Goal: Task Accomplishment & Management: Complete application form

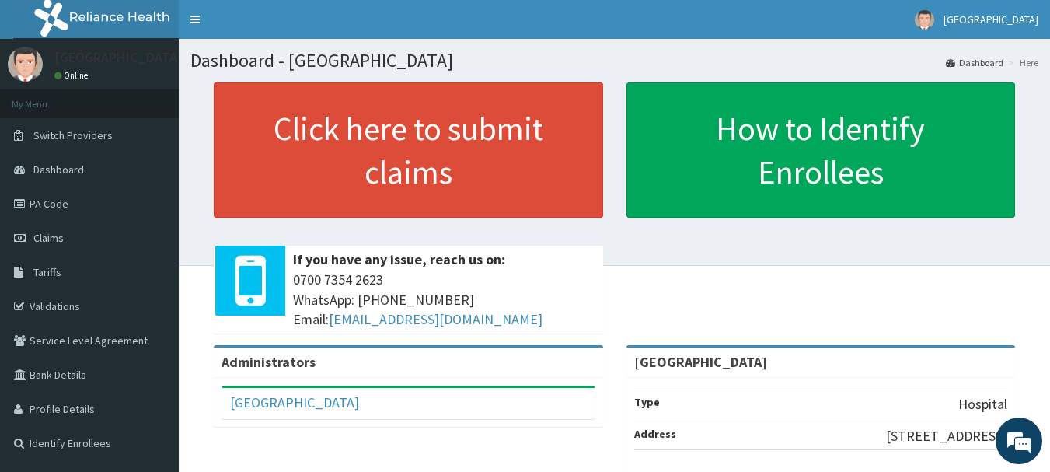
click at [103, 242] on link "Claims" at bounding box center [89, 238] width 179 height 34
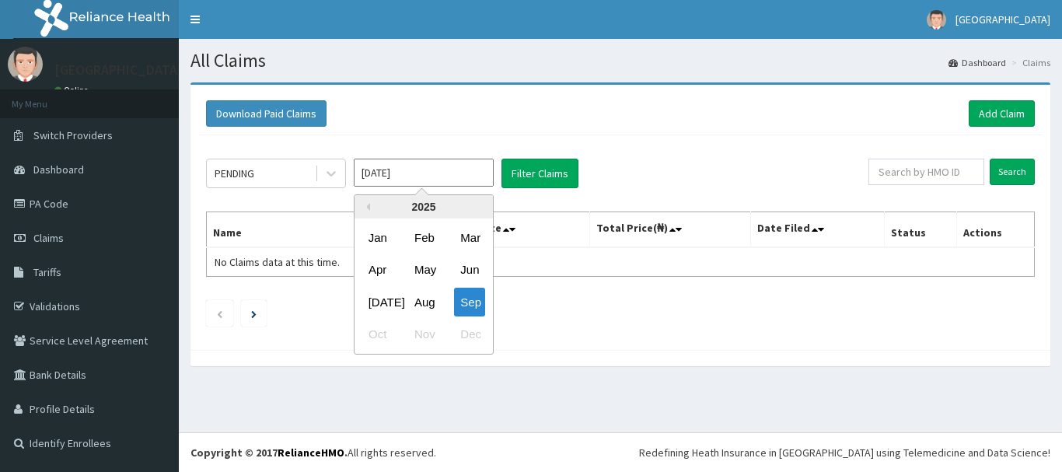
click at [574, 211] on div "Previous Year [DATE] Feb Mar Apr May Jun [DATE] Aug Sep Oct Nov Dec" at bounding box center [447, 276] width 264 height 164
click at [419, 298] on div "Aug" at bounding box center [423, 302] width 31 height 29
type input "[DATE]"
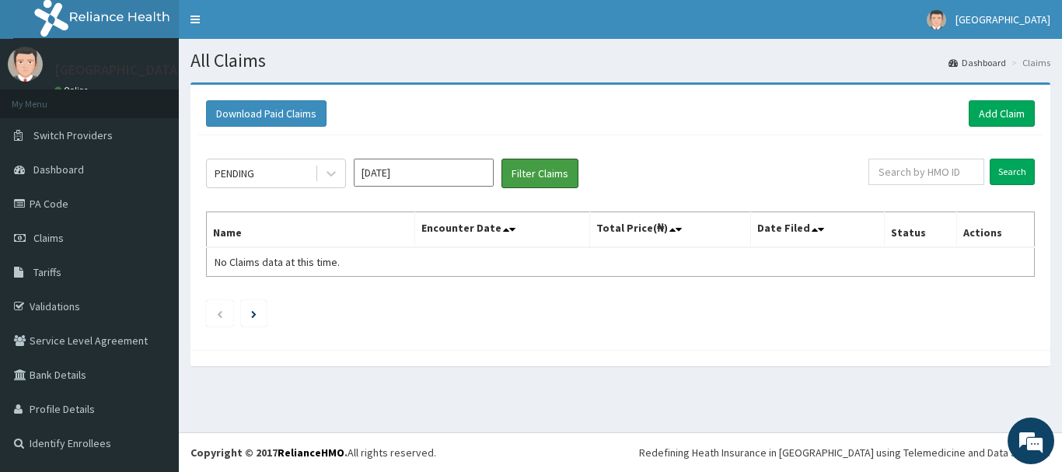
click at [548, 173] on button "Filter Claims" at bounding box center [539, 174] width 77 height 30
click at [1020, 106] on link "Add Claim" at bounding box center [1001, 113] width 66 height 26
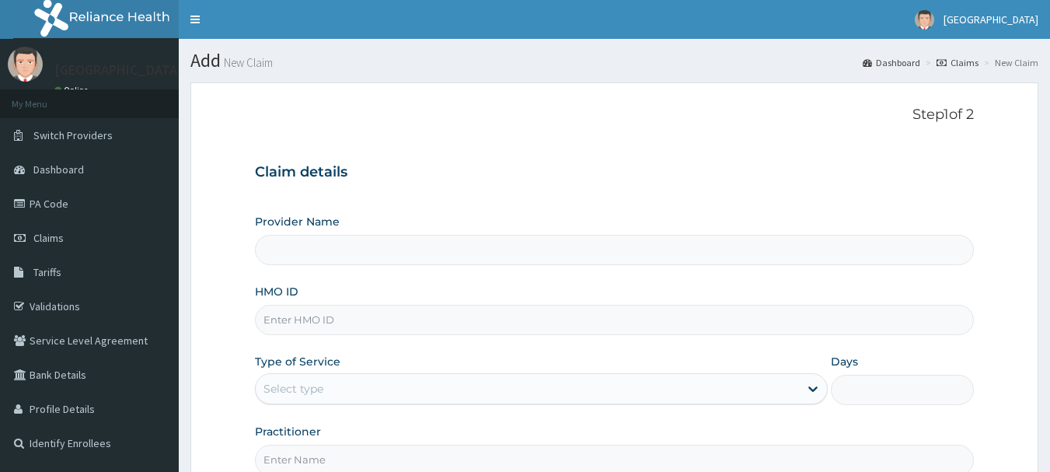
click at [336, 308] on input "HMO ID" at bounding box center [615, 320] width 720 height 30
type input "[GEOGRAPHIC_DATA]"
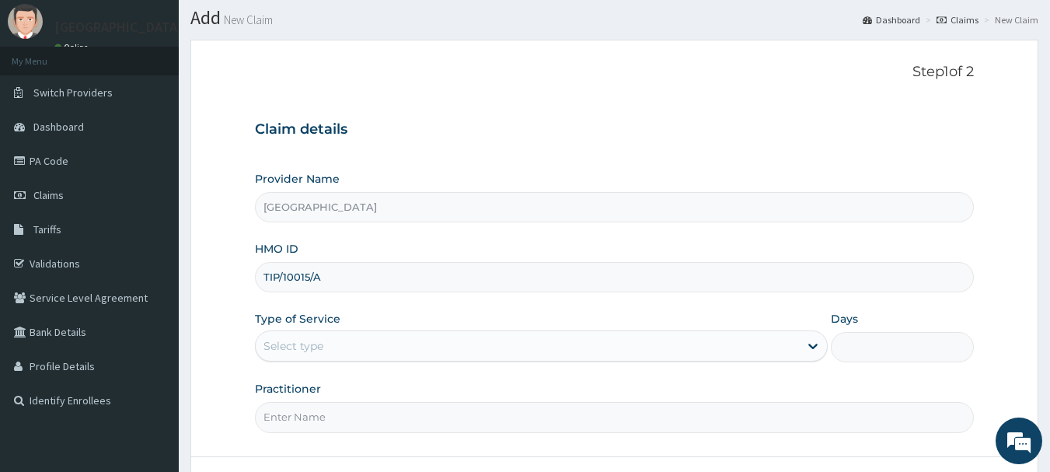
scroll to position [78, 0]
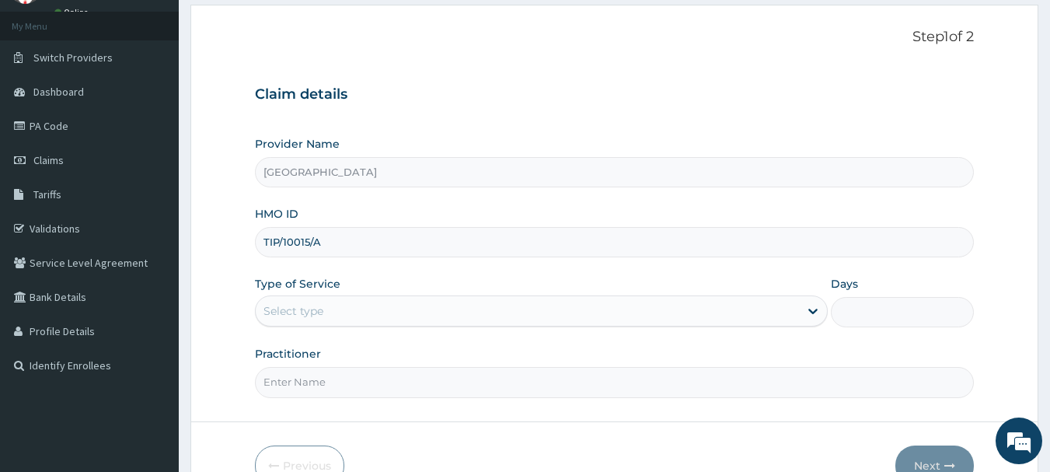
type input "TIP/10015/A"
click at [389, 316] on div "Select type" at bounding box center [527, 310] width 543 height 25
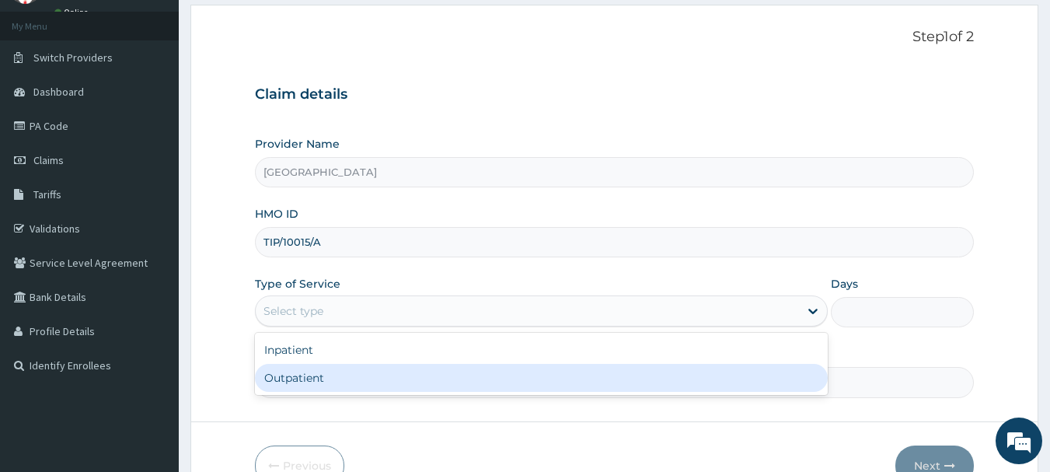
click at [370, 389] on div "Outpatient" at bounding box center [541, 378] width 573 height 28
type input "1"
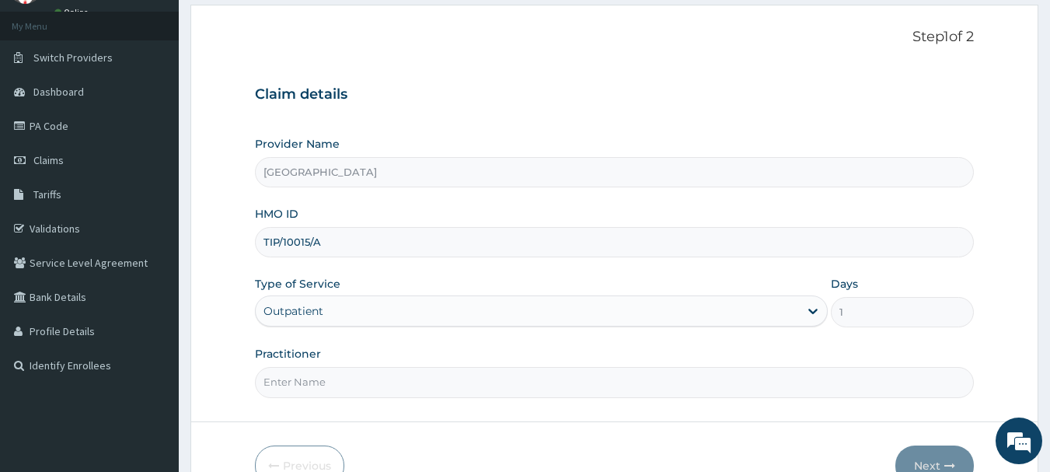
drag, startPoint x: 369, startPoint y: 389, endPoint x: 383, endPoint y: 396, distance: 15.6
click at [369, 389] on input "Practitioner" at bounding box center [615, 382] width 720 height 30
type input "Dr [PERSON_NAME]"
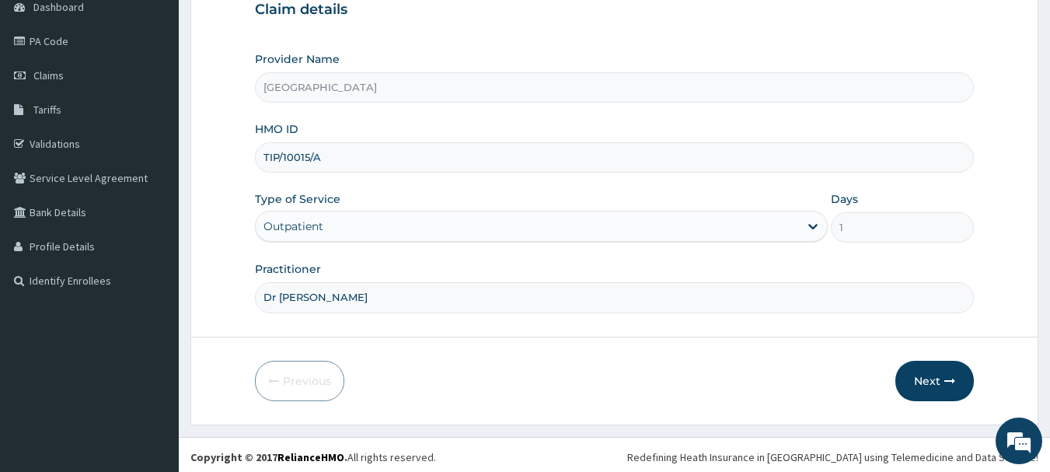
scroll to position [167, 0]
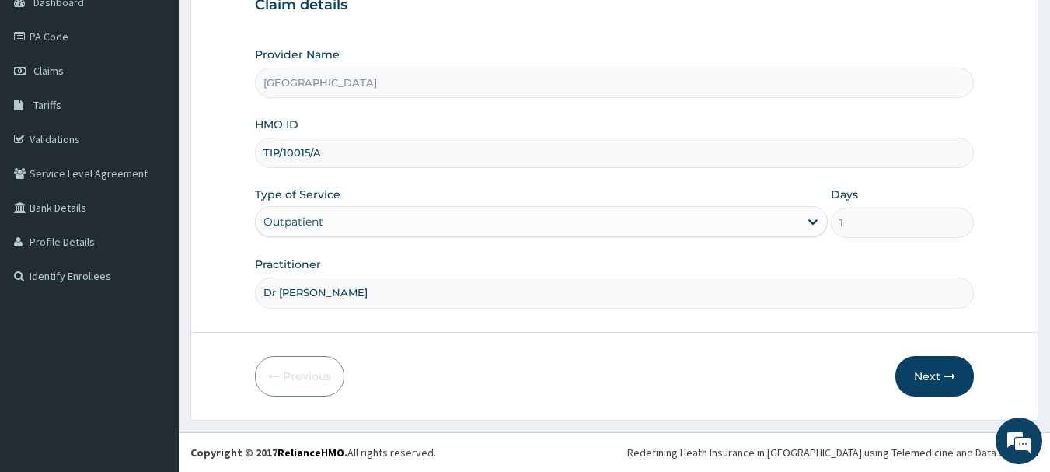
click at [936, 376] on button "Next" at bounding box center [934, 376] width 78 height 40
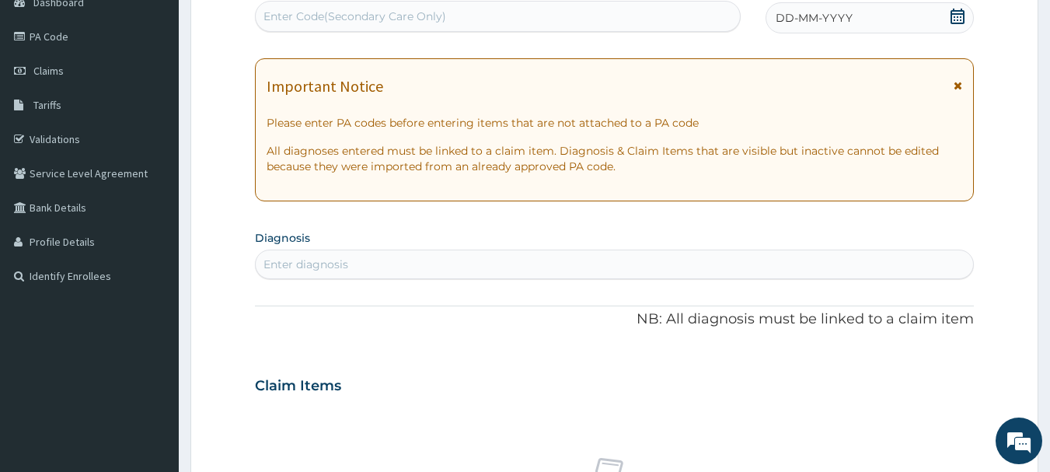
scroll to position [89, 0]
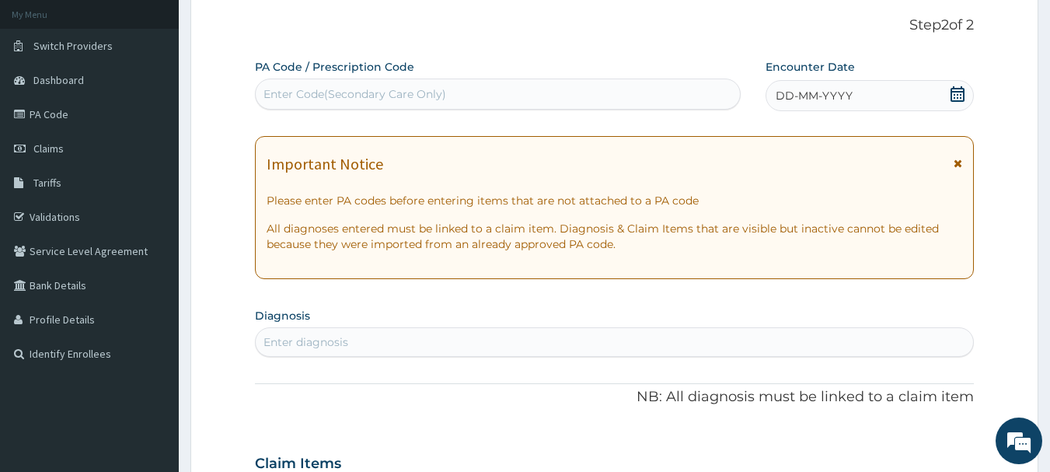
click at [953, 89] on icon at bounding box center [958, 94] width 16 height 16
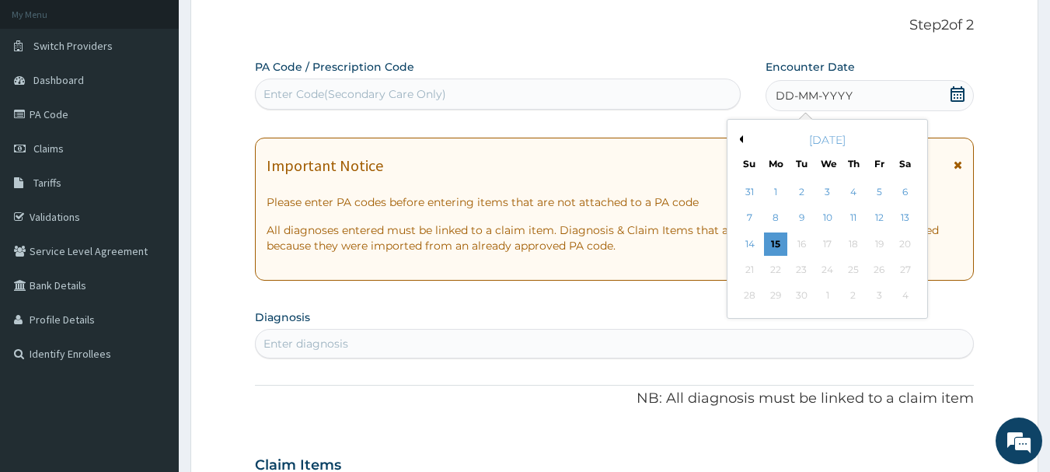
click at [742, 141] on button "Previous Month" at bounding box center [739, 139] width 8 height 8
click at [770, 266] on div "18" at bounding box center [775, 269] width 23 height 23
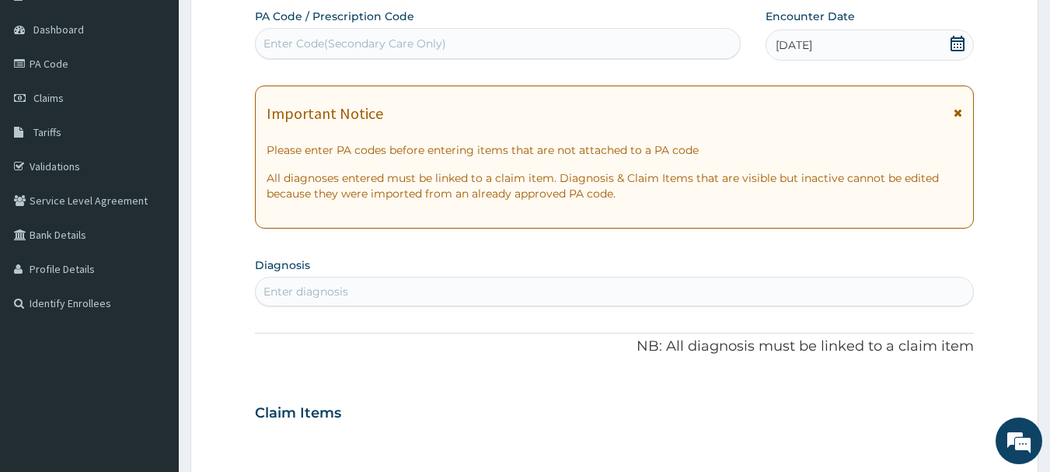
scroll to position [167, 0]
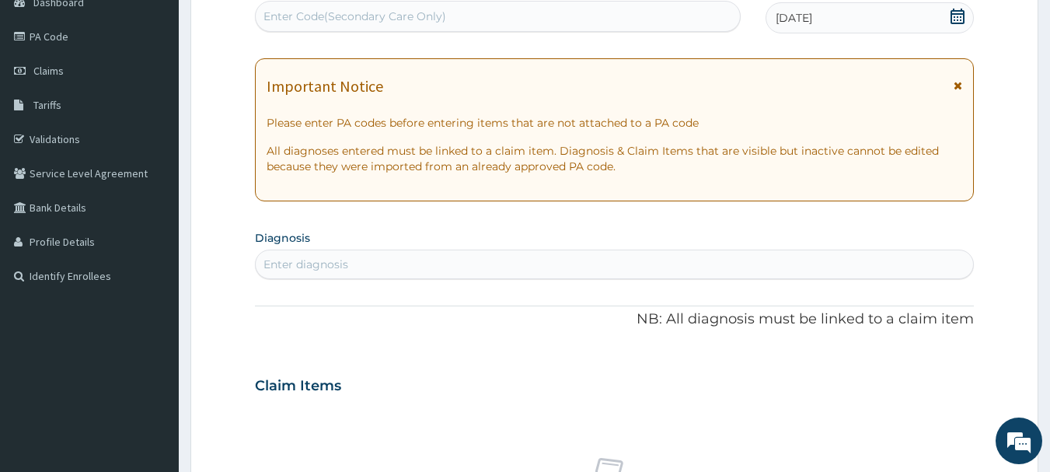
click at [310, 258] on div "Enter diagnosis" at bounding box center [305, 264] width 85 height 16
type input "MYALGIA"
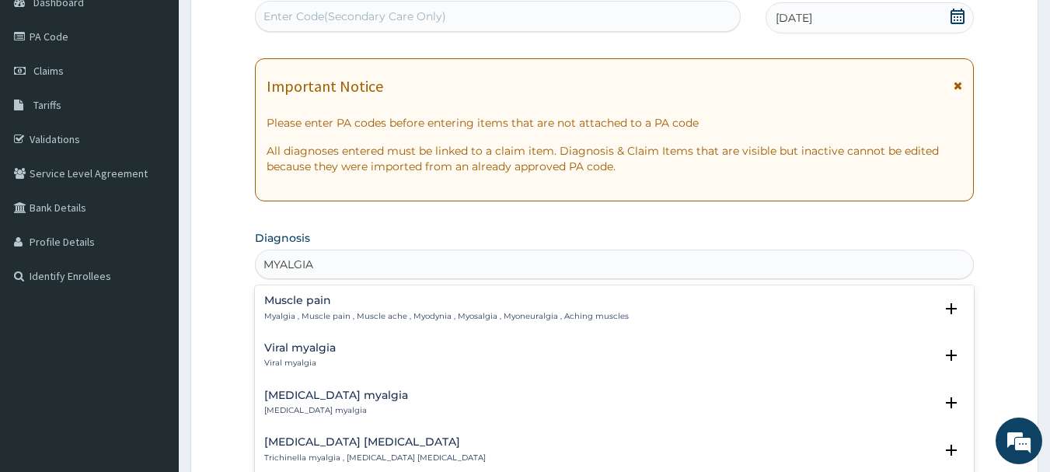
click at [343, 316] on p "Myalgia , Muscle pain , Muscle ache , Myodynia , Myosalgia , Myoneuralgia , Ach…" at bounding box center [446, 316] width 364 height 11
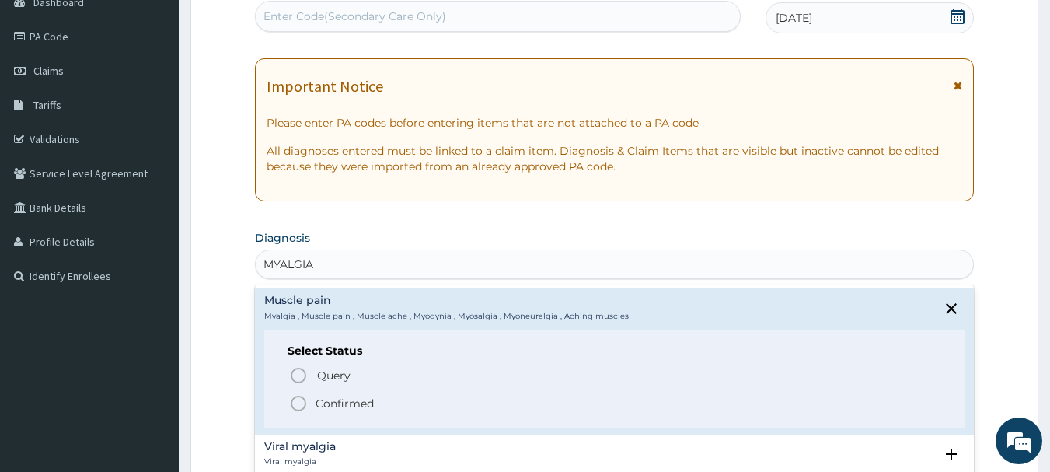
click at [326, 399] on p "Confirmed" at bounding box center [345, 404] width 58 height 16
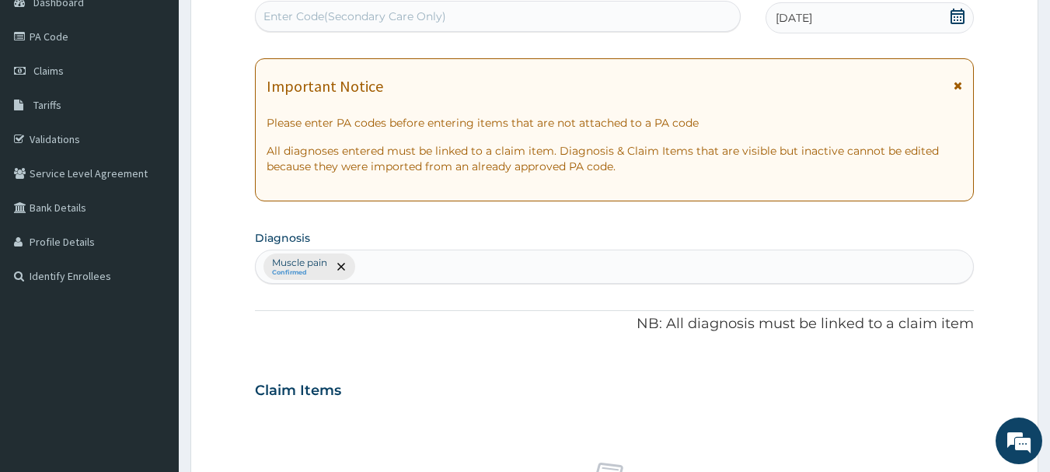
click at [509, 263] on div "Muscle pain Confirmed" at bounding box center [615, 266] width 718 height 33
click at [442, 261] on div "Muscle pain Confirmed" at bounding box center [615, 266] width 718 height 33
click at [559, 269] on div "Muscle pain Confirmed" at bounding box center [615, 266] width 718 height 33
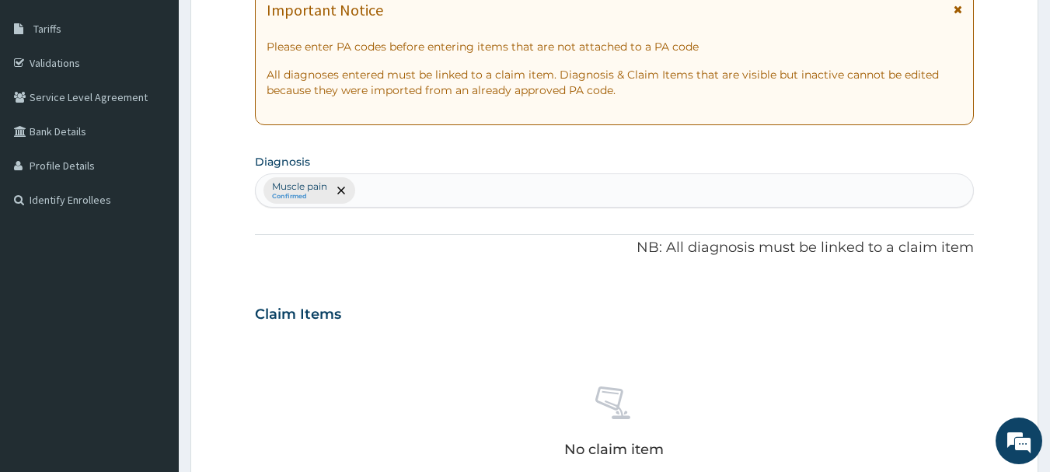
scroll to position [478, 0]
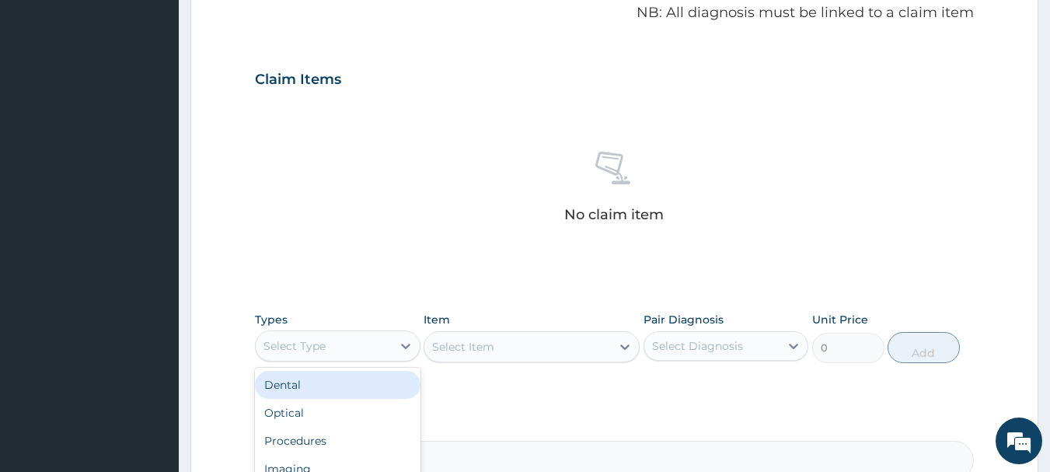
click at [354, 341] on div "Select Type" at bounding box center [324, 345] width 136 height 25
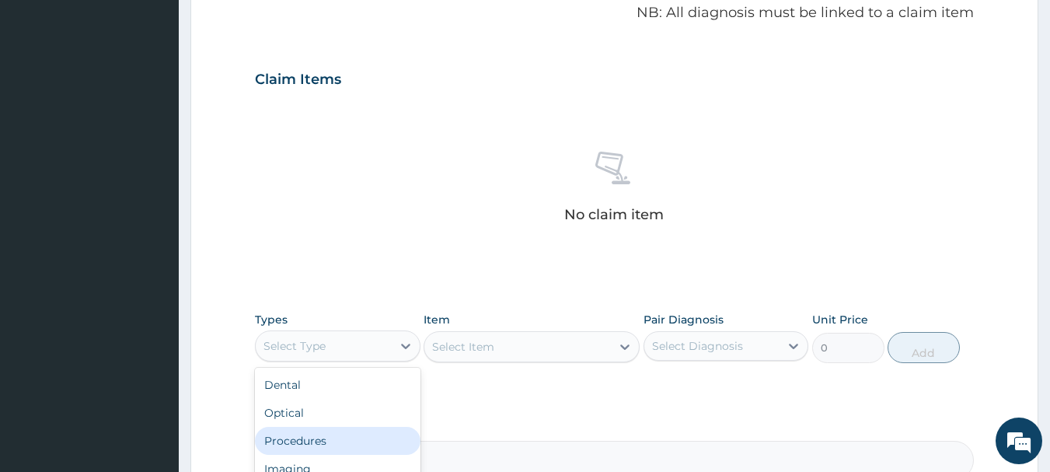
click at [349, 434] on div "Procedures" at bounding box center [338, 441] width 166 height 28
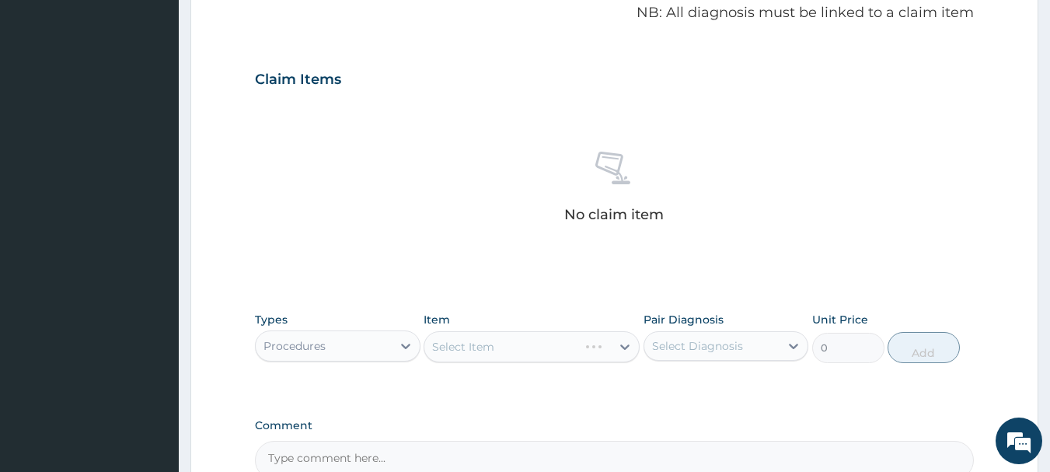
click at [748, 350] on div "Select Diagnosis" at bounding box center [712, 345] width 136 height 25
click at [744, 382] on div "Muscle pain" at bounding box center [726, 386] width 166 height 32
checkbox input "true"
click at [786, 274] on div "No claim item" at bounding box center [615, 189] width 720 height 179
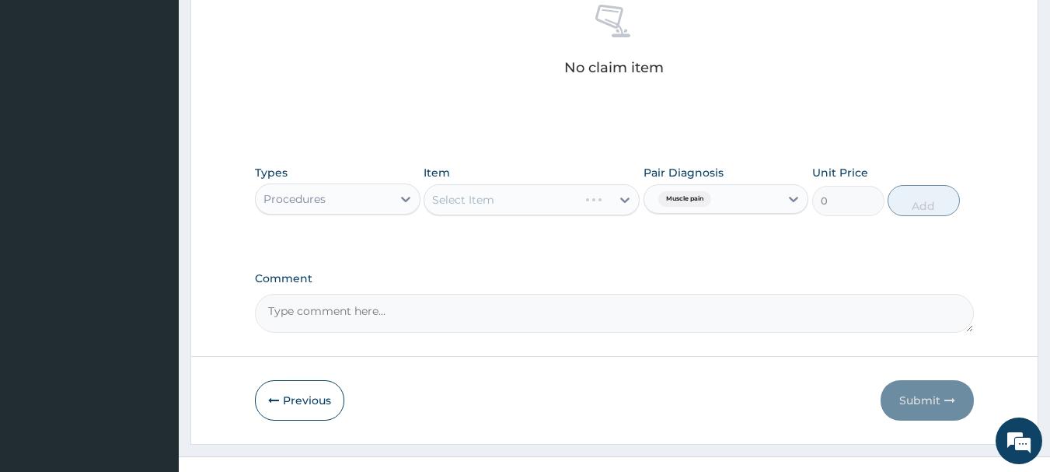
scroll to position [633, 0]
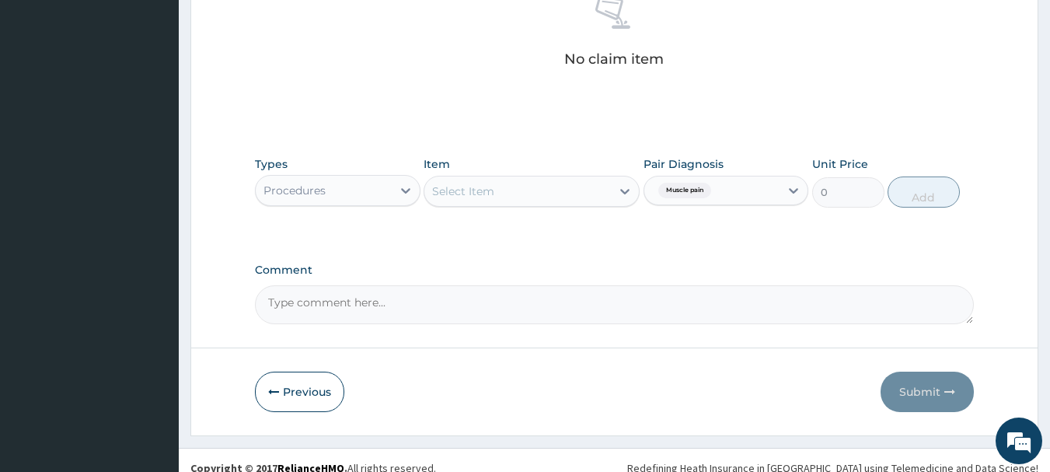
click at [619, 204] on div at bounding box center [625, 191] width 28 height 28
click at [612, 196] on div at bounding box center [625, 191] width 28 height 28
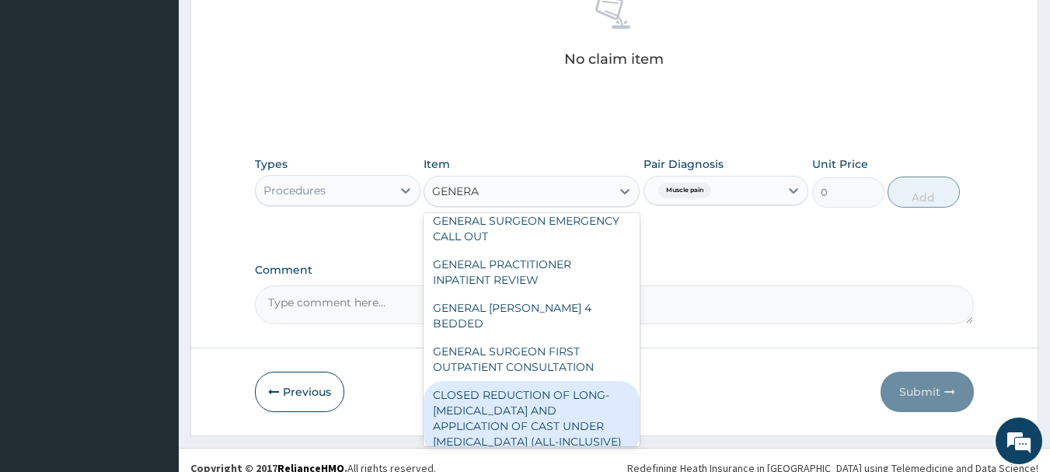
scroll to position [0, 0]
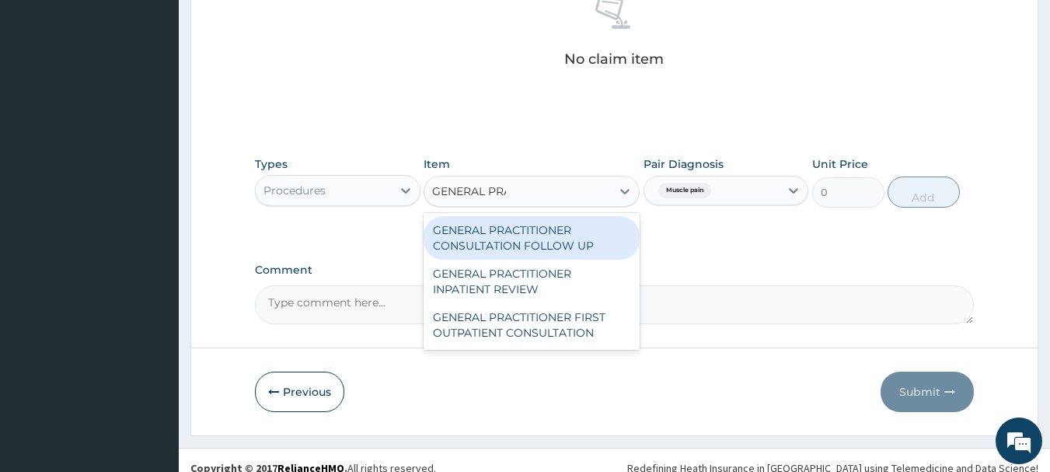
type input "GENERAL PRAC"
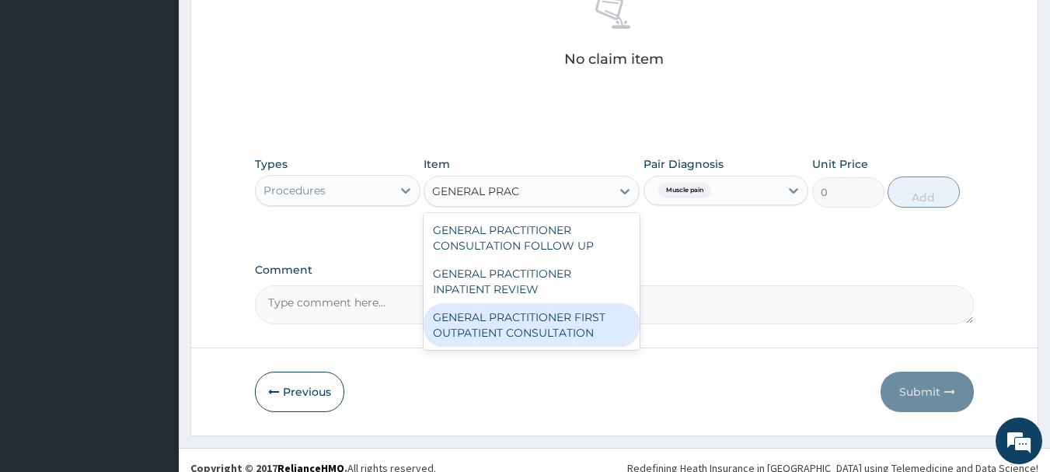
click at [528, 338] on div "GENERAL PRACTITIONER FIRST OUTPATIENT CONSULTATION" at bounding box center [532, 325] width 216 height 44
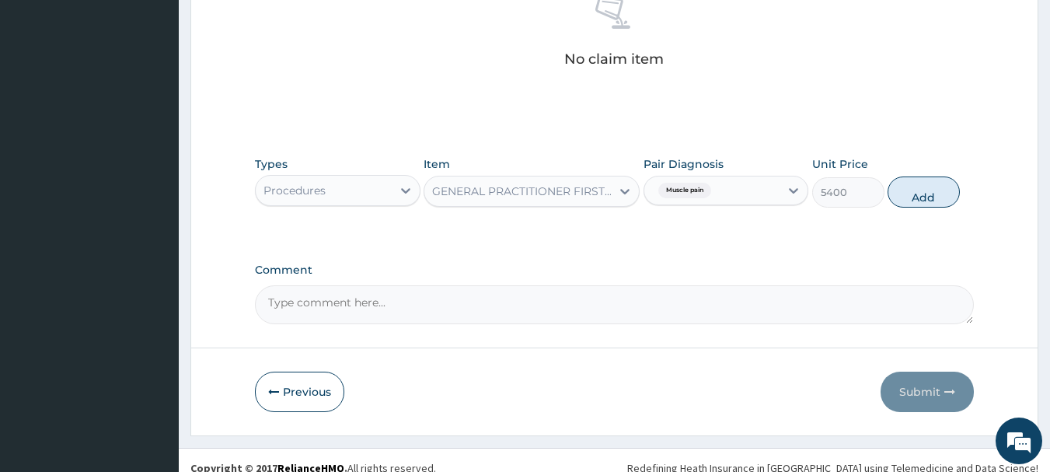
click at [922, 197] on button "Add" at bounding box center [923, 191] width 72 height 31
type input "0"
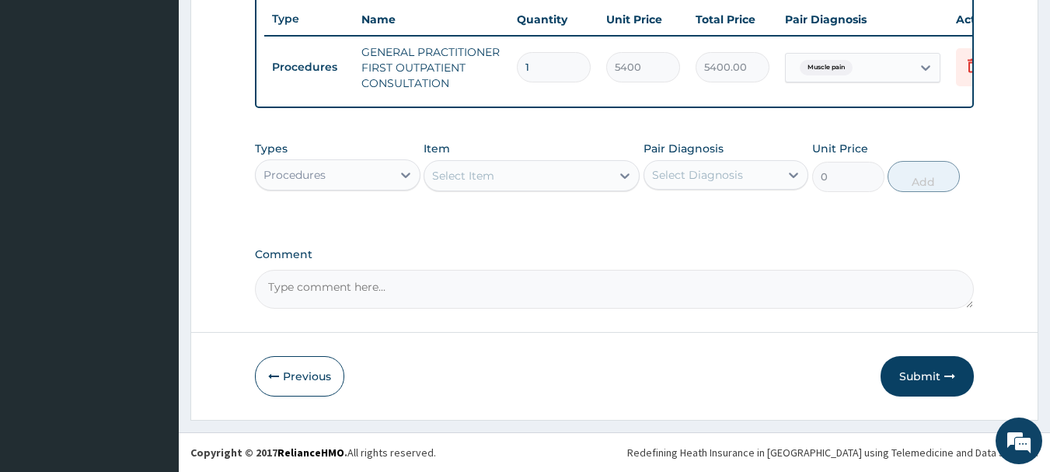
scroll to position [595, 0]
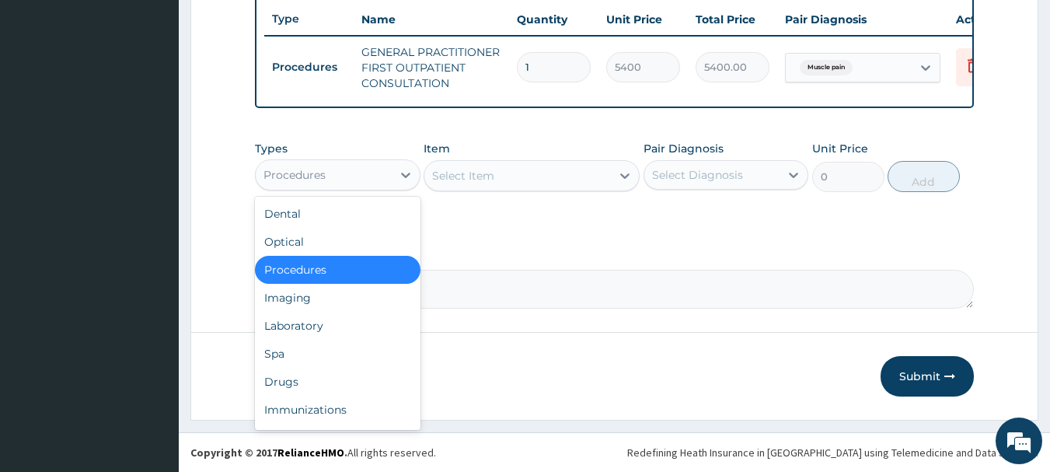
click at [362, 177] on div "Procedures" at bounding box center [324, 174] width 136 height 25
click at [324, 384] on div "Drugs" at bounding box center [338, 382] width 166 height 28
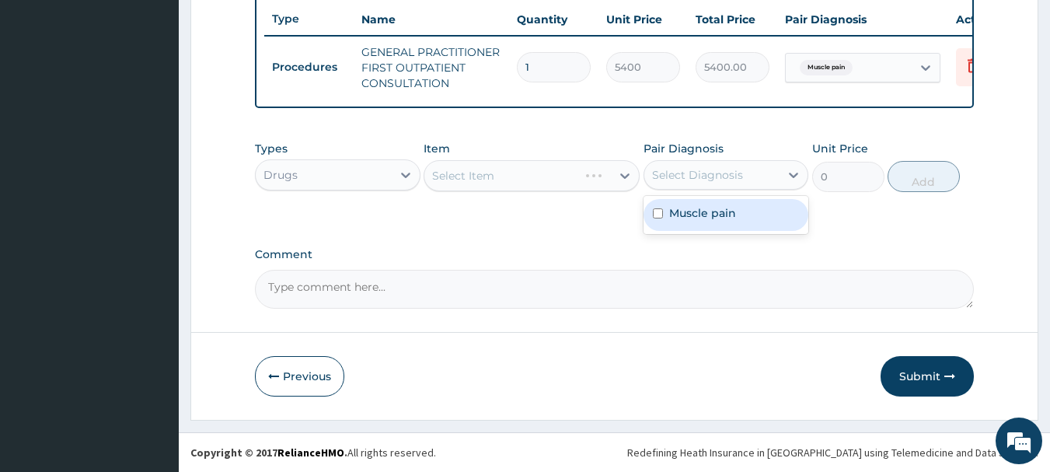
click at [733, 179] on div "Select Diagnosis" at bounding box center [697, 175] width 91 height 16
click at [749, 222] on div "Muscle pain" at bounding box center [726, 215] width 166 height 32
checkbox input "true"
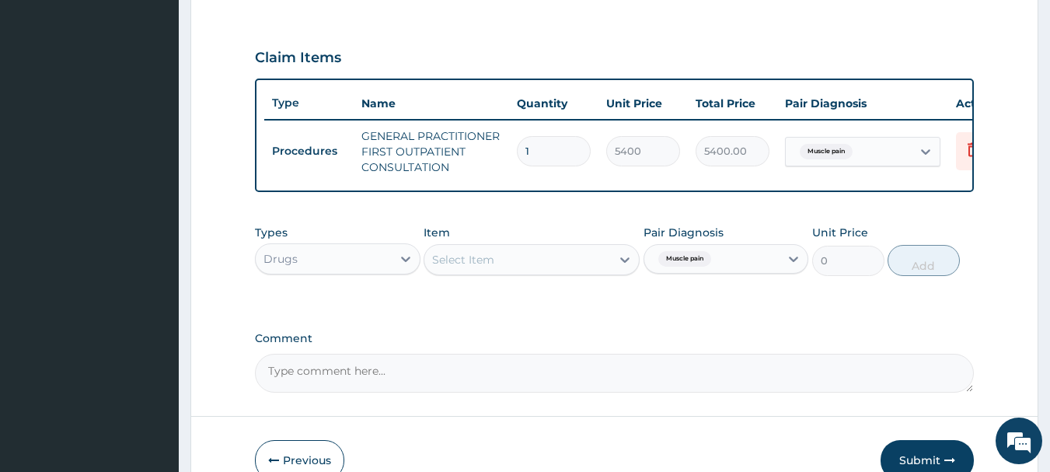
scroll to position [518, 0]
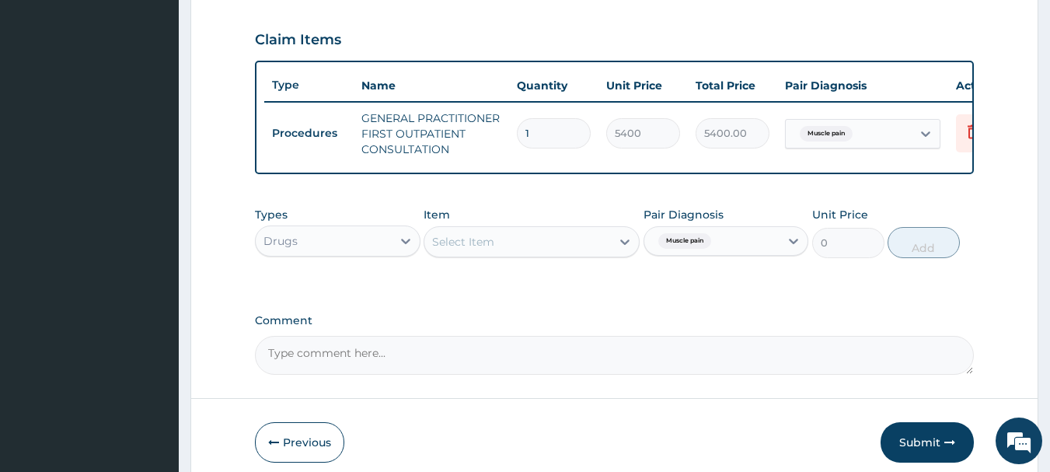
click at [479, 249] on div "Select Item" at bounding box center [463, 242] width 62 height 16
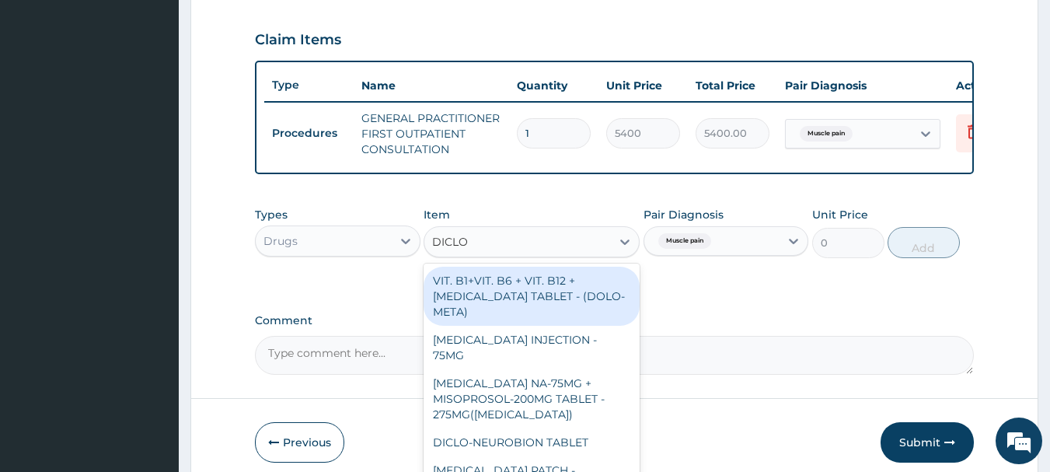
type input "DICLOF"
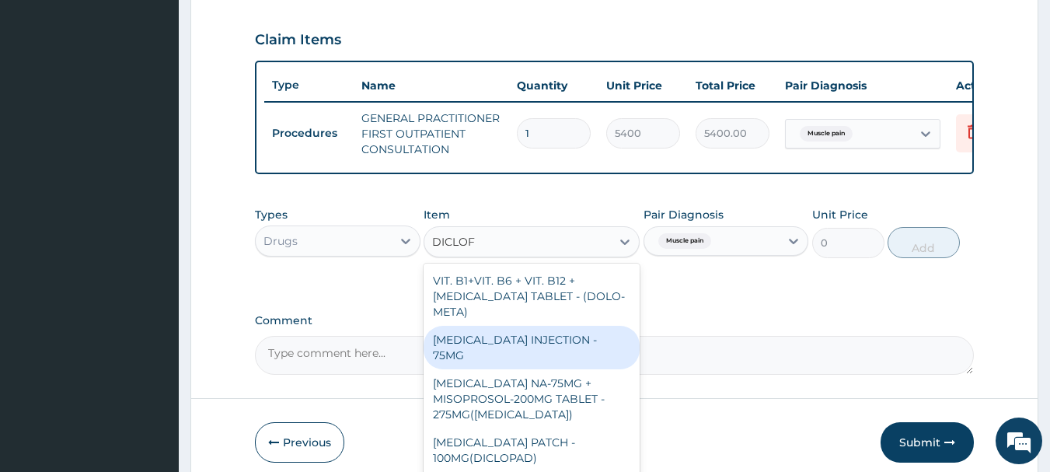
click at [581, 364] on div "DICLOFENAC INJECTION - 75MG" at bounding box center [532, 348] width 216 height 44
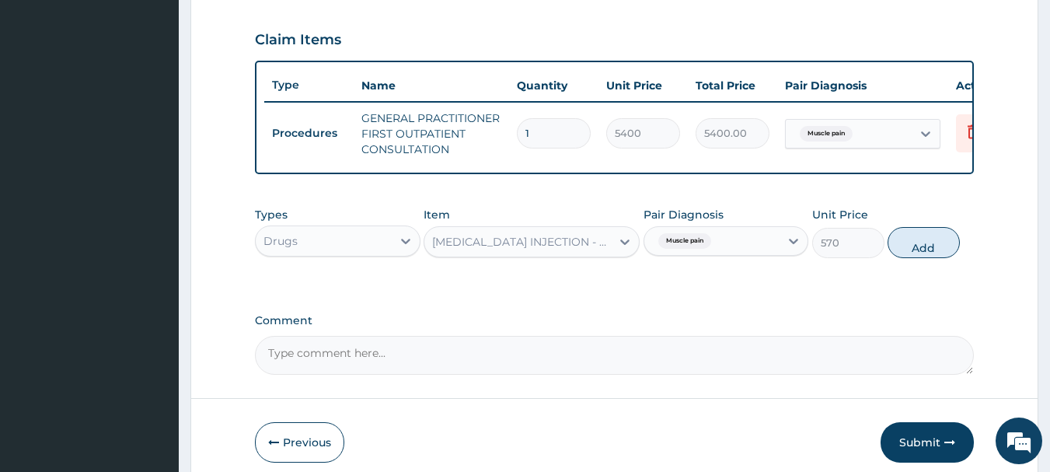
click at [922, 251] on button "Add" at bounding box center [923, 242] width 72 height 31
type input "0"
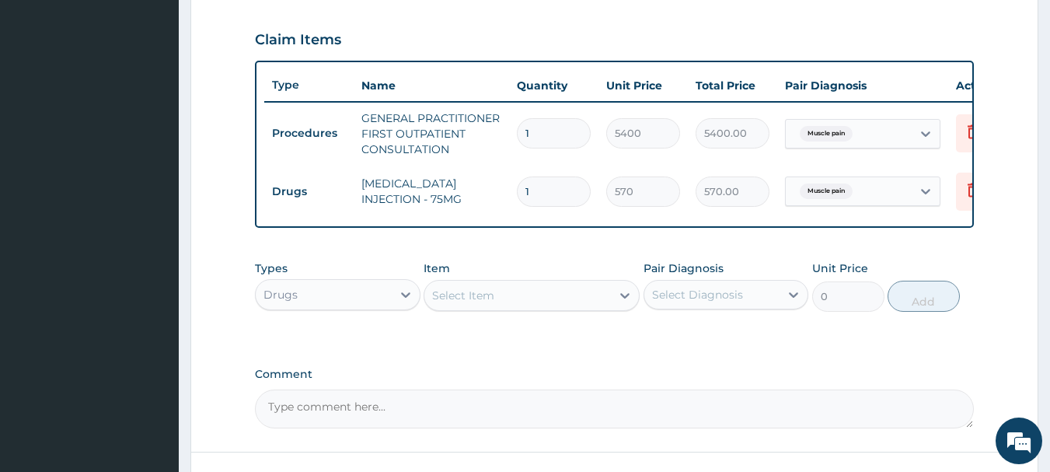
click at [597, 308] on div "Select Item" at bounding box center [517, 295] width 187 height 25
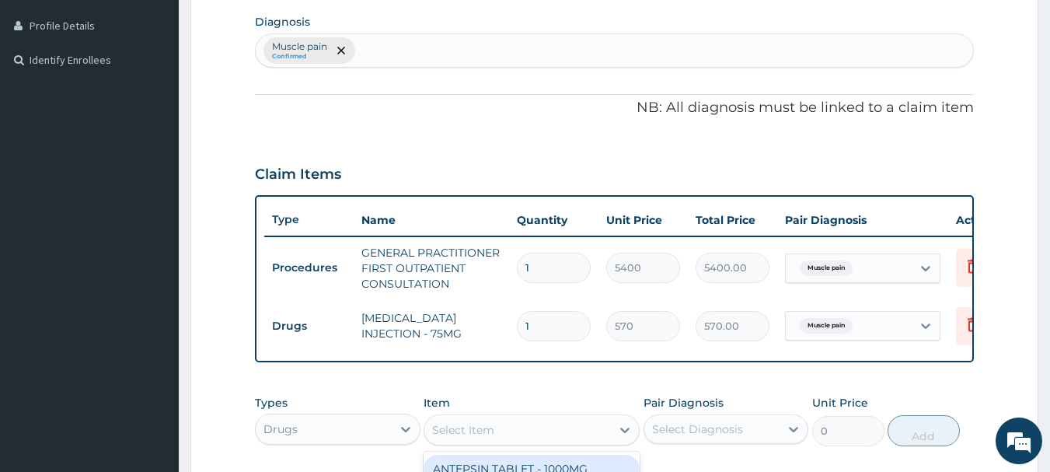
scroll to position [284, 0]
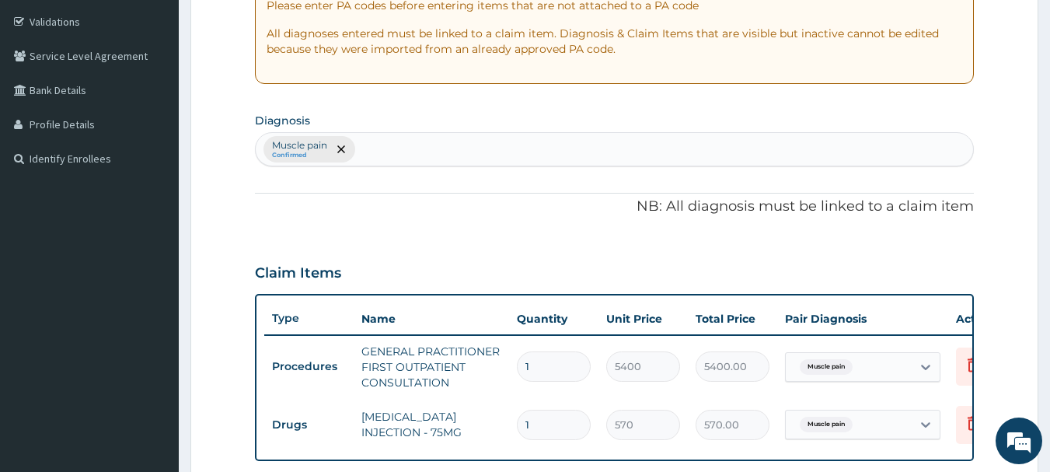
click at [493, 147] on div "Muscle pain Confirmed" at bounding box center [615, 149] width 718 height 33
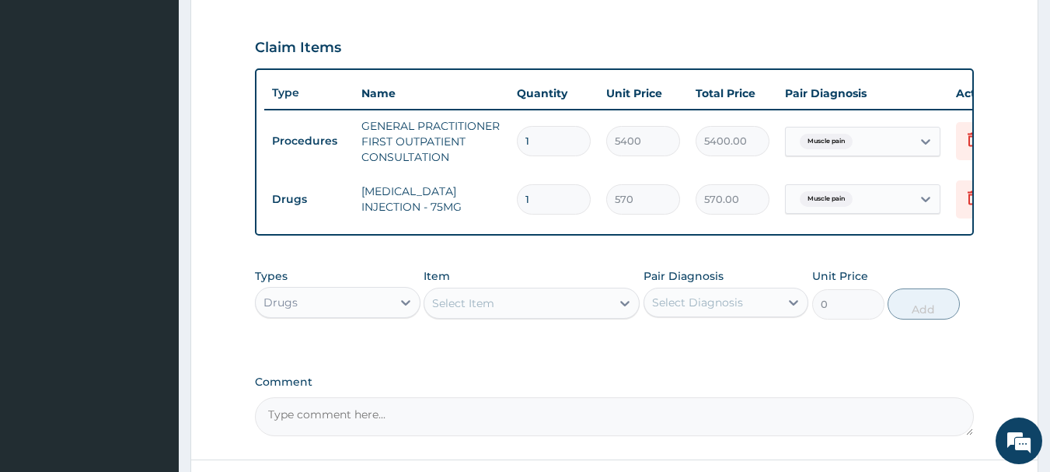
scroll to position [518, 0]
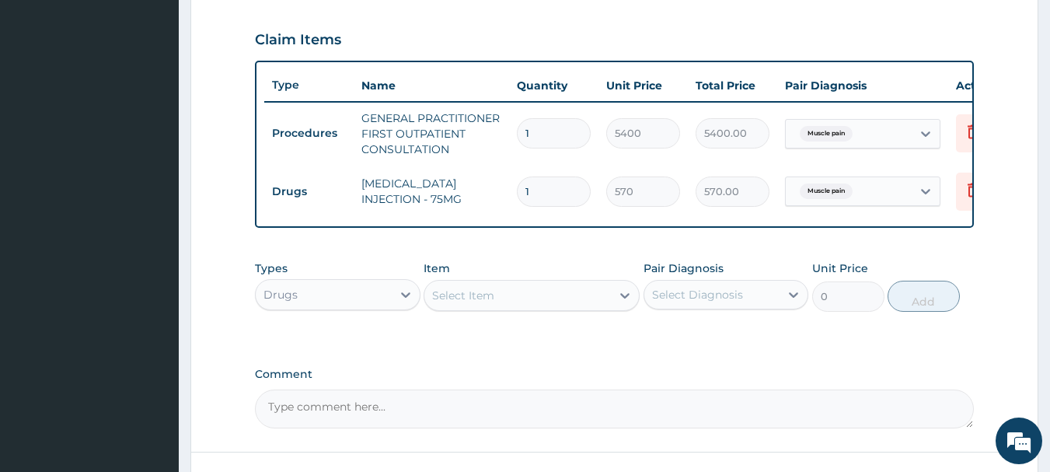
click at [581, 298] on div "Select Item" at bounding box center [517, 295] width 187 height 25
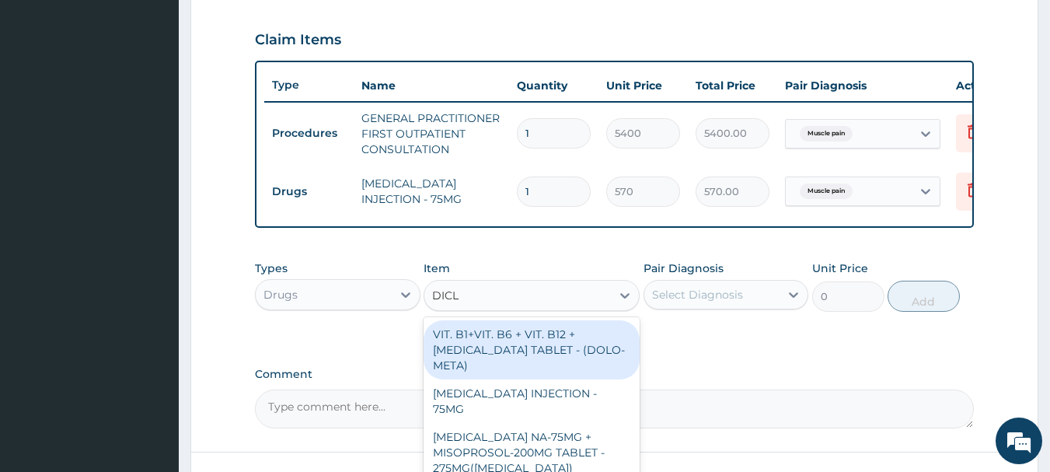
type input "DICLO"
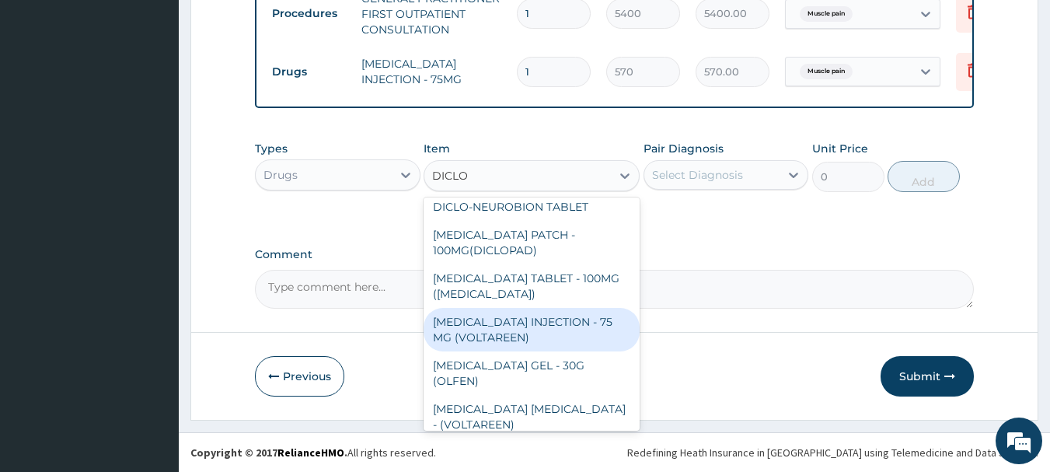
scroll to position [155, 0]
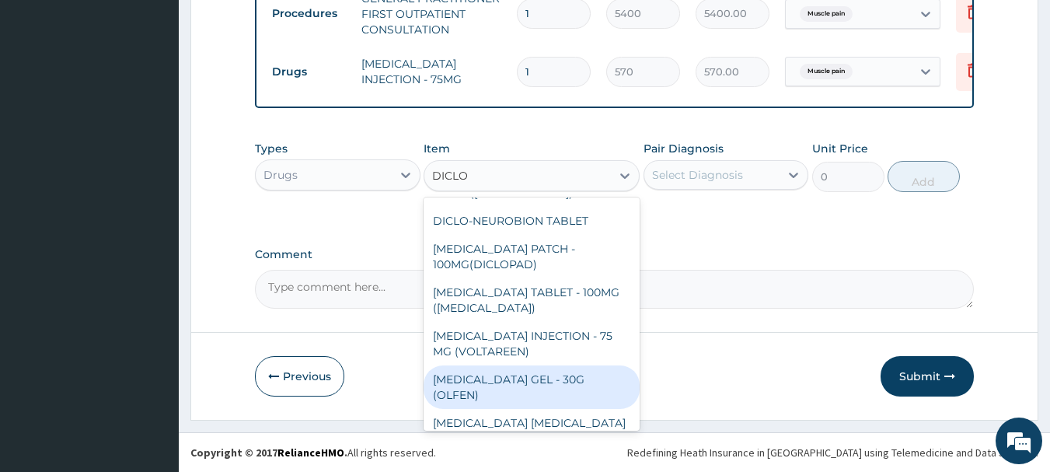
click at [597, 365] on div "DICLOFENAC GEL - 30G (OLFEN)" at bounding box center [532, 387] width 216 height 44
type input "1520"
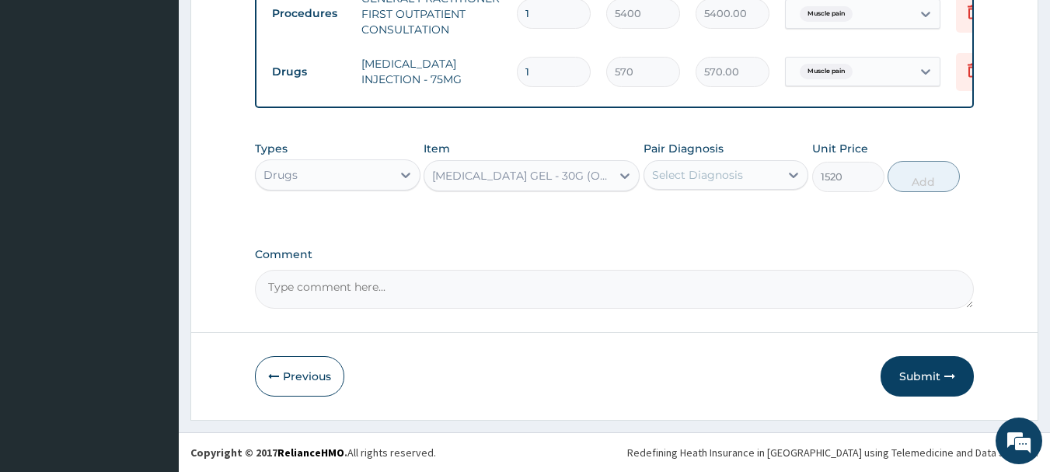
drag, startPoint x: 641, startPoint y: 174, endPoint x: 629, endPoint y: 183, distance: 15.1
click at [641, 176] on div "Types Drugs Item DICLOFENAC GEL - 30G (OLFEN) Pair Diagnosis Select Diagnosis U…" at bounding box center [615, 166] width 720 height 67
click at [621, 183] on icon at bounding box center [625, 176] width 16 height 16
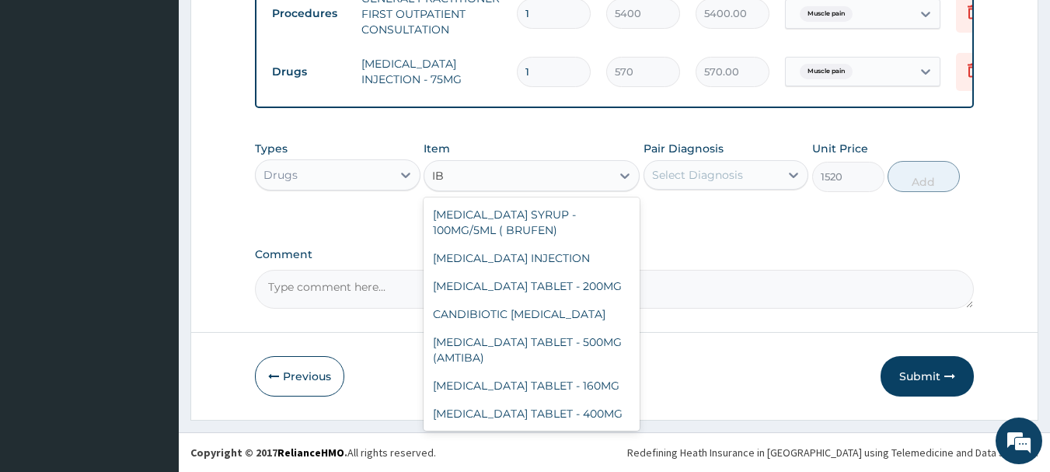
scroll to position [246, 0]
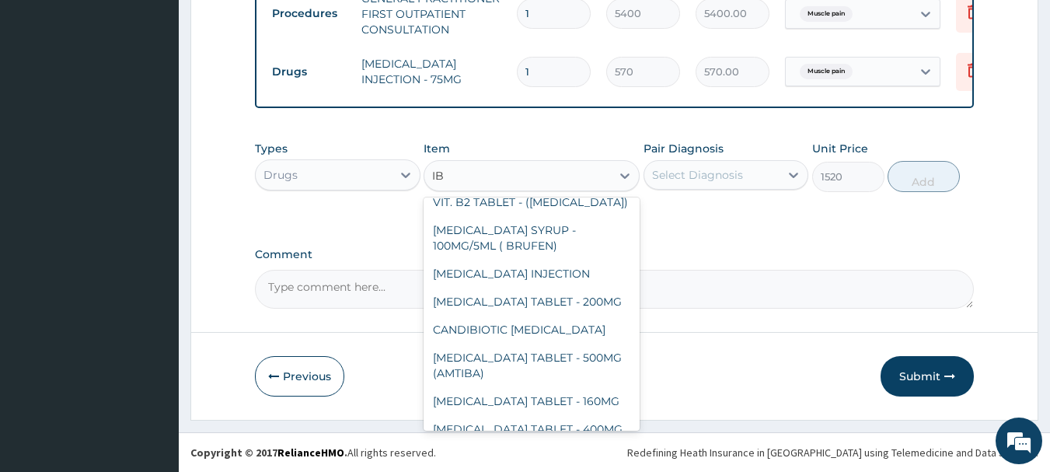
type input "IBU"
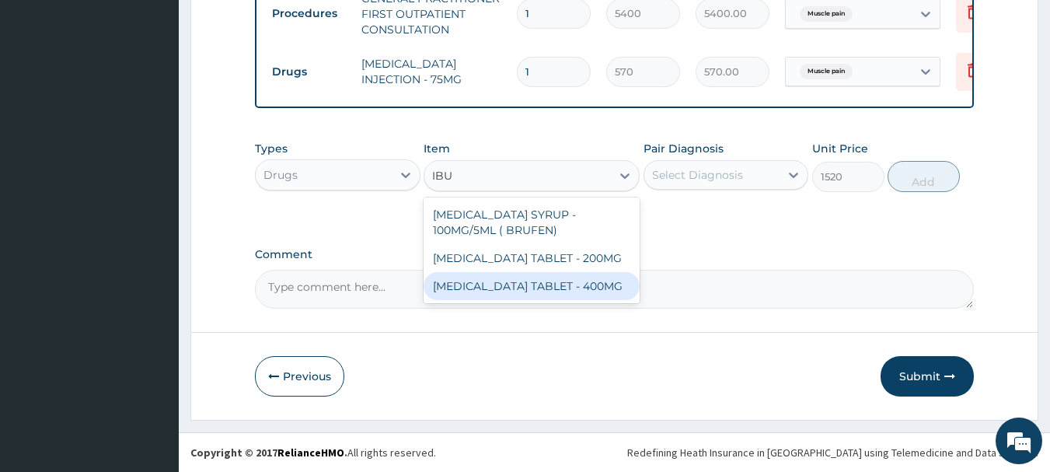
click at [546, 285] on div "IBUPROFEN TABLET - 400MG" at bounding box center [532, 286] width 216 height 28
type input "760"
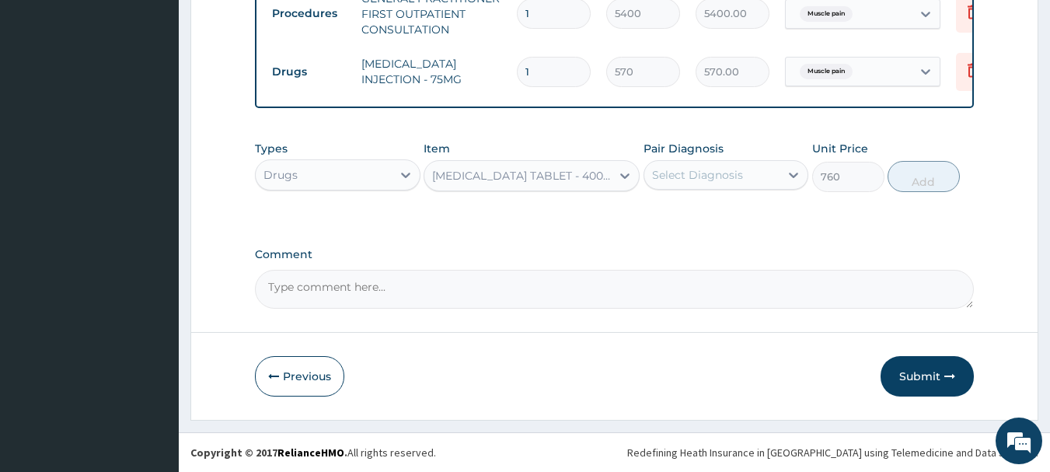
click at [757, 169] on div "Select Diagnosis" at bounding box center [712, 174] width 136 height 25
click at [758, 220] on div "Muscle pain" at bounding box center [726, 215] width 166 height 32
checkbox input "true"
click at [939, 183] on button "Add" at bounding box center [923, 176] width 72 height 31
type input "0"
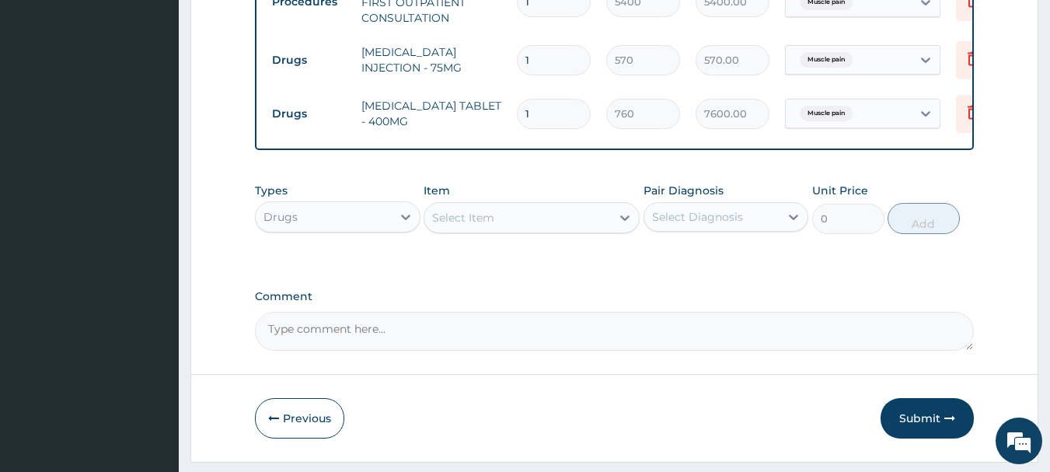
type input "10"
type input "7600.00"
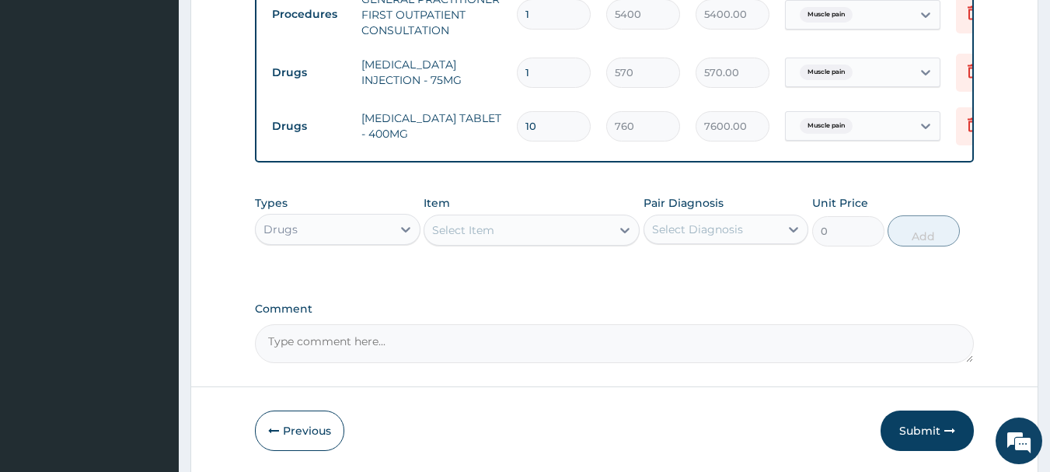
scroll to position [547, 0]
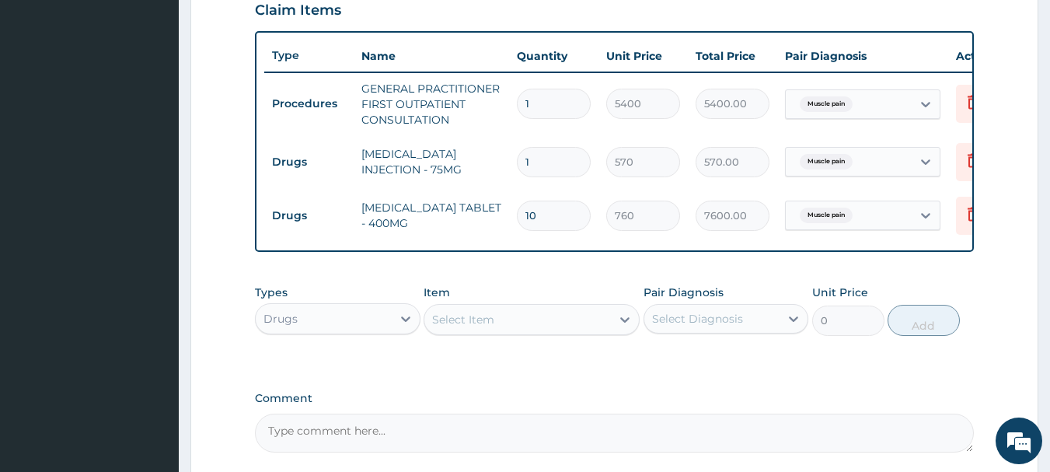
type input "1"
type input "760.00"
type input "0.00"
type input "1"
type input "760.00"
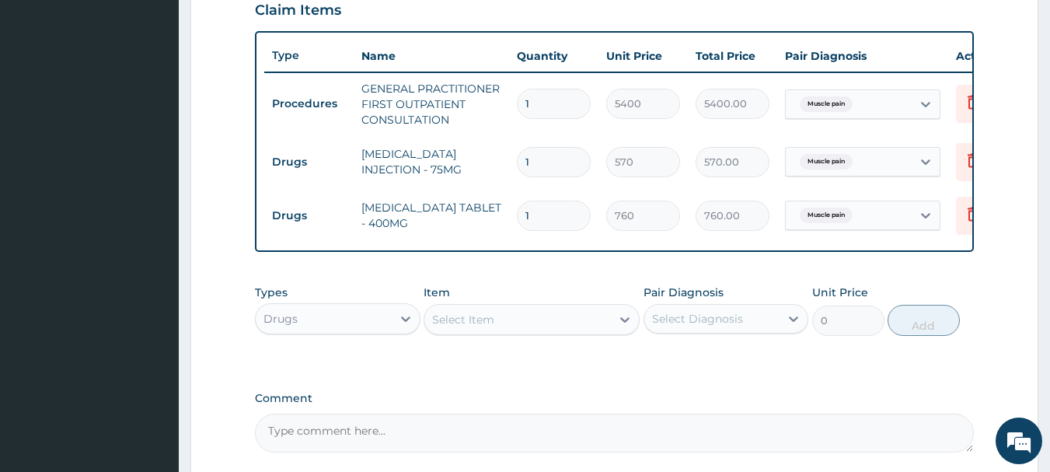
type input "10"
type input "7600.00"
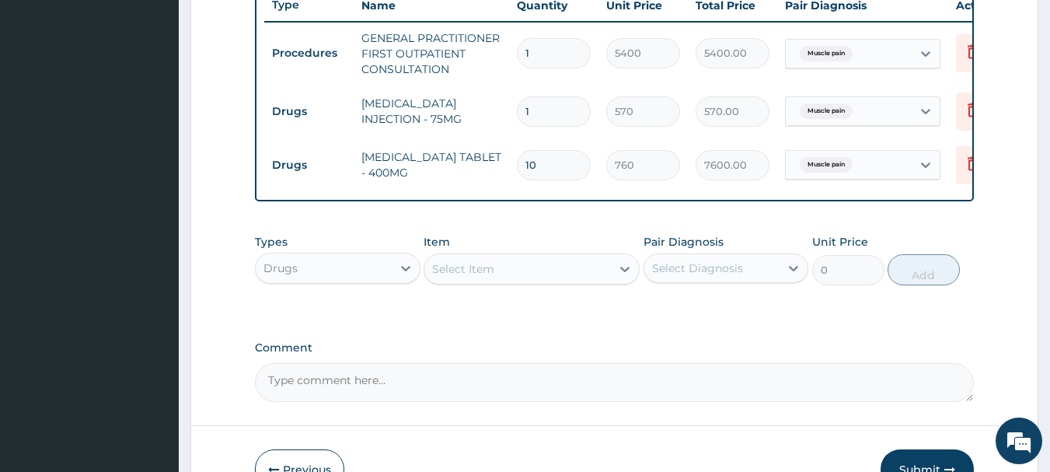
scroll to position [625, 0]
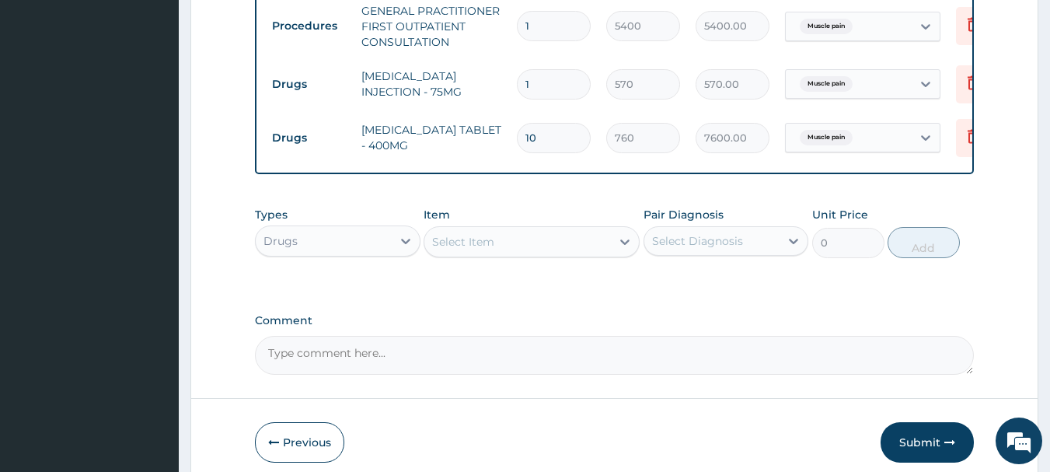
type input "10"
click at [744, 253] on div "Select Diagnosis" at bounding box center [712, 240] width 136 height 25
click at [743, 289] on div "Muscle pain" at bounding box center [726, 281] width 166 height 32
checkbox input "true"
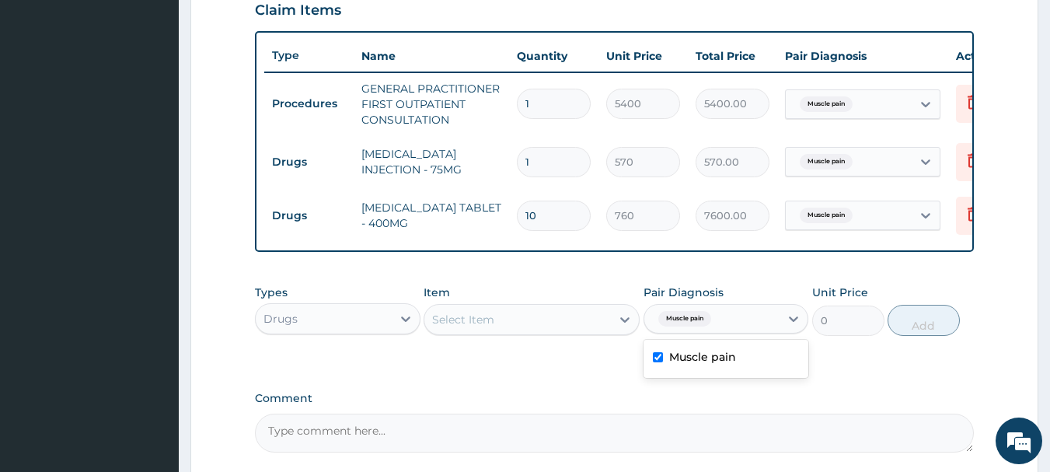
click at [968, 212] on icon at bounding box center [973, 213] width 19 height 19
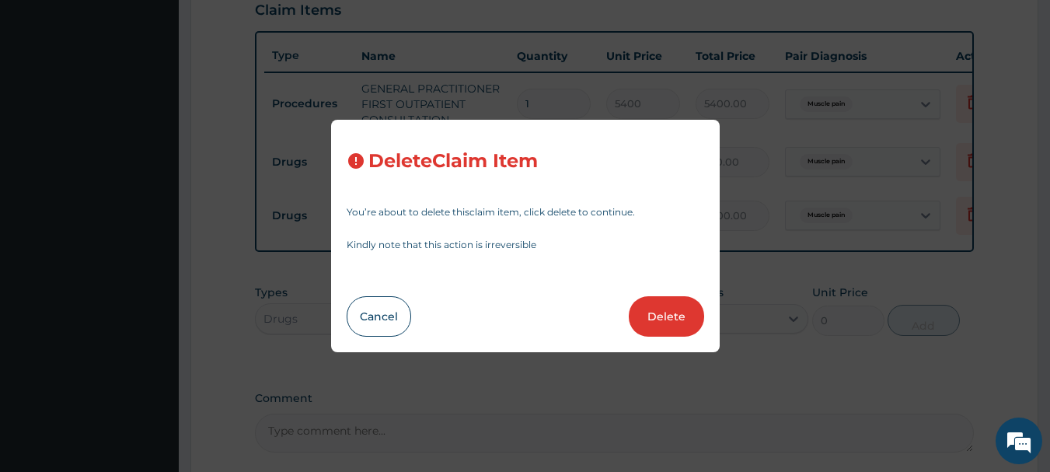
click at [678, 326] on button "Delete" at bounding box center [666, 316] width 75 height 40
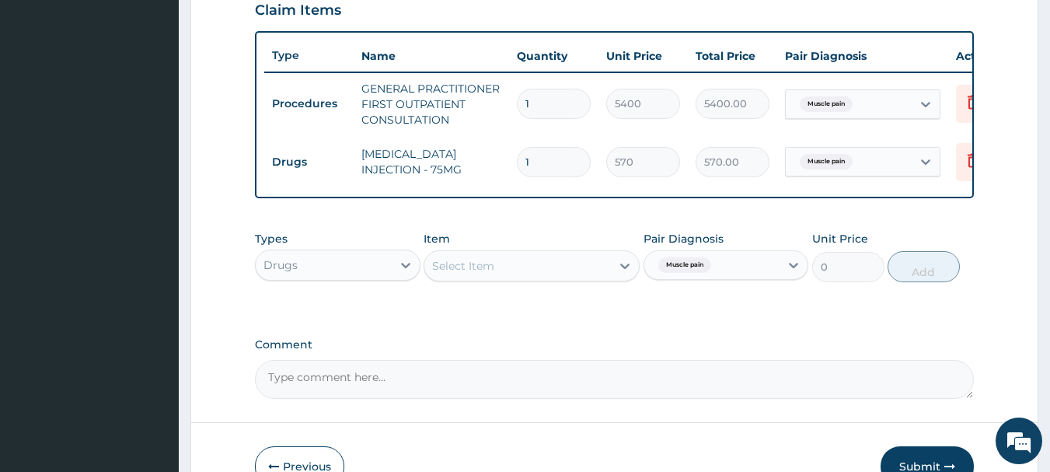
click at [582, 278] on div "Select Item" at bounding box center [517, 265] width 187 height 25
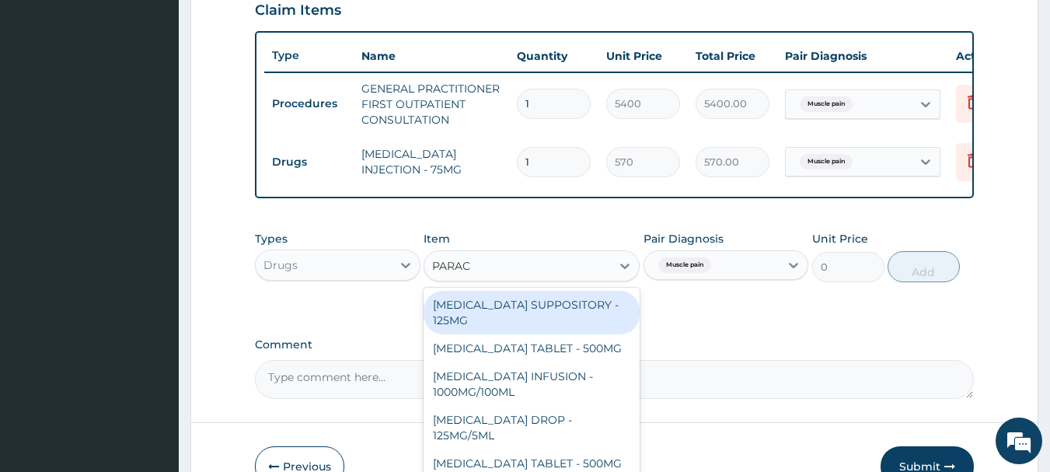
type input "PARACE"
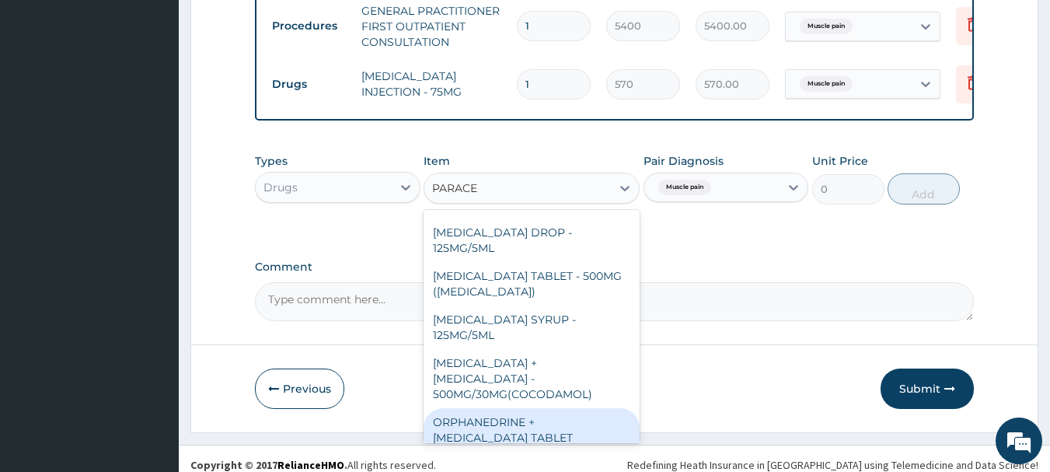
scroll to position [87, 0]
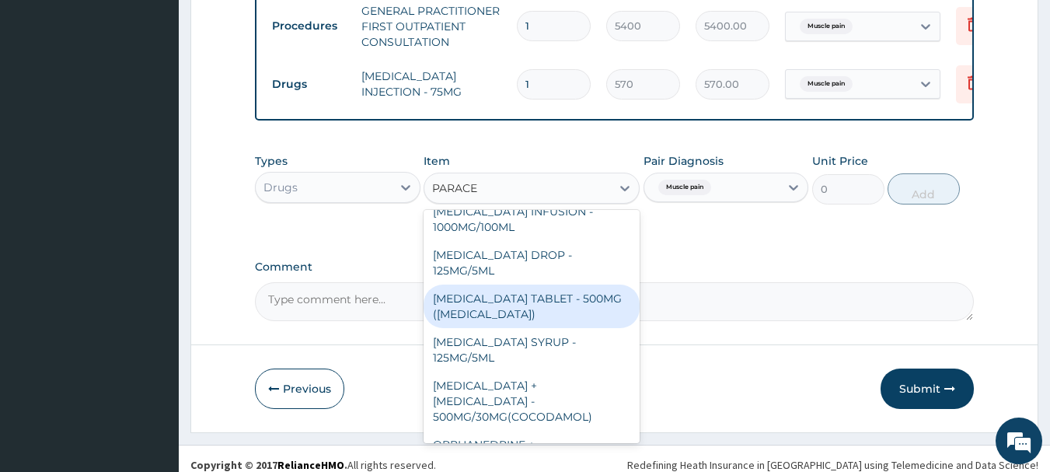
click at [591, 324] on div "PARACETAMOL TABLET - 500MG (PANADOL)" at bounding box center [532, 306] width 216 height 44
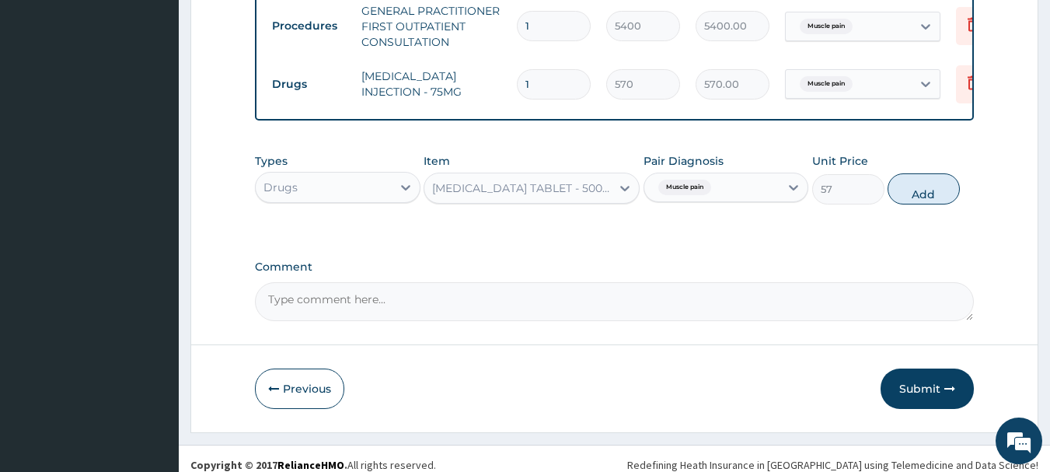
click at [929, 204] on button "Add" at bounding box center [923, 188] width 72 height 31
type input "0"
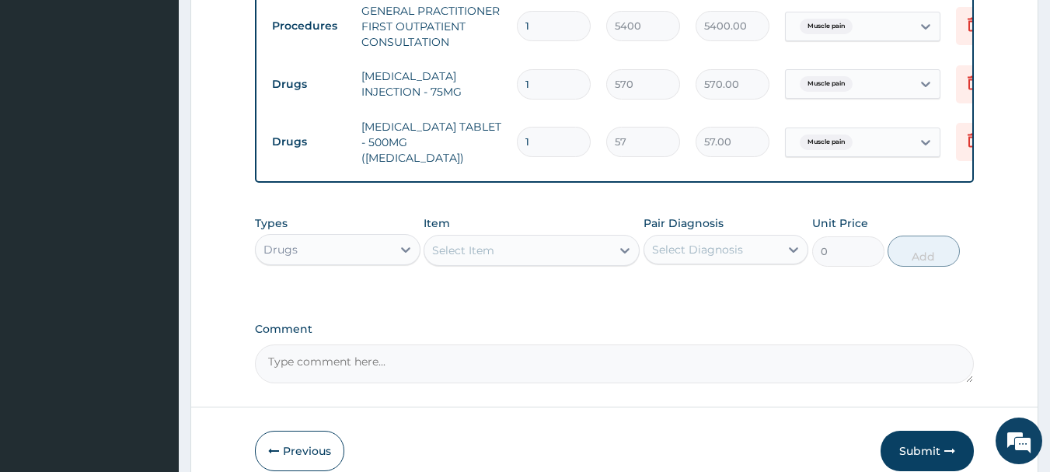
type input "18"
type input "1026.00"
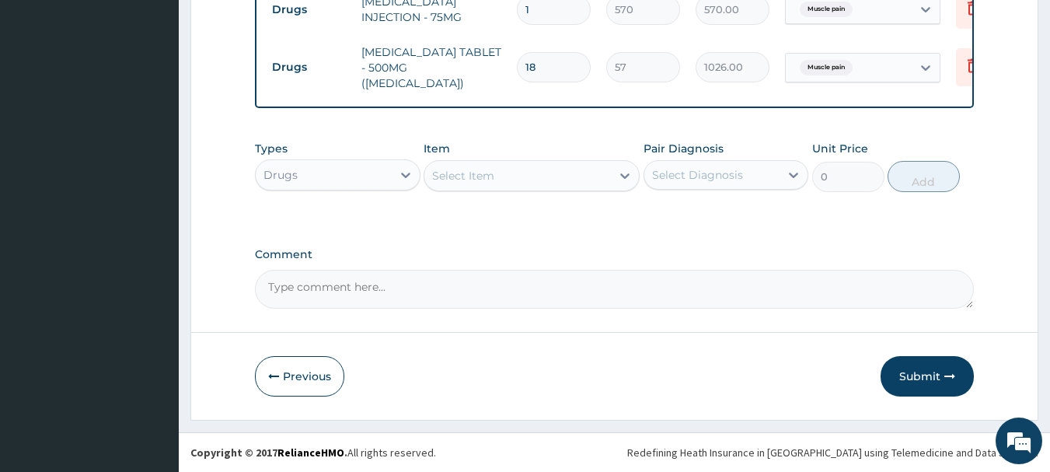
type input "18"
click at [902, 377] on button "Submit" at bounding box center [926, 376] width 93 height 40
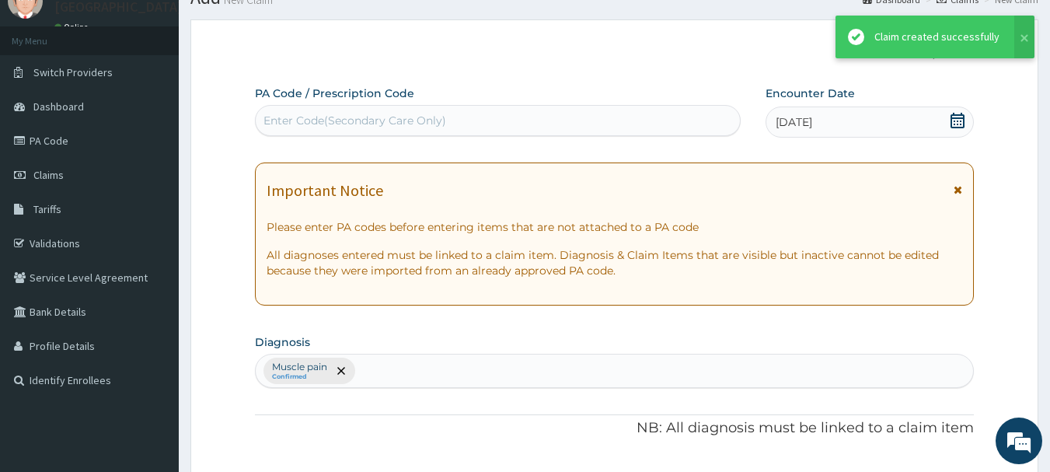
scroll to position [703, 0]
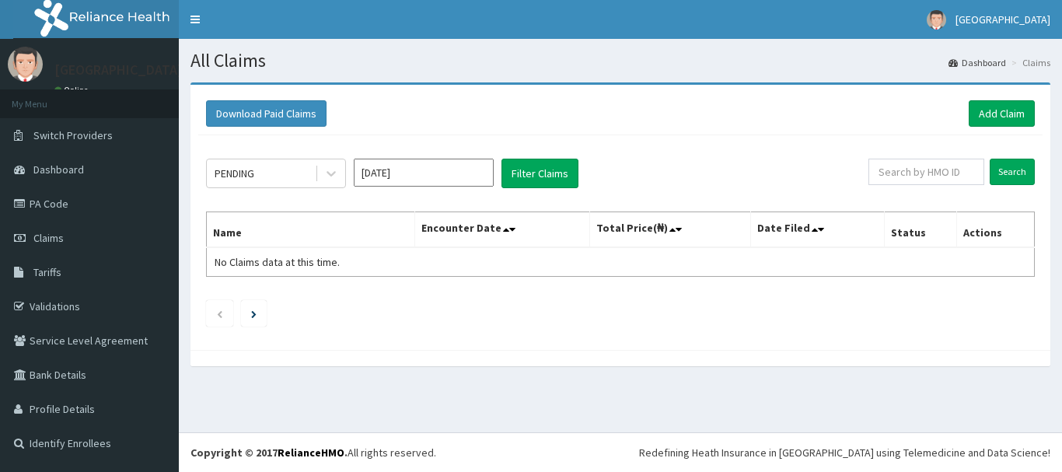
click at [273, 162] on div "PENDING" at bounding box center [261, 173] width 108 height 25
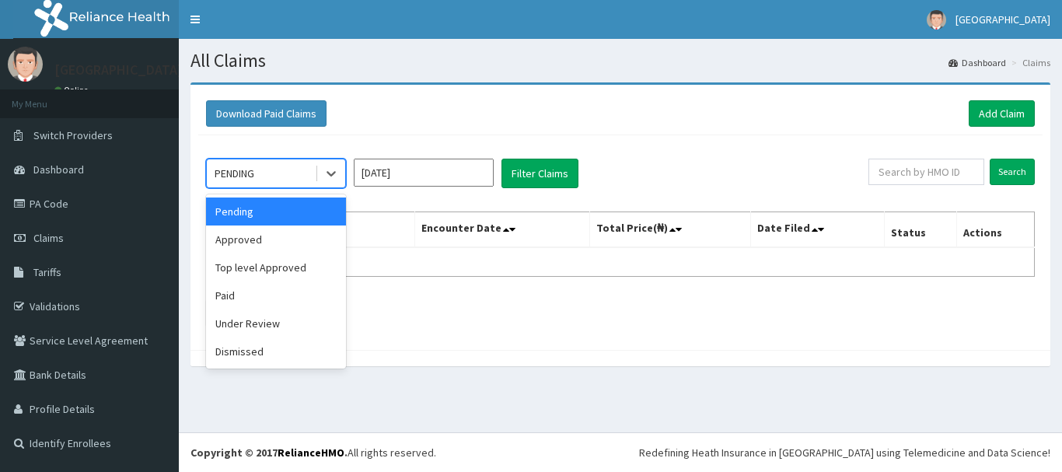
click at [443, 169] on input "Sep 2025" at bounding box center [424, 173] width 140 height 28
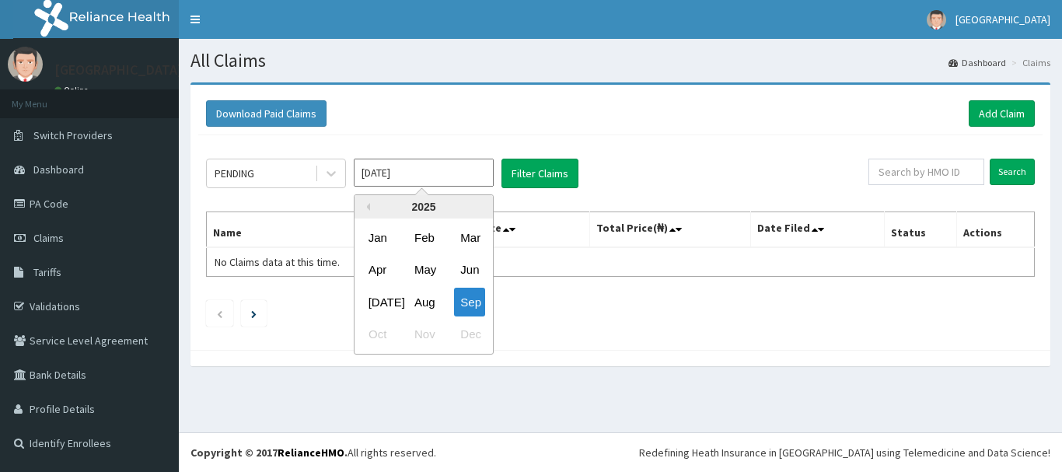
click at [429, 293] on div "Aug" at bounding box center [423, 302] width 31 height 29
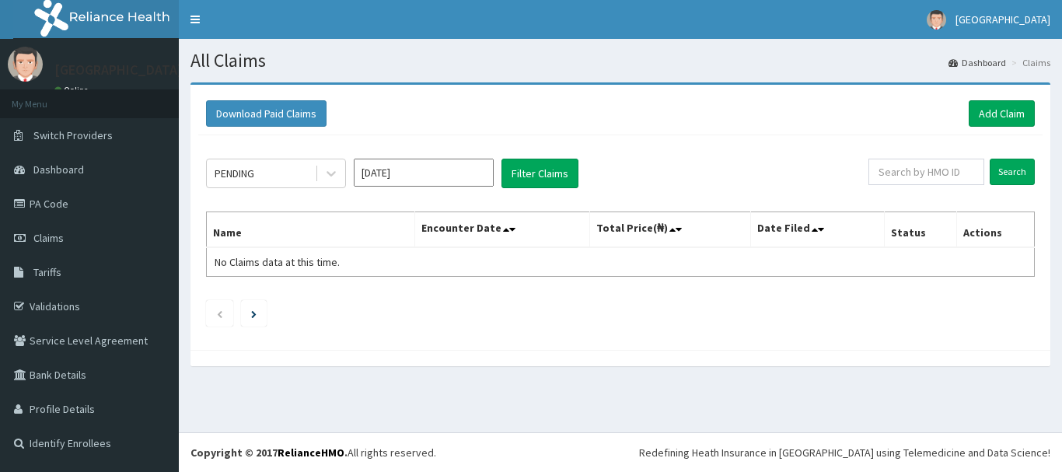
type input "Aug 2025"
click at [514, 176] on button "Filter Claims" at bounding box center [539, 174] width 77 height 30
click at [322, 175] on div at bounding box center [331, 173] width 28 height 28
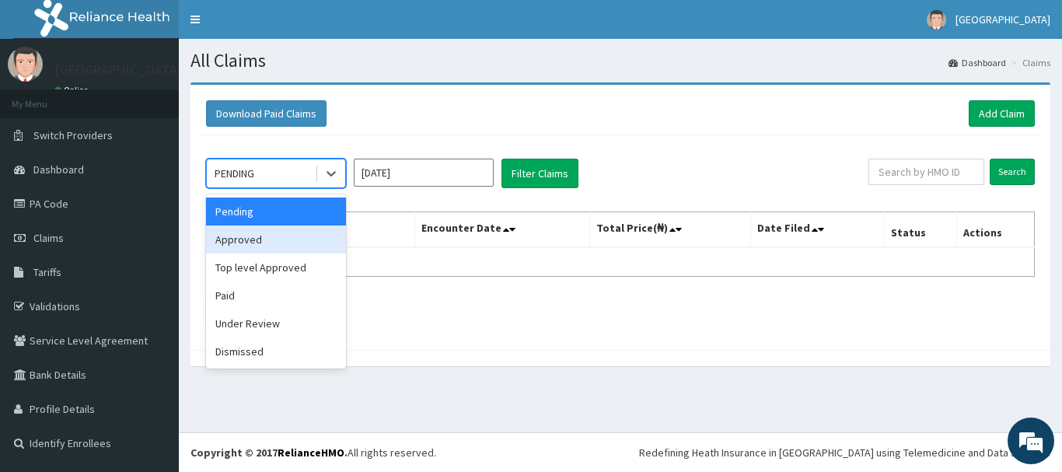
click at [325, 245] on div "Approved" at bounding box center [276, 239] width 140 height 28
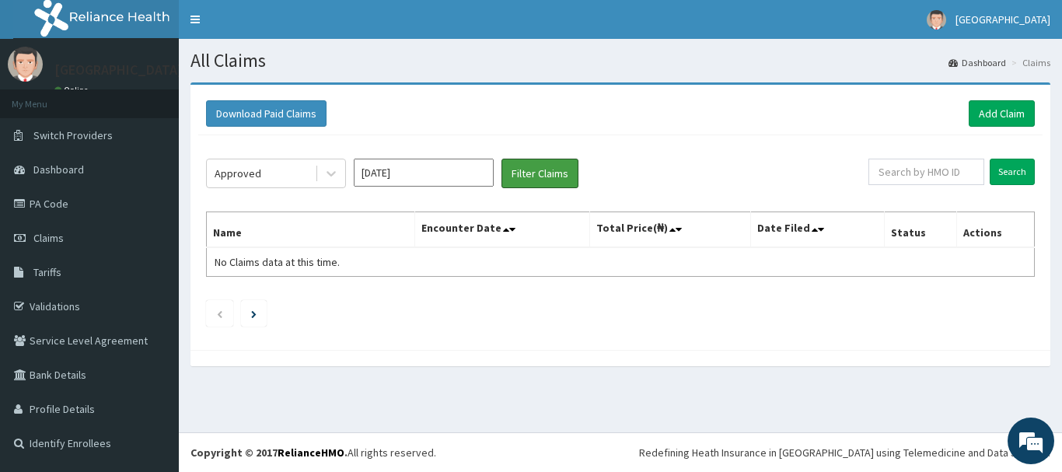
click at [561, 167] on button "Filter Claims" at bounding box center [539, 174] width 77 height 30
click at [994, 114] on link "Add Claim" at bounding box center [1001, 113] width 66 height 26
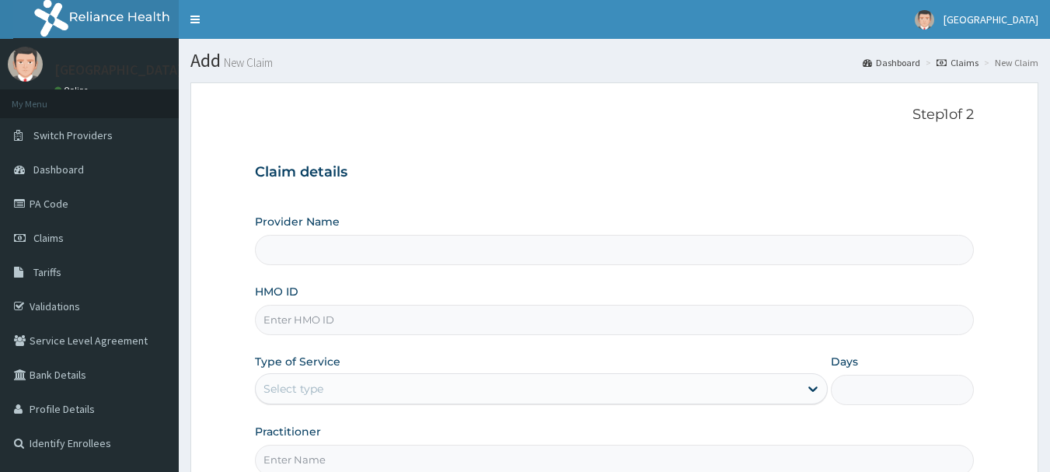
type input "[GEOGRAPHIC_DATA]"
click at [391, 328] on input "HMO ID" at bounding box center [615, 320] width 720 height 30
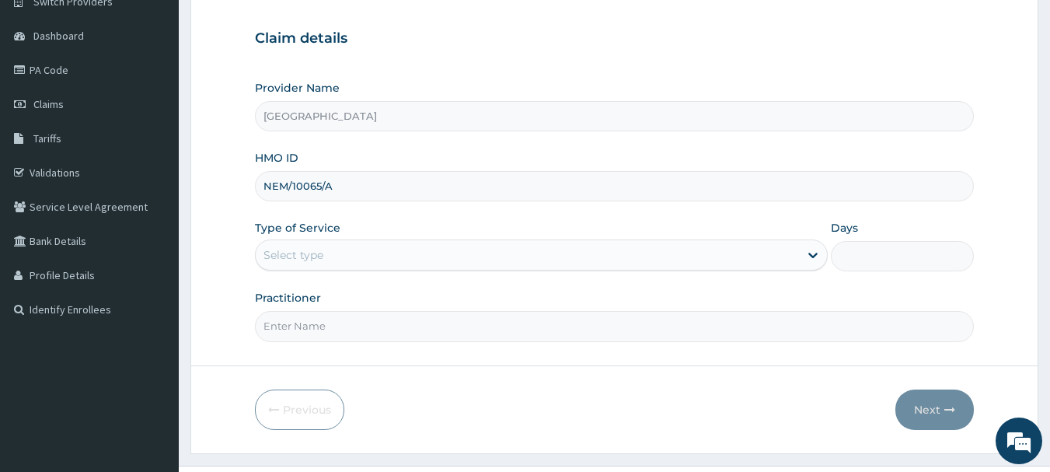
scroll to position [167, 0]
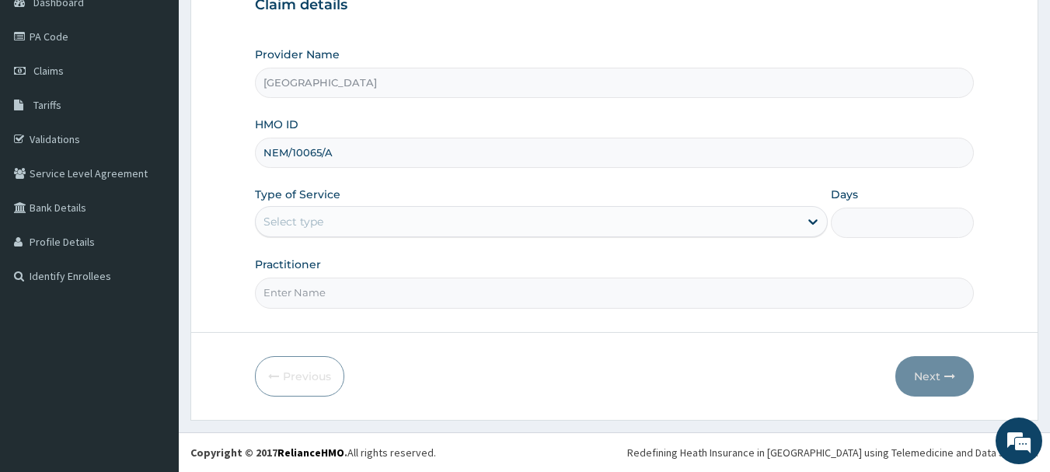
type input "NEM/10065/A"
click at [368, 221] on div "Select type" at bounding box center [527, 221] width 543 height 25
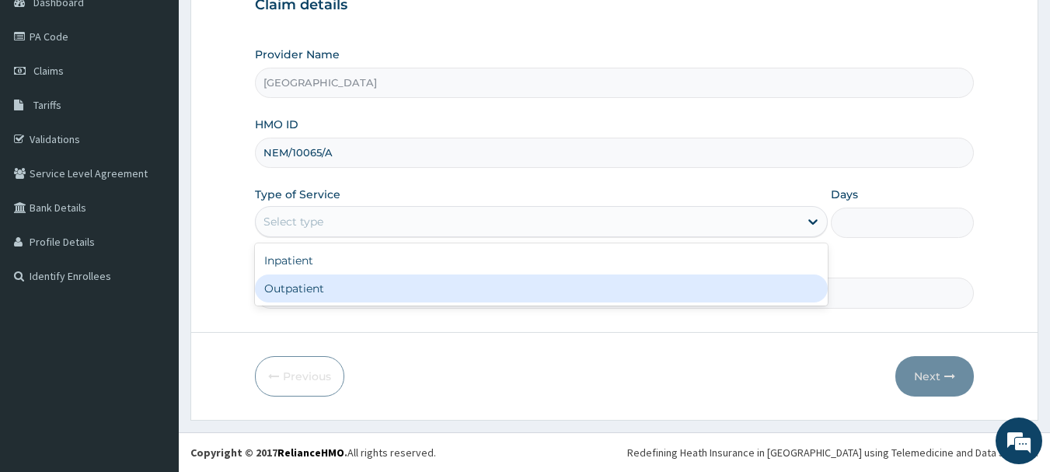
click at [384, 304] on div "Inpatient Outpatient" at bounding box center [541, 274] width 573 height 62
click at [385, 294] on div "Outpatient" at bounding box center [541, 288] width 573 height 28
type input "1"
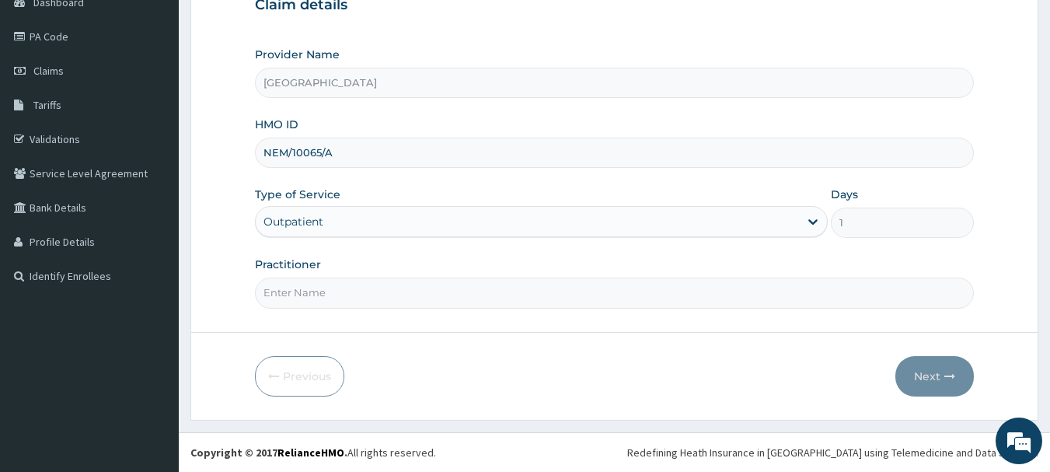
click at [386, 294] on input "Practitioner" at bounding box center [615, 292] width 720 height 30
type input "Dr Okolonji Uchenna"
click at [908, 361] on button "Next" at bounding box center [934, 376] width 78 height 40
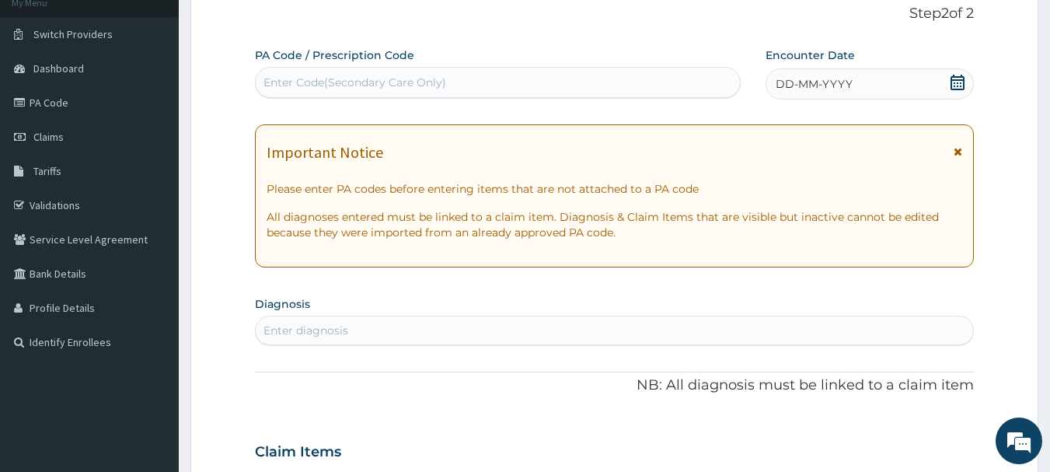
scroll to position [89, 0]
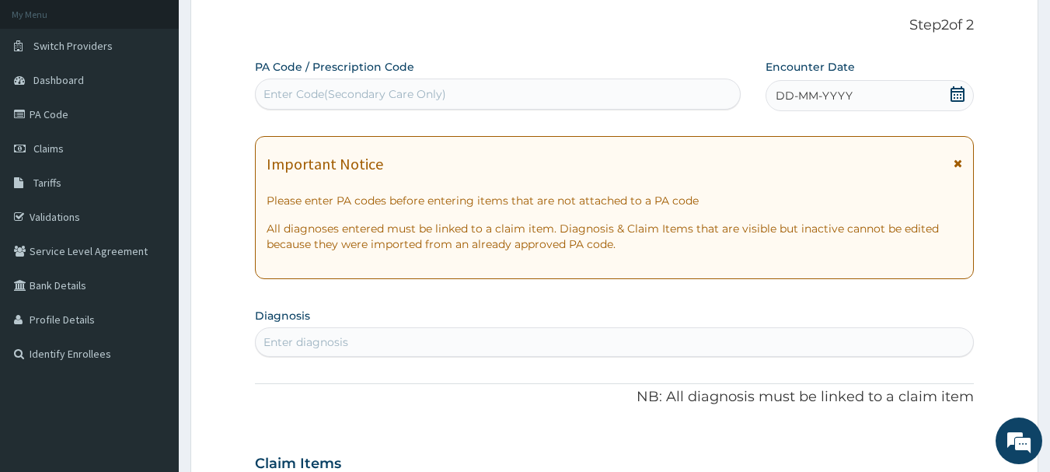
click at [929, 87] on div "DD-MM-YYYY" at bounding box center [869, 95] width 208 height 31
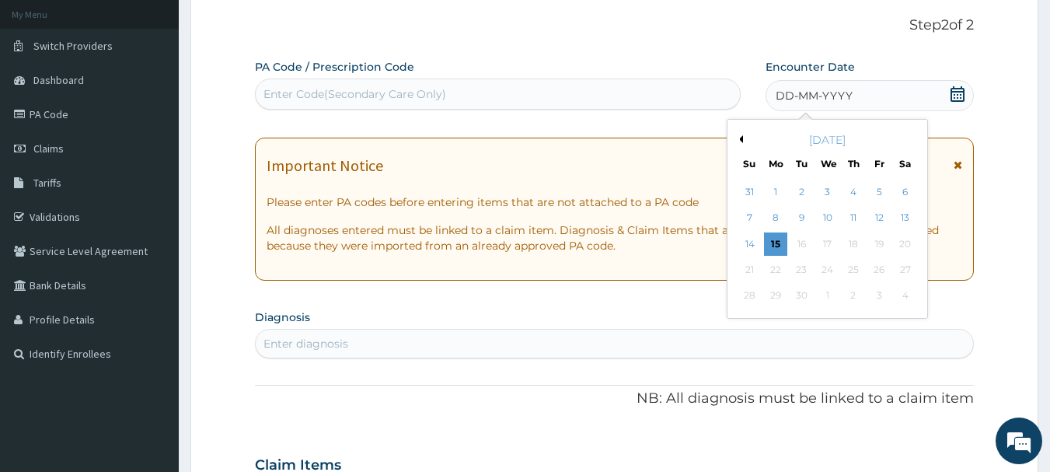
click at [741, 137] on button "Previous Month" at bounding box center [739, 139] width 8 height 8
click at [746, 321] on div "31" at bounding box center [749, 321] width 23 height 23
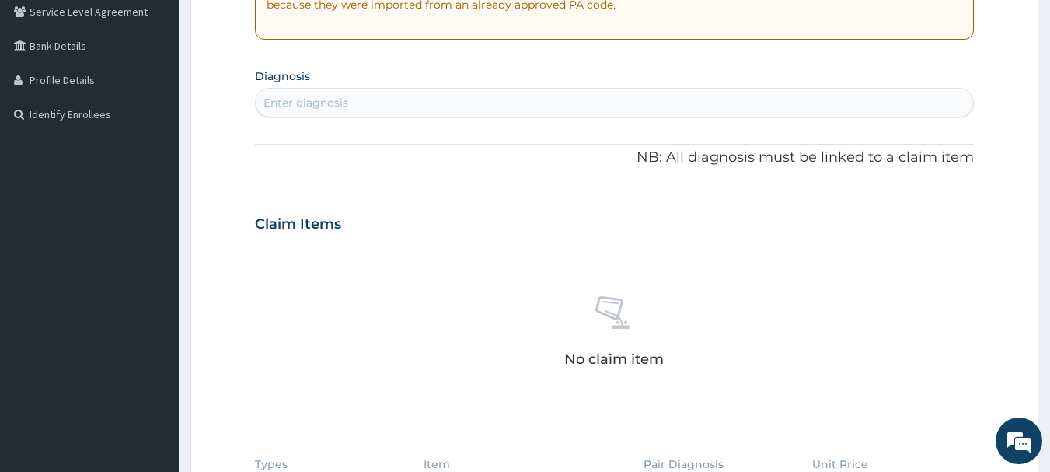
scroll to position [644, 0]
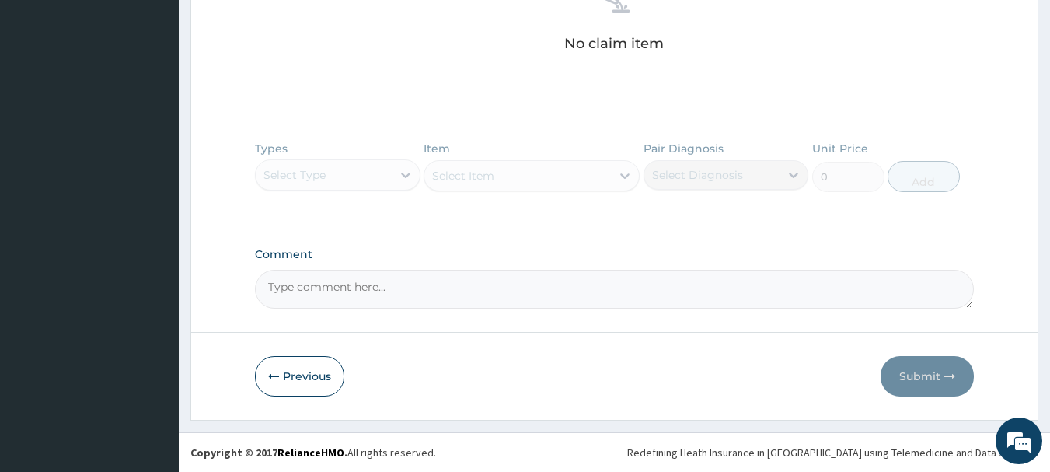
click at [293, 375] on button "Previous" at bounding box center [299, 376] width 89 height 40
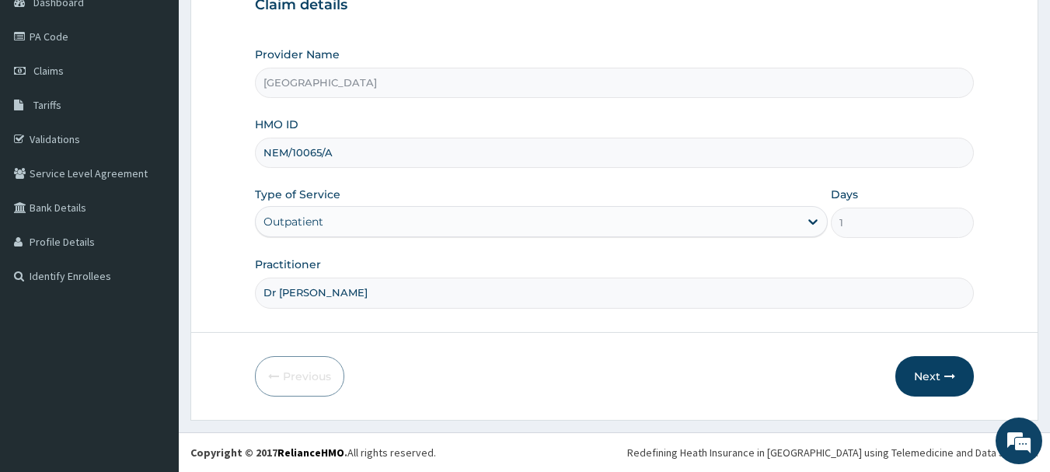
scroll to position [167, 0]
click at [386, 158] on input "NEM/10065/A" at bounding box center [615, 153] width 720 height 30
type input "NEM/10065/B"
click at [951, 388] on button "Next" at bounding box center [934, 376] width 78 height 40
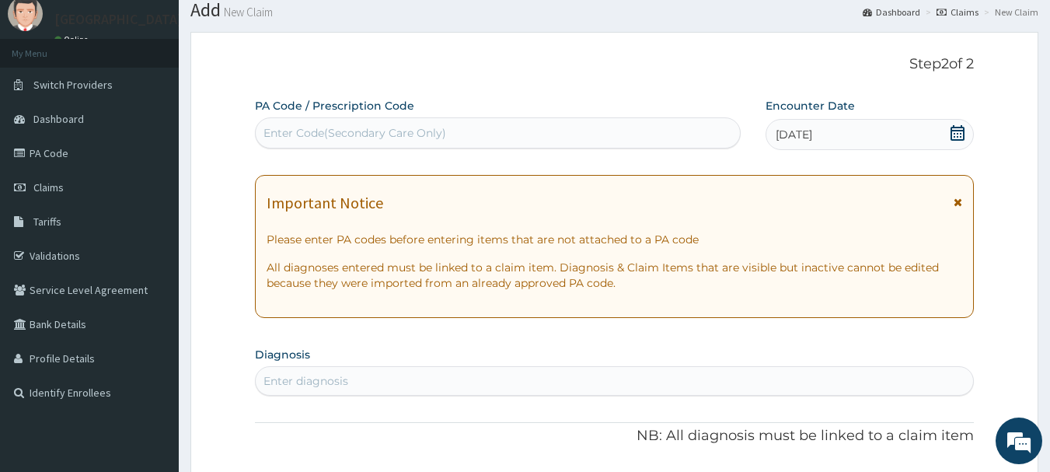
scroll to position [78, 0]
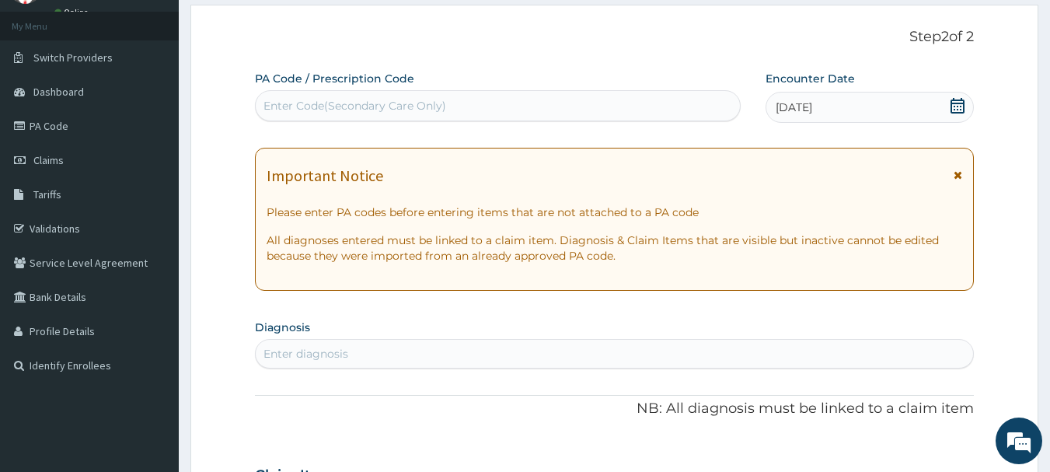
click at [362, 359] on div "Enter diagnosis" at bounding box center [615, 353] width 718 height 25
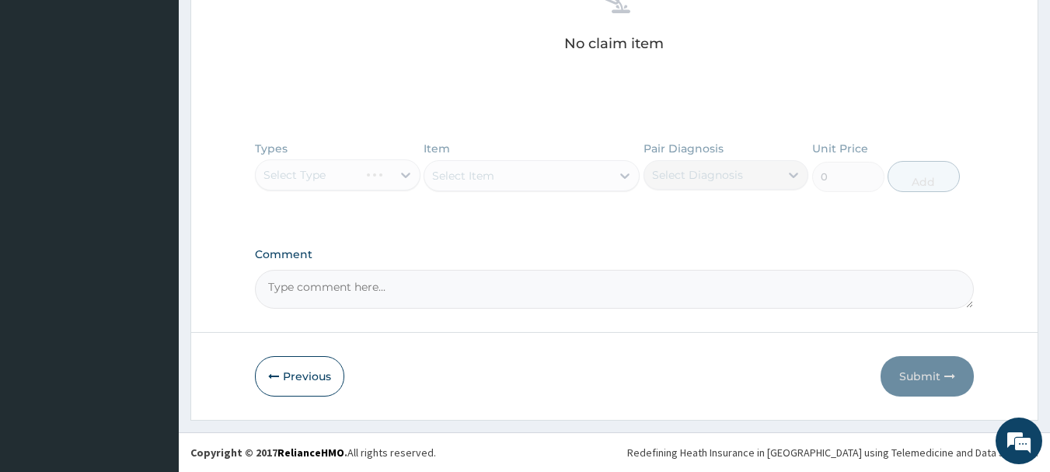
click at [295, 368] on button "Previous" at bounding box center [299, 376] width 89 height 40
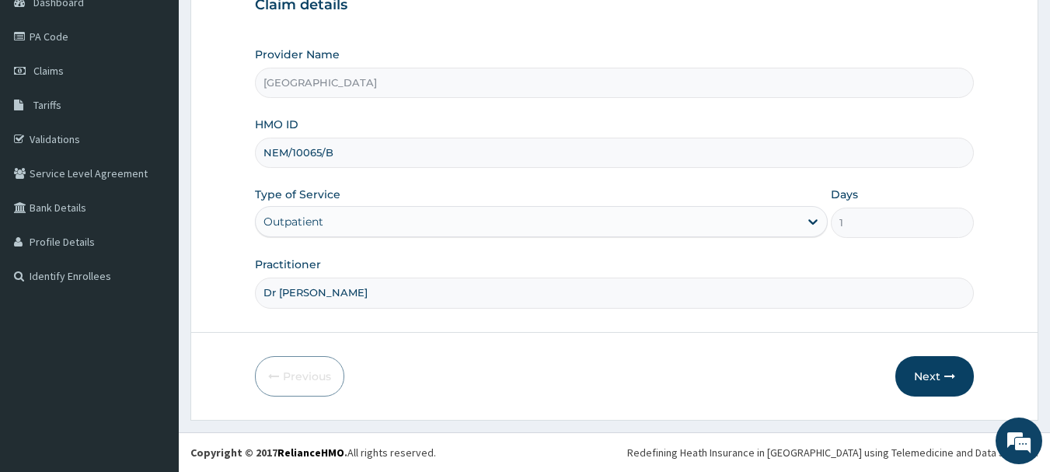
click at [421, 148] on input "NEM/10065/B" at bounding box center [615, 153] width 720 height 30
type input "NEM/10065/A"
click at [931, 361] on button "Next" at bounding box center [934, 376] width 78 height 40
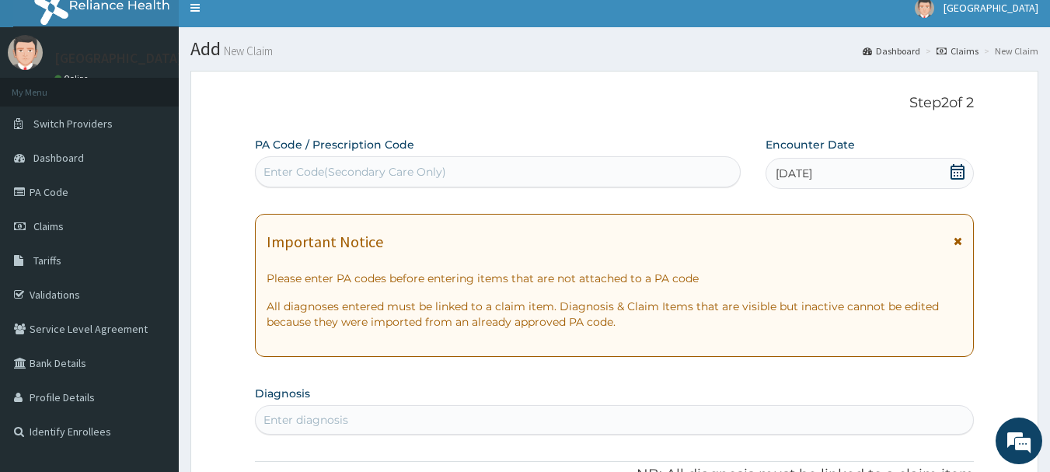
scroll to position [89, 0]
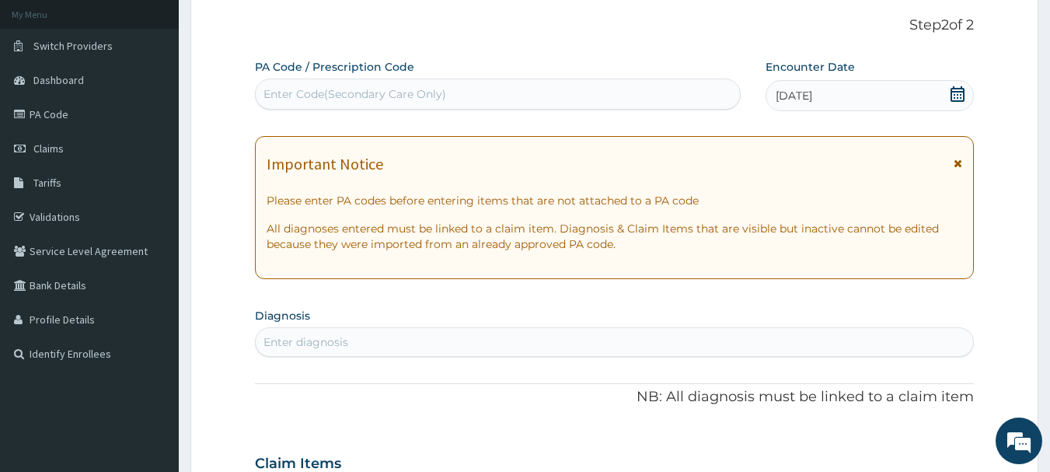
click at [530, 350] on div "Enter diagnosis" at bounding box center [615, 341] width 718 height 25
click at [885, 85] on div "31-08-2025" at bounding box center [869, 95] width 208 height 31
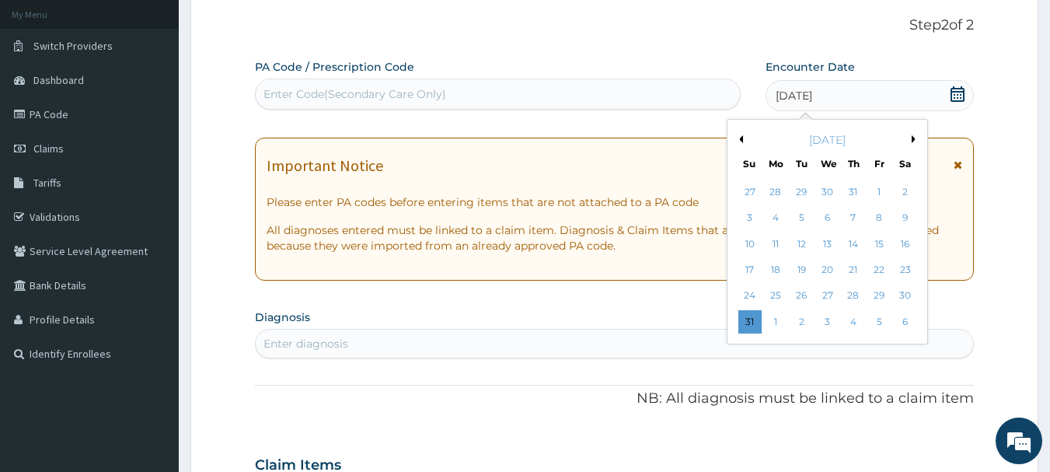
click at [783, 293] on div "25" at bounding box center [775, 295] width 23 height 23
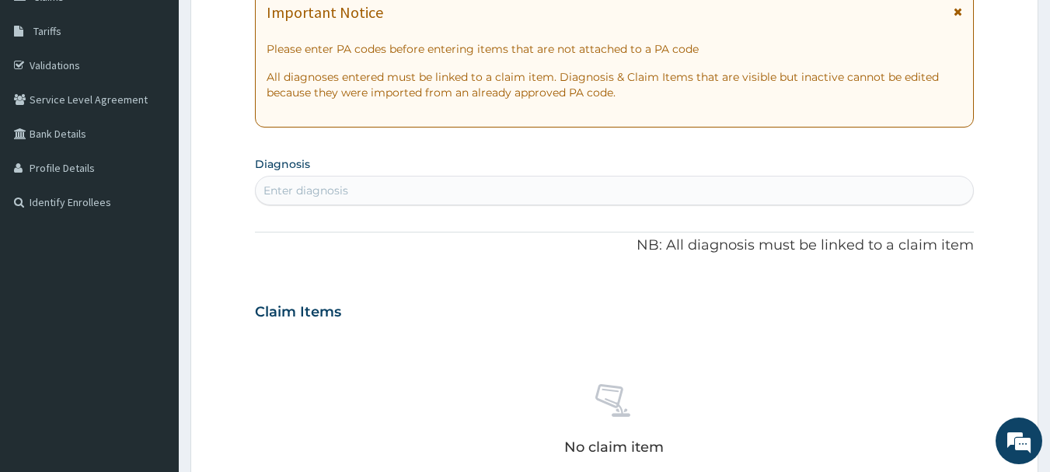
scroll to position [245, 0]
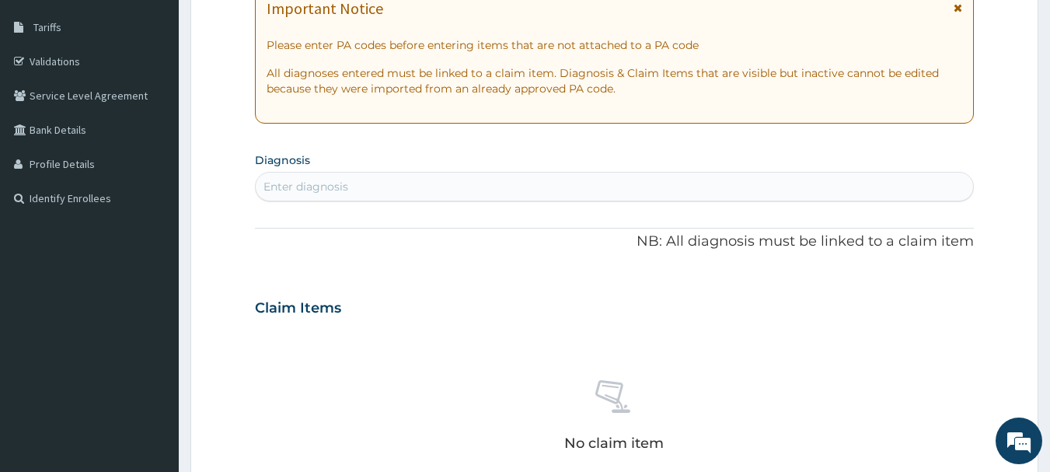
click at [427, 186] on div "Enter diagnosis" at bounding box center [615, 186] width 718 height 25
type input "MALARIA"
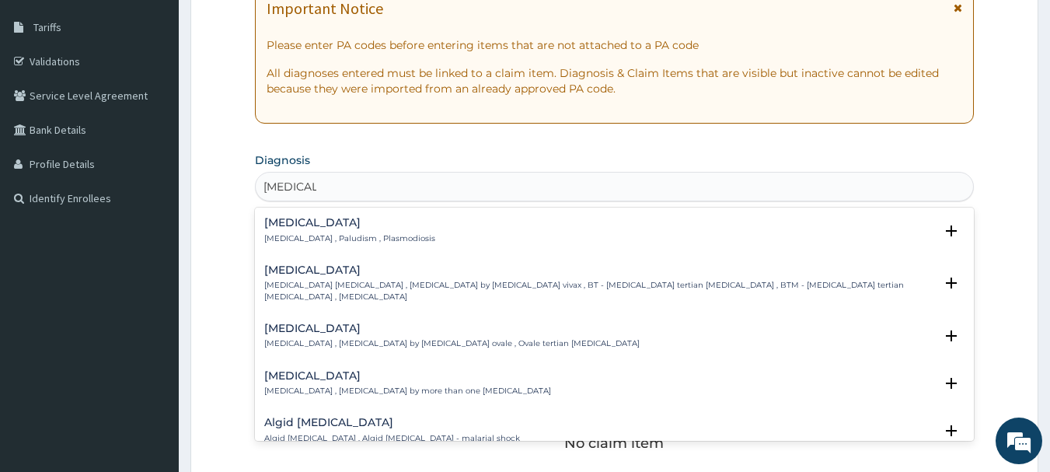
click at [284, 228] on h4 "Malaria" at bounding box center [349, 223] width 171 height 12
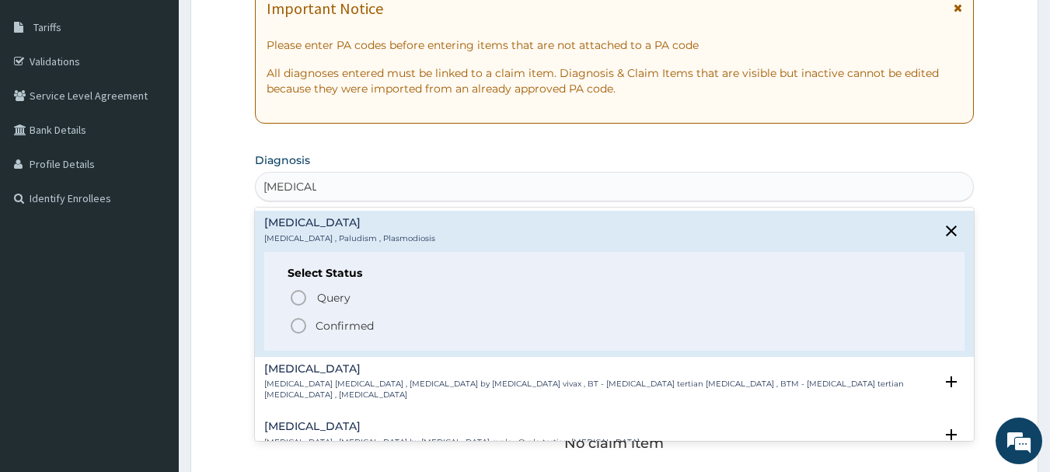
click at [351, 318] on p "Confirmed" at bounding box center [345, 326] width 58 height 16
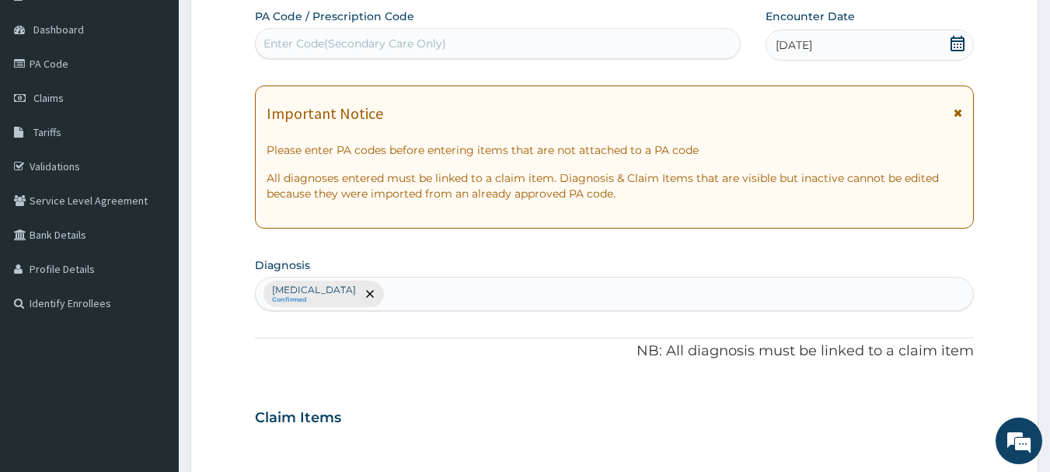
scroll to position [167, 0]
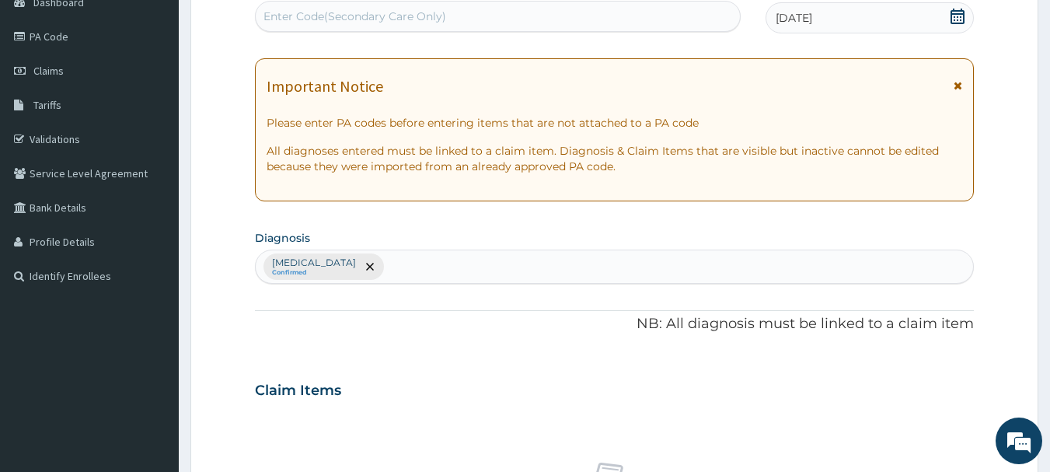
click at [567, 239] on section "Diagnosis Malaria Confirmed" at bounding box center [615, 255] width 720 height 58
click at [556, 258] on div "Malaria Confirmed" at bounding box center [615, 266] width 718 height 33
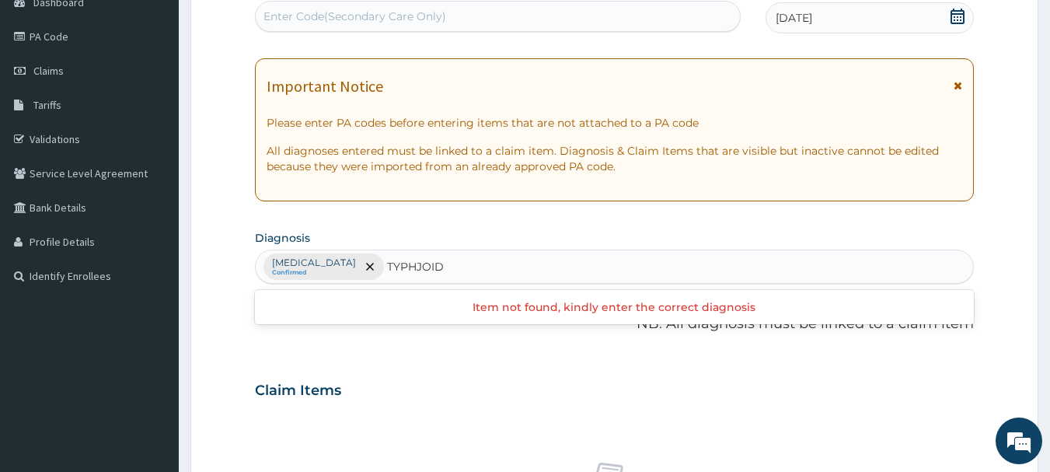
type input "TYPHJOID"
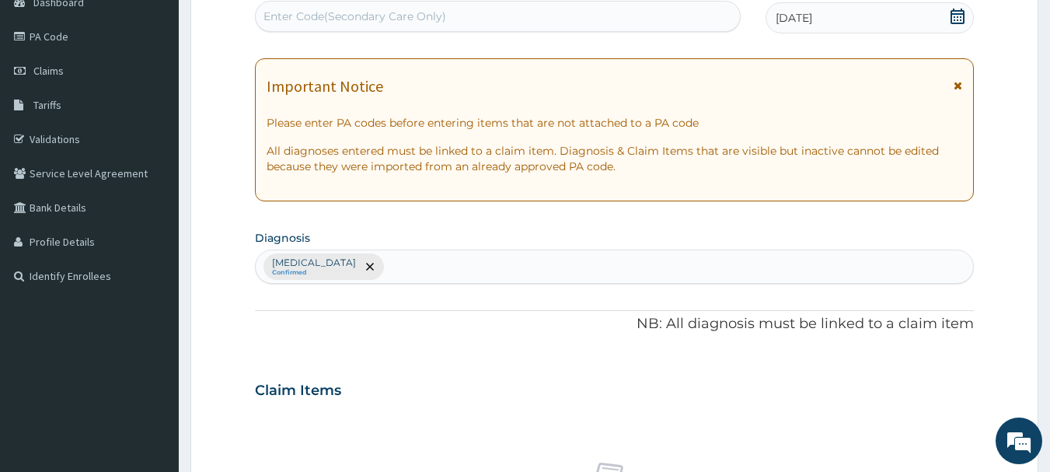
drag, startPoint x: 400, startPoint y: 227, endPoint x: 406, endPoint y: 235, distance: 10.1
click at [401, 228] on section "Diagnosis Malaria Confirmed" at bounding box center [615, 255] width 720 height 58
click at [368, 270] on div "Malaria Confirmed" at bounding box center [615, 266] width 718 height 33
type input "TYPHOID FEVER"
click at [539, 263] on div "Malaria Confirmed" at bounding box center [615, 266] width 718 height 33
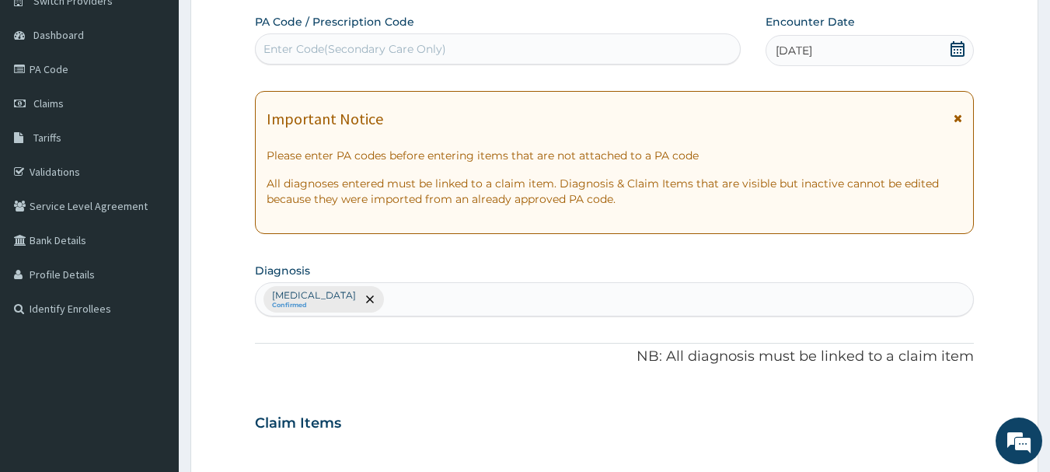
scroll to position [155, 0]
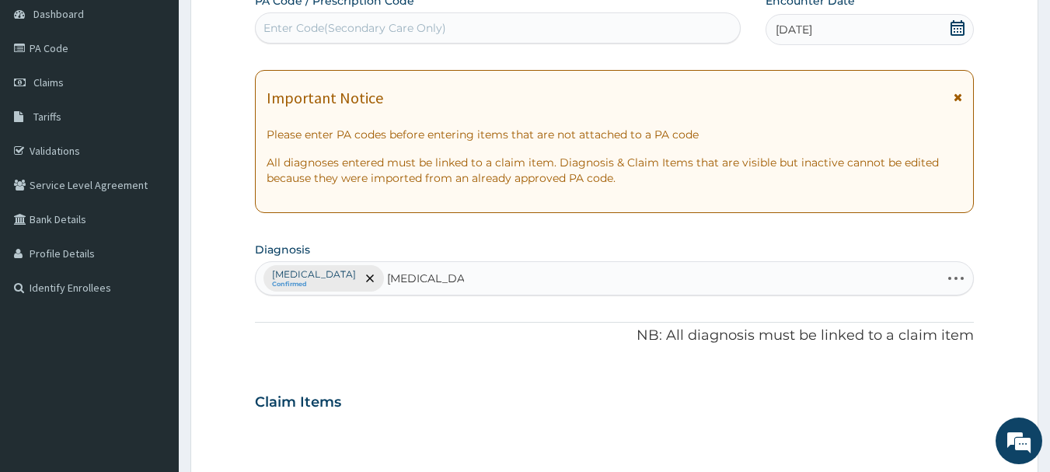
type input "TYPHOID FEVER"
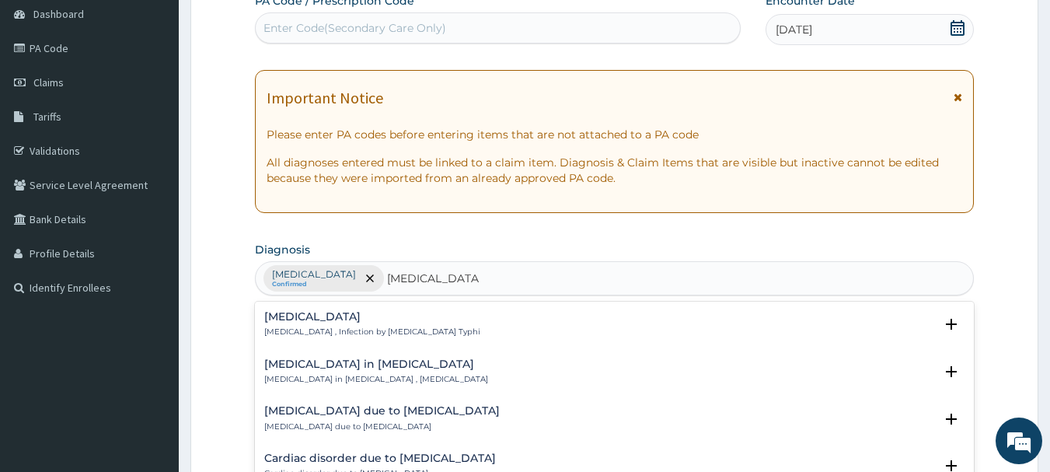
click at [408, 333] on p "Typhoid fever , Infection by Salmonella Typhi" at bounding box center [372, 331] width 216 height 11
click at [328, 312] on h4 "Typhoid fever" at bounding box center [372, 317] width 216 height 12
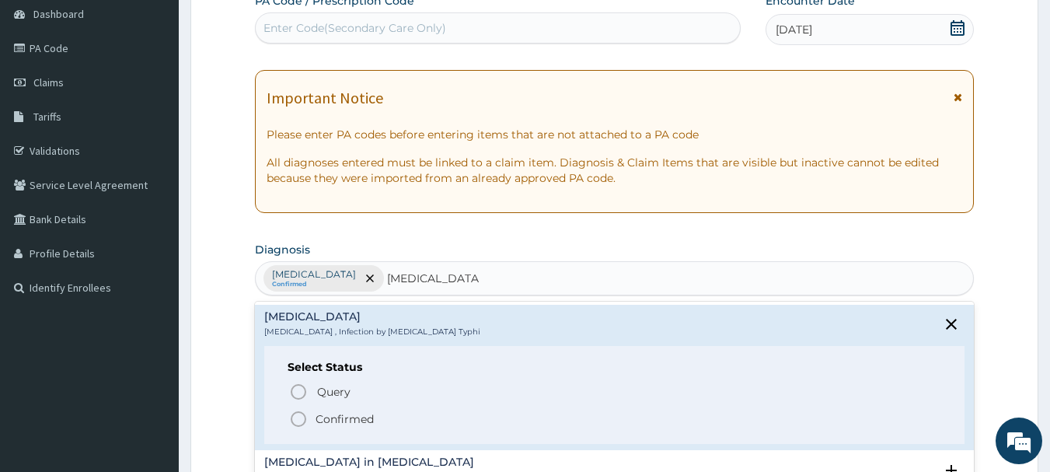
click at [328, 312] on h4 "Typhoid fever" at bounding box center [372, 317] width 216 height 12
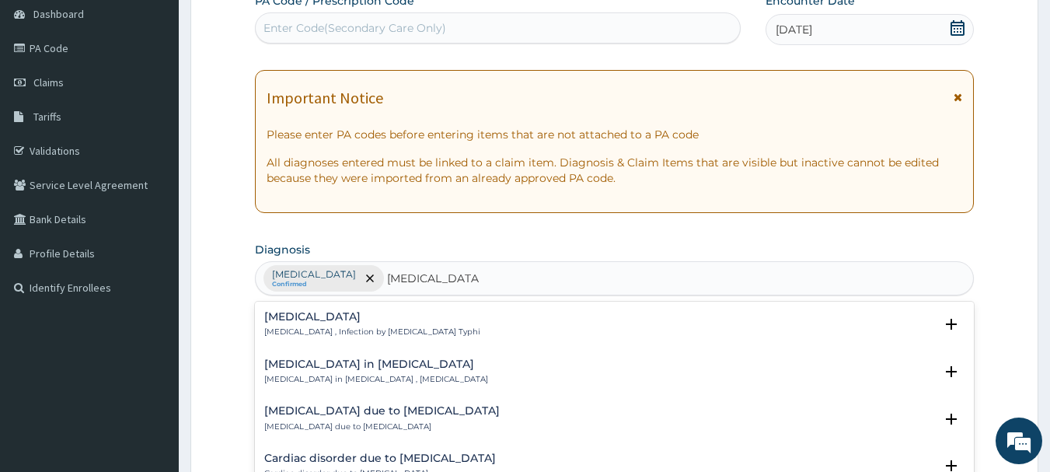
click at [333, 320] on h4 "Typhoid fever" at bounding box center [372, 317] width 216 height 12
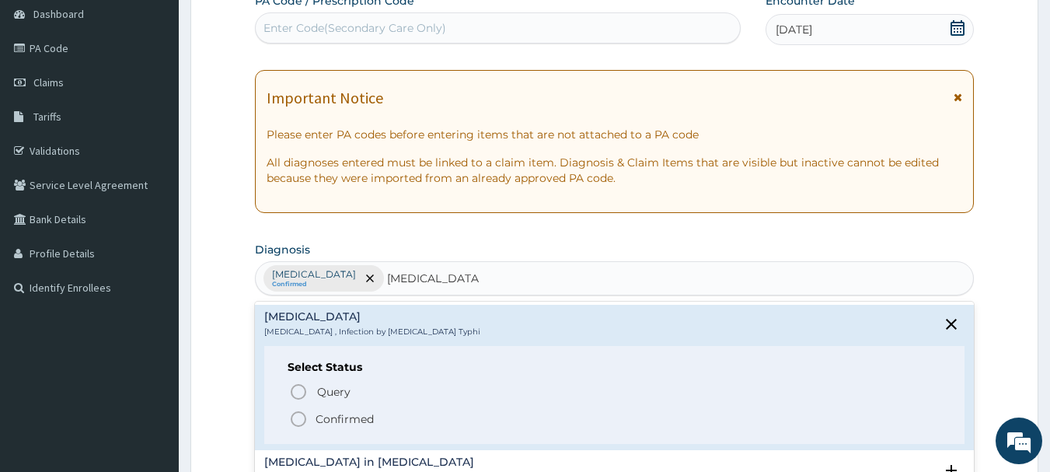
click at [325, 415] on p "Confirmed" at bounding box center [345, 419] width 58 height 16
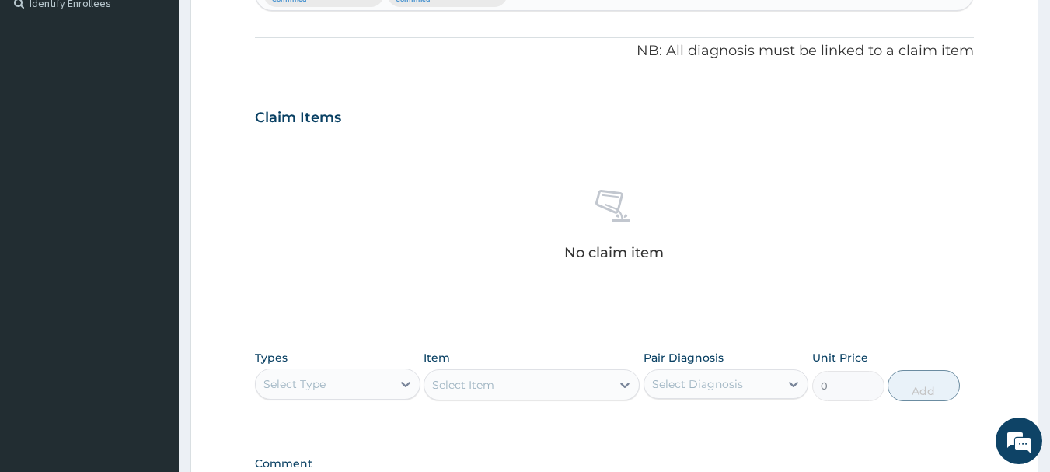
scroll to position [622, 0]
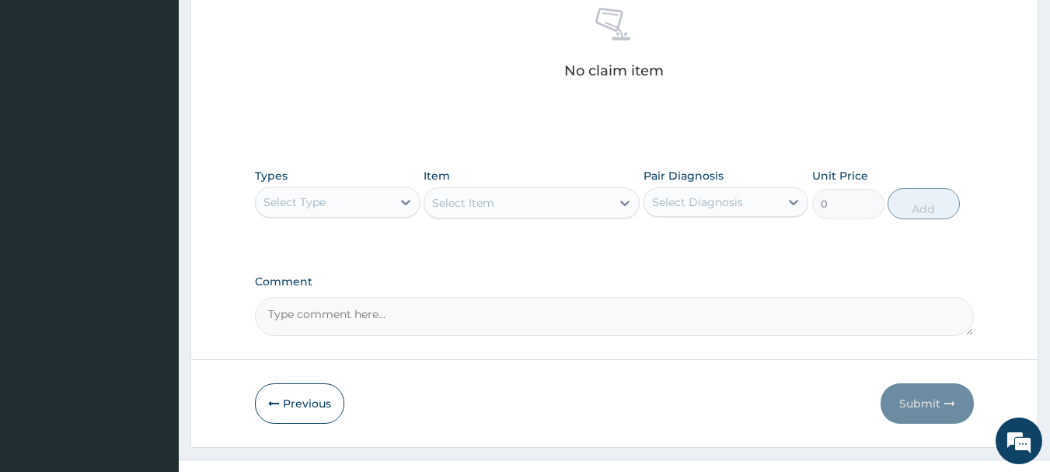
click at [389, 208] on div "Select Type" at bounding box center [324, 202] width 136 height 25
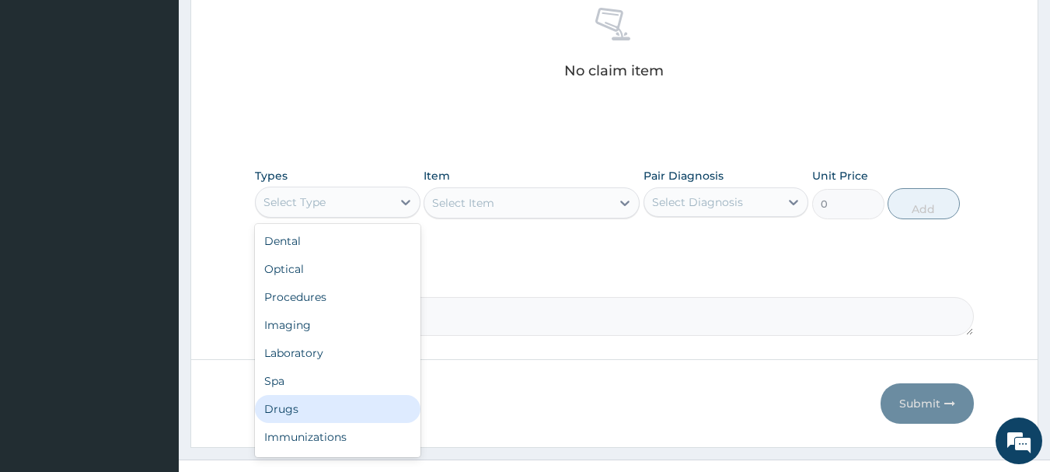
click at [318, 412] on div "Drugs" at bounding box center [338, 409] width 166 height 28
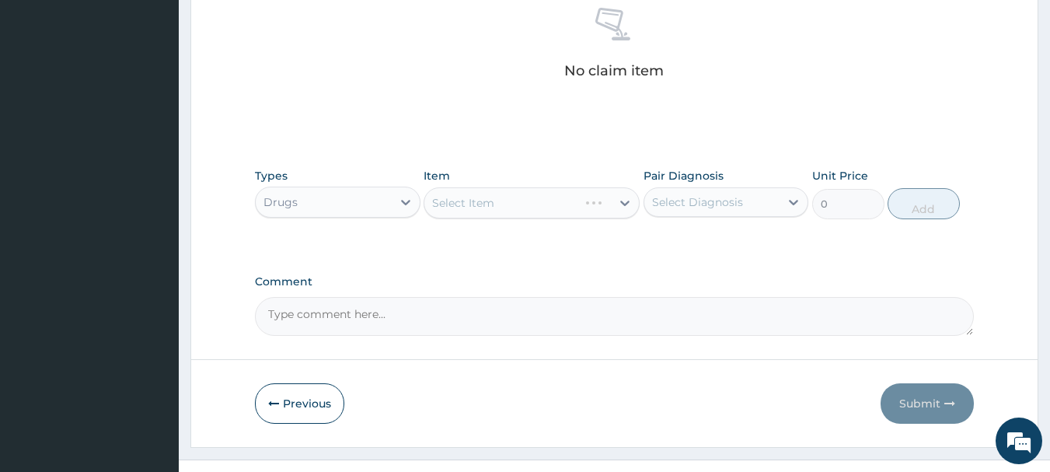
click at [772, 203] on div "Select Diagnosis" at bounding box center [712, 202] width 136 height 25
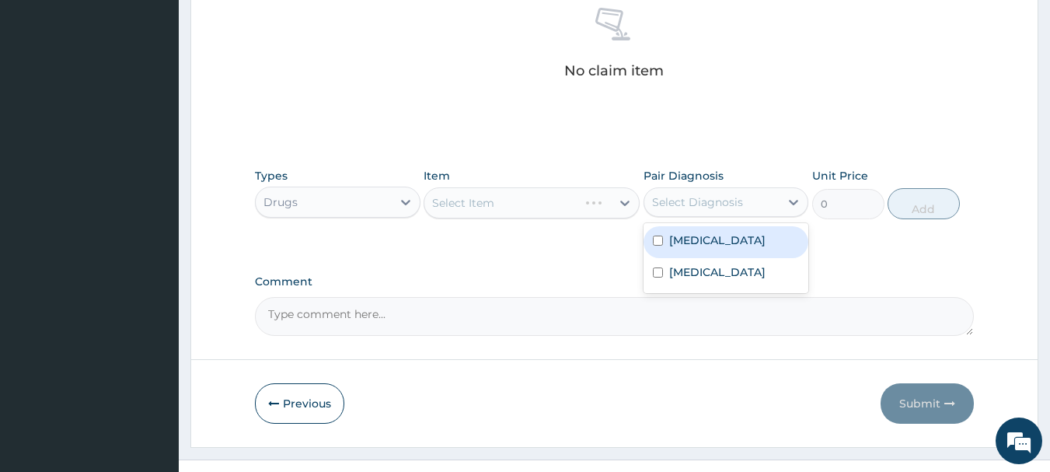
click at [735, 249] on div "Malaria" at bounding box center [726, 242] width 166 height 32
checkbox input "true"
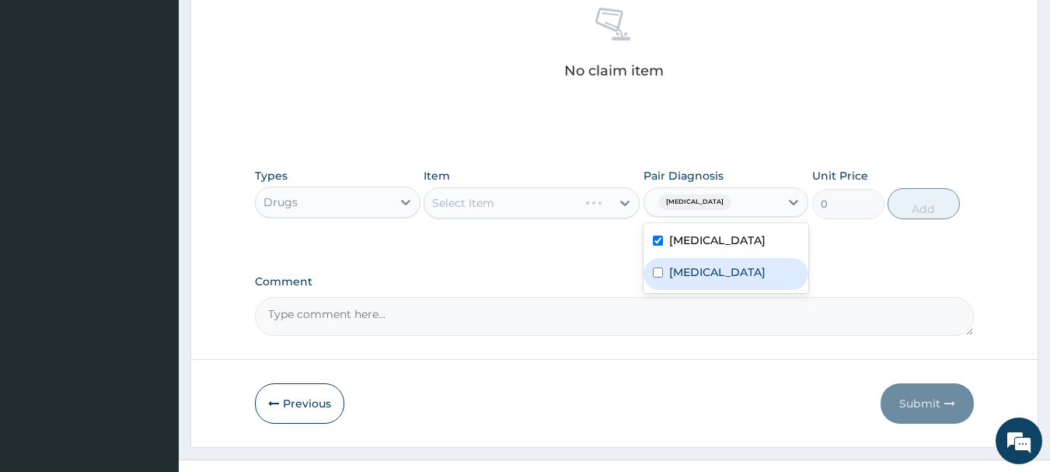
click at [729, 269] on label "Typhoid fever" at bounding box center [717, 272] width 96 height 16
checkbox input "true"
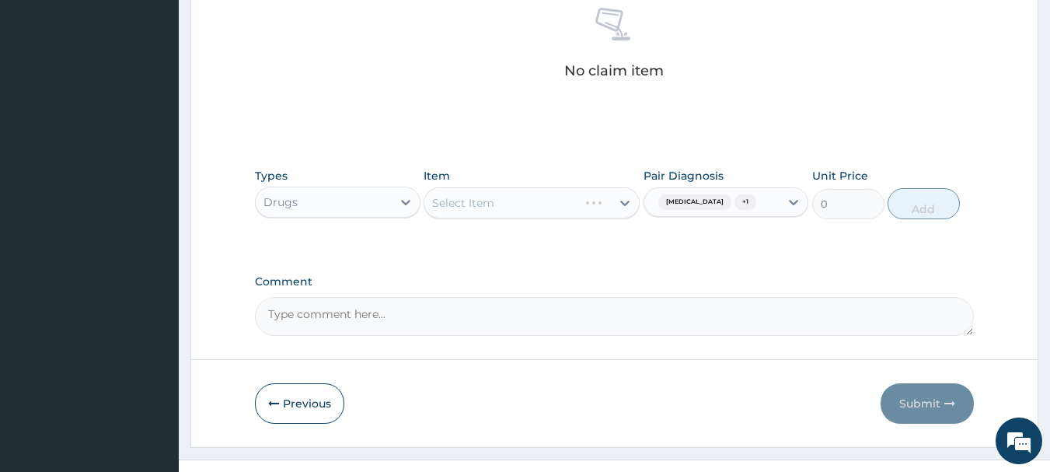
click at [570, 248] on div "Types Drugs Item Select Item Pair Diagnosis Malaria + 1 Unit Price 0 Add" at bounding box center [615, 205] width 720 height 90
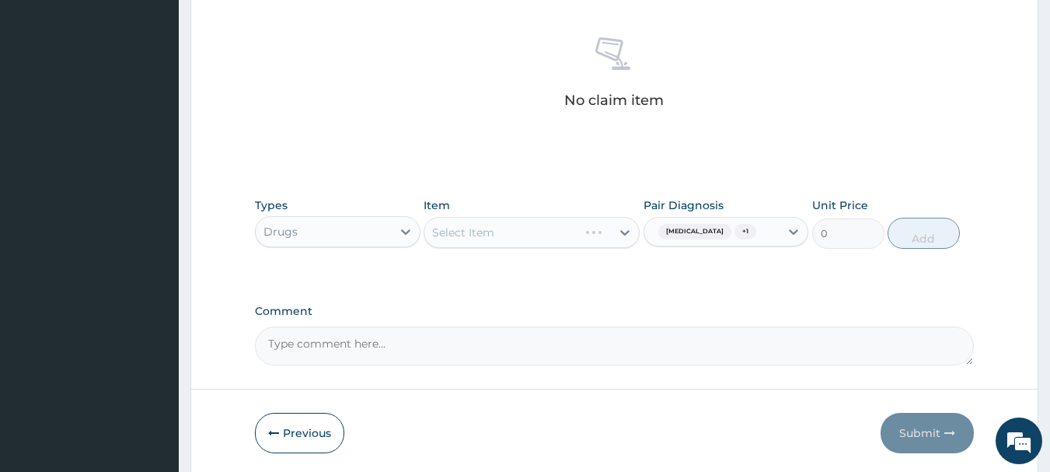
scroll to position [649, 0]
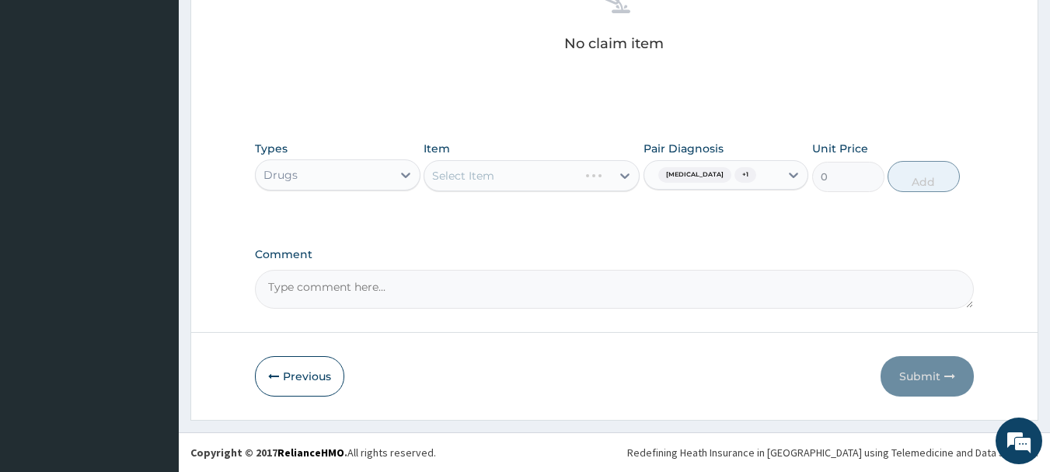
click at [622, 173] on div "Select Item" at bounding box center [532, 175] width 216 height 31
click at [601, 169] on div "Select Item" at bounding box center [532, 175] width 216 height 31
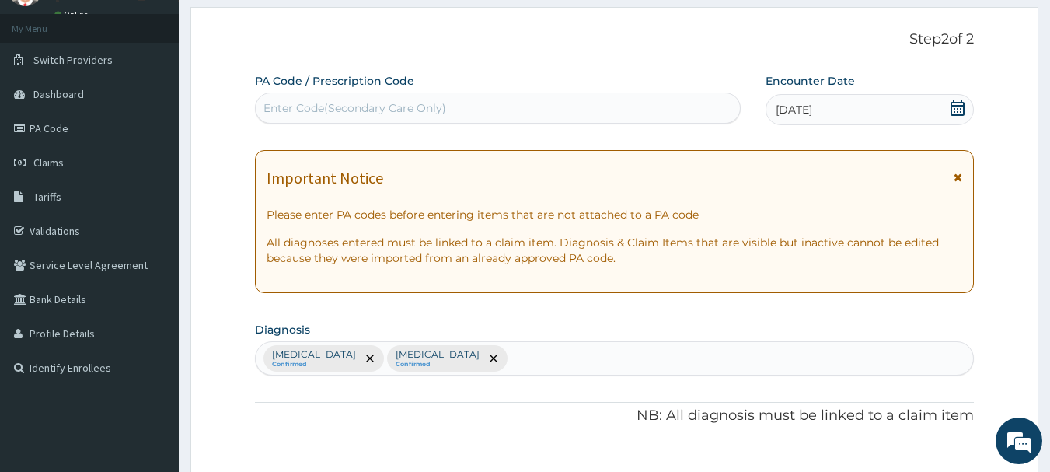
scroll to position [27, 0]
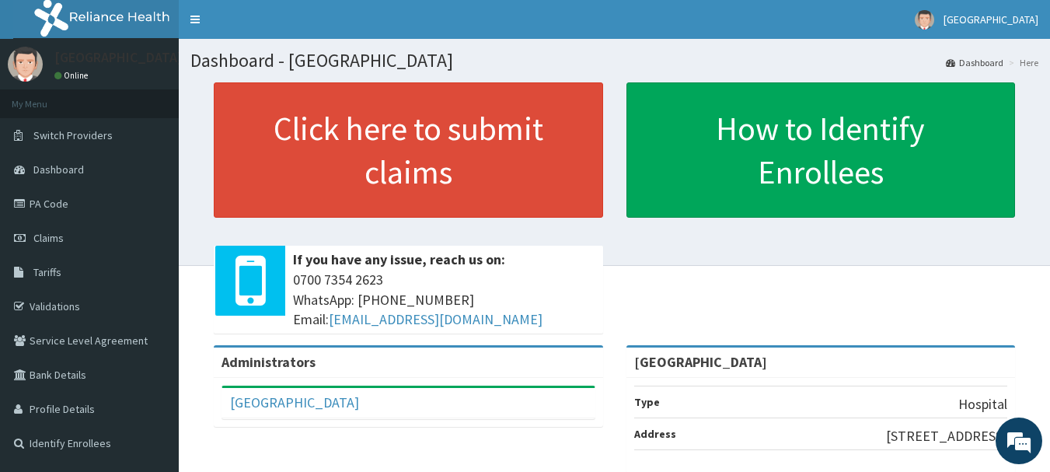
click at [111, 237] on link "Claims" at bounding box center [89, 238] width 179 height 34
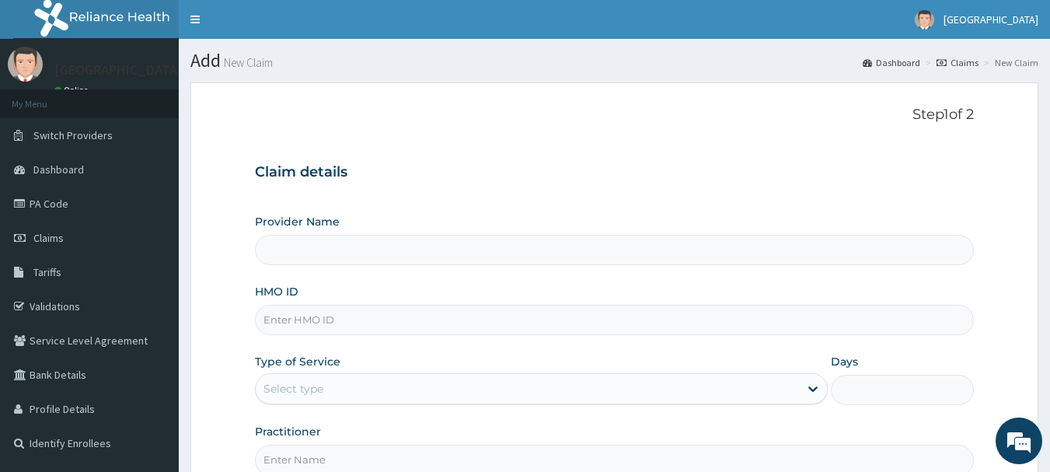
type input "[GEOGRAPHIC_DATA]"
click at [408, 324] on input "HMO ID" at bounding box center [615, 320] width 720 height 30
click at [414, 311] on input "HMO ID" at bounding box center [615, 320] width 720 height 30
type input "NEM/10065/A"
click at [345, 385] on div "Select type" at bounding box center [527, 388] width 543 height 25
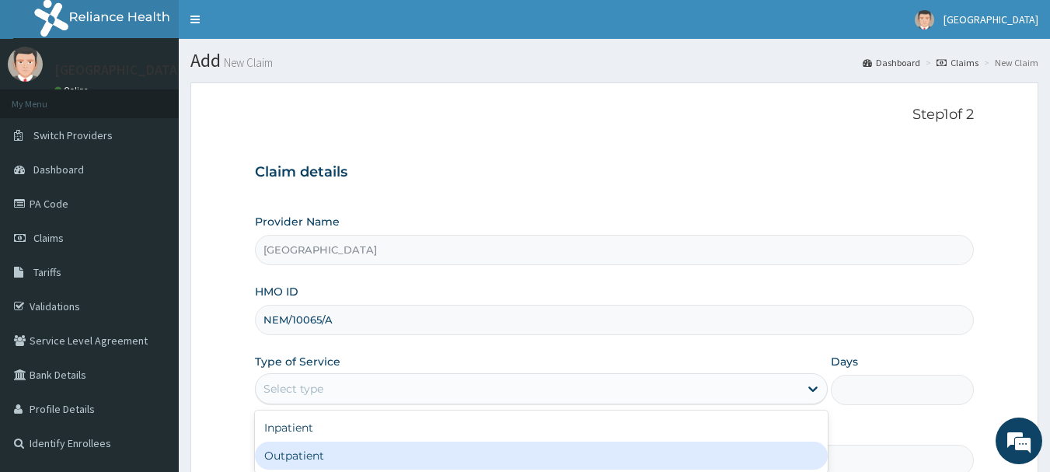
click at [336, 451] on div "Outpatient" at bounding box center [541, 455] width 573 height 28
type input "1"
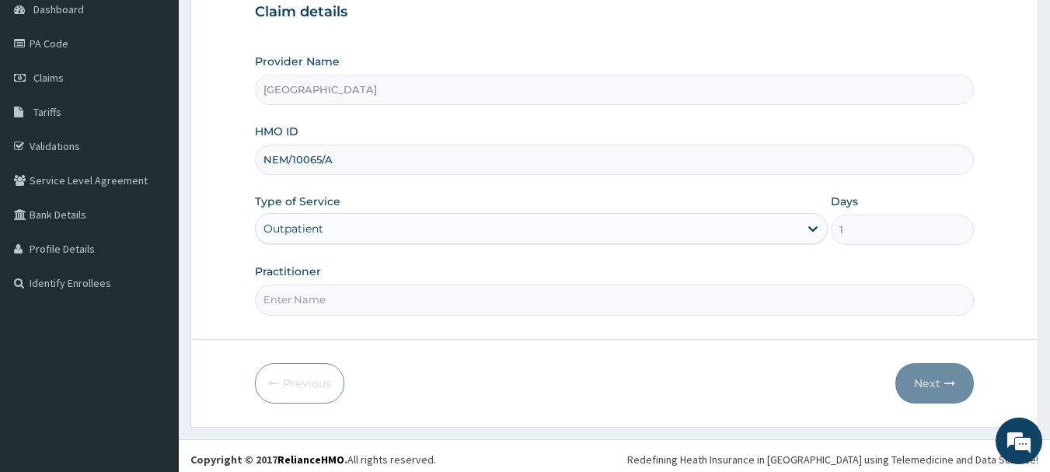
scroll to position [167, 0]
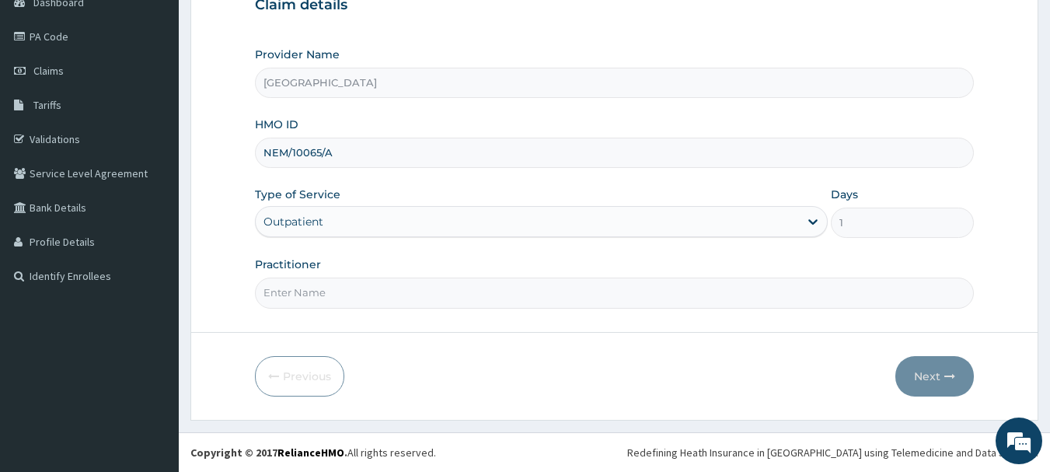
click at [382, 298] on input "Practitioner" at bounding box center [615, 292] width 720 height 30
type input "Dr Okolonji Uchenna"
click at [936, 363] on button "Next" at bounding box center [934, 376] width 78 height 40
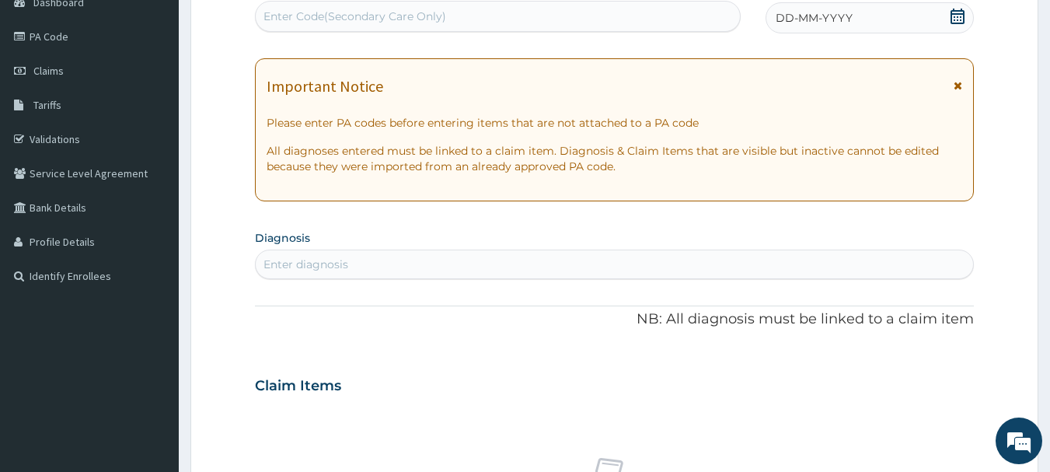
click at [954, 13] on icon at bounding box center [957, 17] width 14 height 16
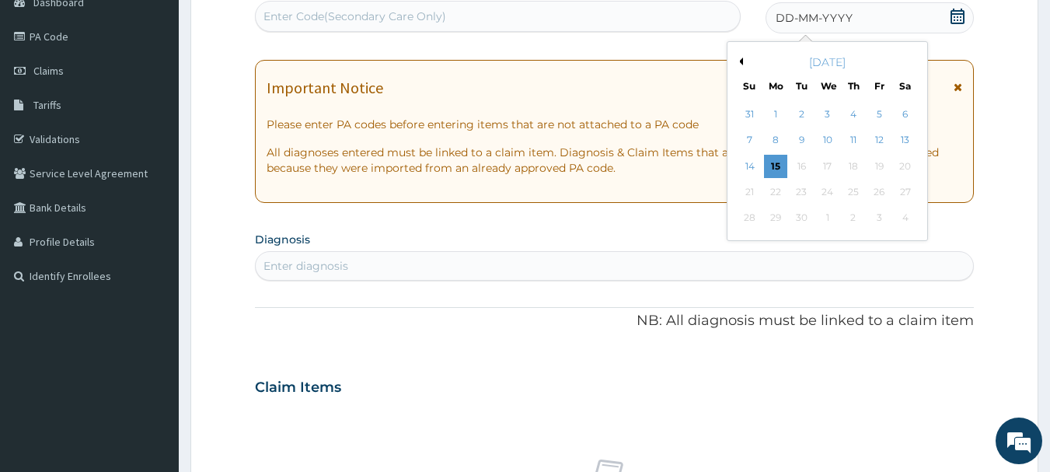
click at [741, 61] on button "Previous Month" at bounding box center [739, 62] width 8 height 8
click at [782, 212] on div "25" at bounding box center [775, 218] width 23 height 23
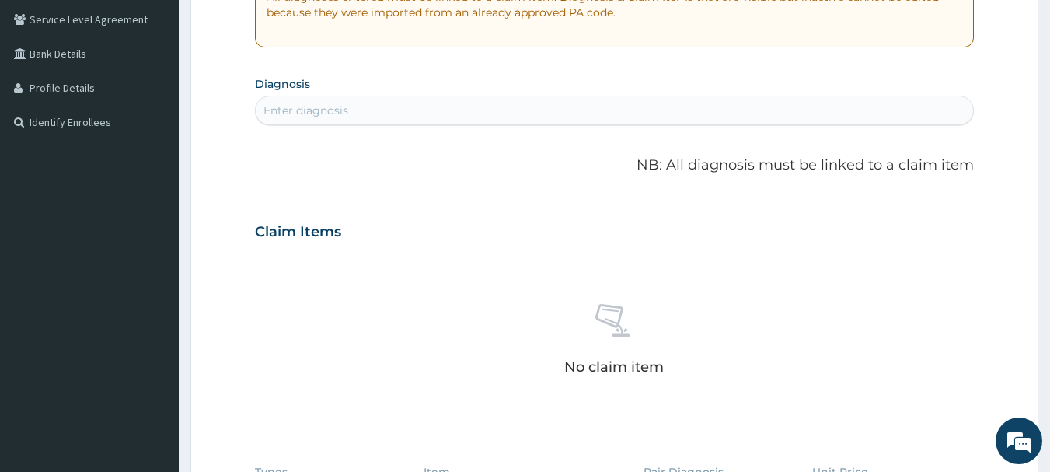
scroll to position [322, 0]
click at [464, 105] on div "Enter diagnosis" at bounding box center [615, 108] width 718 height 25
type input "MALARIA"
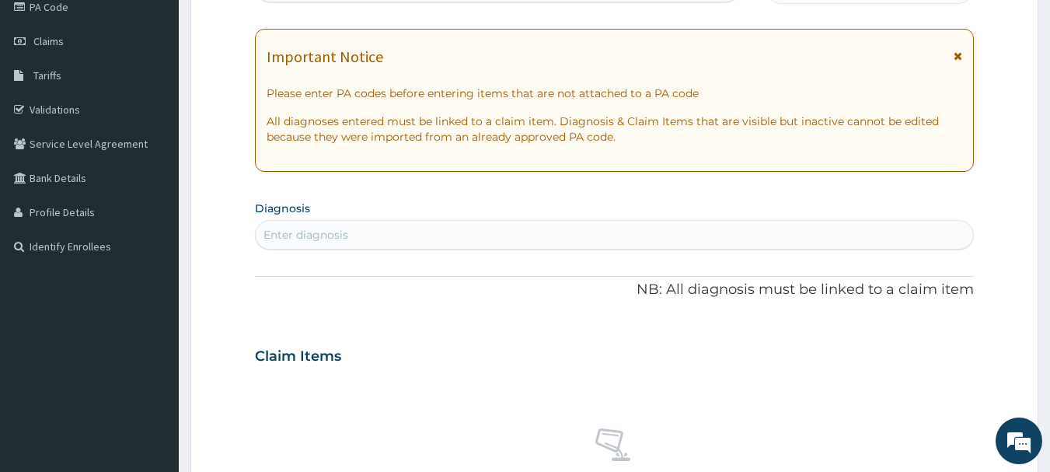
scroll to position [233, 0]
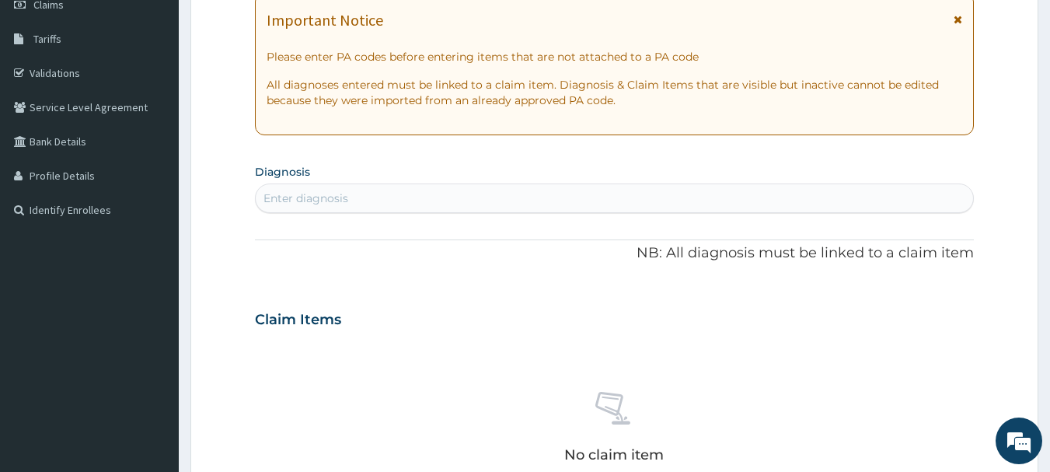
click at [347, 194] on div "Enter diagnosis" at bounding box center [305, 198] width 85 height 16
click at [514, 189] on div "Enter diagnosis" at bounding box center [615, 198] width 718 height 25
type input "MALARIA"
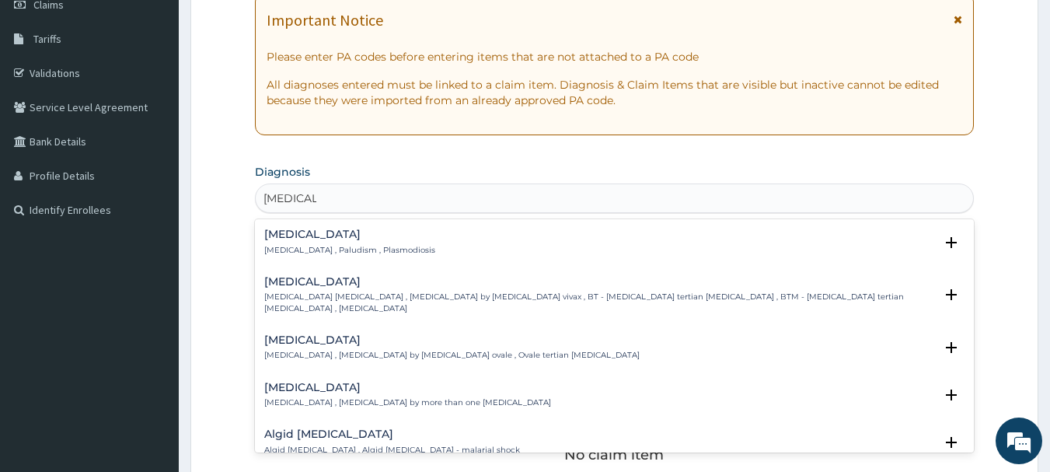
click at [378, 238] on h4 "Malaria" at bounding box center [349, 234] width 171 height 12
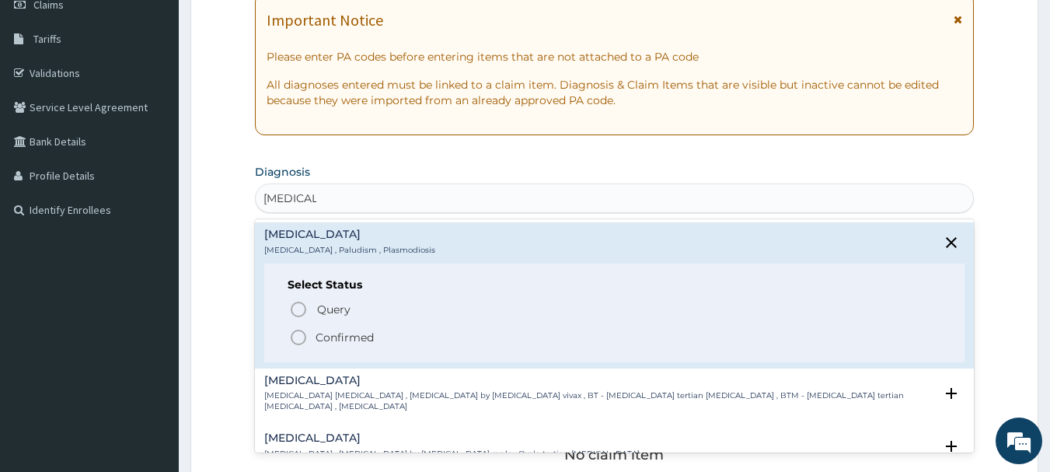
click at [332, 333] on p "Confirmed" at bounding box center [345, 337] width 58 height 16
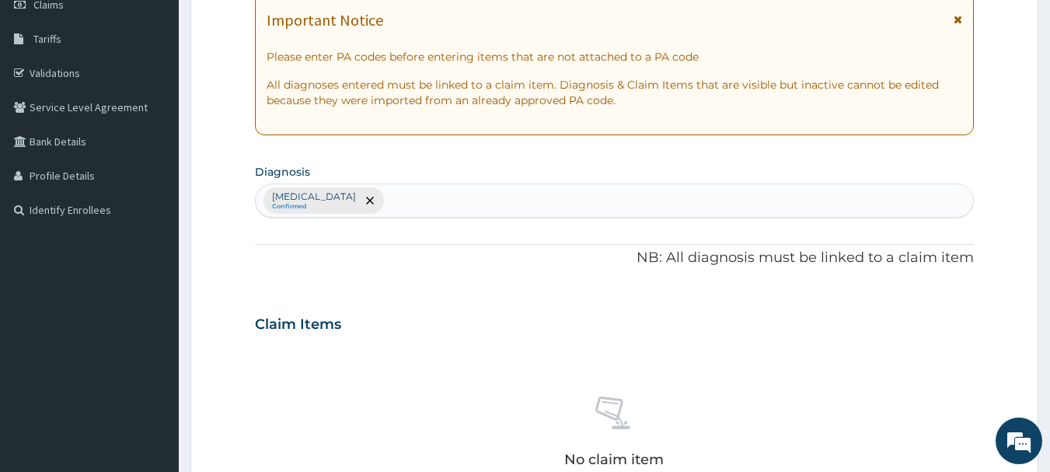
click at [522, 197] on div "Malaria Confirmed" at bounding box center [615, 200] width 718 height 33
type input "TYPHOID FEVER"
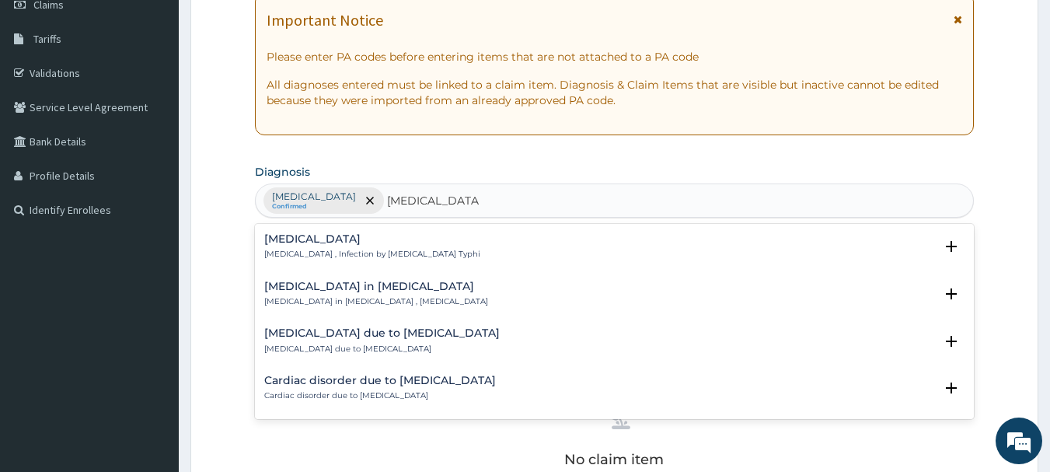
click at [316, 242] on h4 "Typhoid fever" at bounding box center [372, 239] width 216 height 12
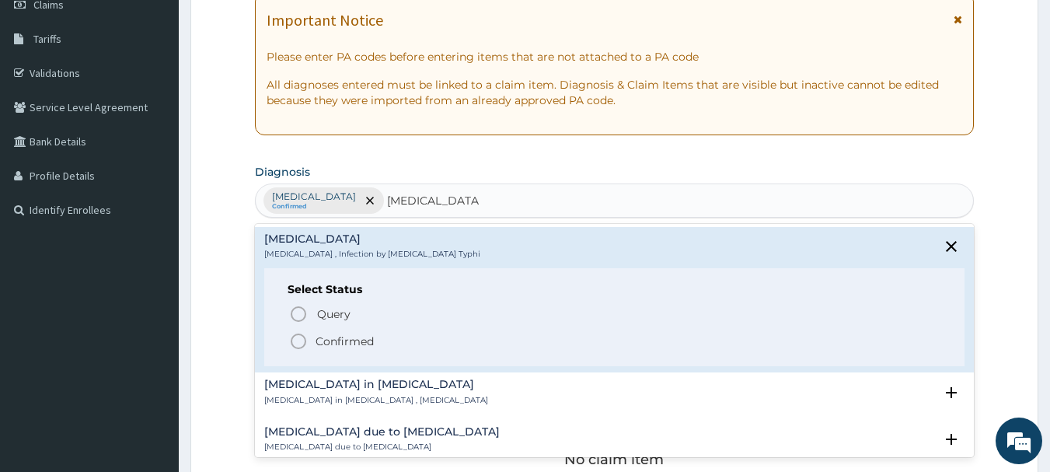
click at [318, 337] on p "Confirmed" at bounding box center [345, 341] width 58 height 16
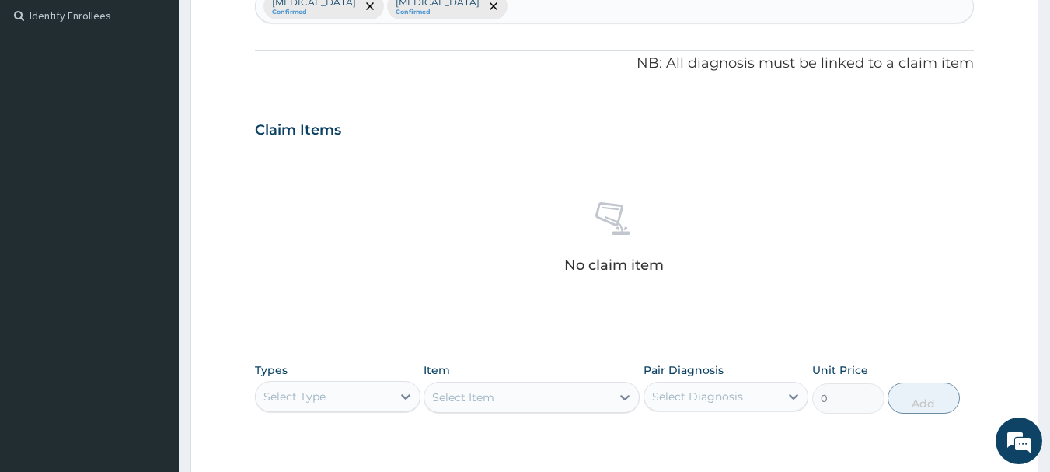
scroll to position [466, 0]
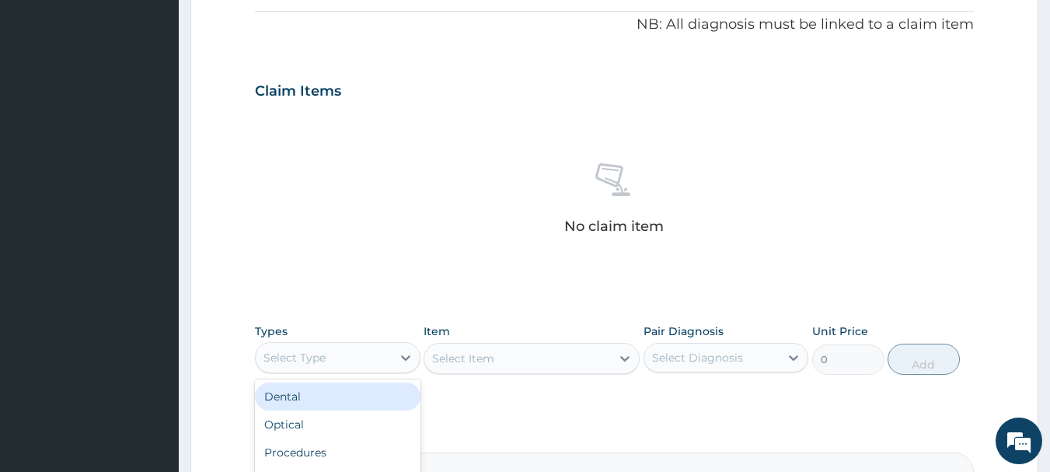
click at [341, 365] on div "Select Type" at bounding box center [324, 357] width 136 height 25
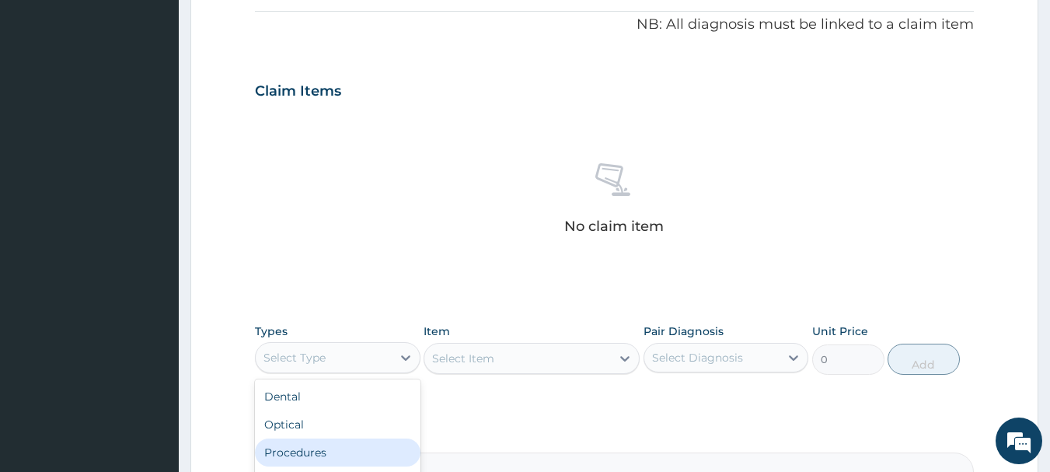
click at [336, 448] on div "Procedures" at bounding box center [338, 452] width 166 height 28
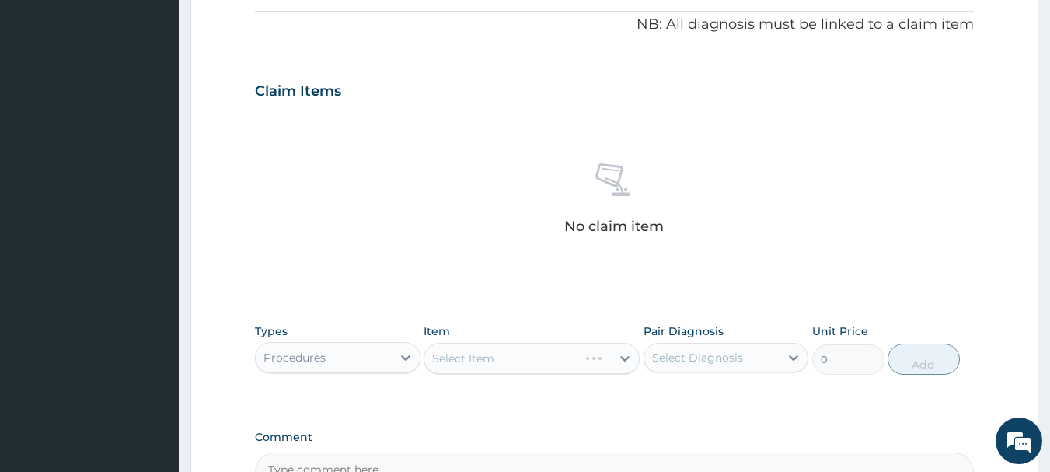
click at [730, 359] on div "Select Diagnosis" at bounding box center [697, 358] width 91 height 16
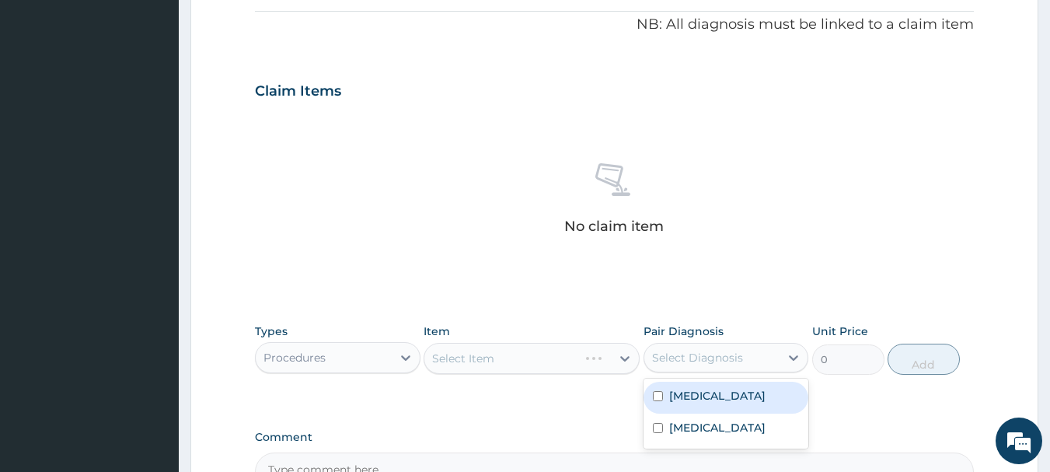
click at [717, 403] on div "Malaria" at bounding box center [726, 398] width 166 height 32
checkbox input "true"
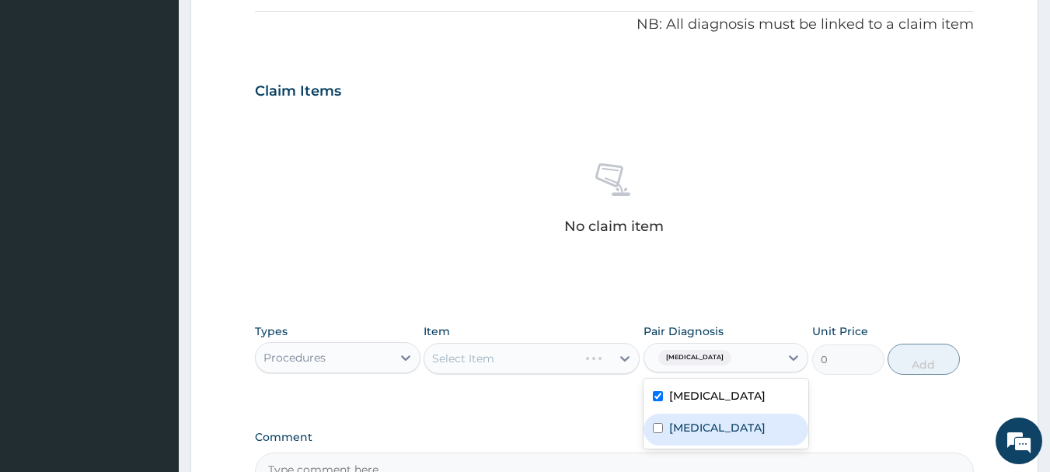
click at [704, 424] on label "Typhoid fever" at bounding box center [717, 428] width 96 height 16
checkbox input "true"
click at [596, 374] on div "Item Select Item" at bounding box center [532, 348] width 216 height 51
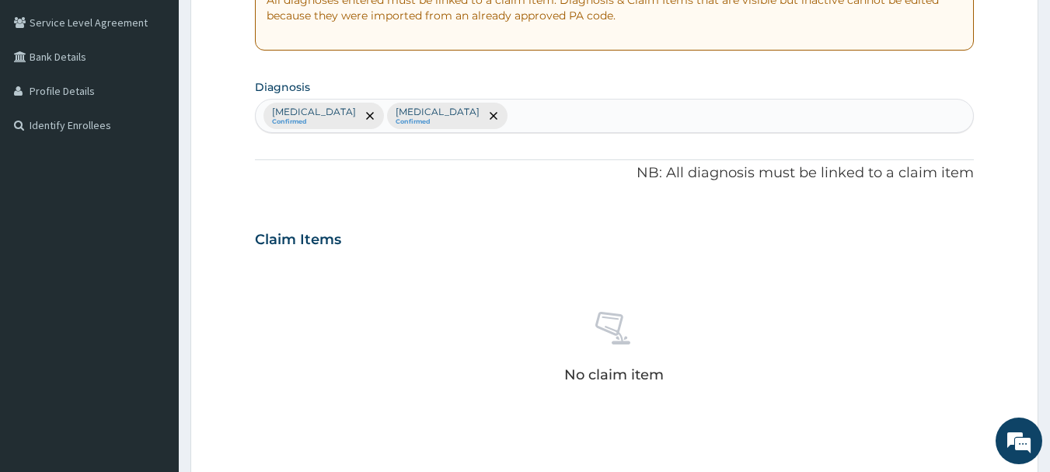
scroll to position [622, 0]
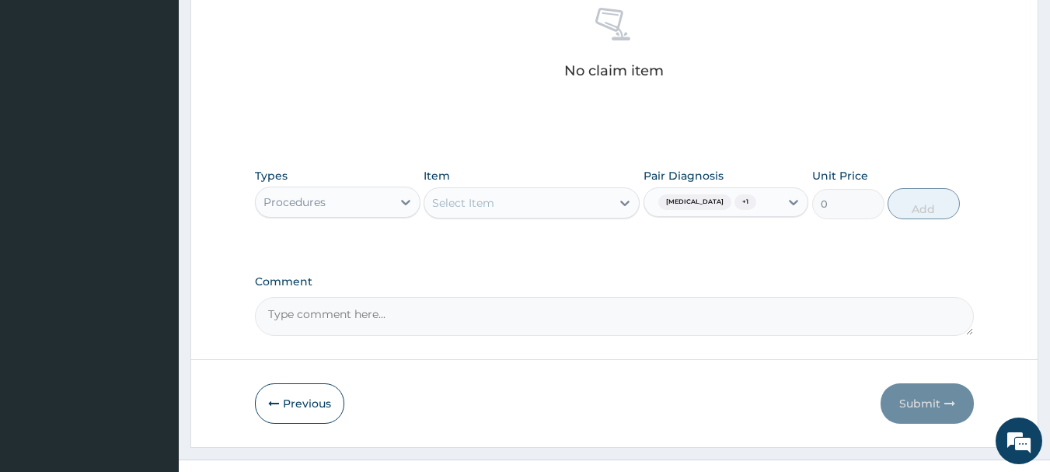
click at [594, 220] on div "Types Procedures Item Select Item Pair Diagnosis Malaria + 1 Unit Price 0 Add" at bounding box center [615, 193] width 720 height 67
click at [599, 210] on div "Select Item" at bounding box center [517, 202] width 187 height 25
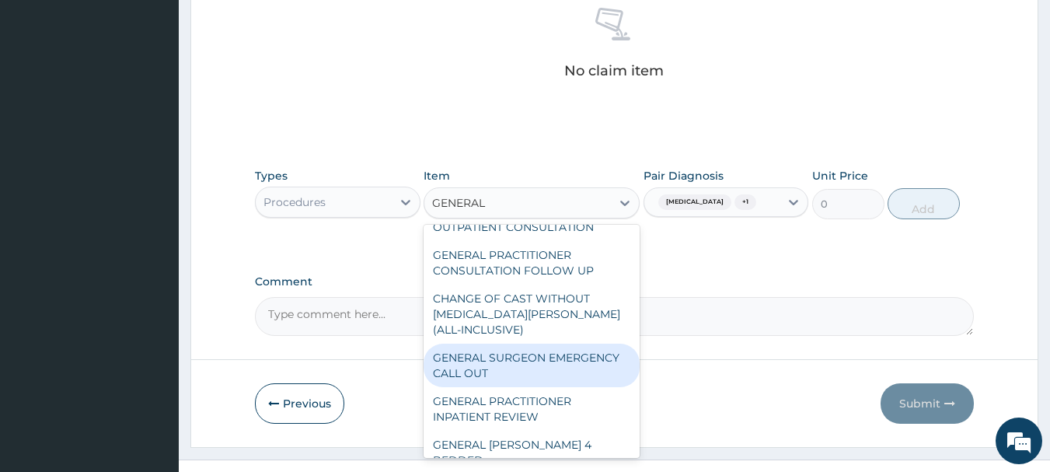
scroll to position [0, 0]
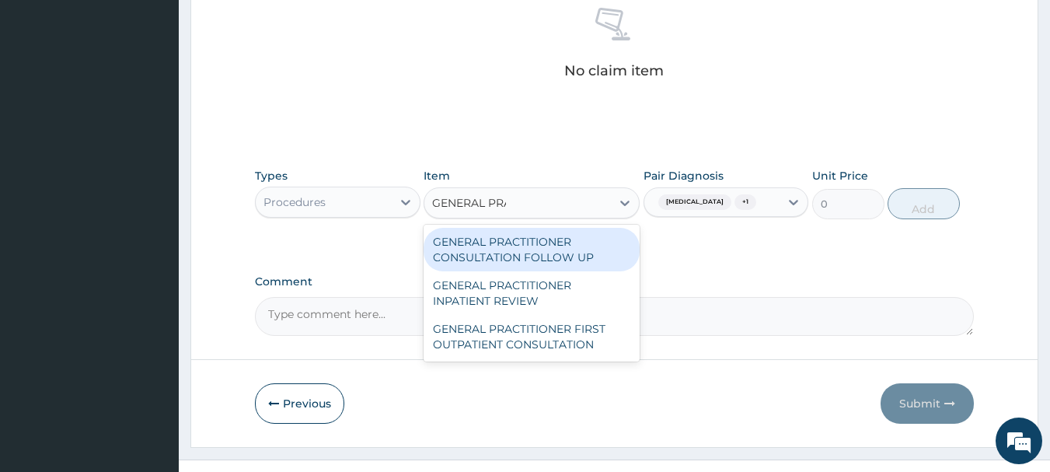
type input "GENERAL PRAC"
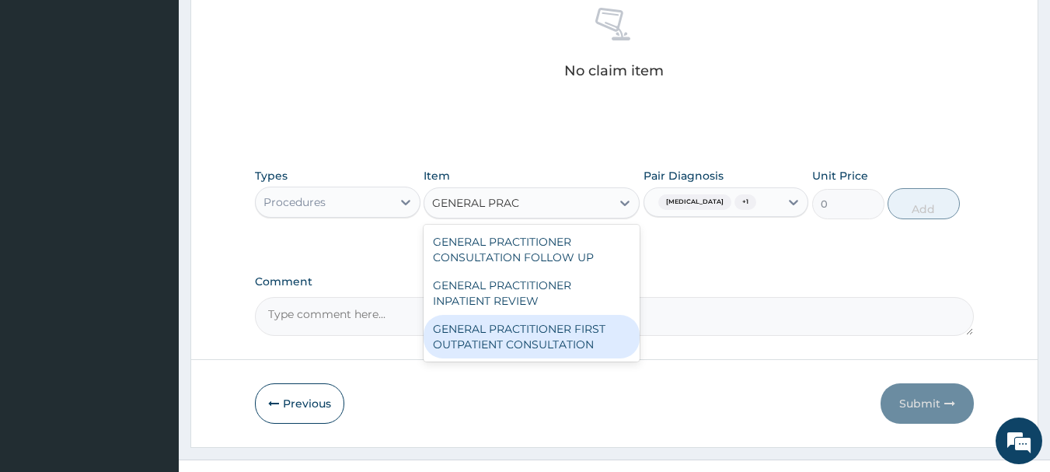
click at [583, 342] on div "GENERAL PRACTITIONER FIRST OUTPATIENT CONSULTATION" at bounding box center [532, 337] width 216 height 44
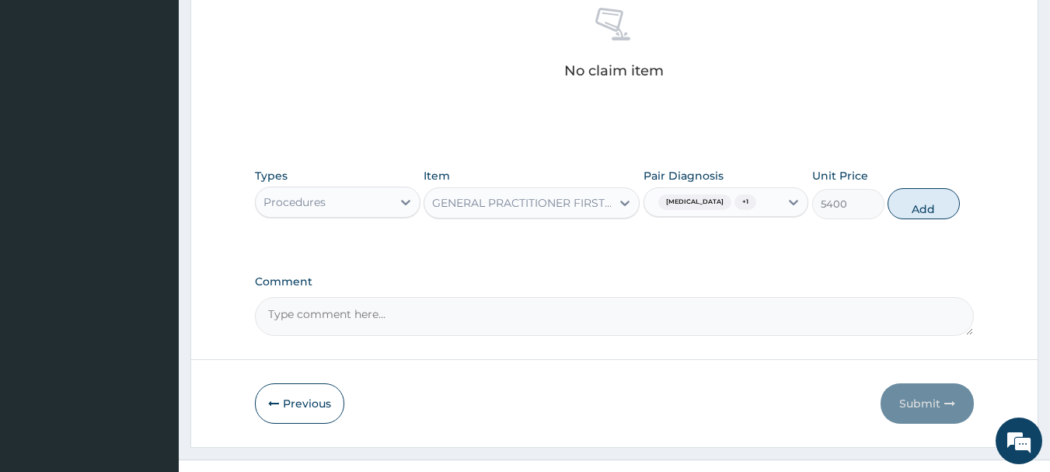
click at [921, 200] on button "Add" at bounding box center [923, 203] width 72 height 31
type input "0"
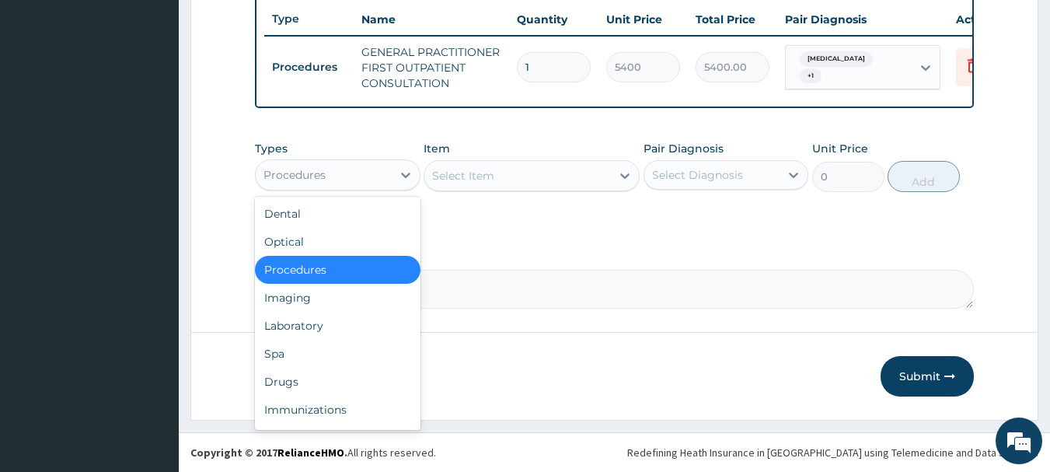
click at [398, 180] on icon at bounding box center [406, 175] width 16 height 16
click at [319, 382] on div "Drugs" at bounding box center [338, 382] width 166 height 28
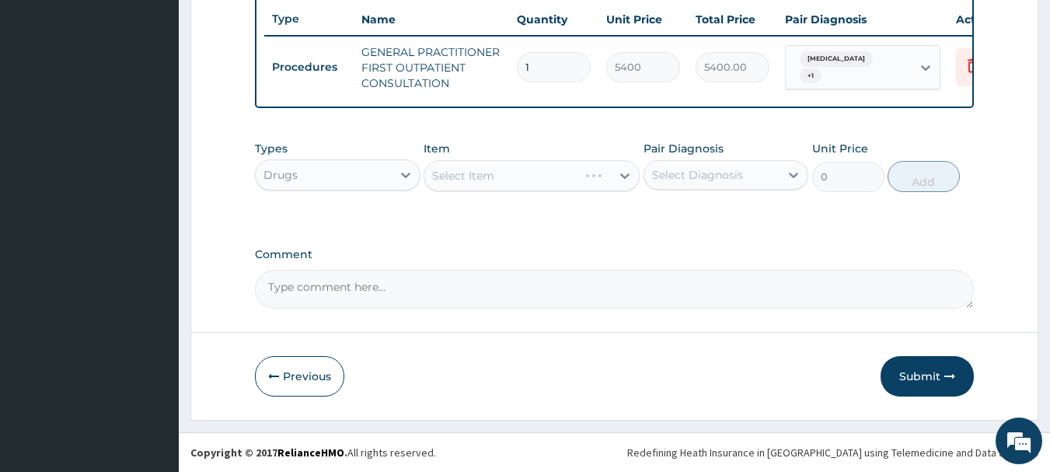
click at [686, 181] on div "Select Diagnosis" at bounding box center [697, 175] width 91 height 16
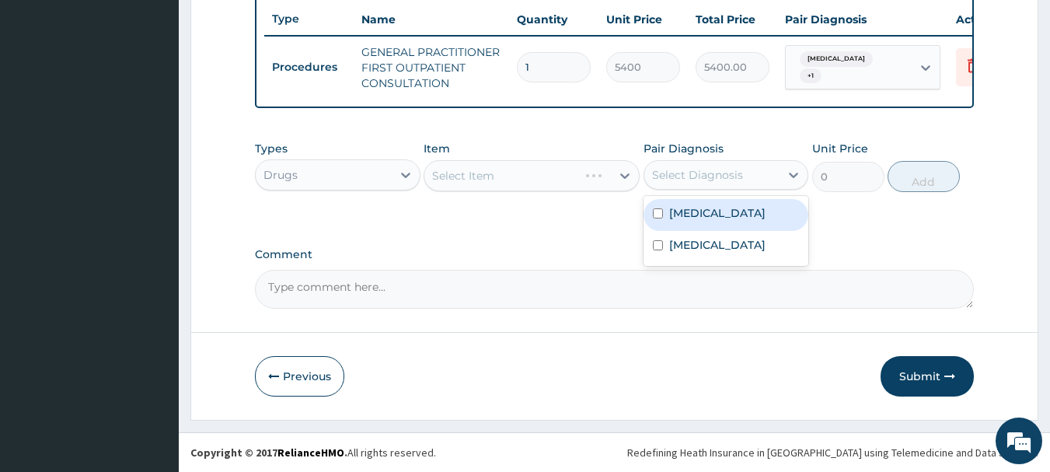
click at [710, 222] on div "[MEDICAL_DATA]" at bounding box center [726, 215] width 166 height 32
checkbox input "true"
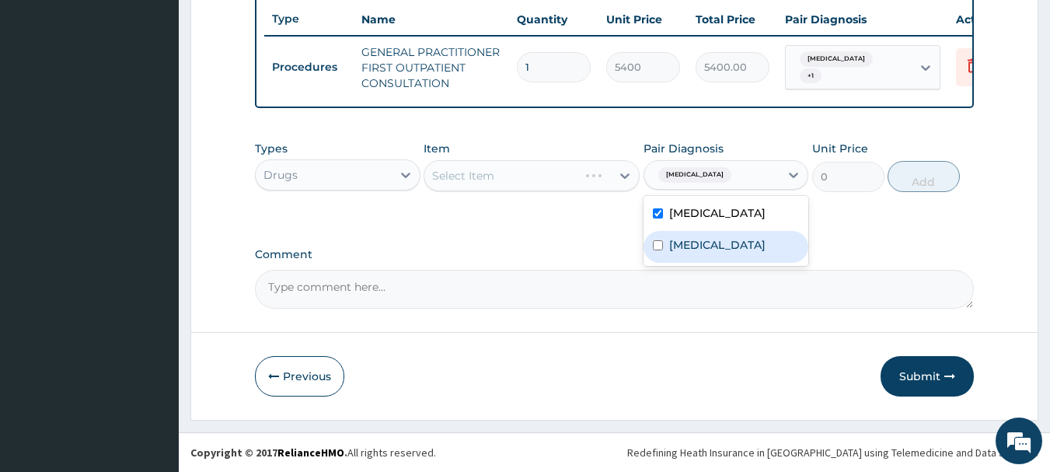
click at [706, 242] on label "Typhoid fever" at bounding box center [717, 245] width 96 height 16
checkbox input "true"
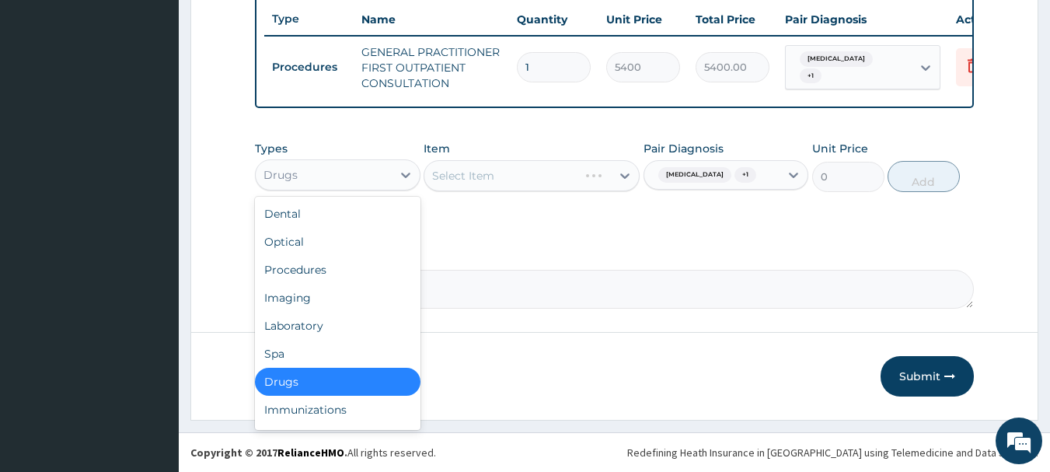
click at [376, 181] on div "Drugs" at bounding box center [324, 174] width 136 height 25
click at [349, 322] on div "Laboratory" at bounding box center [338, 326] width 166 height 28
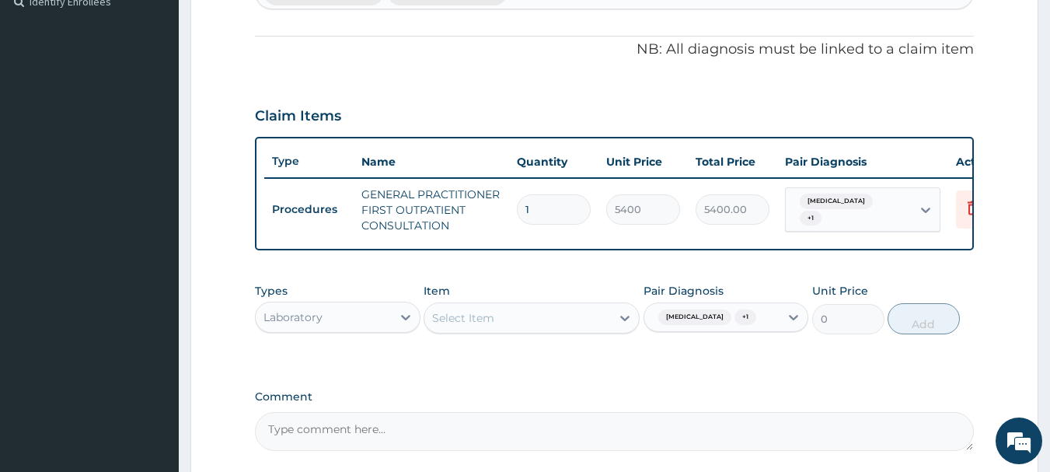
scroll to position [440, 0]
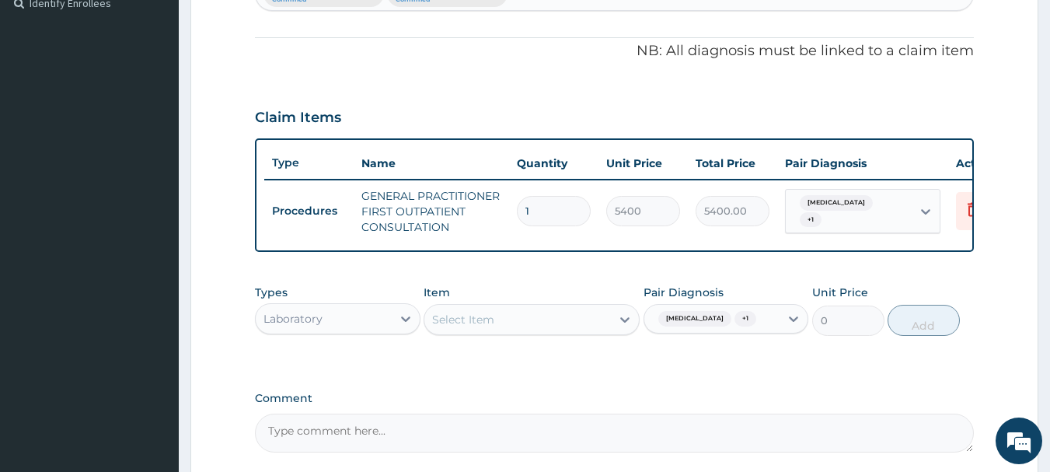
click at [595, 324] on div "Select Item" at bounding box center [517, 319] width 187 height 25
type input "MALARIA"
click at [624, 327] on icon at bounding box center [625, 320] width 16 height 16
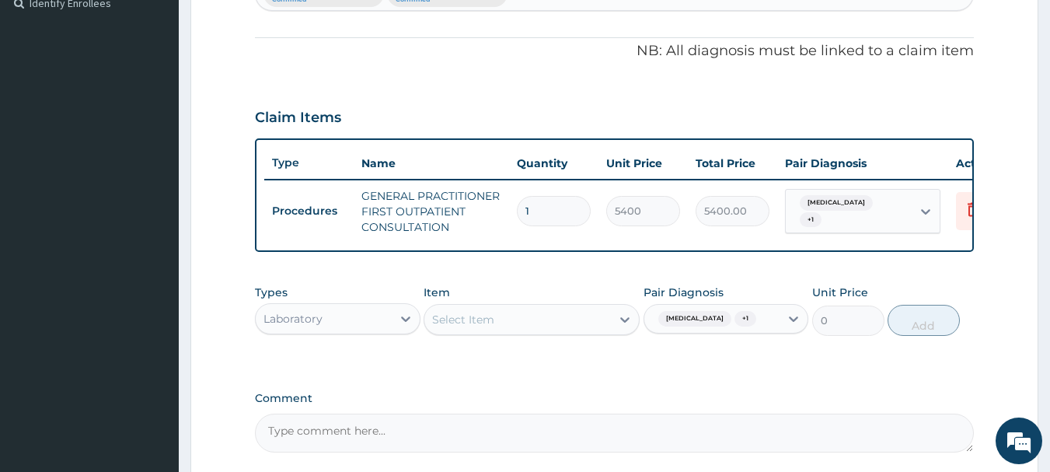
click at [610, 332] on div "Select Item" at bounding box center [517, 319] width 187 height 25
click at [576, 332] on div "Select Item" at bounding box center [517, 319] width 187 height 25
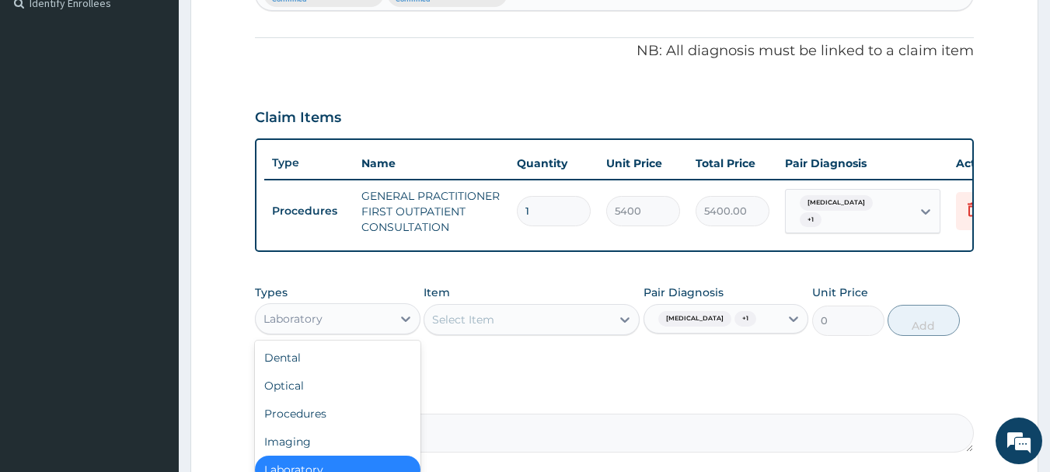
click at [401, 326] on icon at bounding box center [406, 319] width 16 height 16
click at [344, 397] on div "Optical" at bounding box center [338, 385] width 166 height 28
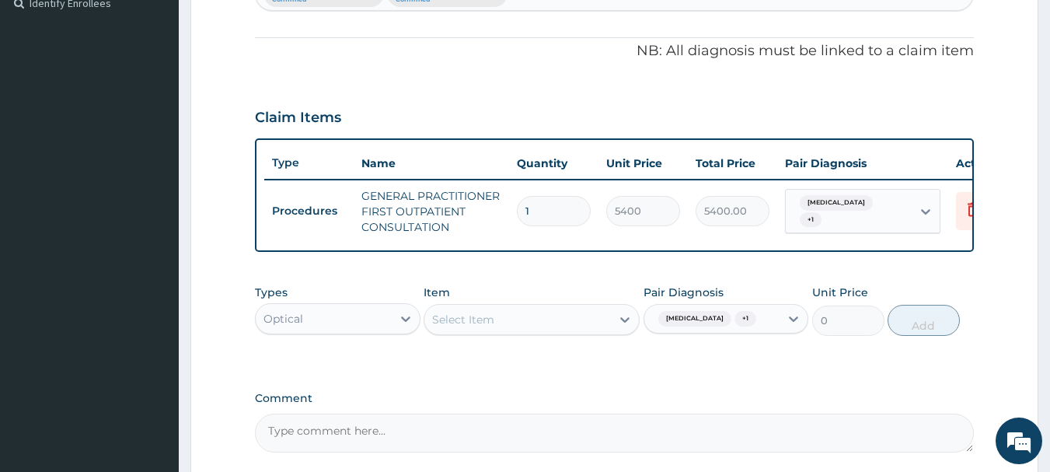
click at [355, 331] on div "Optical" at bounding box center [324, 318] width 136 height 25
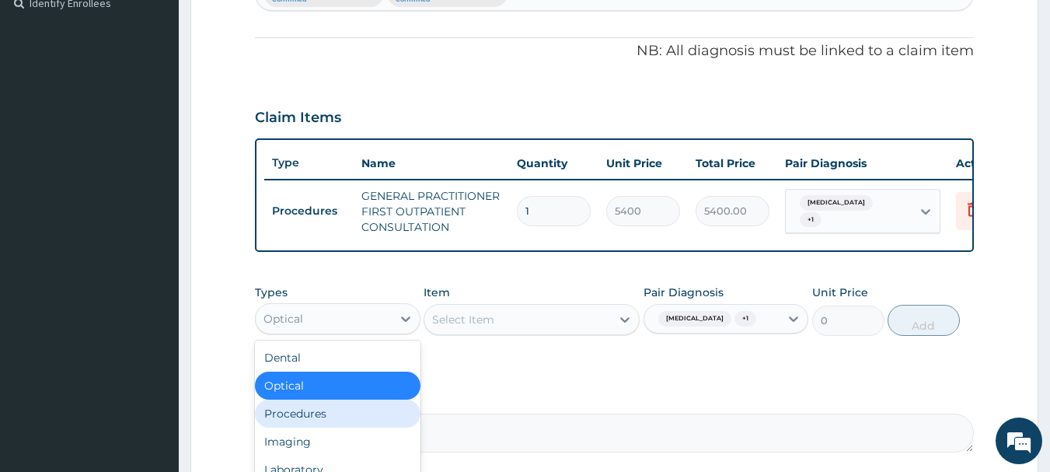
scroll to position [53, 0]
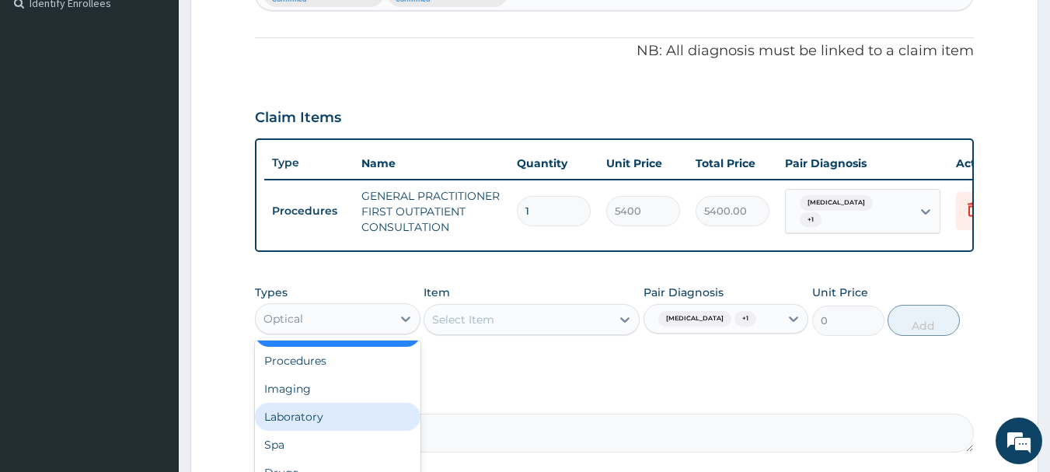
click at [331, 418] on div "Laboratory" at bounding box center [338, 417] width 166 height 28
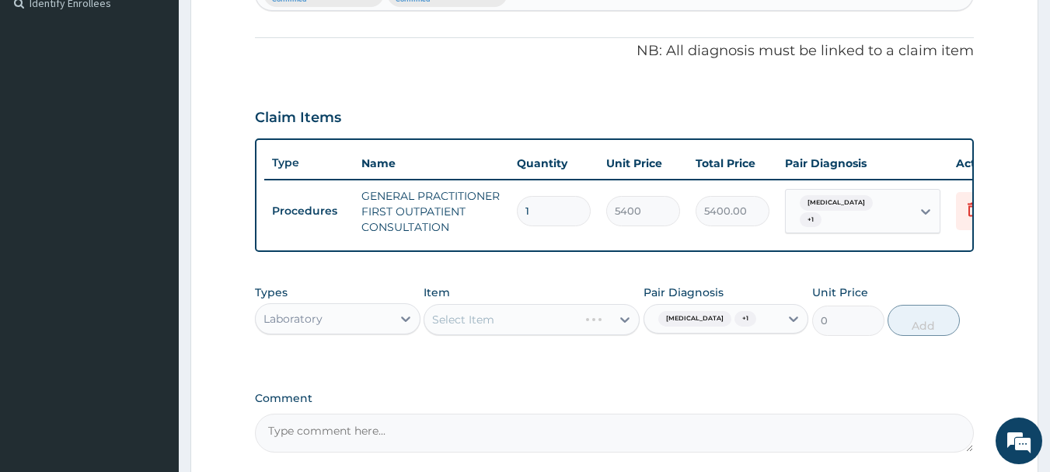
click at [734, 326] on span "+ 1" at bounding box center [745, 319] width 22 height 16
click at [690, 406] on div "Typhoid fever" at bounding box center [726, 391] width 166 height 32
checkbox input "false"
click at [591, 392] on div "PA Code / Prescription Code Enter Code(Secondary Care Only) Encounter Date 25-0…" at bounding box center [615, 81] width 720 height 744
click at [462, 327] on div "Select Item" at bounding box center [463, 320] width 62 height 16
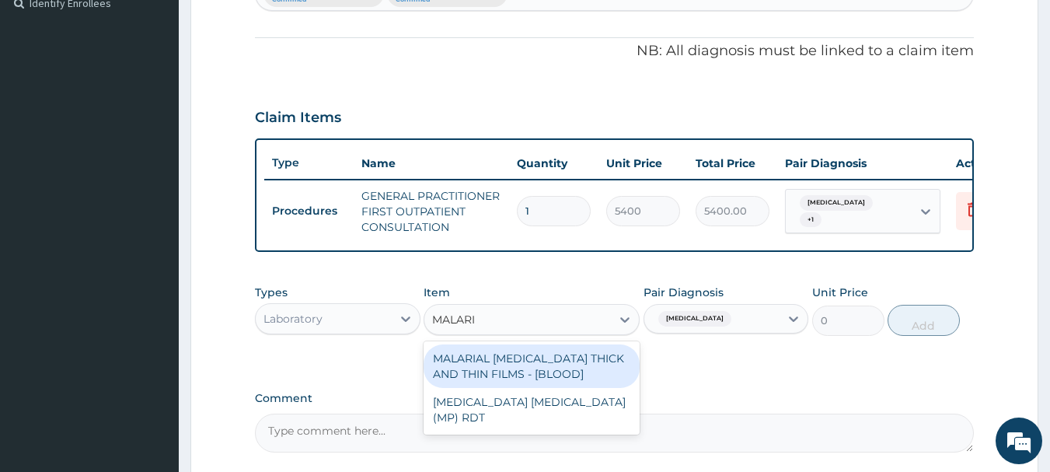
type input "MALARIA"
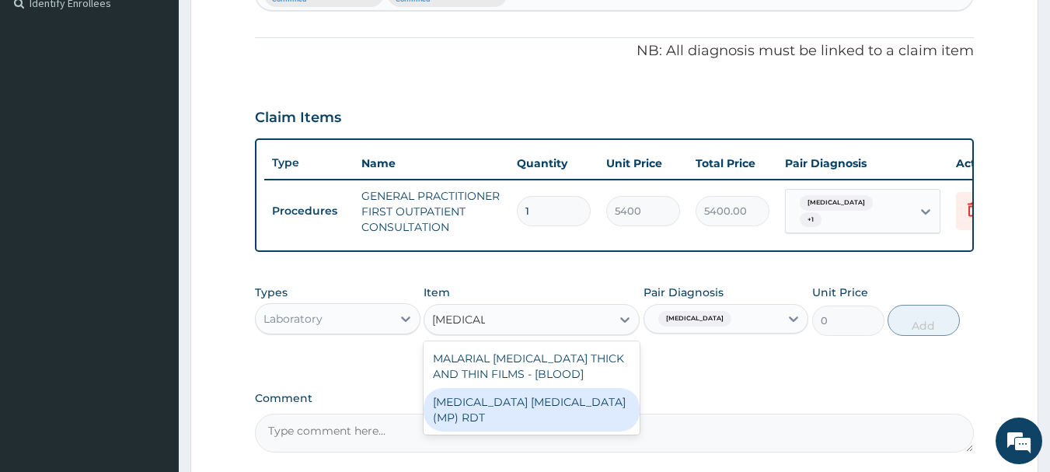
click at [602, 417] on div "[MEDICAL_DATA] [MEDICAL_DATA] (MP) RDT" at bounding box center [532, 410] width 216 height 44
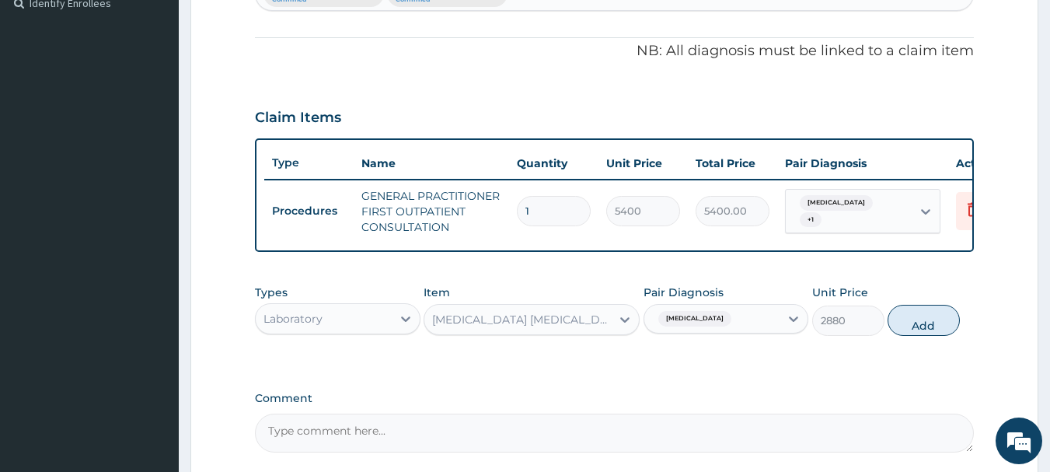
click at [951, 332] on button "Add" at bounding box center [923, 320] width 72 height 31
type input "0"
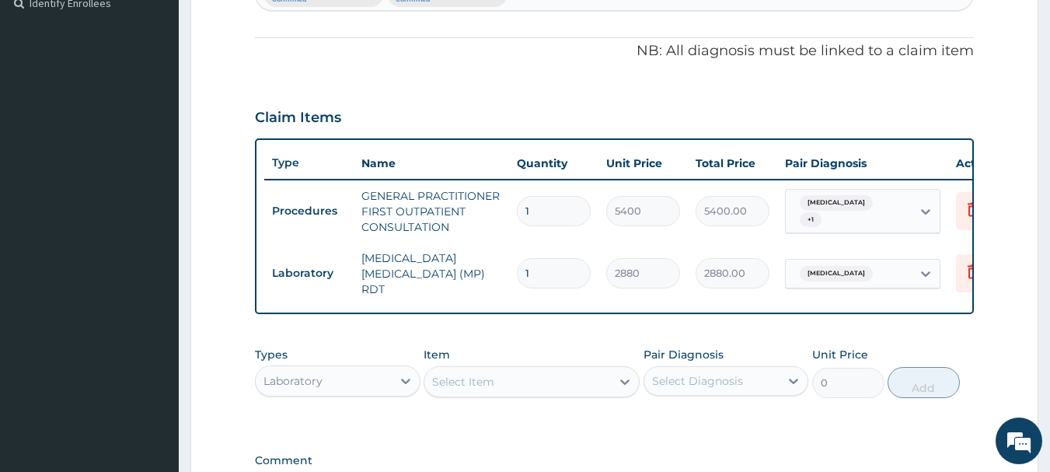
click at [313, 406] on div "Types Laboratory Item Select Item Pair Diagnosis Select Diagnosis Unit Price 0 …" at bounding box center [615, 372] width 720 height 67
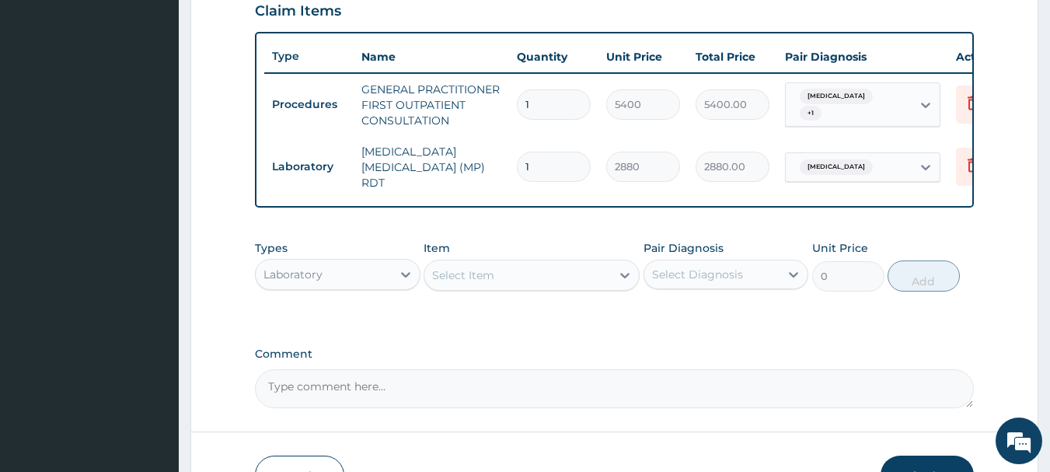
scroll to position [649, 0]
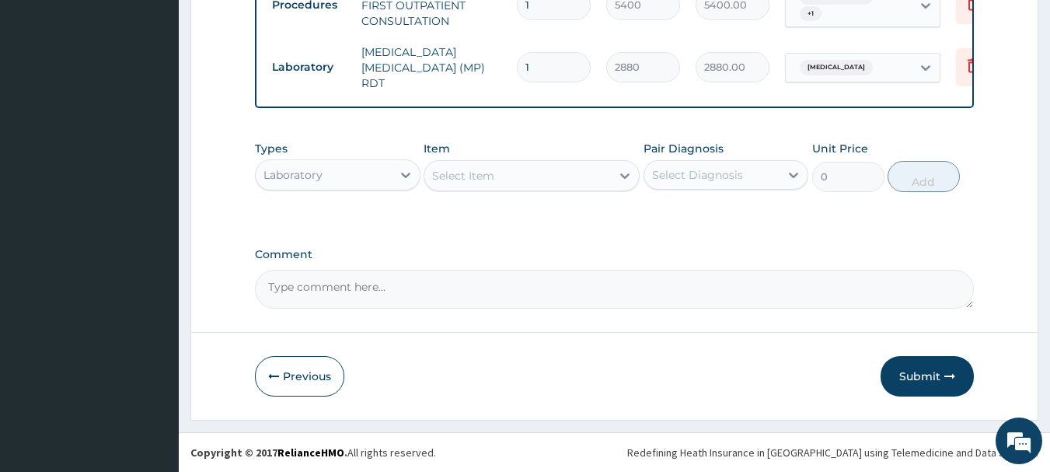
click at [322, 164] on div "Laboratory" at bounding box center [324, 174] width 136 height 25
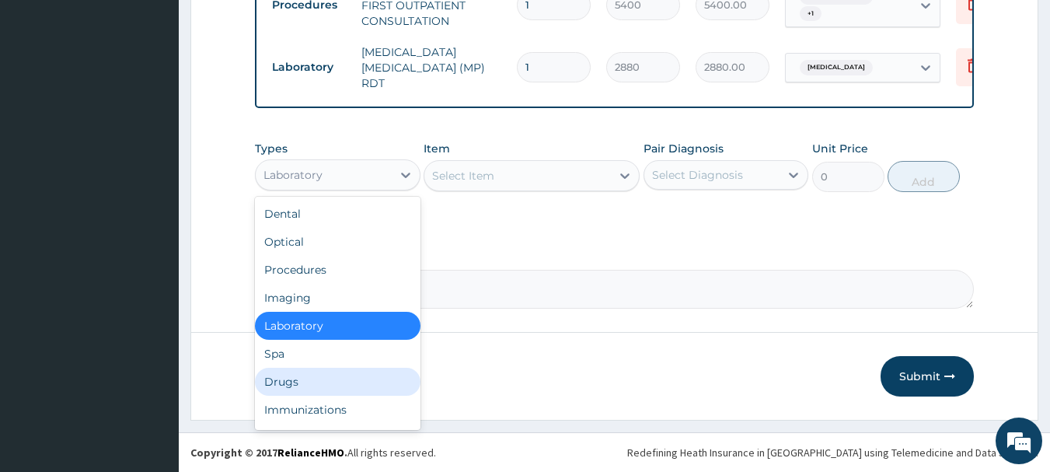
click at [316, 373] on div "Drugs" at bounding box center [338, 382] width 166 height 28
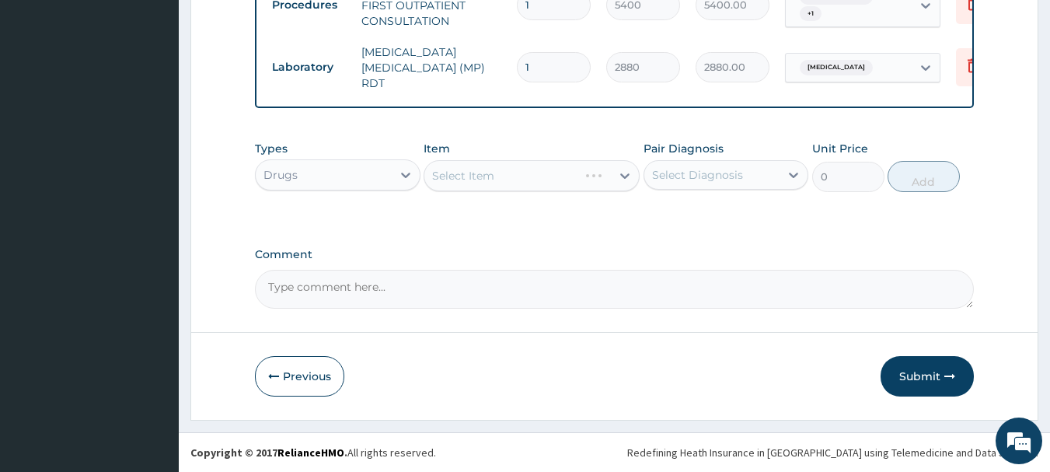
click at [790, 178] on icon at bounding box center [794, 175] width 16 height 16
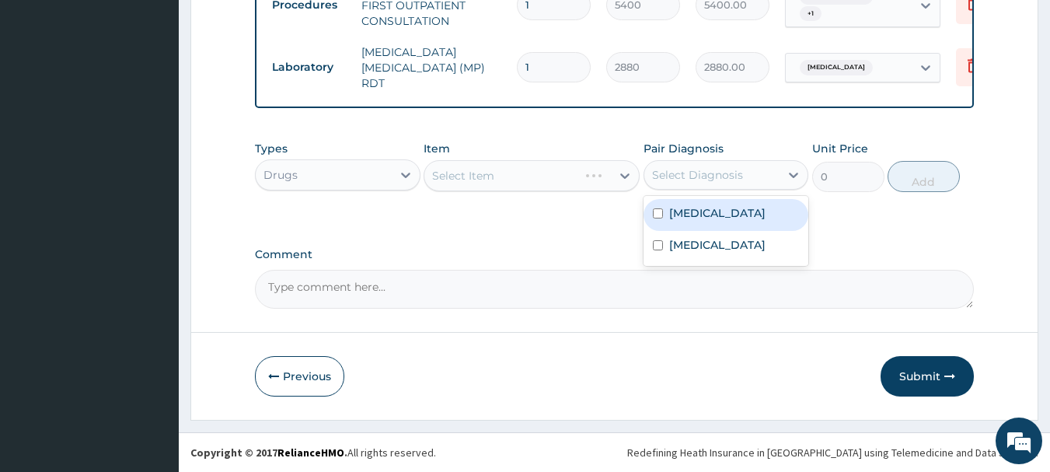
click at [762, 214] on div "Malaria" at bounding box center [726, 215] width 166 height 32
checkbox input "true"
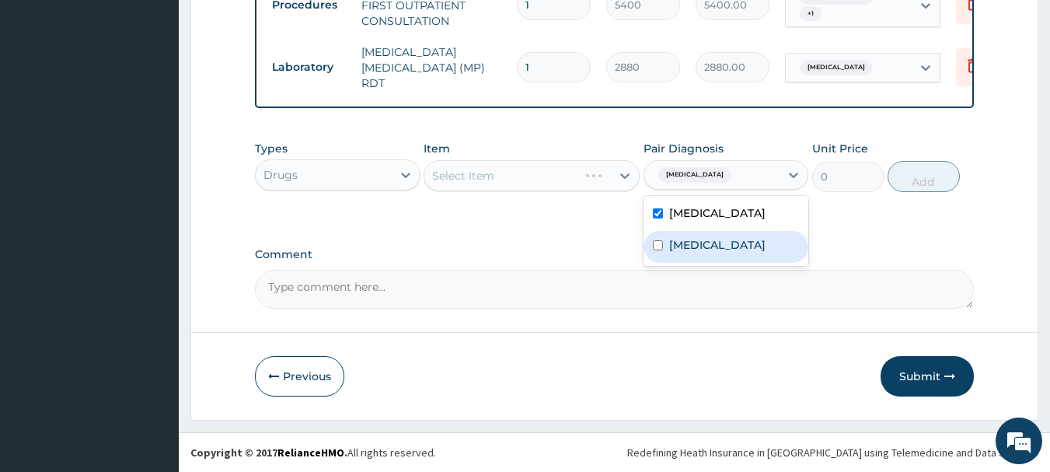
click at [532, 209] on div "Types Drugs Item Select Item Pair Diagnosis option Malaria, selected. option Ty…" at bounding box center [615, 178] width 720 height 90
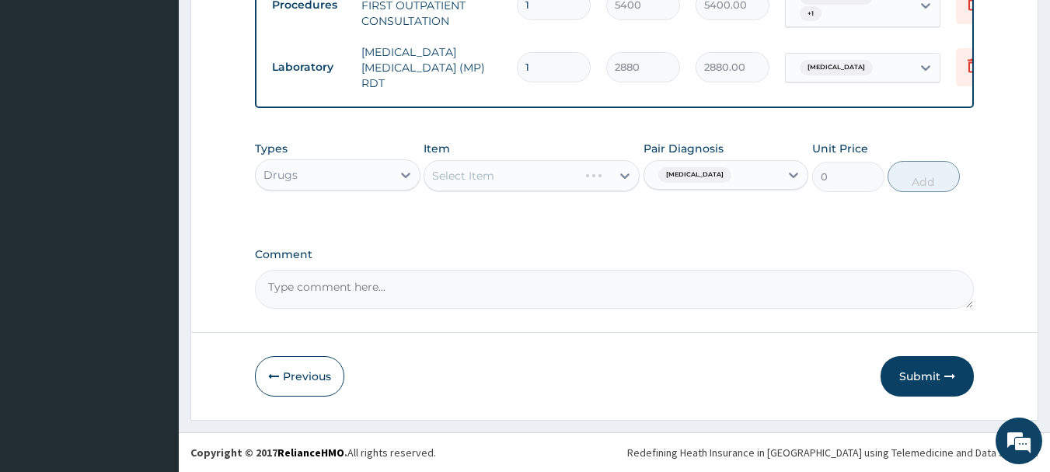
click at [705, 178] on div "Malaria" at bounding box center [712, 175] width 136 height 26
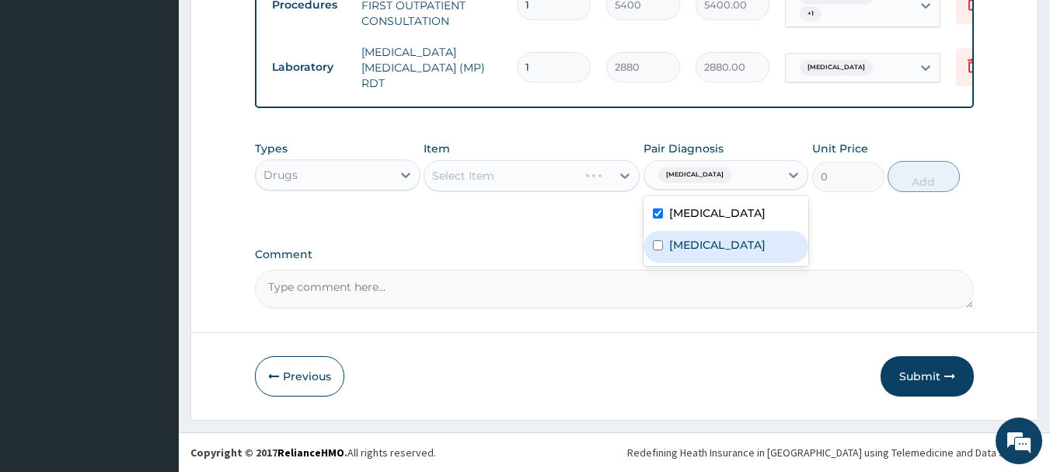
click at [701, 242] on label "Typhoid fever" at bounding box center [717, 245] width 96 height 16
checkbox input "true"
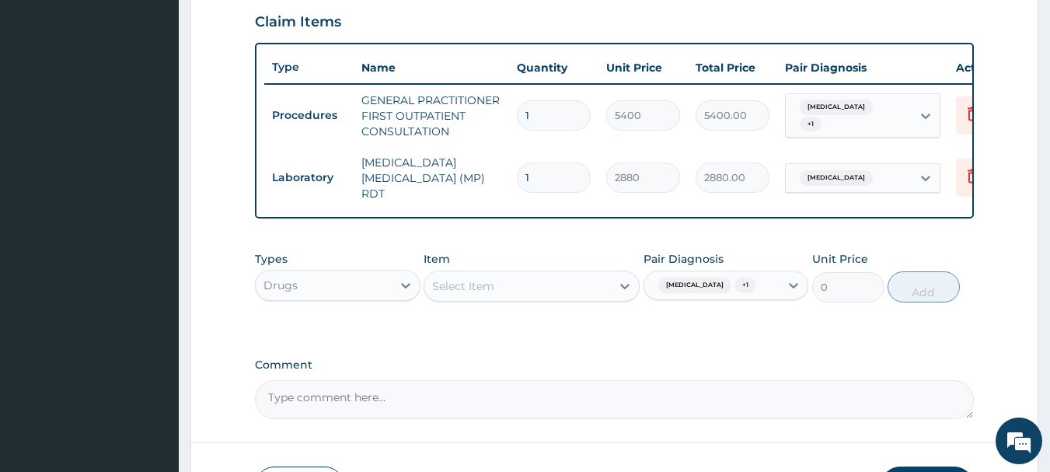
scroll to position [493, 0]
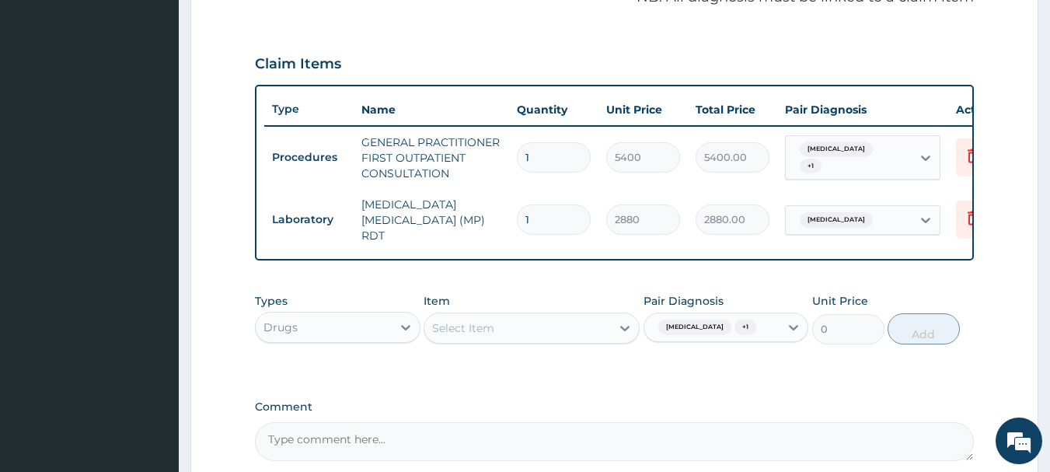
click at [519, 348] on div "Types Drugs Item Select Item Pair Diagnosis Malaria + 1 Unit Price 0 Add" at bounding box center [615, 318] width 720 height 67
click at [515, 333] on div "Select Item" at bounding box center [517, 328] width 187 height 25
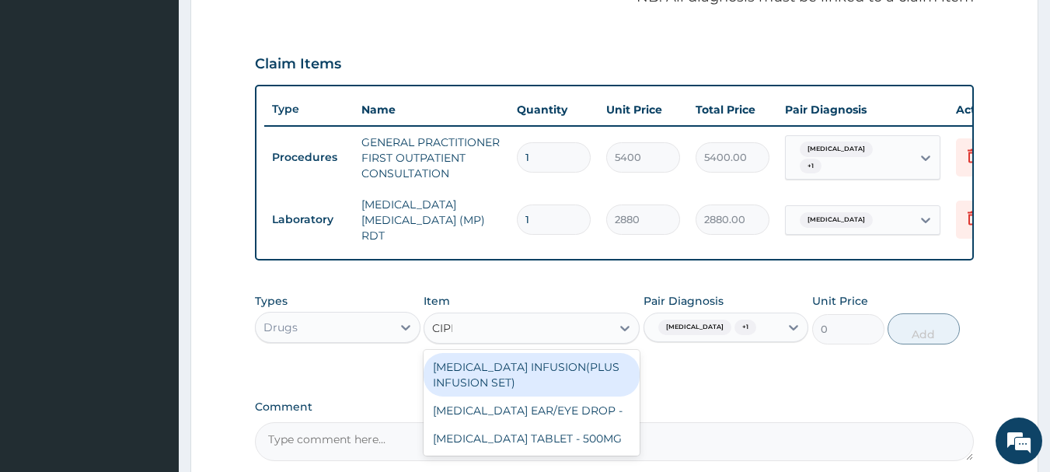
type input "CIPRO"
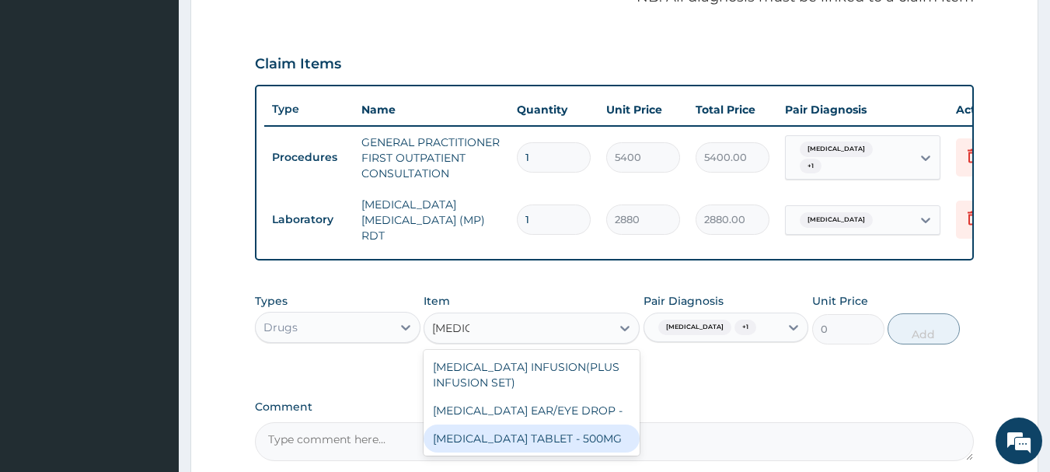
click at [557, 437] on div "[MEDICAL_DATA] TABLET - 500MG" at bounding box center [532, 438] width 216 height 28
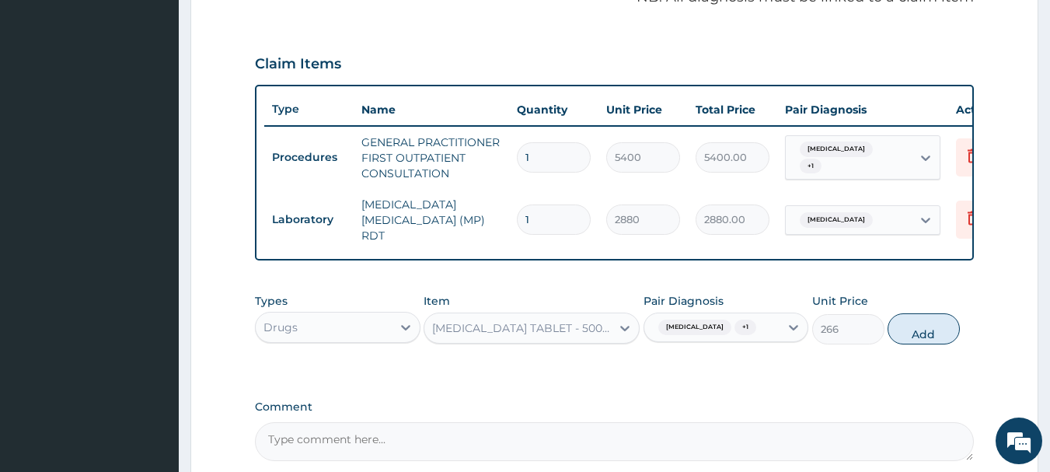
click at [934, 321] on button "Add" at bounding box center [923, 328] width 72 height 31
type input "0"
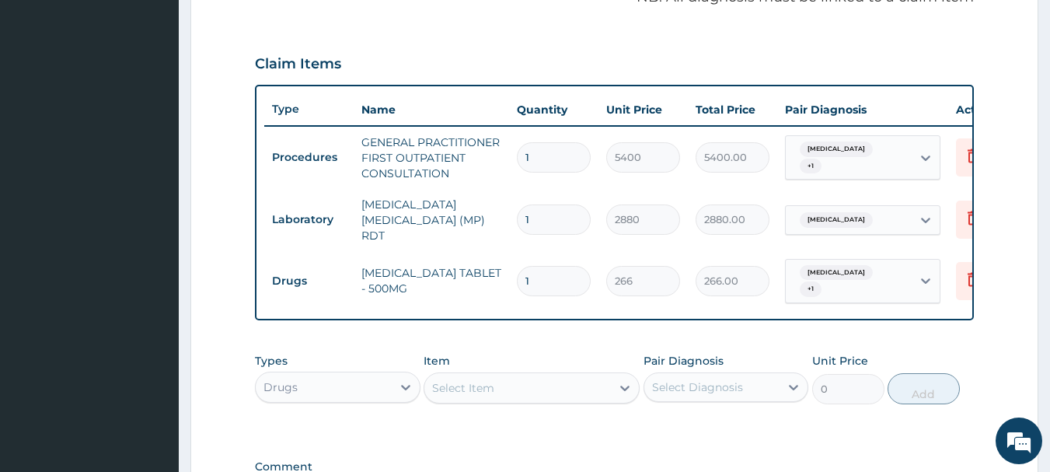
type input "10"
type input "2660.00"
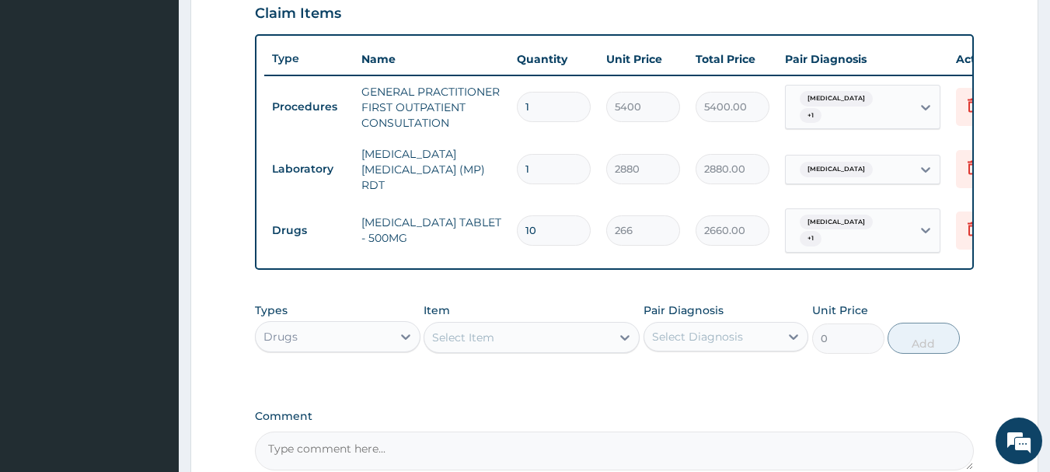
scroll to position [571, 0]
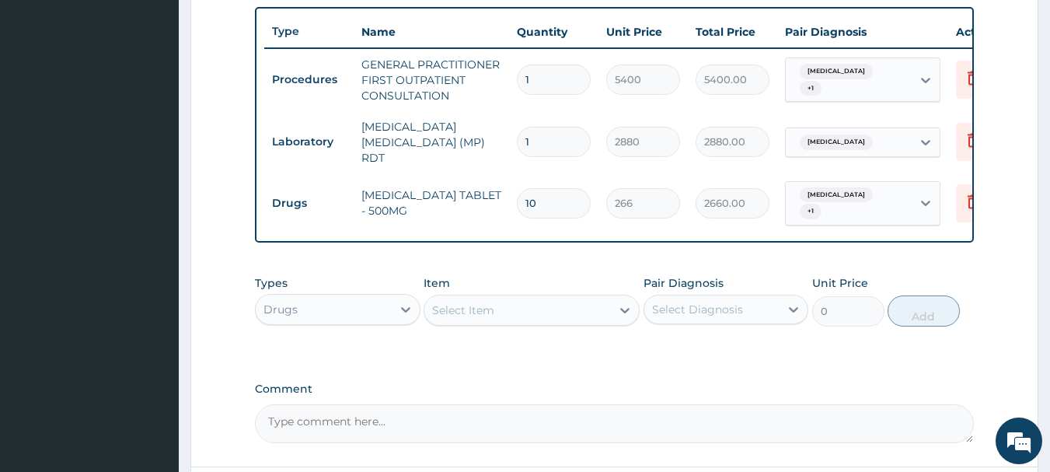
type input "10"
click at [715, 308] on div "Select Diagnosis" at bounding box center [697, 310] width 91 height 16
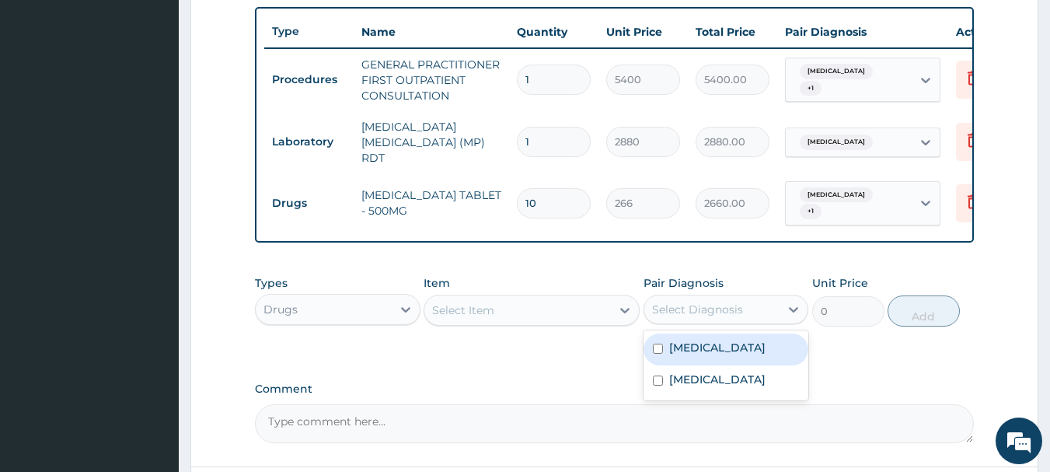
click at [718, 352] on div "Malaria" at bounding box center [726, 349] width 166 height 32
checkbox input "true"
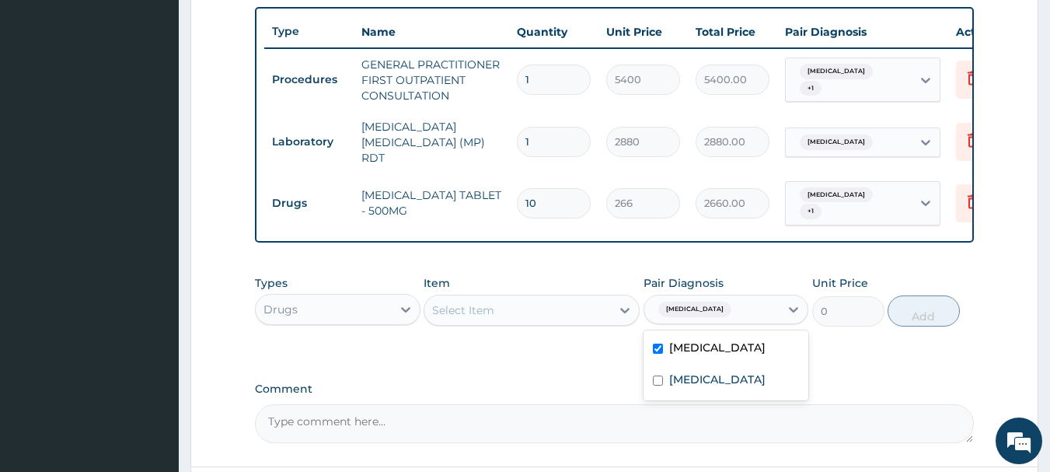
click at [710, 378] on label "Typhoid fever" at bounding box center [717, 379] width 96 height 16
checkbox input "true"
click at [586, 305] on div "Select Item" at bounding box center [517, 310] width 187 height 25
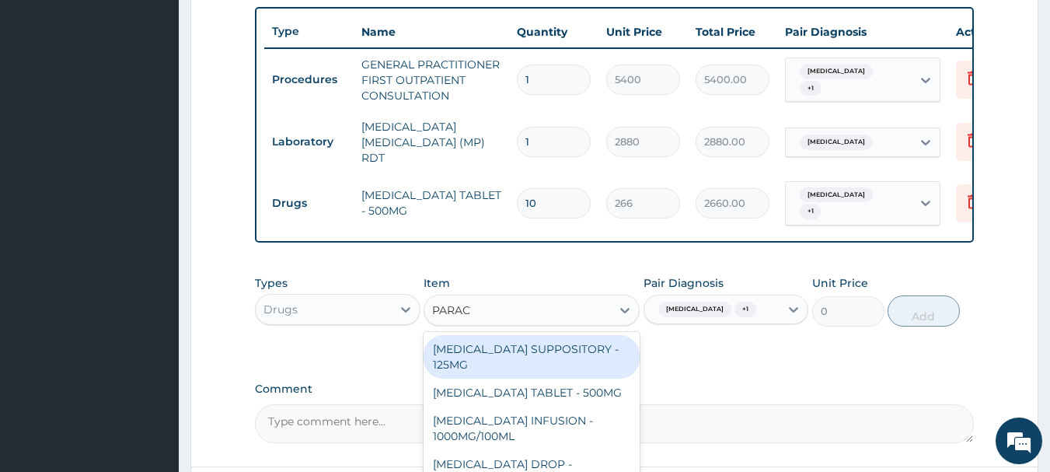
type input "PARACE"
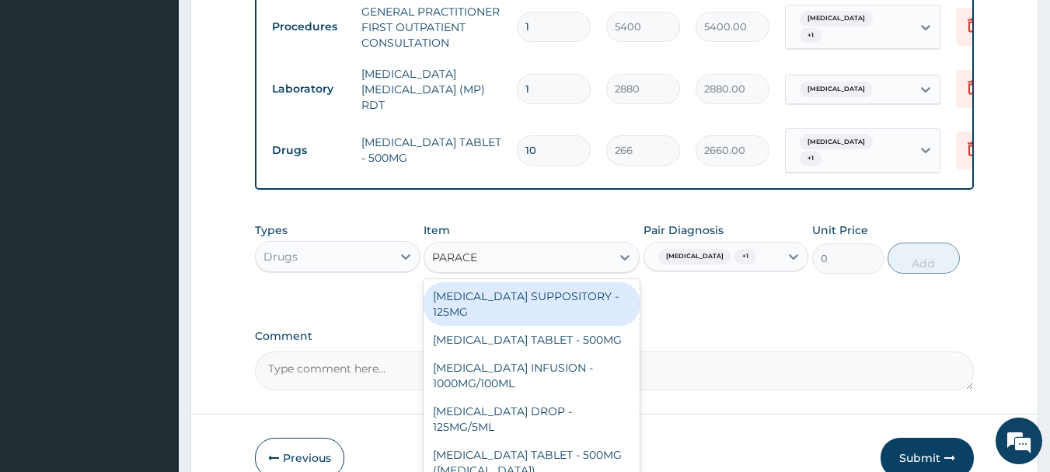
scroll to position [649, 0]
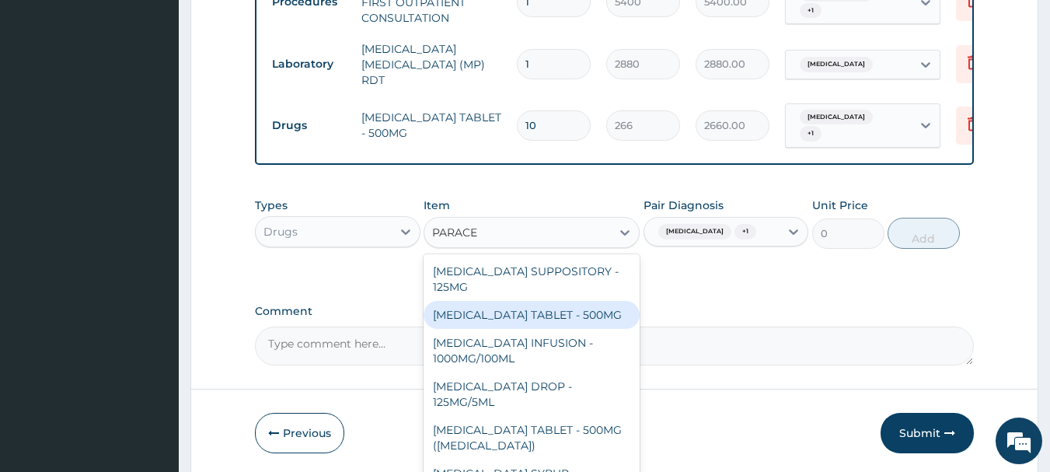
click at [571, 319] on div "[MEDICAL_DATA] TABLET - 500MG" at bounding box center [532, 315] width 216 height 28
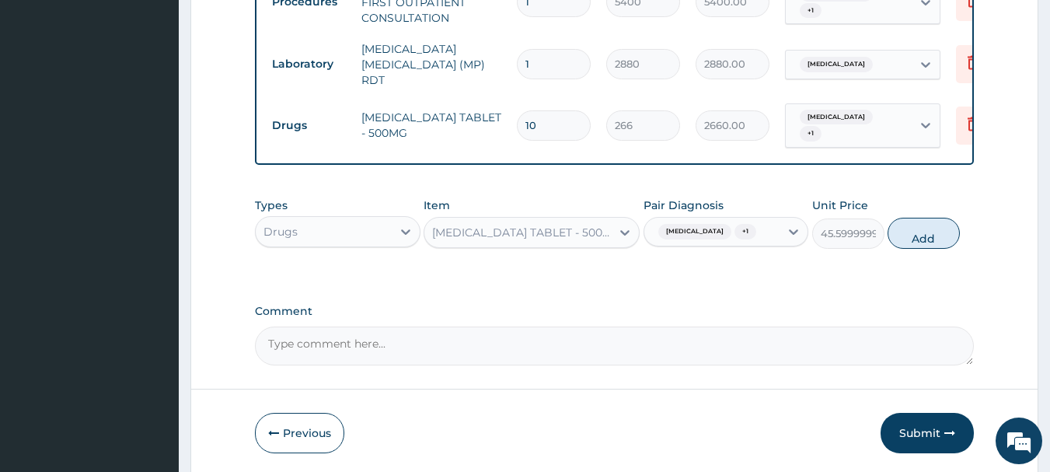
click at [934, 234] on button "Add" at bounding box center [923, 233] width 72 height 31
type input "0"
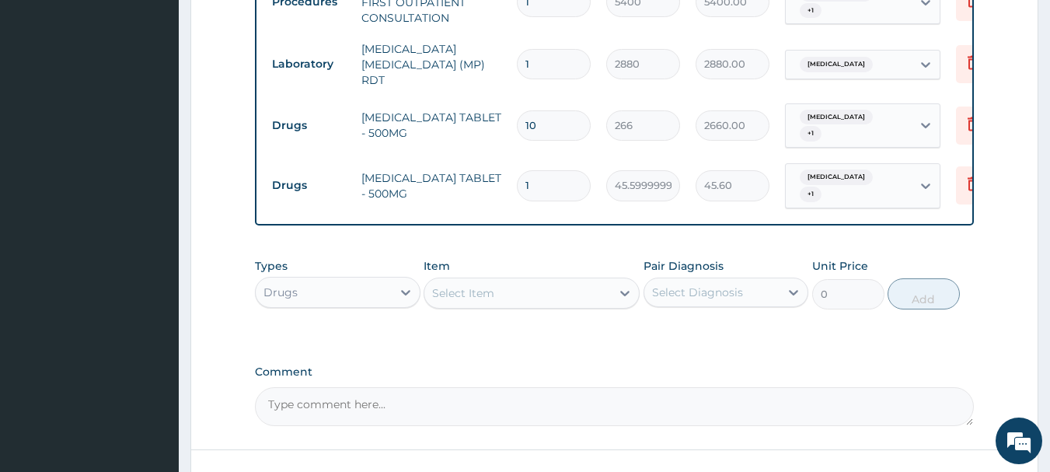
type input "15"
type input "684.00"
type input "1"
type input "45.60"
type input "10"
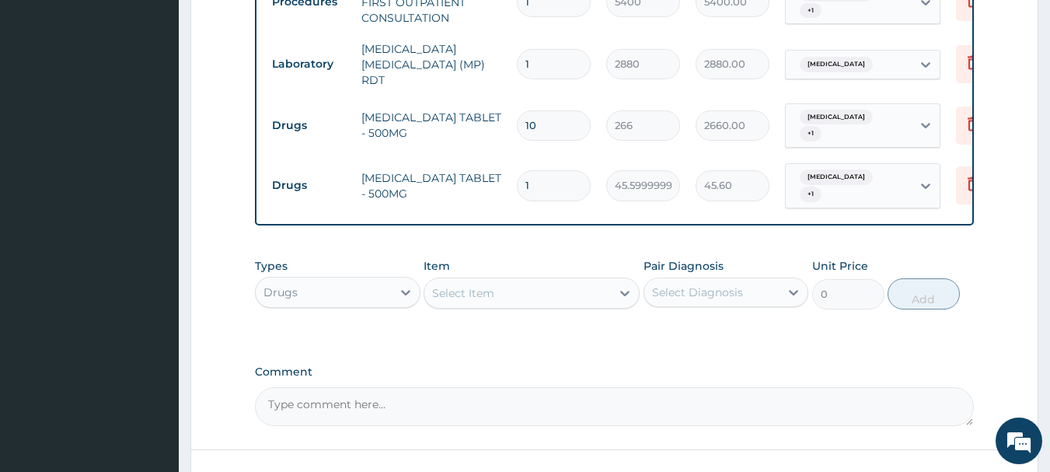
type input "456.00"
type input "10"
click at [557, 281] on div "Select Item" at bounding box center [517, 293] width 187 height 25
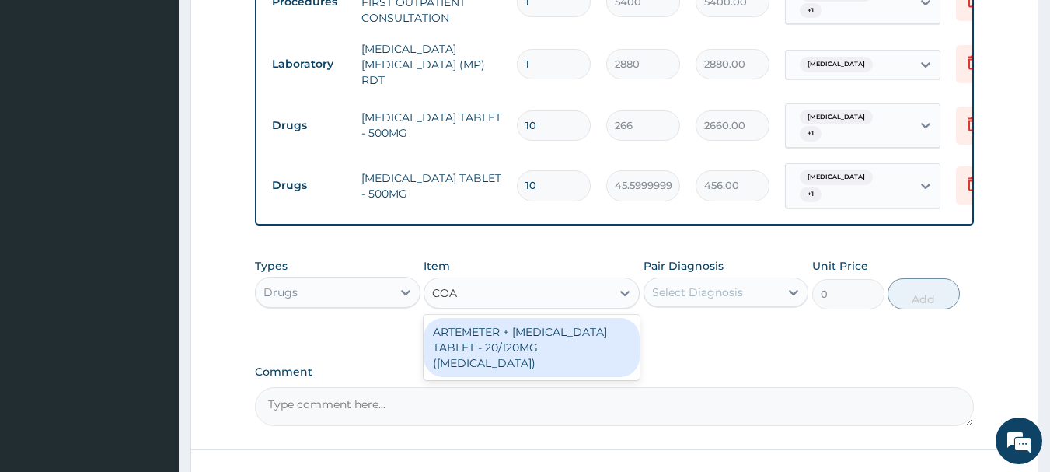
type input "COAR"
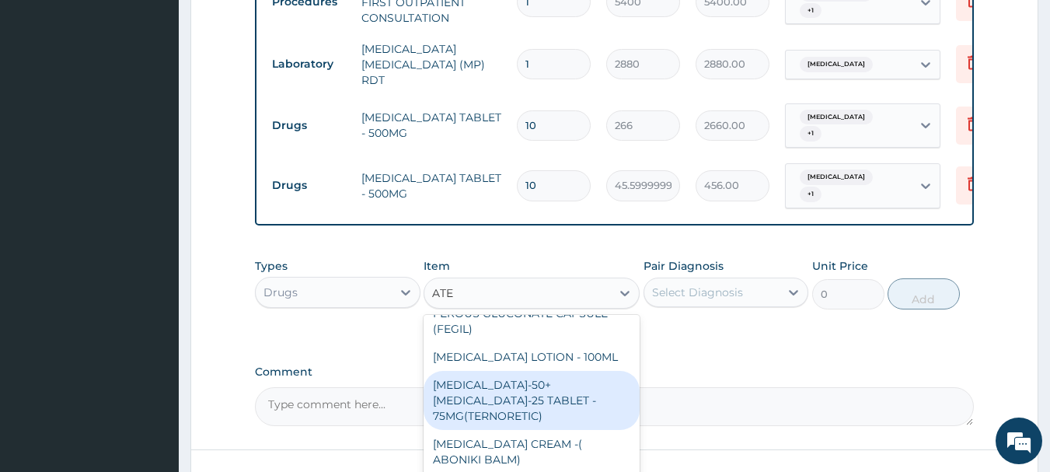
scroll to position [155, 0]
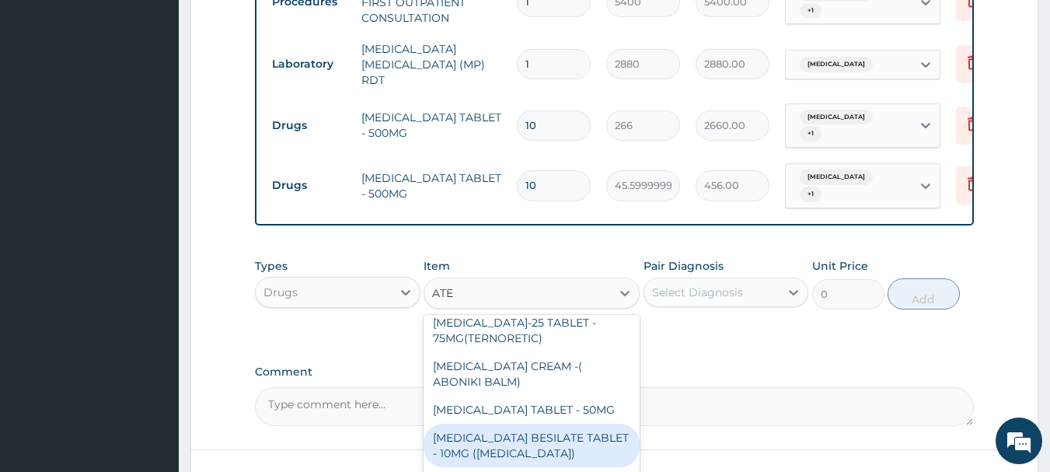
type input "ATEM"
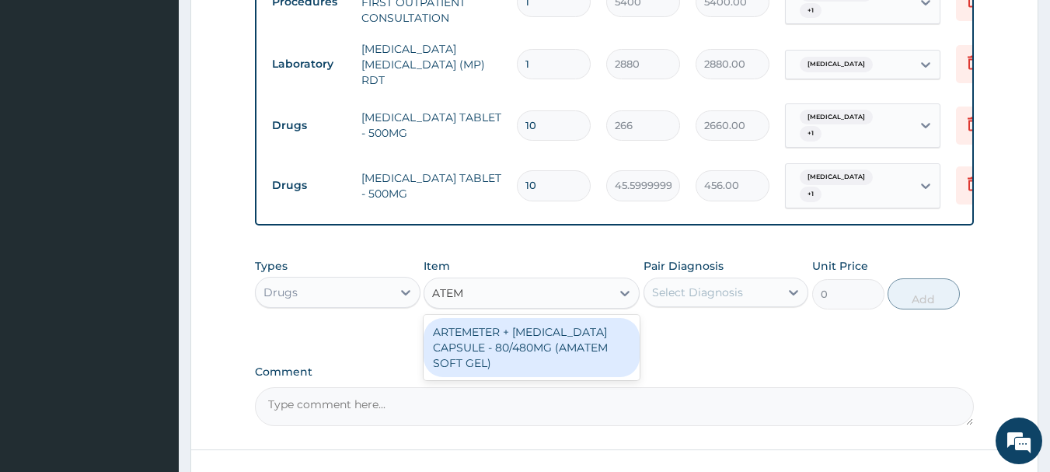
scroll to position [0, 0]
click at [571, 347] on div "ARTEMETER + [MEDICAL_DATA] CAPSULE - 80/480MG (AMATEM SOFT GEL)" at bounding box center [532, 347] width 216 height 59
type input "570"
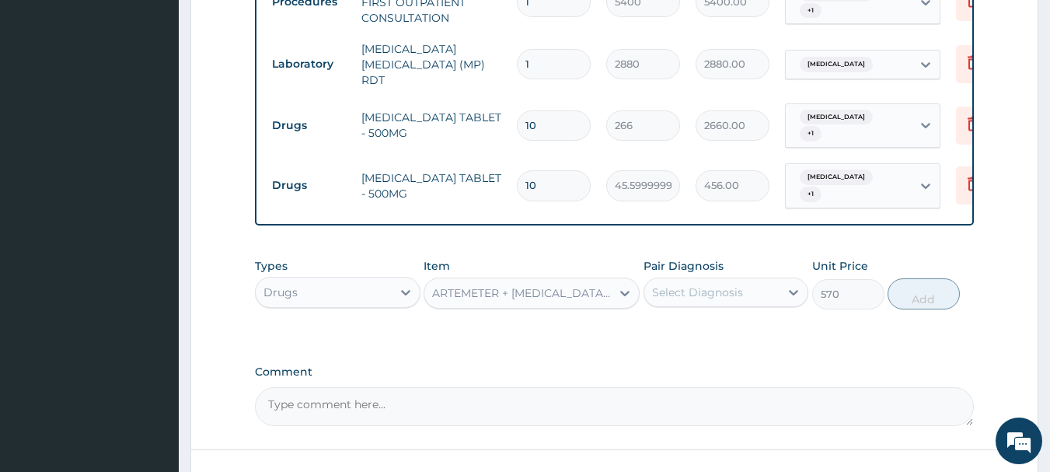
click at [624, 288] on icon at bounding box center [625, 293] width 16 height 16
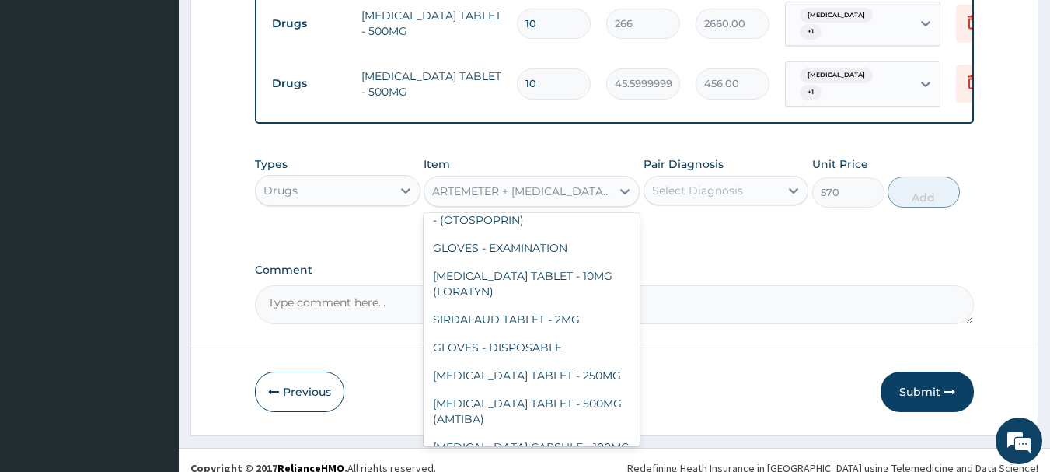
scroll to position [756, 0]
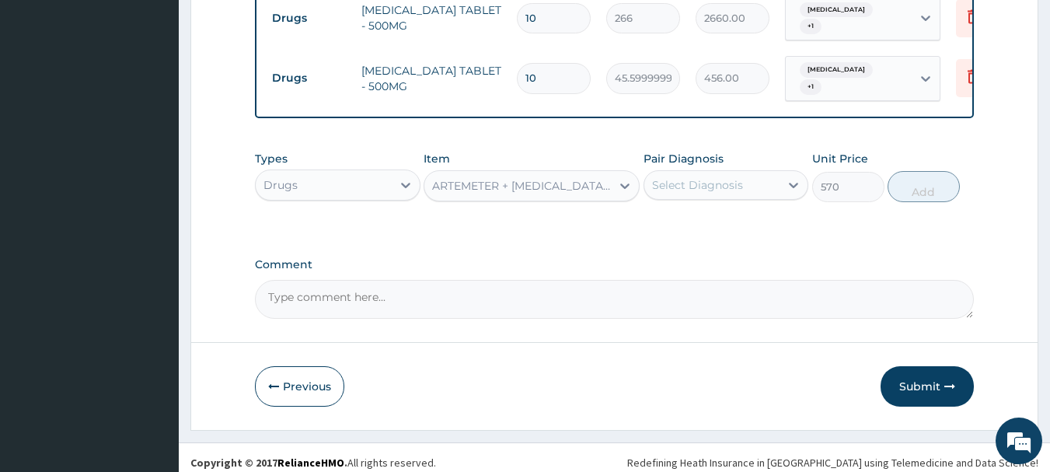
click at [745, 173] on div "Select Diagnosis" at bounding box center [712, 185] width 136 height 25
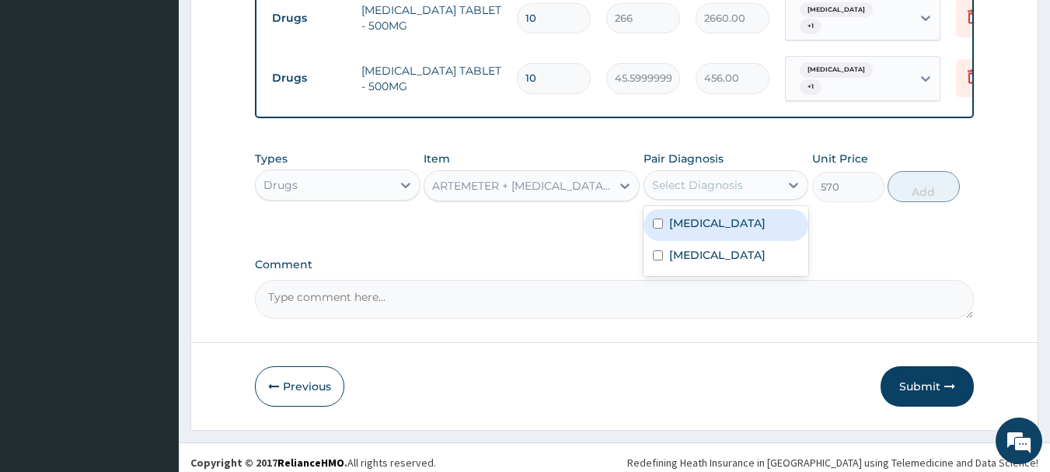
click at [725, 221] on div "Malaria" at bounding box center [726, 225] width 166 height 32
checkbox input "true"
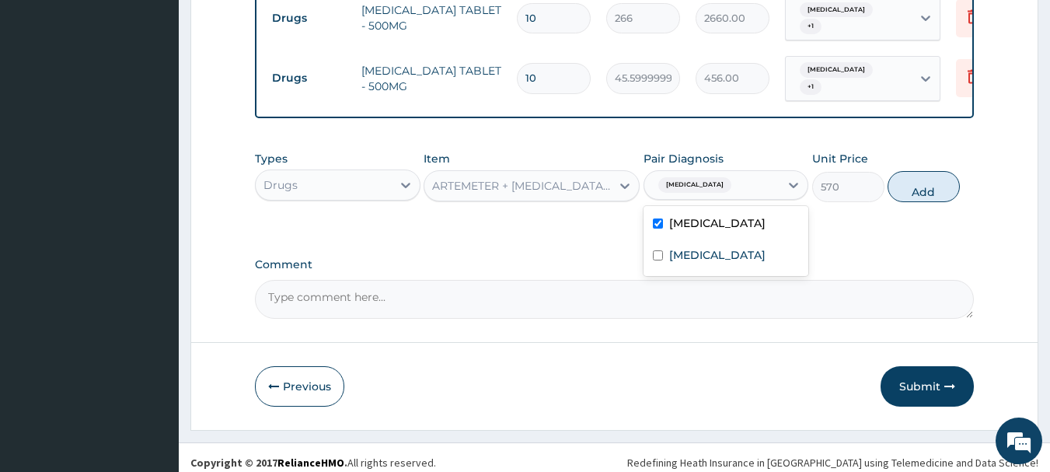
click at [929, 184] on button "Add" at bounding box center [923, 186] width 72 height 31
type input "0"
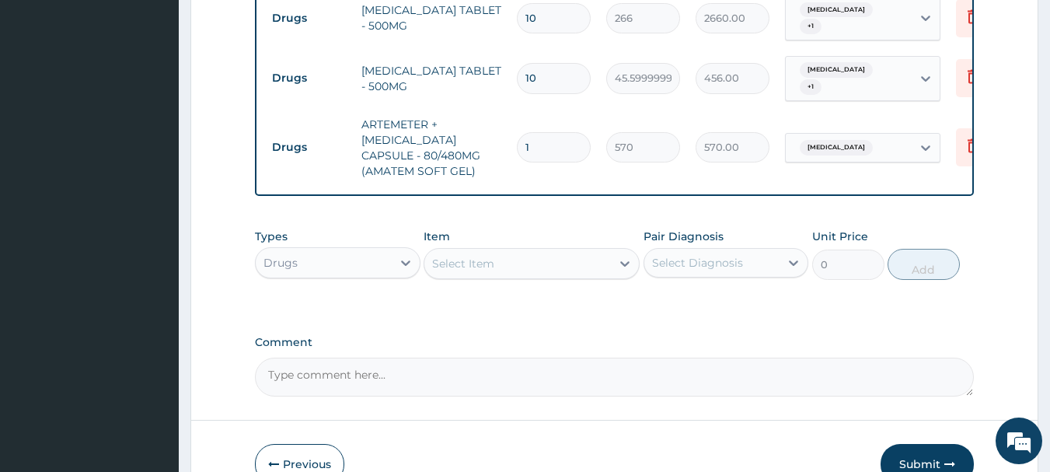
type input "0.00"
type input "6"
type input "3420.00"
type input "6"
click at [511, 251] on div "Select Item" at bounding box center [517, 263] width 187 height 25
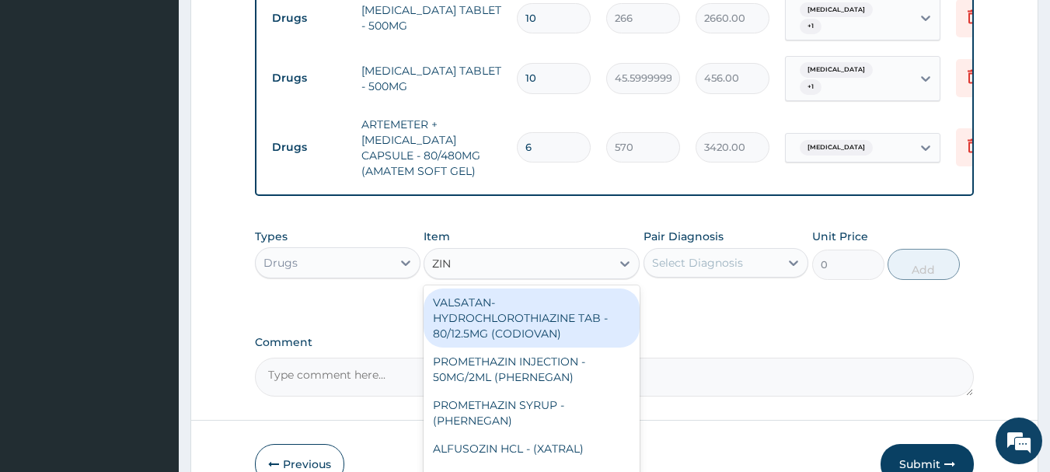
type input "ZINC"
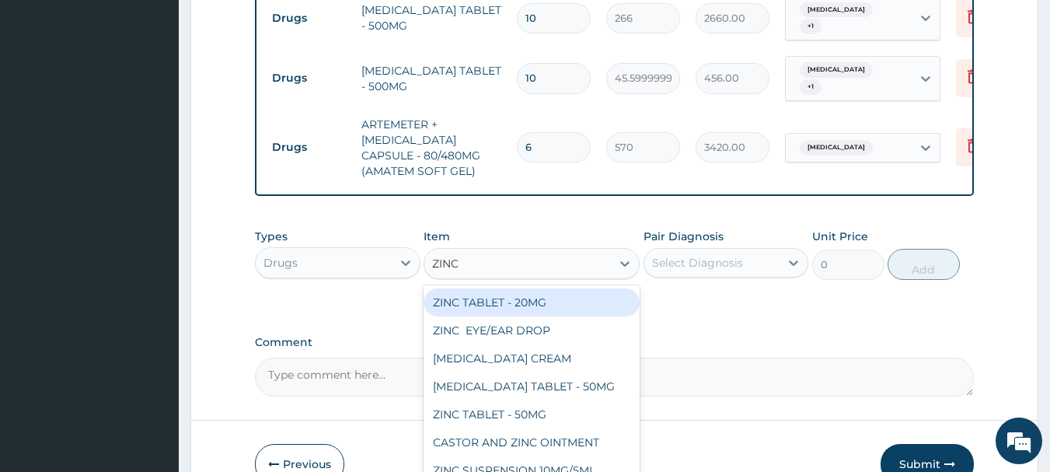
click at [556, 290] on div "ZINC TABLET - 20MG" at bounding box center [532, 302] width 216 height 28
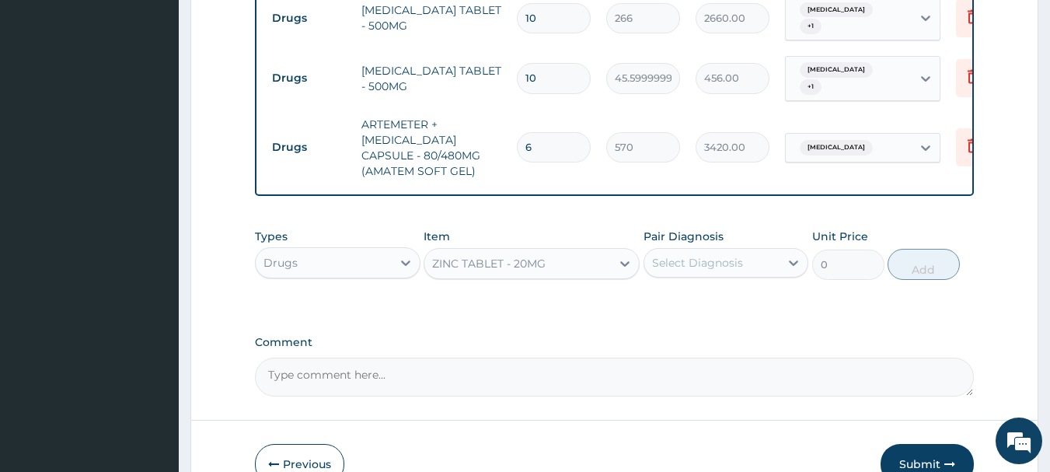
type input "87.39999999999999"
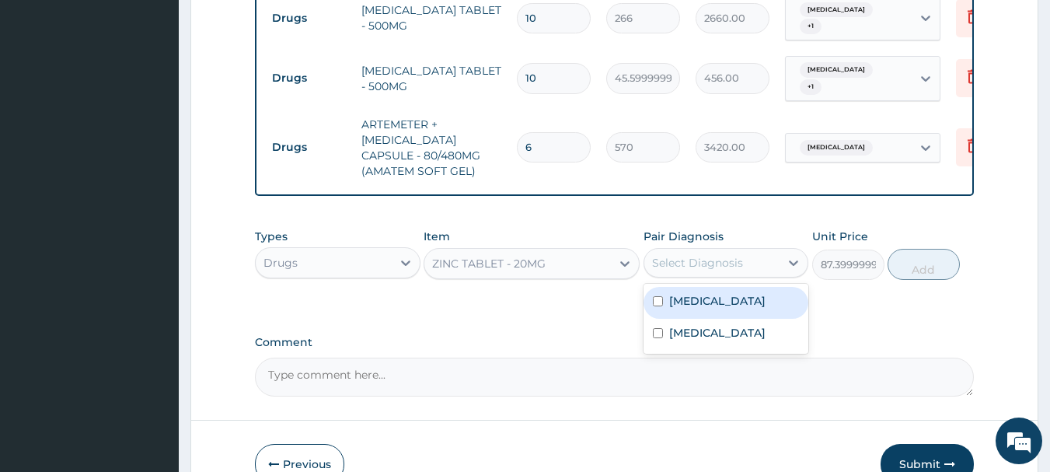
click at [690, 255] on div "Select Diagnosis" at bounding box center [697, 263] width 91 height 16
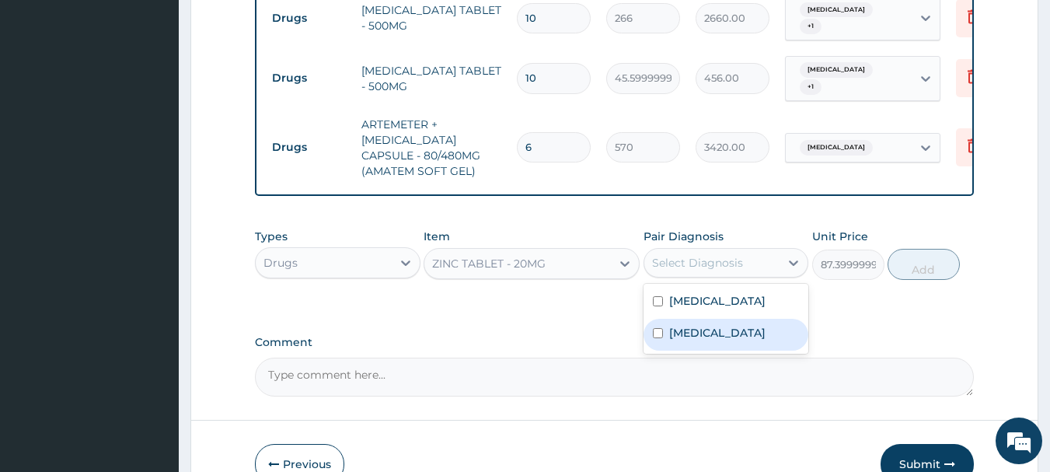
click at [710, 319] on div "Typhoid fever" at bounding box center [726, 335] width 166 height 32
checkbox input "true"
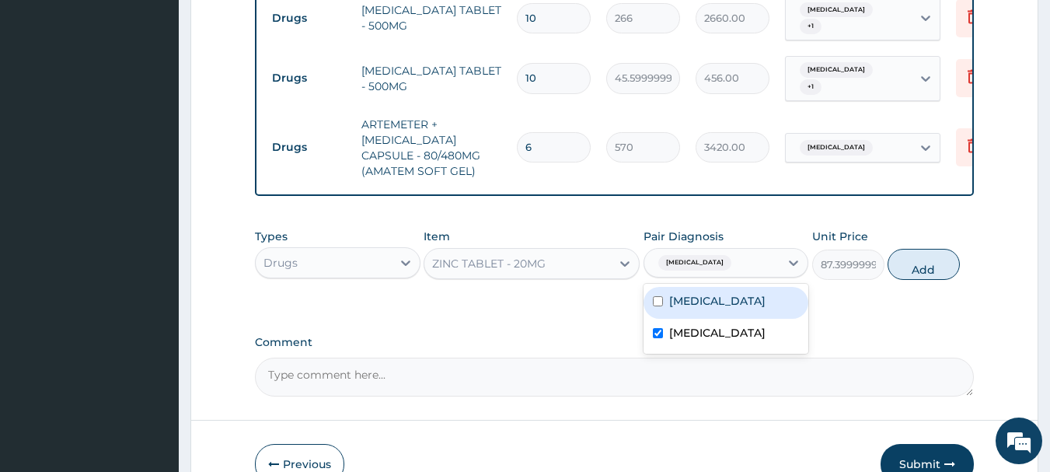
click at [947, 256] on button "Add" at bounding box center [923, 264] width 72 height 31
type input "0"
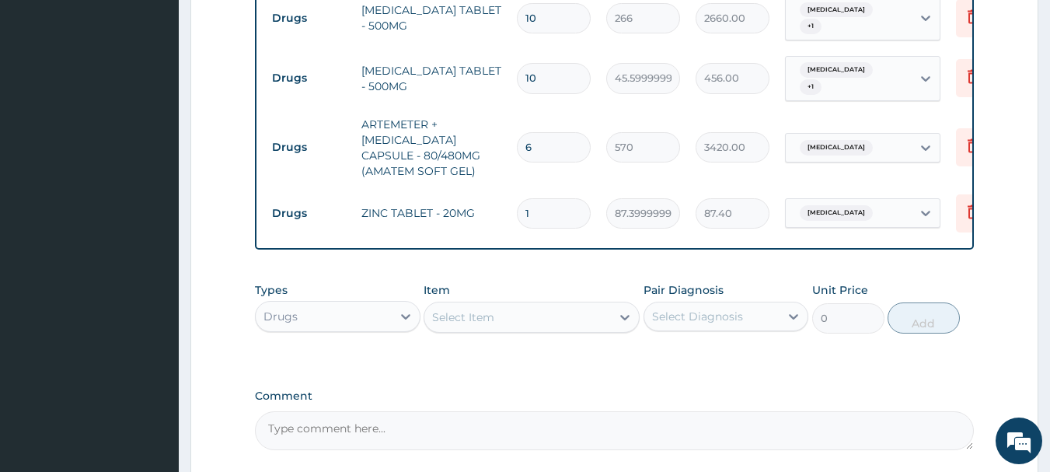
type input "15"
type input "1311.00"
type input "1"
type input "87.40"
type input "0.00"
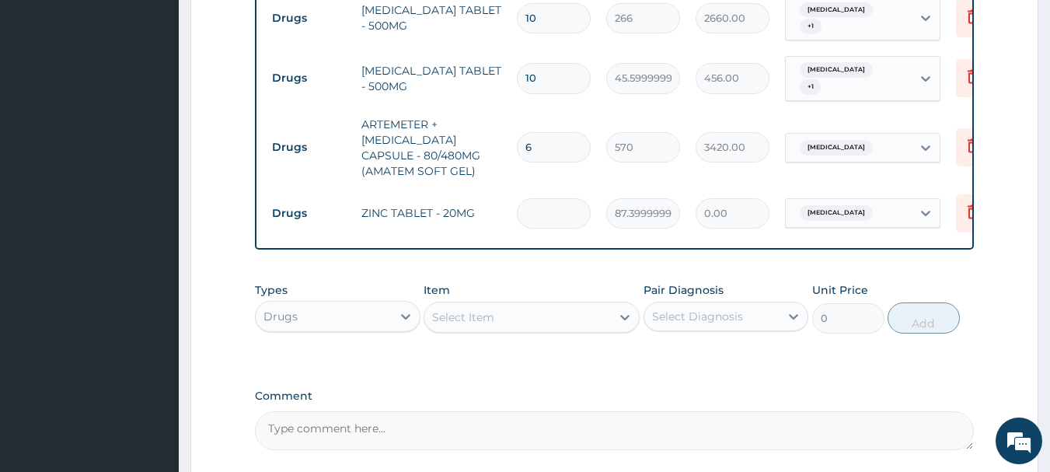
type input "5"
type input "437.00"
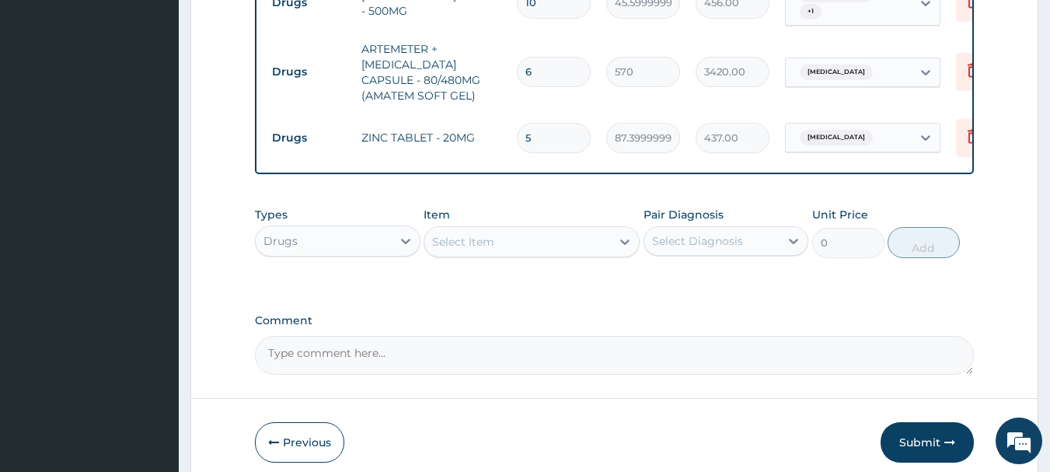
scroll to position [887, 0]
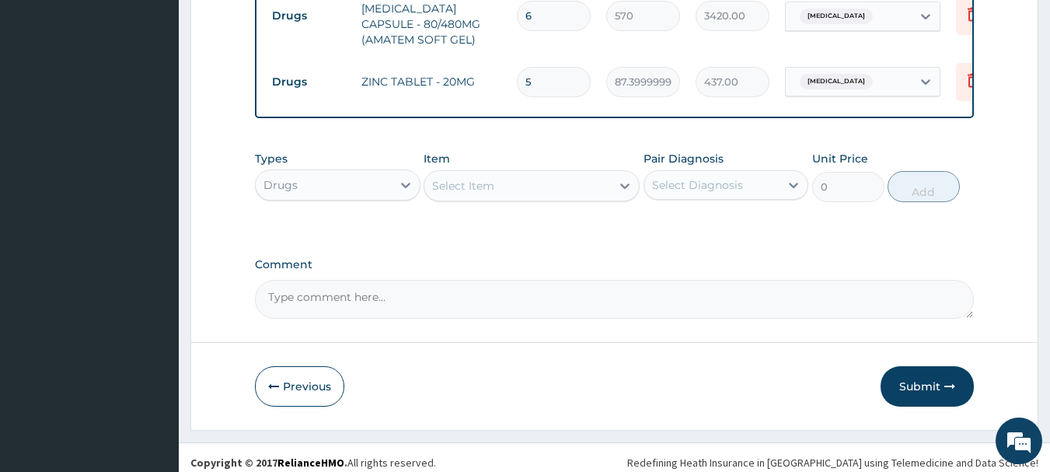
type input "5"
click at [951, 381] on icon "button" at bounding box center [949, 386] width 11 height 11
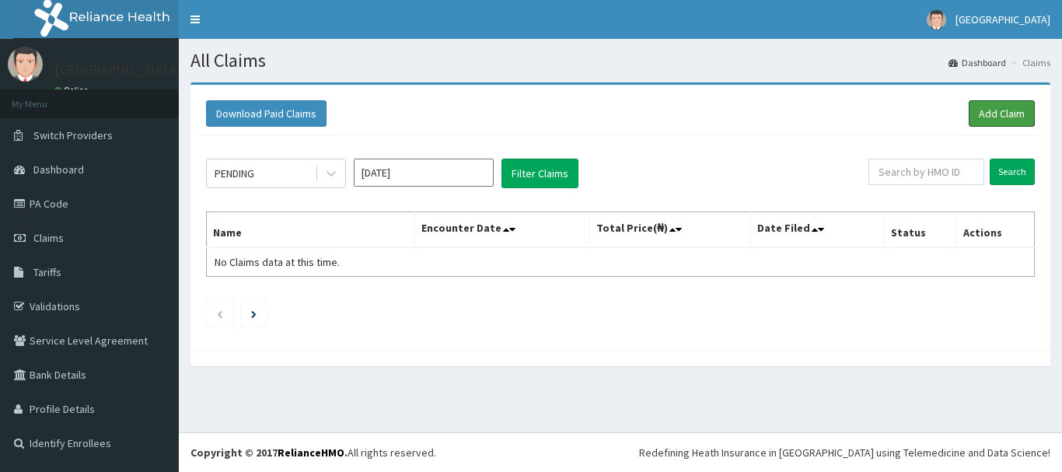
click at [975, 115] on link "Add Claim" at bounding box center [1001, 113] width 66 height 26
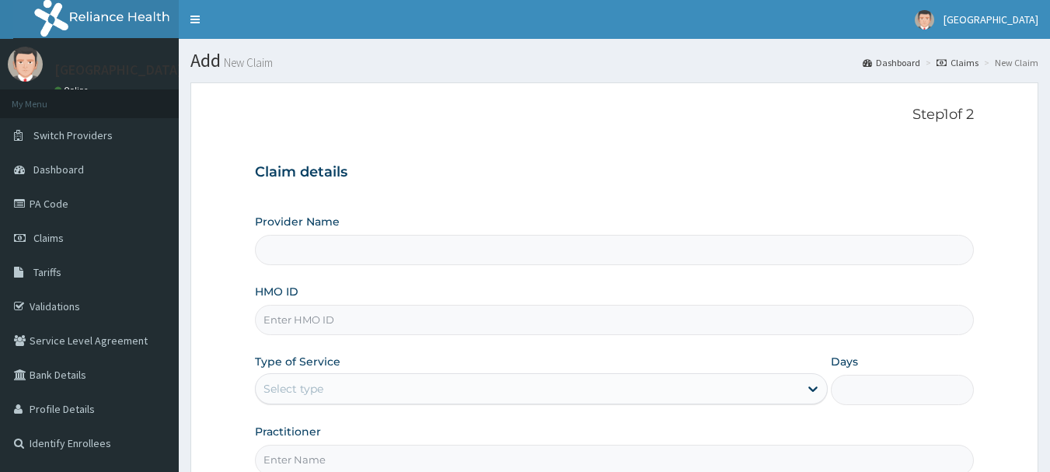
click at [420, 327] on input "HMO ID" at bounding box center [615, 320] width 720 height 30
type input "[GEOGRAPHIC_DATA]"
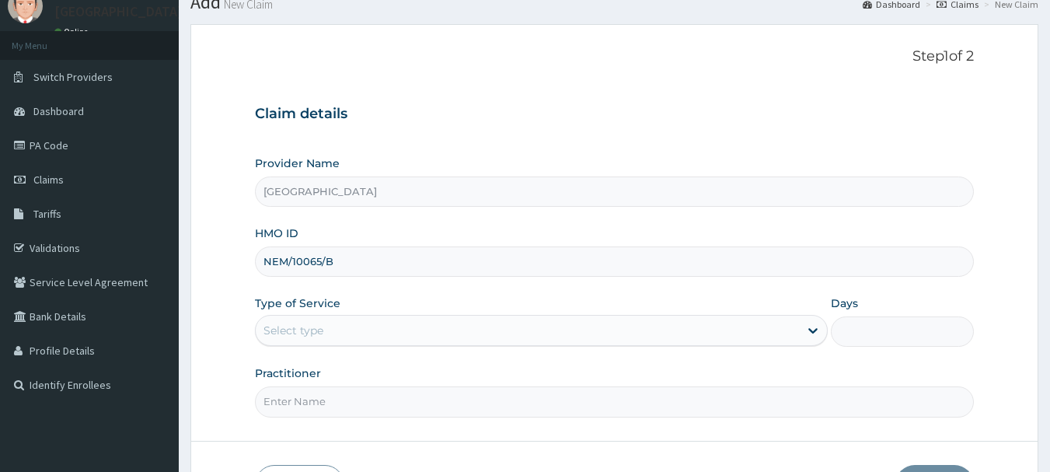
scroll to position [155, 0]
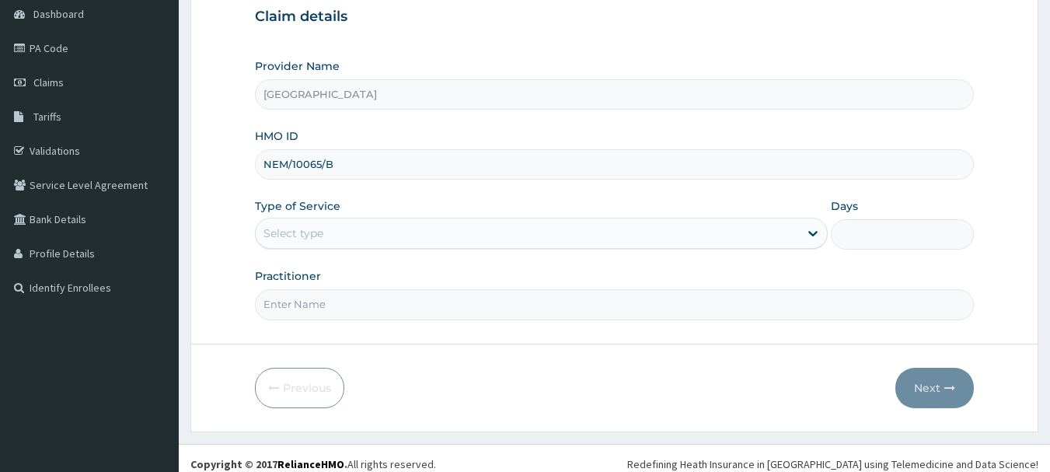
type input "NEM/10065/B"
click at [438, 228] on div "Select type" at bounding box center [527, 233] width 543 height 25
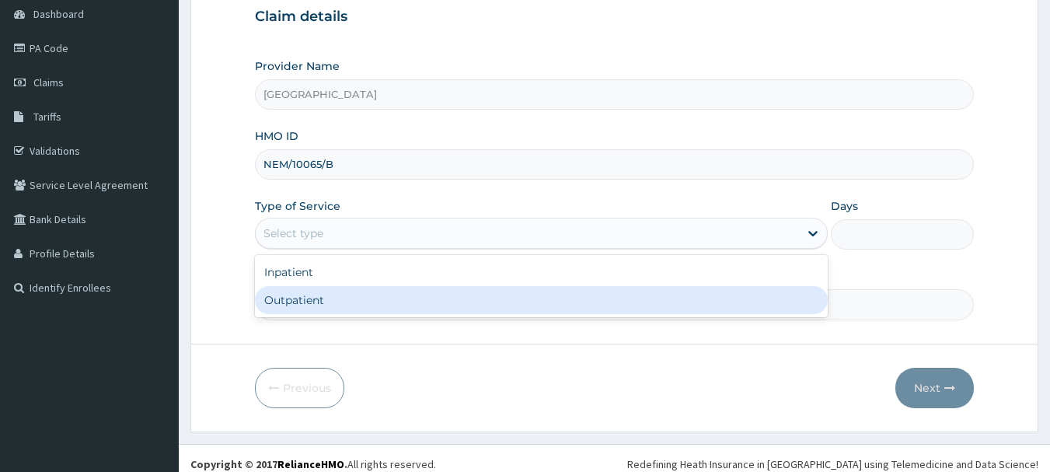
click at [436, 299] on div "Outpatient" at bounding box center [541, 300] width 573 height 28
type input "1"
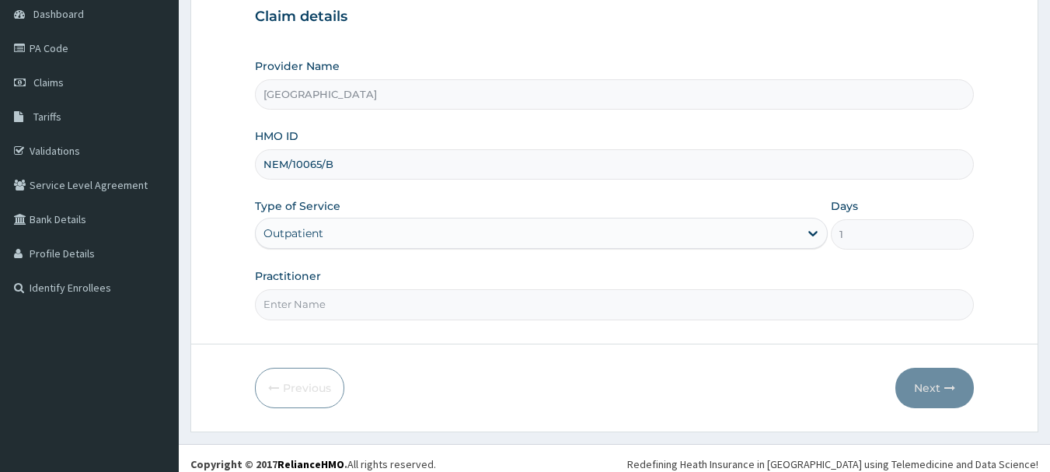
click at [439, 312] on input "Practitioner" at bounding box center [615, 304] width 720 height 30
type input "Dr [PERSON_NAME]"
click at [930, 395] on button "Next" at bounding box center [934, 388] width 78 height 40
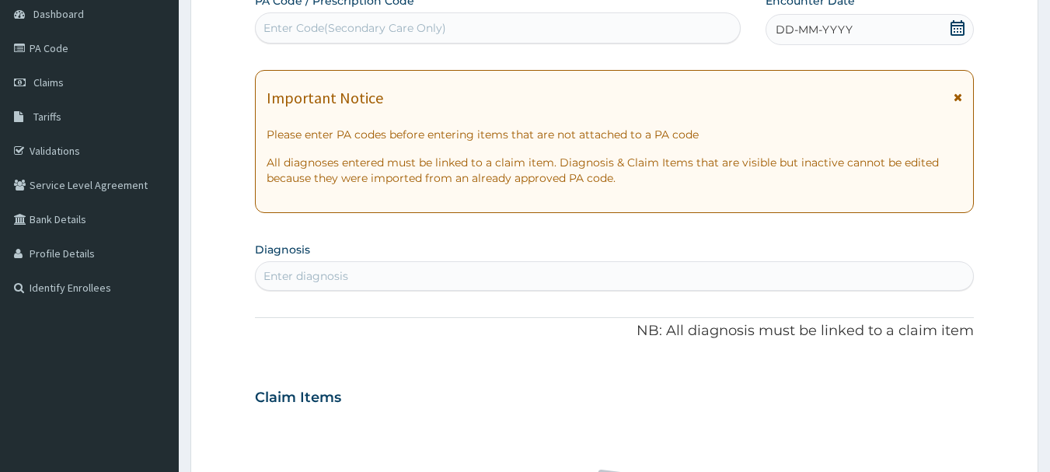
click at [923, 39] on div "DD-MM-YYYY" at bounding box center [869, 29] width 208 height 31
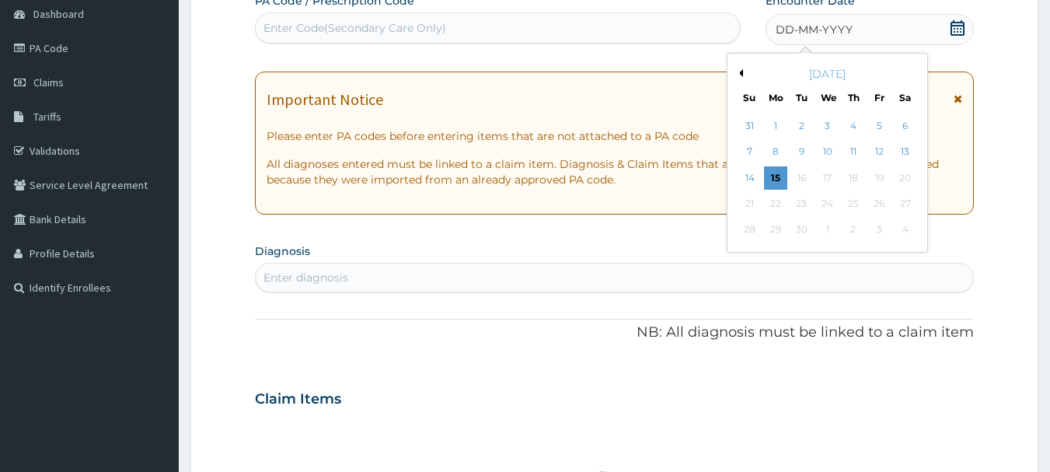
click at [740, 74] on button "Previous Month" at bounding box center [739, 73] width 8 height 8
click at [747, 253] on div "31" at bounding box center [749, 255] width 23 height 23
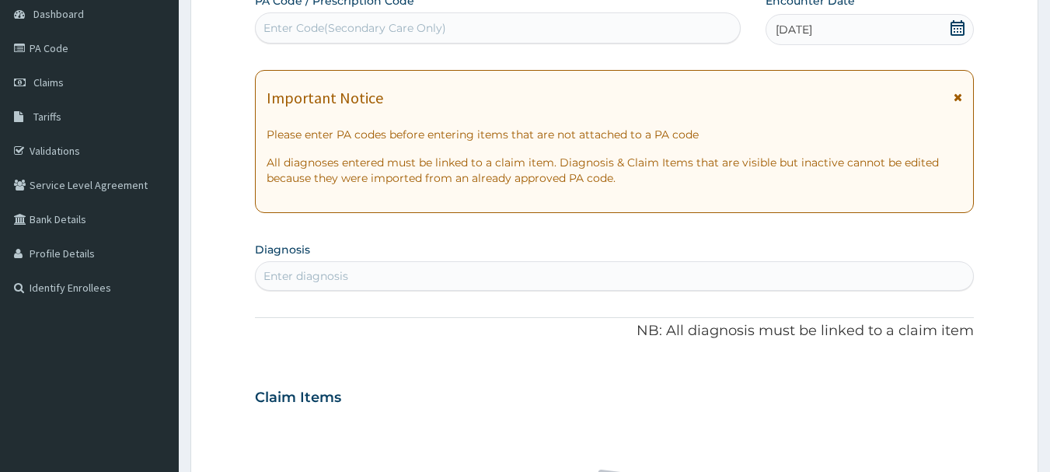
click at [667, 257] on section "Diagnosis Enter diagnosis" at bounding box center [615, 264] width 720 height 53
click at [650, 281] on div "Enter diagnosis" at bounding box center [615, 275] width 718 height 25
type input "MALARIA"
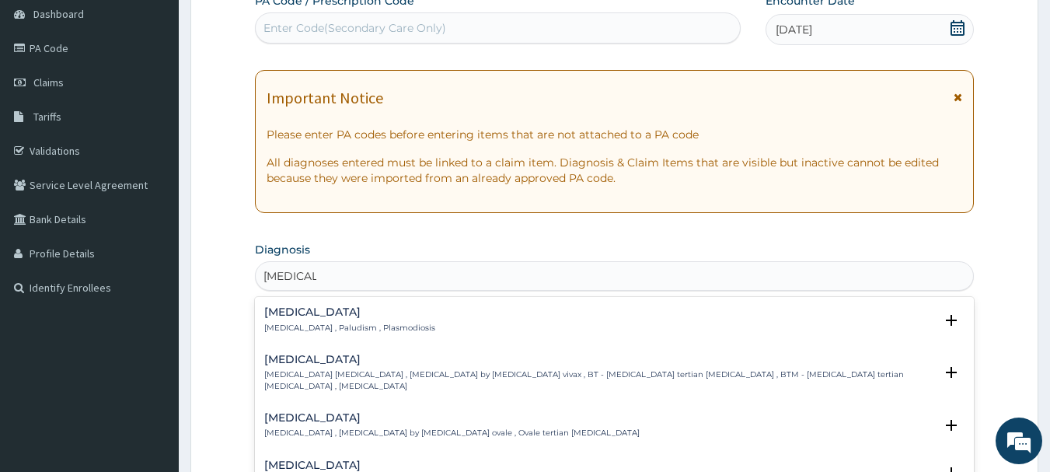
click at [411, 330] on div "Malaria Malaria , Paludism , Plasmodiosis" at bounding box center [614, 319] width 701 height 27
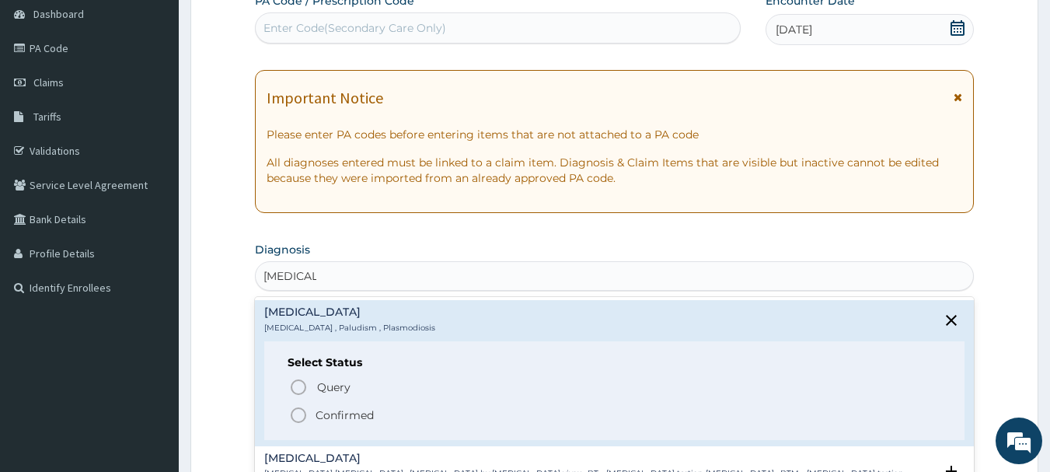
click at [346, 413] on p "Confirmed" at bounding box center [345, 415] width 58 height 16
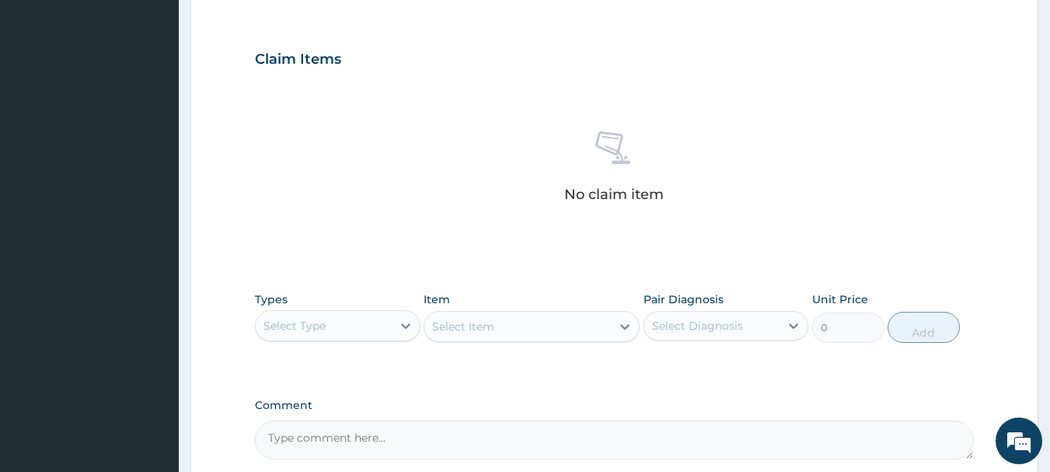
scroll to position [544, 0]
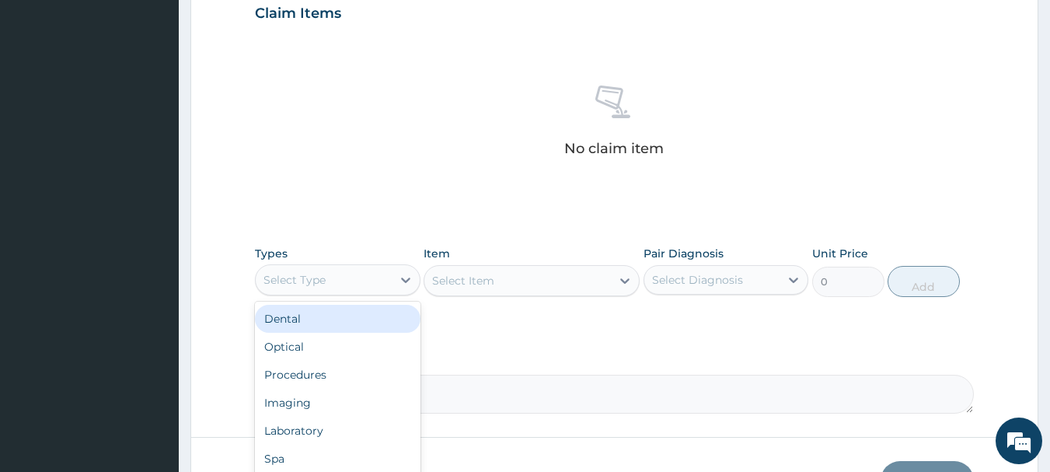
click at [398, 277] on icon at bounding box center [406, 280] width 16 height 16
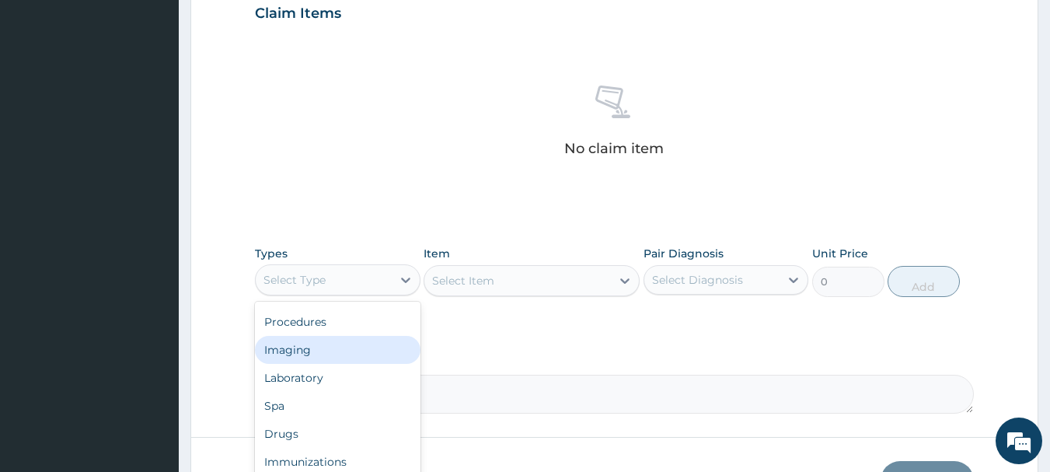
scroll to position [0, 0]
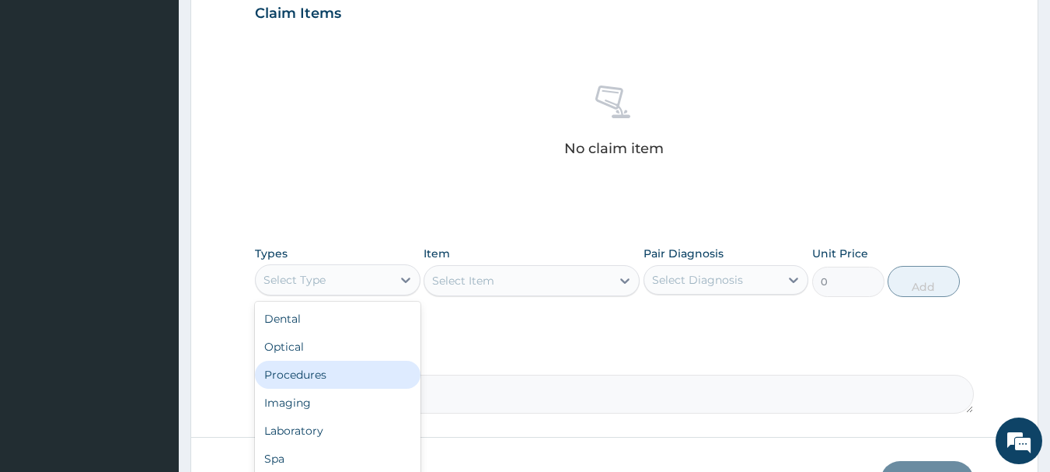
click at [358, 381] on div "Procedures" at bounding box center [338, 375] width 166 height 28
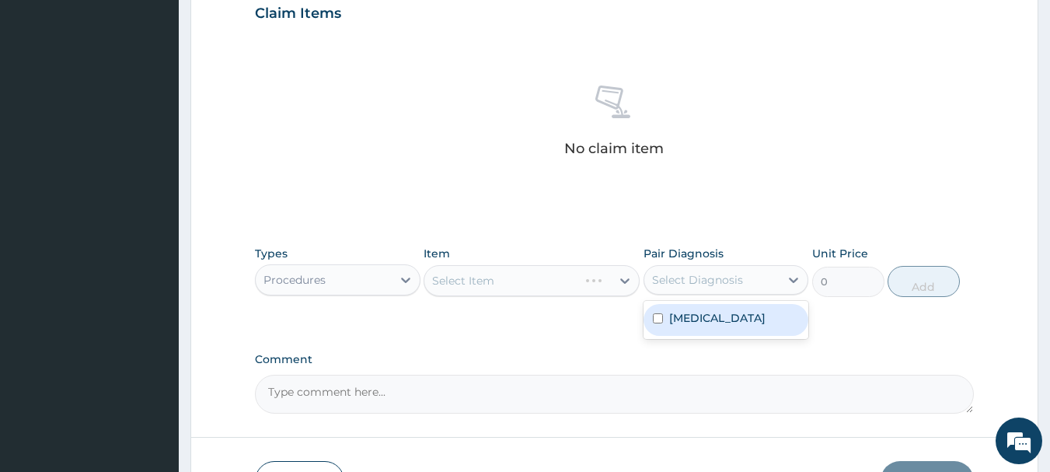
click at [735, 280] on div "Select Diagnosis" at bounding box center [697, 280] width 91 height 16
click at [724, 322] on div "Malaria" at bounding box center [726, 320] width 166 height 32
checkbox input "false"
click at [522, 333] on div "PA Code / Prescription Code Enter Code(Secondary Care Only) Encounter Date 31-0…" at bounding box center [615, 8] width 720 height 809
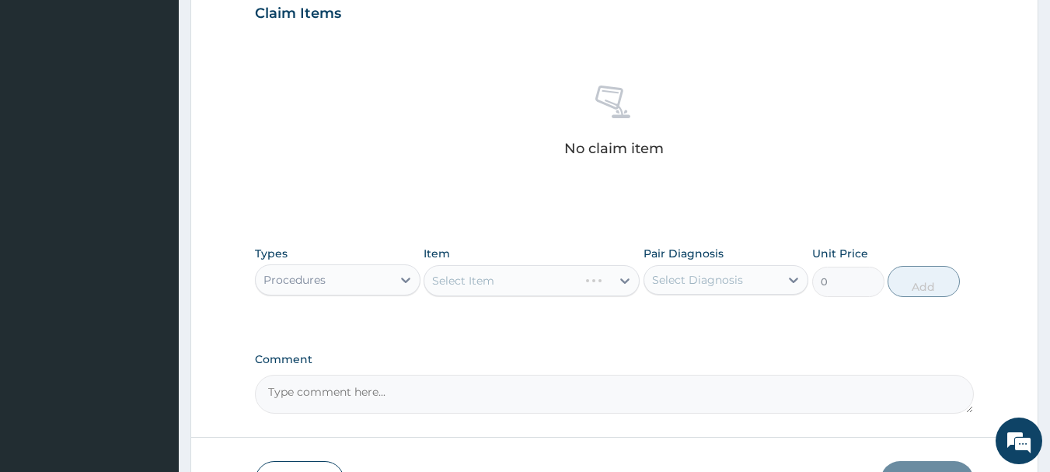
drag, startPoint x: 731, startPoint y: 264, endPoint x: 730, endPoint y: 276, distance: 11.8
click at [731, 265] on div "Select Diagnosis" at bounding box center [726, 280] width 166 height 30
click at [664, 309] on div "Malaria" at bounding box center [726, 320] width 166 height 32
checkbox input "true"
click at [549, 309] on div "Types Procedures Item Select Item Pair Diagnosis option Malaria, selected. opti…" at bounding box center [615, 283] width 720 height 90
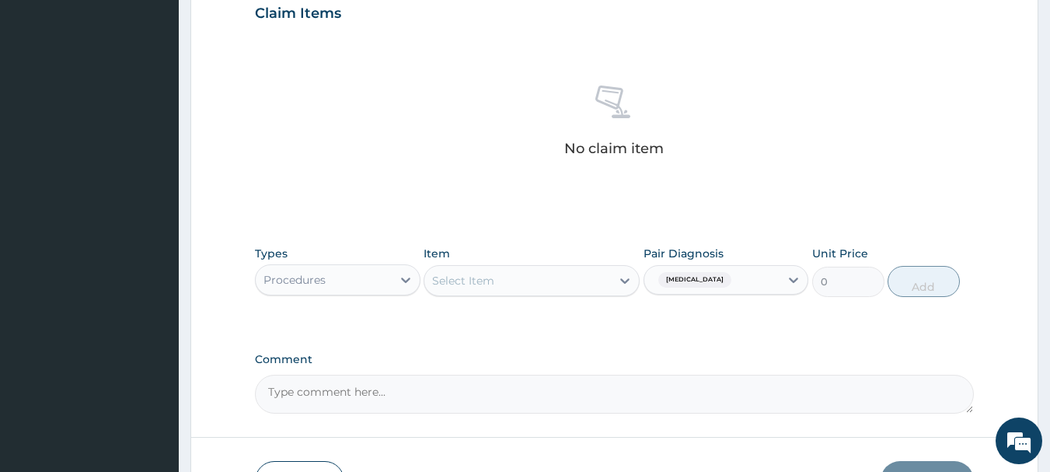
click at [608, 272] on div "Select Item" at bounding box center [517, 280] width 187 height 25
type input "ATEM"
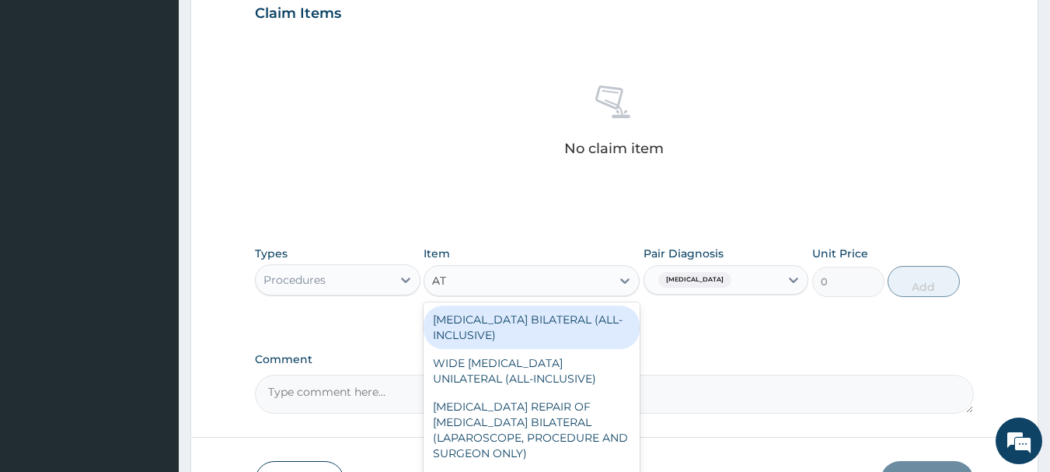
type input "A"
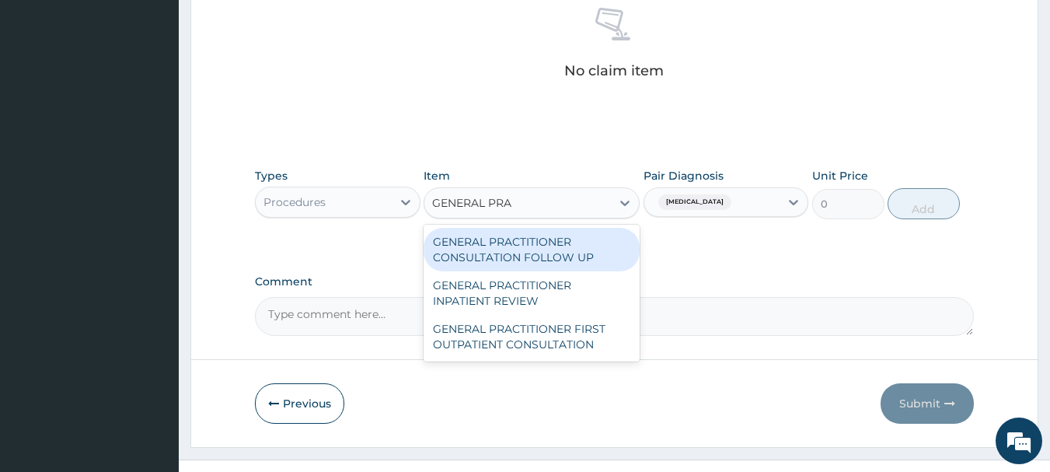
type input "GENERAL PRAC"
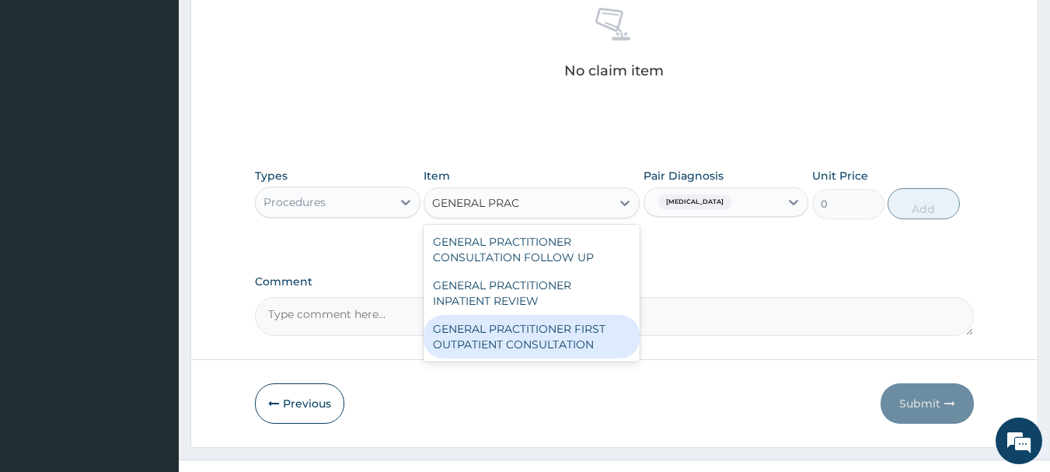
click at [491, 338] on div "GENERAL PRACTITIONER FIRST OUTPATIENT CONSULTATION" at bounding box center [532, 337] width 216 height 44
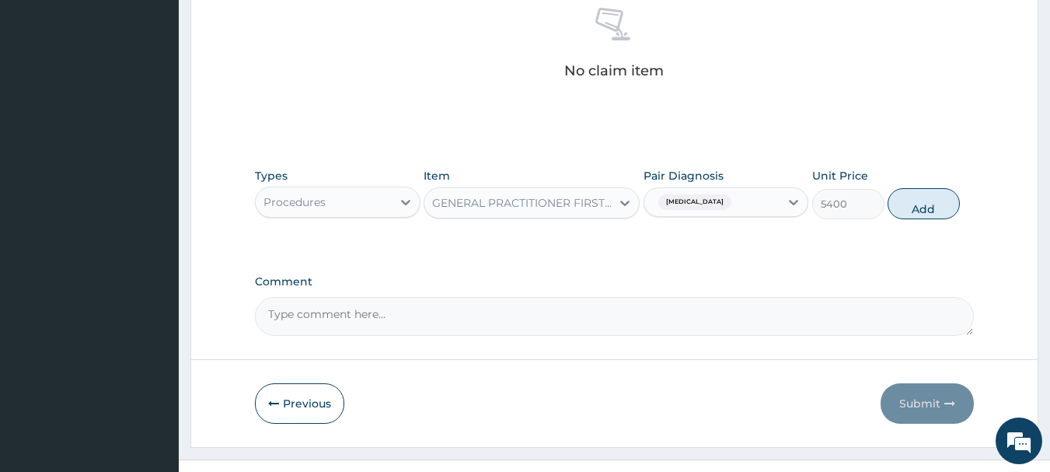
click at [918, 212] on button "Add" at bounding box center [923, 203] width 72 height 31
type input "0"
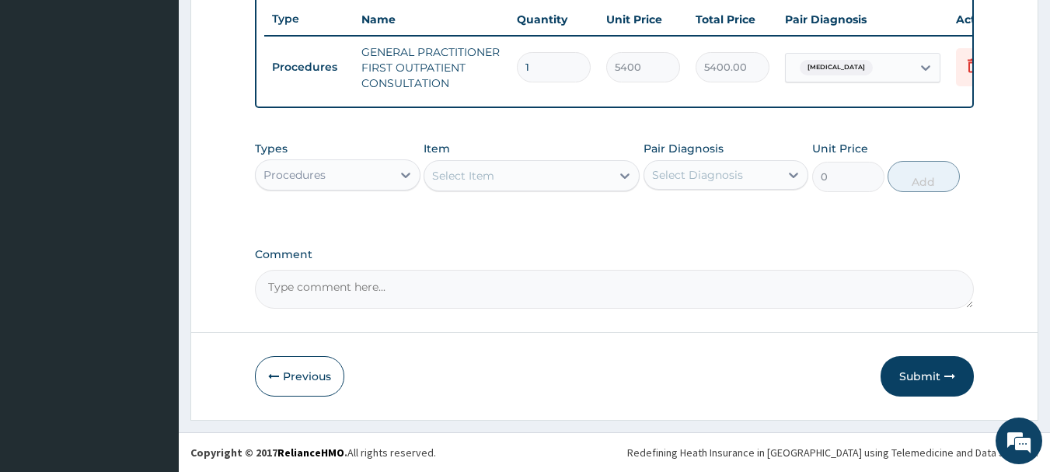
scroll to position [595, 0]
click at [371, 183] on div "Procedures" at bounding box center [324, 174] width 136 height 25
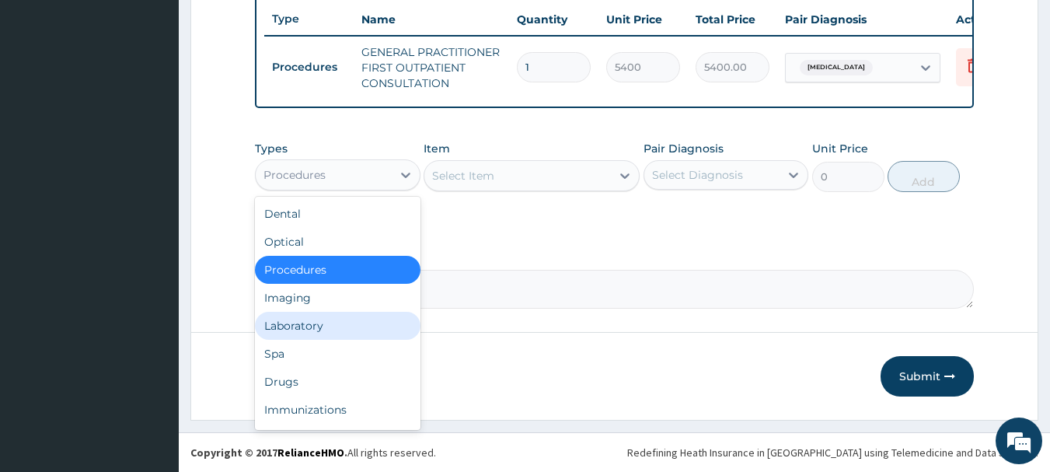
click at [370, 330] on div "Laboratory" at bounding box center [338, 326] width 166 height 28
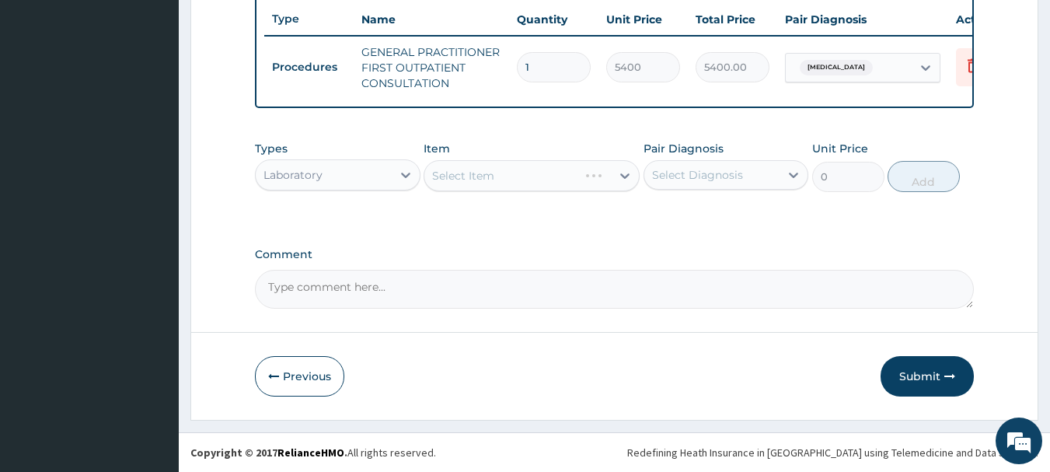
click at [728, 169] on div "Select Diagnosis" at bounding box center [697, 175] width 91 height 16
click at [724, 207] on div "Malaria" at bounding box center [726, 215] width 166 height 32
checkbox input "true"
click at [579, 211] on div "Types Laboratory Item Select Item Pair Diagnosis Malaria Unit Price 0 Add" at bounding box center [615, 178] width 720 height 90
click at [615, 172] on div at bounding box center [625, 176] width 28 height 28
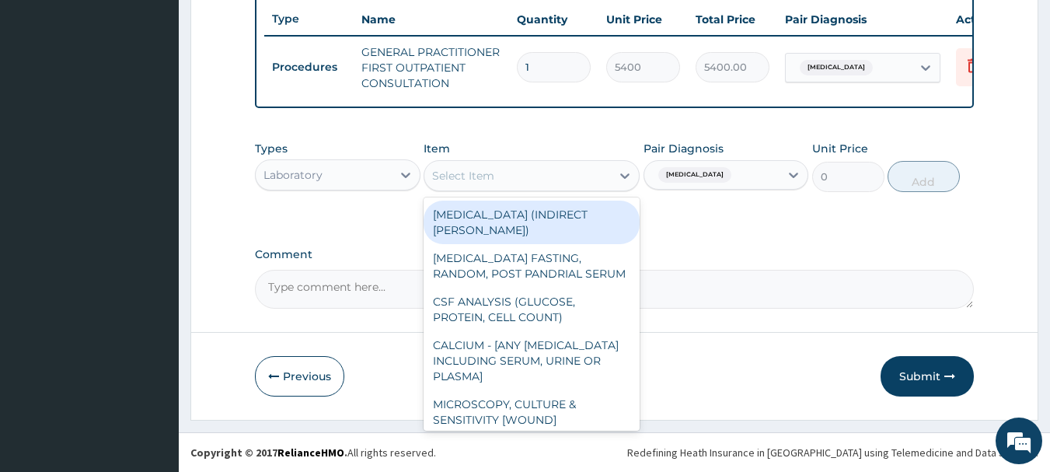
drag, startPoint x: 619, startPoint y: 182, endPoint x: 626, endPoint y: 176, distance: 8.9
click at [622, 180] on icon at bounding box center [625, 176] width 16 height 16
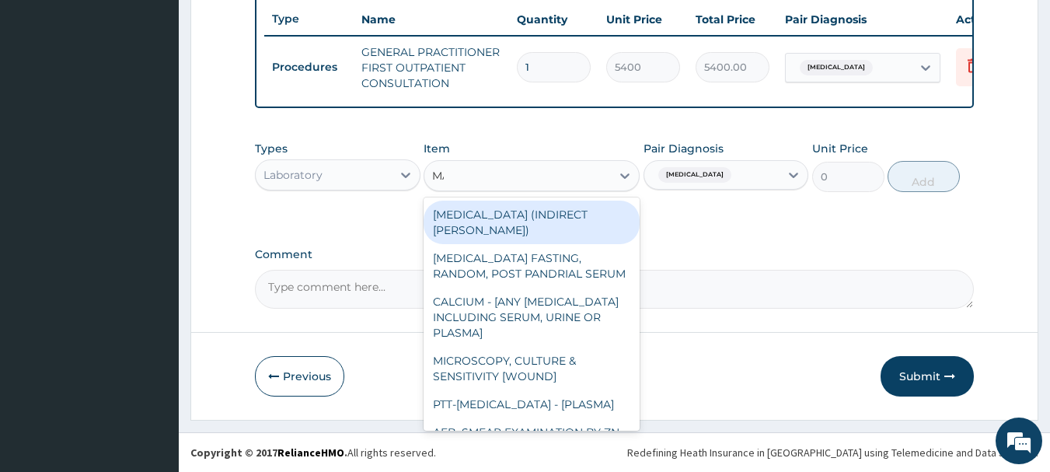
type input "MALA"
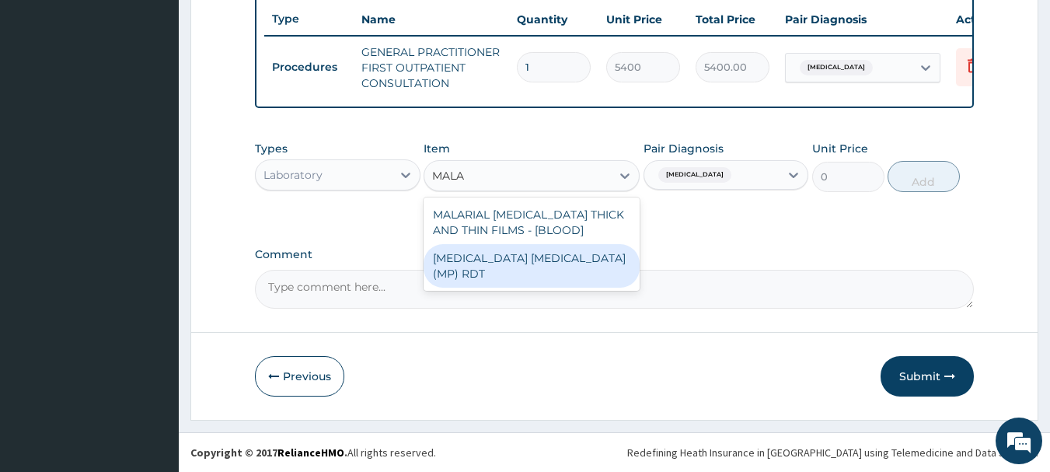
click at [575, 259] on div "MALARIA PARASITE (MP) RDT" at bounding box center [532, 266] width 216 height 44
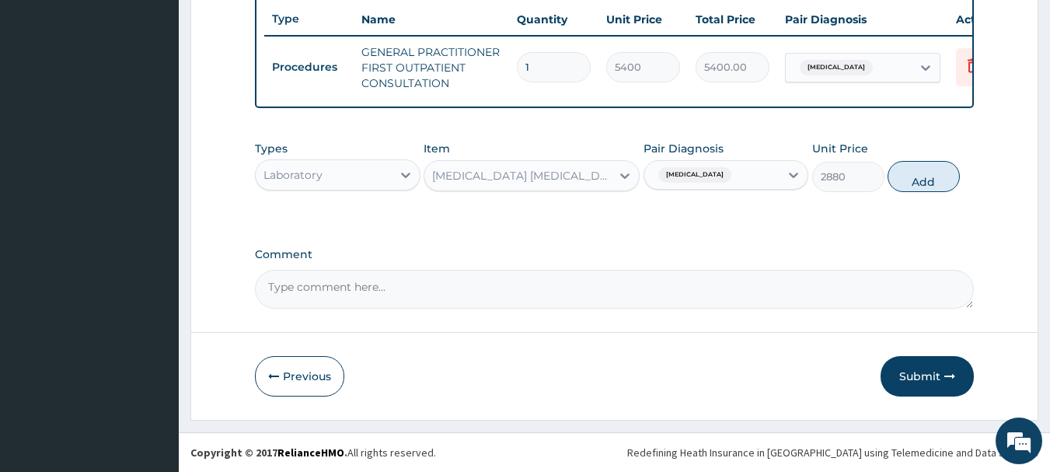
click at [916, 169] on button "Add" at bounding box center [923, 176] width 72 height 31
type input "0"
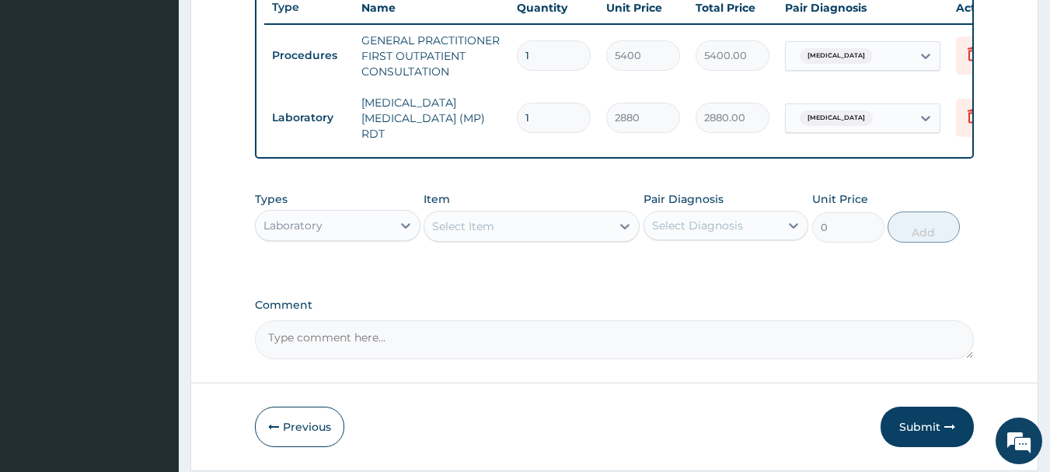
click at [545, 228] on div "Select Item" at bounding box center [517, 226] width 187 height 25
click at [755, 232] on div "Select Diagnosis" at bounding box center [712, 225] width 136 height 25
click at [380, 236] on div "Laboratory" at bounding box center [324, 225] width 136 height 25
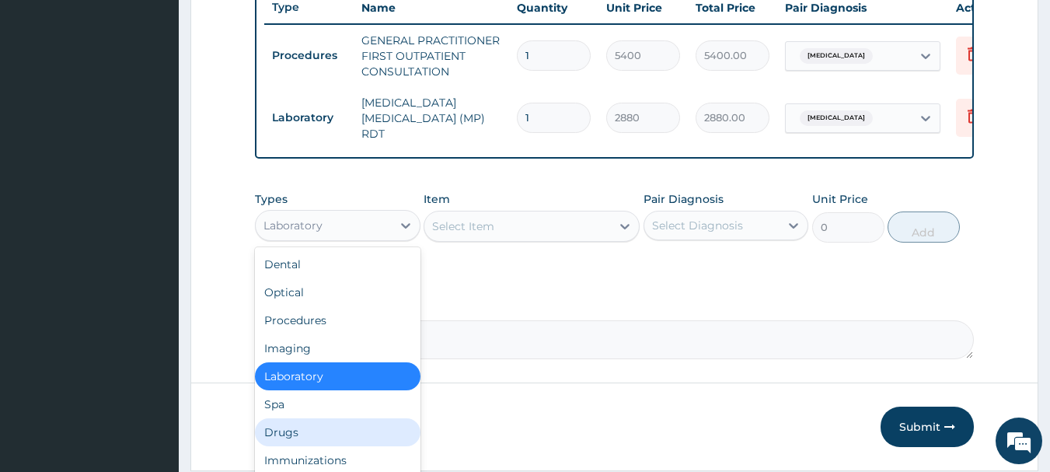
click at [350, 420] on div "Drugs" at bounding box center [338, 432] width 166 height 28
click at [350, 420] on div "Previous Submit" at bounding box center [615, 426] width 720 height 40
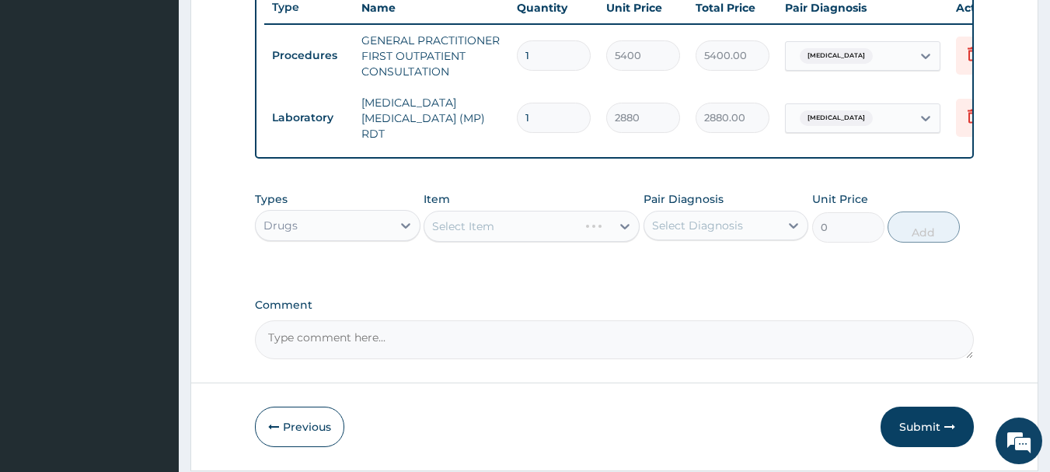
drag, startPoint x: 705, startPoint y: 234, endPoint x: 713, endPoint y: 226, distance: 11.0
click at [709, 231] on div "Select Diagnosis" at bounding box center [697, 226] width 91 height 16
click at [720, 278] on div "Malaria" at bounding box center [726, 265] width 166 height 32
checkbox input "true"
click at [609, 233] on div "Select Item" at bounding box center [517, 226] width 187 height 25
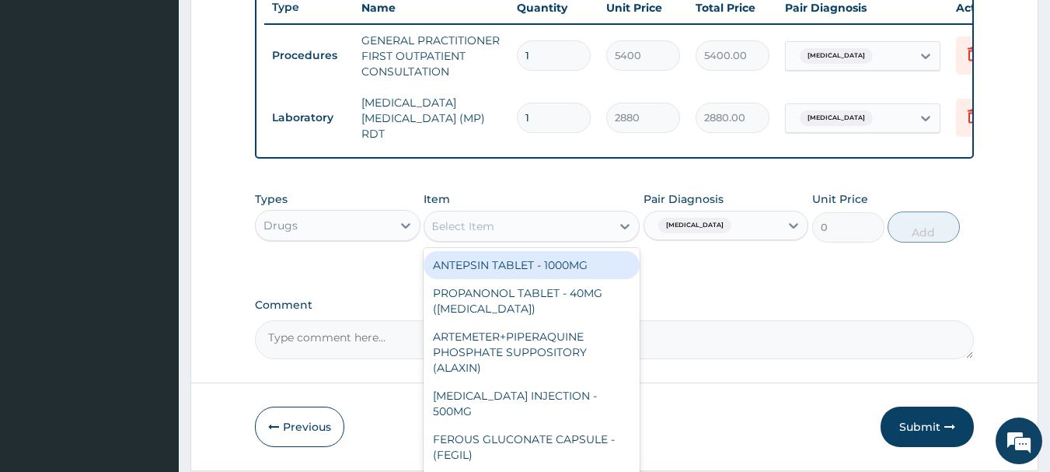
type input "MALA"
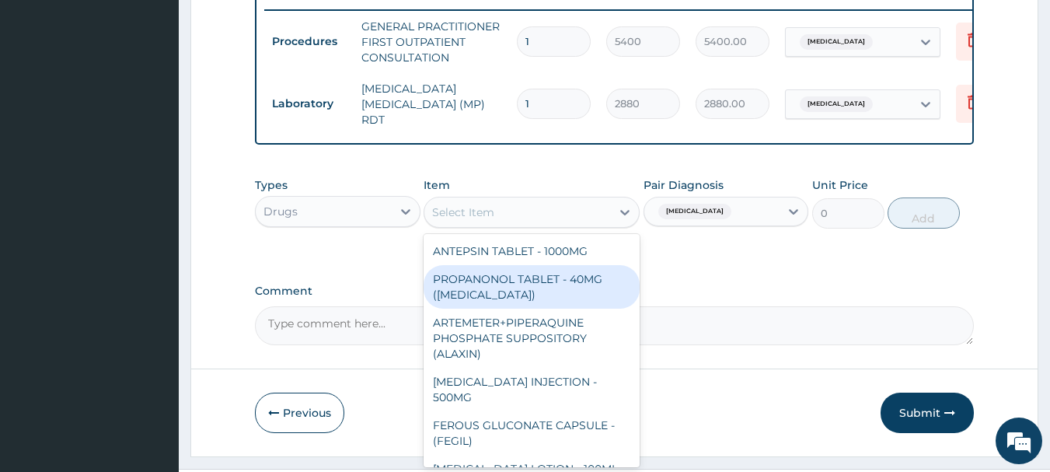
scroll to position [571, 0]
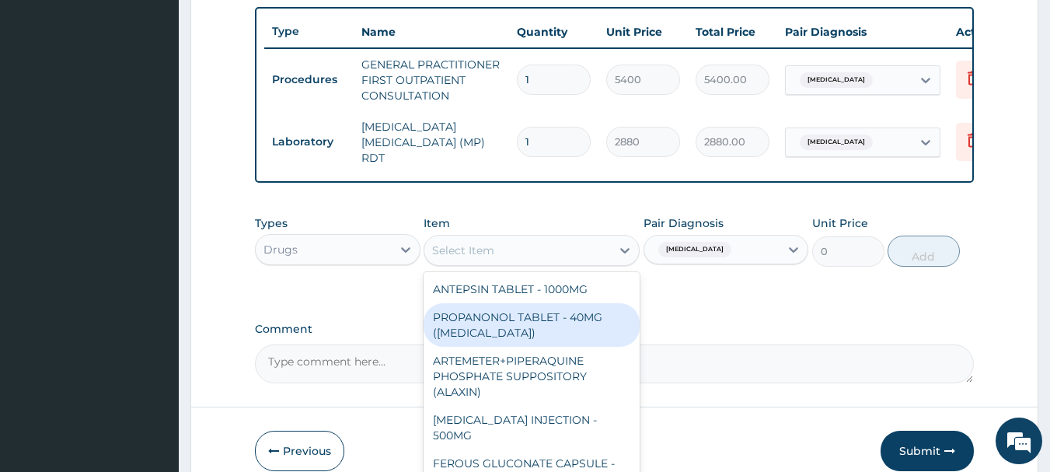
click at [531, 246] on div "Select Item" at bounding box center [517, 250] width 187 height 25
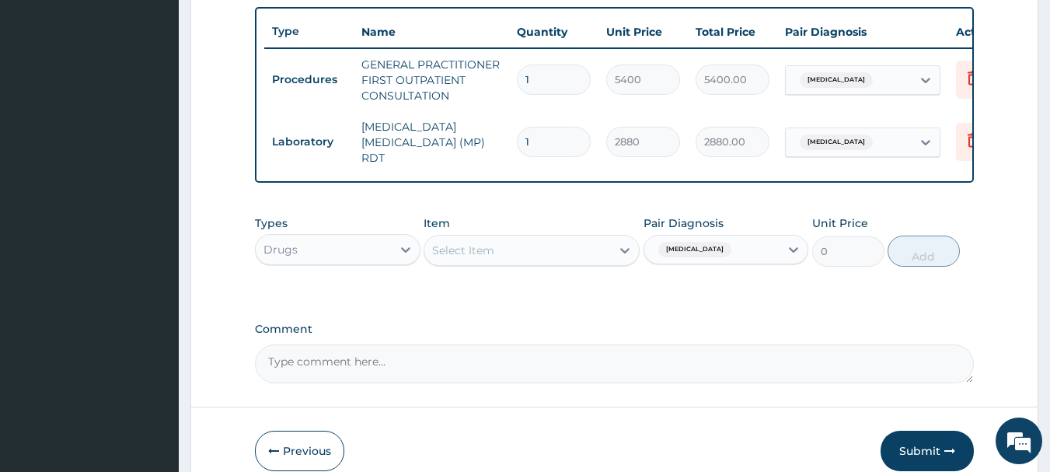
click at [553, 256] on div "Select Item" at bounding box center [517, 250] width 187 height 25
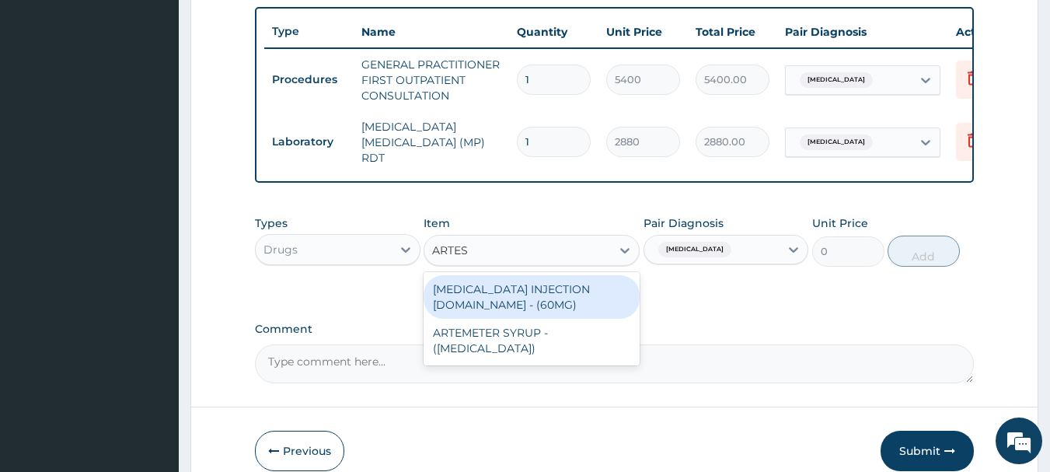
type input "ARTE"
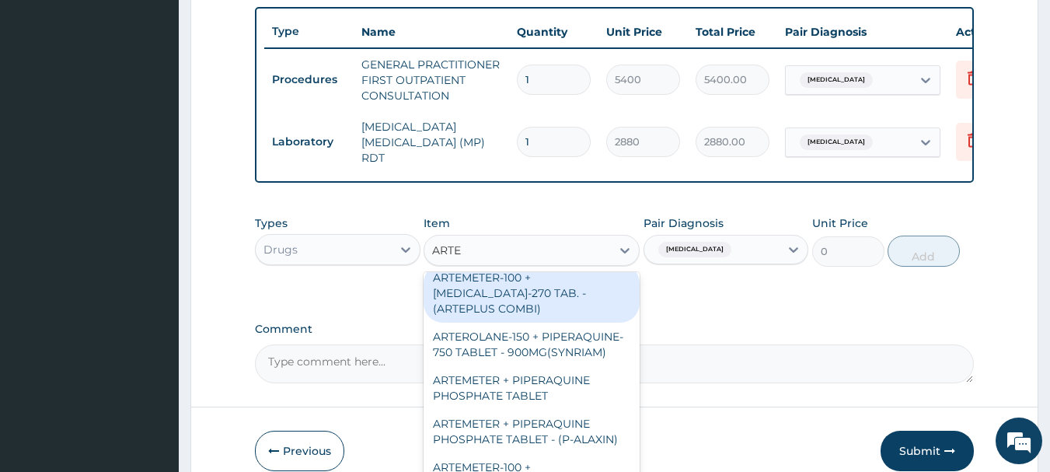
scroll to position [78, 0]
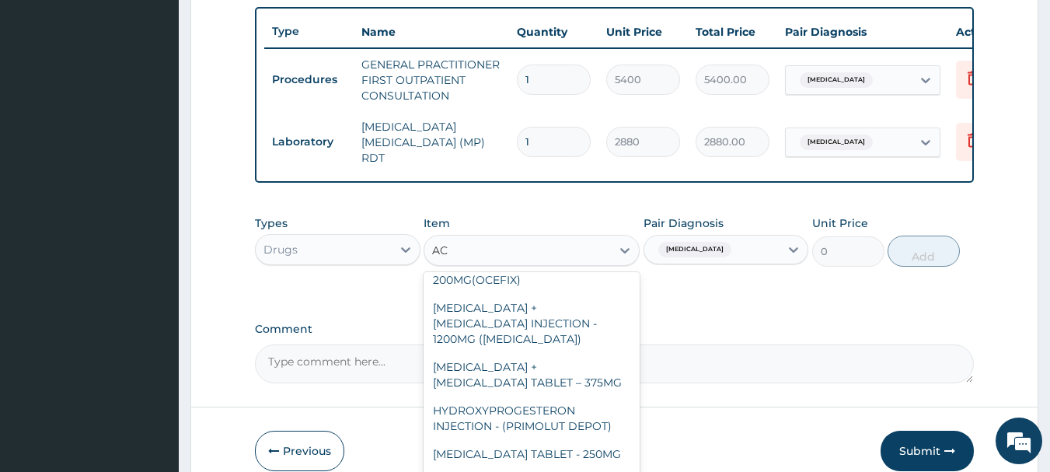
type input "ACT"
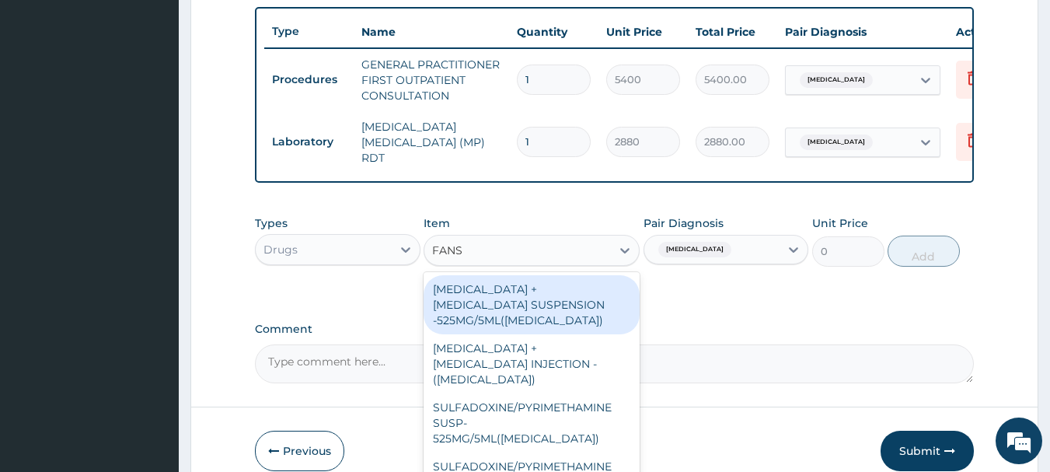
scroll to position [0, 0]
type input "FANSIDAR"
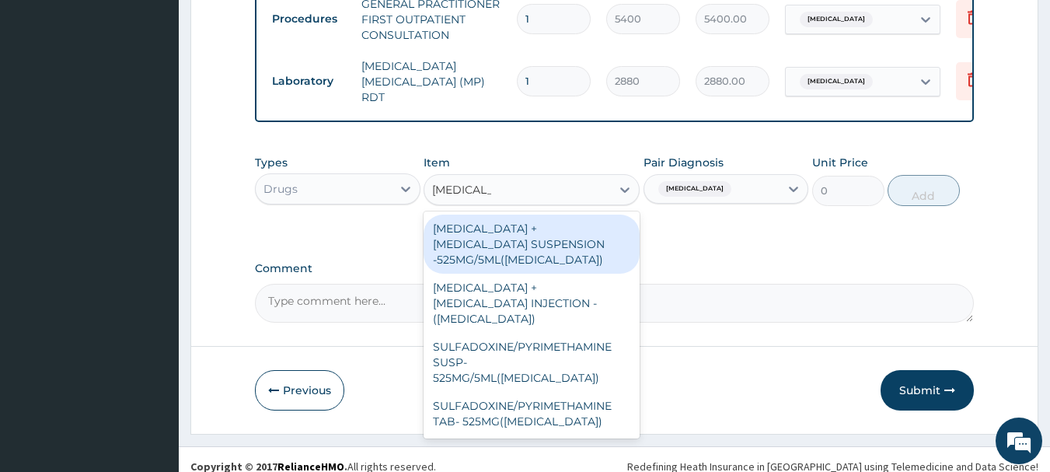
scroll to position [649, 0]
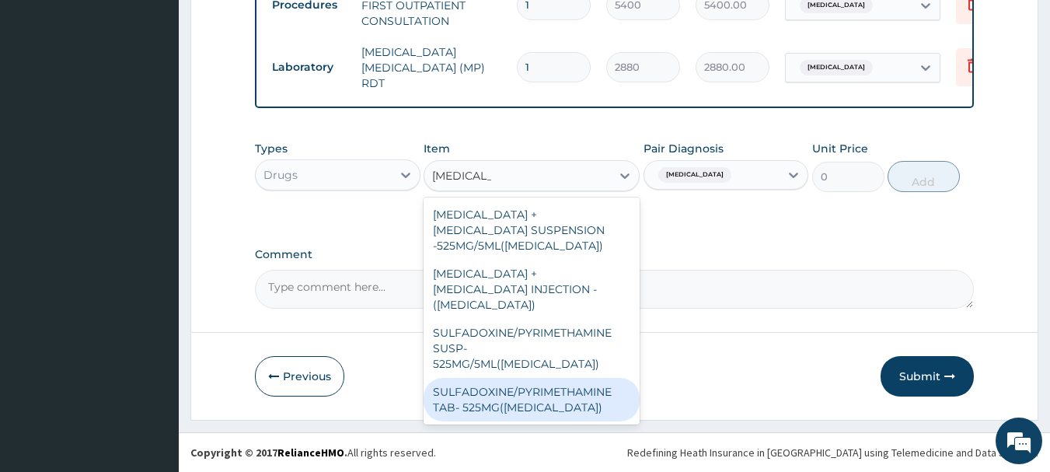
click at [566, 378] on div "SULFADOXINE/PYRIMETHAMINE TAB- 525MG(FANSIDAR)" at bounding box center [532, 400] width 216 height 44
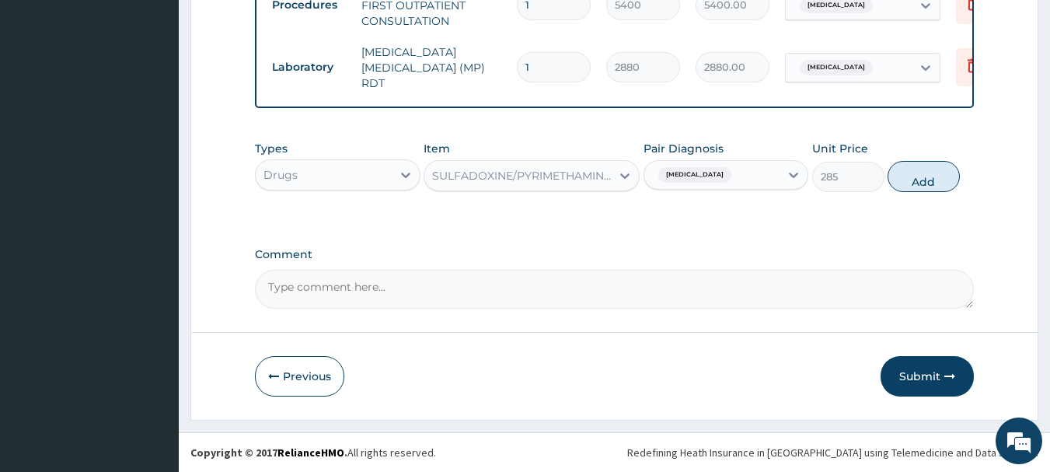
click at [912, 188] on button "Add" at bounding box center [923, 176] width 72 height 31
type input "0"
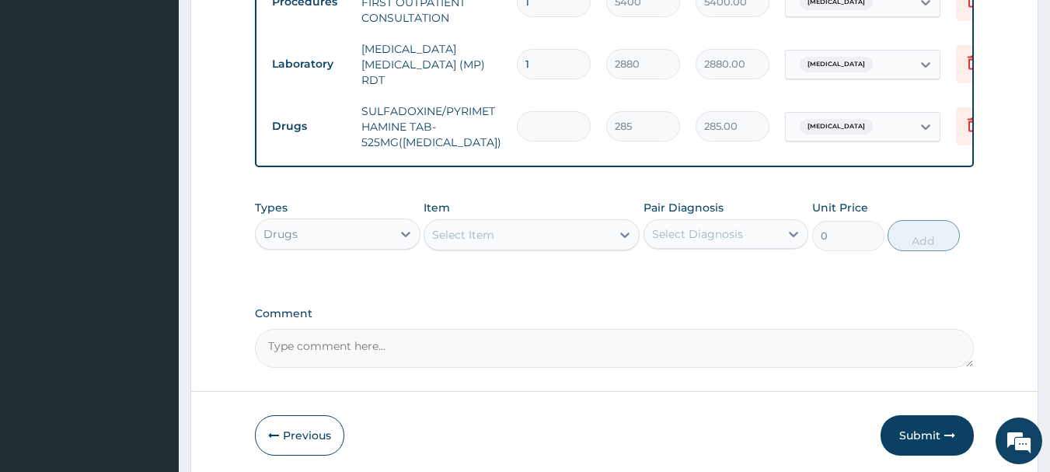
type input "0.00"
type input "6"
type input "1710.00"
type input "6"
click at [964, 120] on icon at bounding box center [973, 124] width 19 height 19
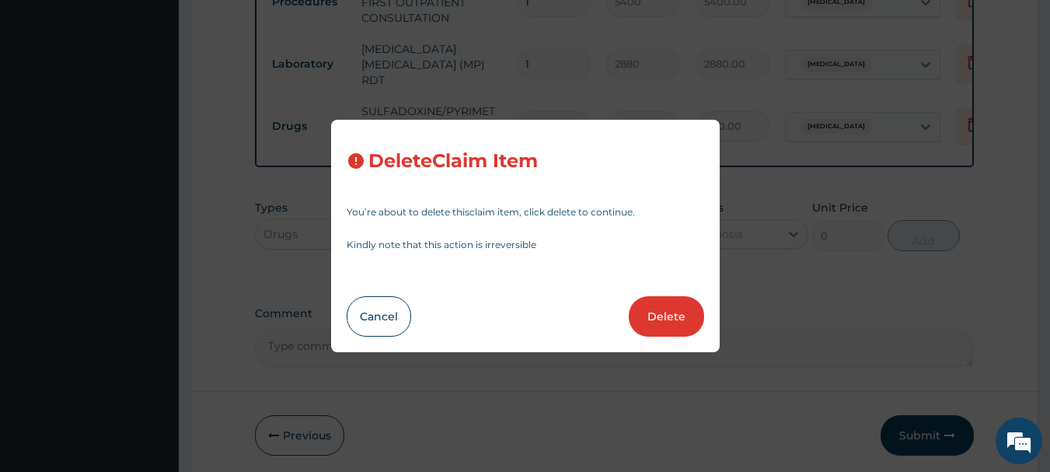
click at [668, 322] on button "Delete" at bounding box center [666, 316] width 75 height 40
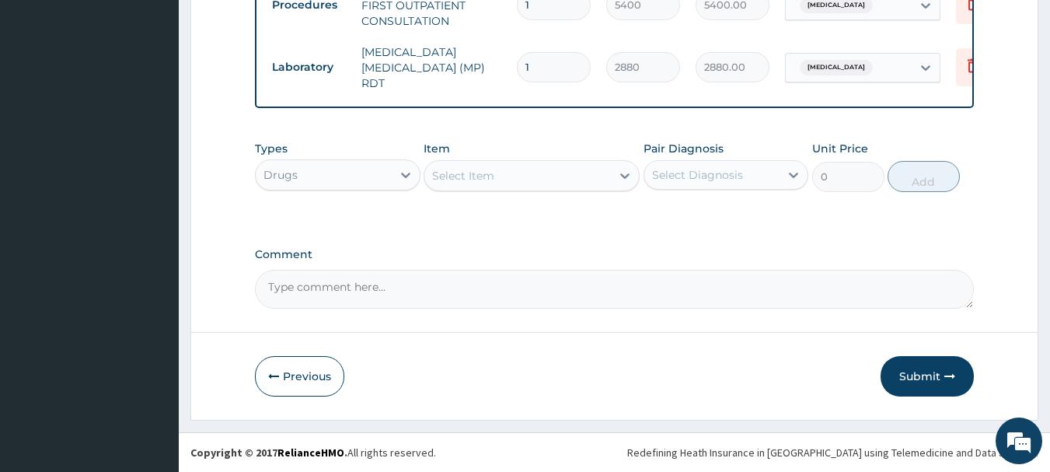
click at [519, 168] on div "Select Item" at bounding box center [517, 175] width 187 height 25
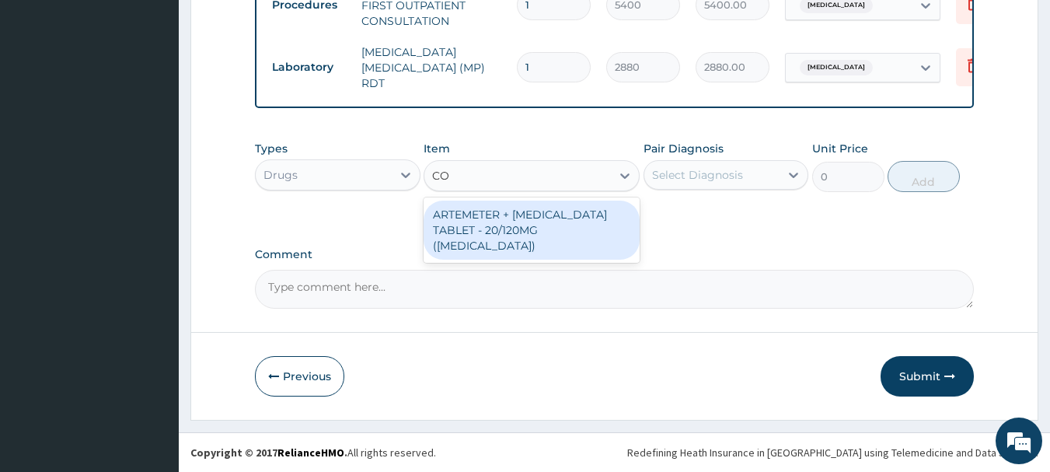
type input "C"
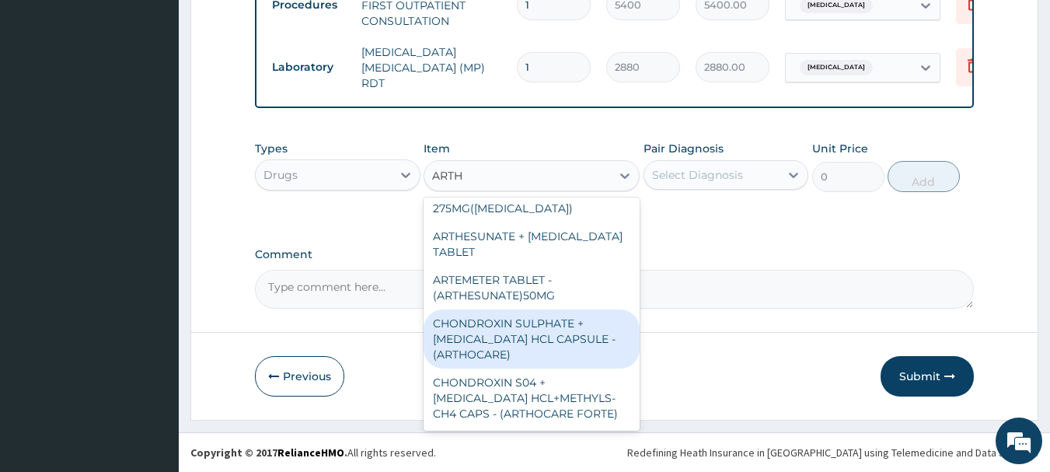
scroll to position [0, 0]
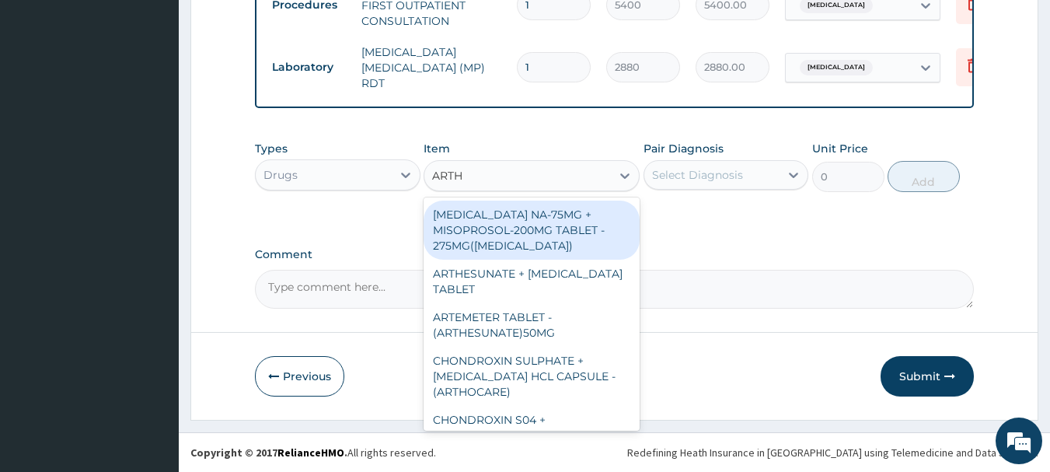
type input "ART"
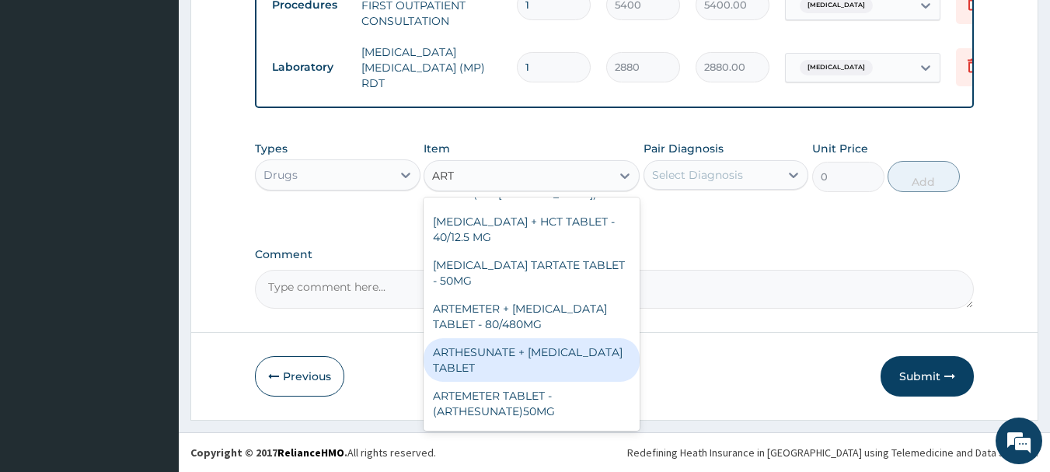
scroll to position [699, 0]
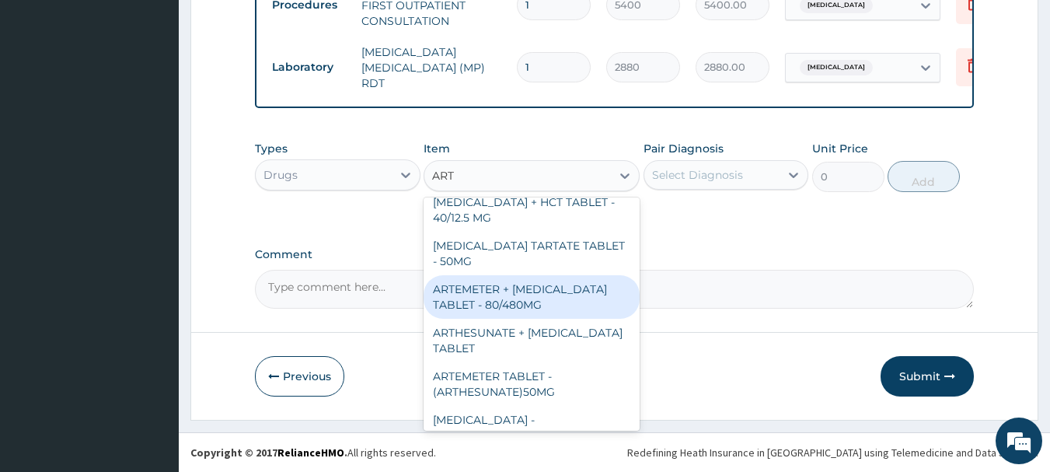
click at [585, 307] on div "ARTEMETER + LUMEFANTRINE TABLET - 80/480MG" at bounding box center [532, 297] width 216 height 44
type input "494"
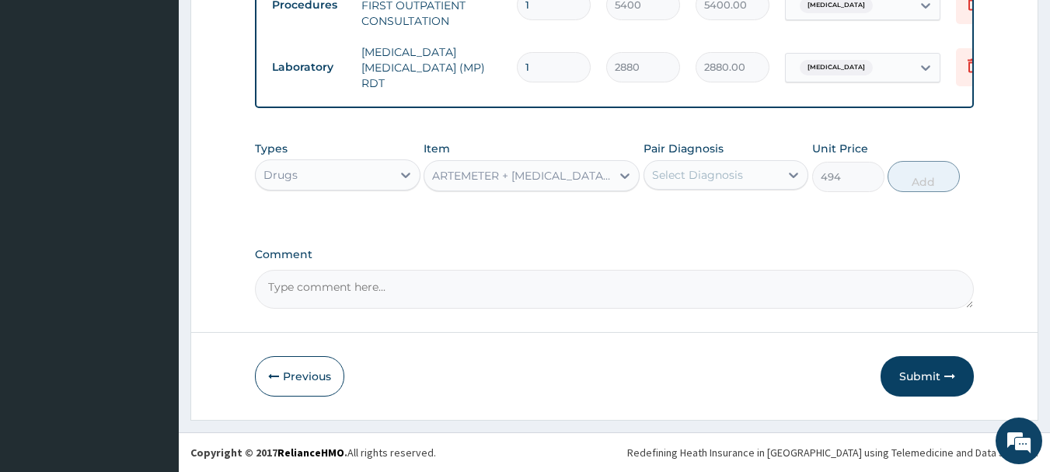
click at [785, 174] on div at bounding box center [793, 175] width 28 height 28
click at [752, 215] on div "Malaria" at bounding box center [726, 215] width 166 height 32
checkbox input "true"
click at [947, 176] on button "Add" at bounding box center [923, 176] width 72 height 31
type input "0"
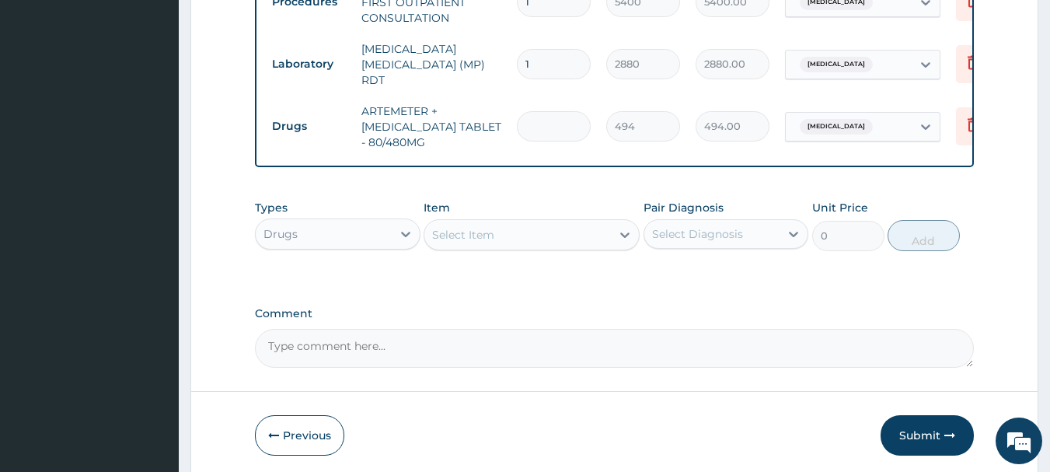
type input "0.00"
type input "6"
type input "2964.00"
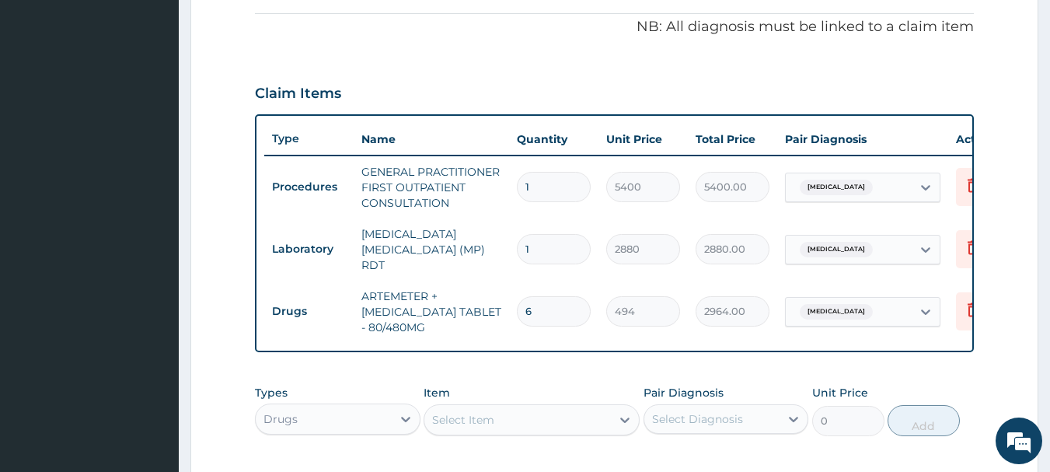
scroll to position [571, 0]
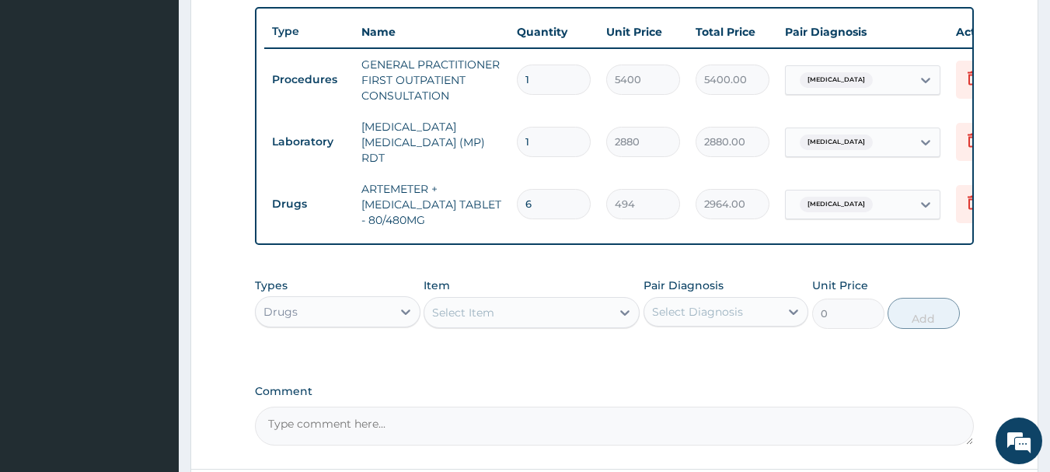
type input "6"
click at [570, 312] on div "Select Item" at bounding box center [517, 312] width 187 height 25
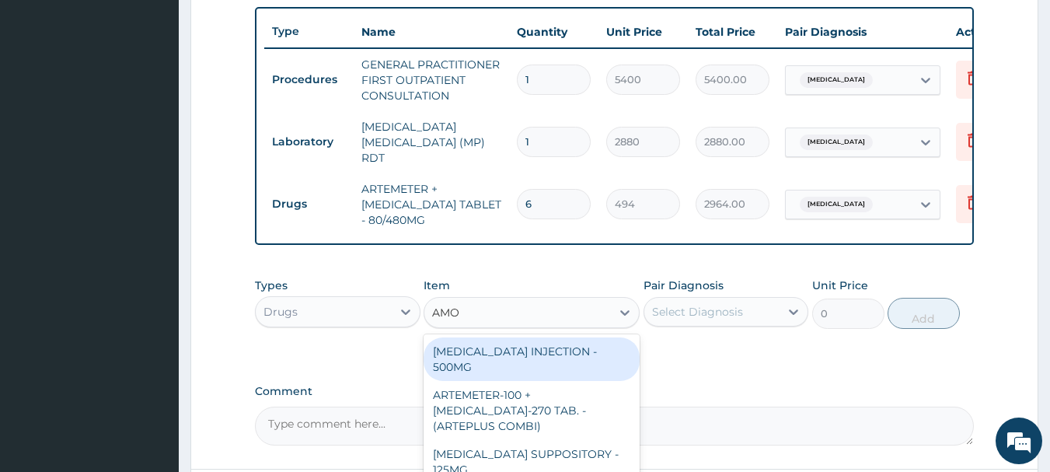
type input "AMOX"
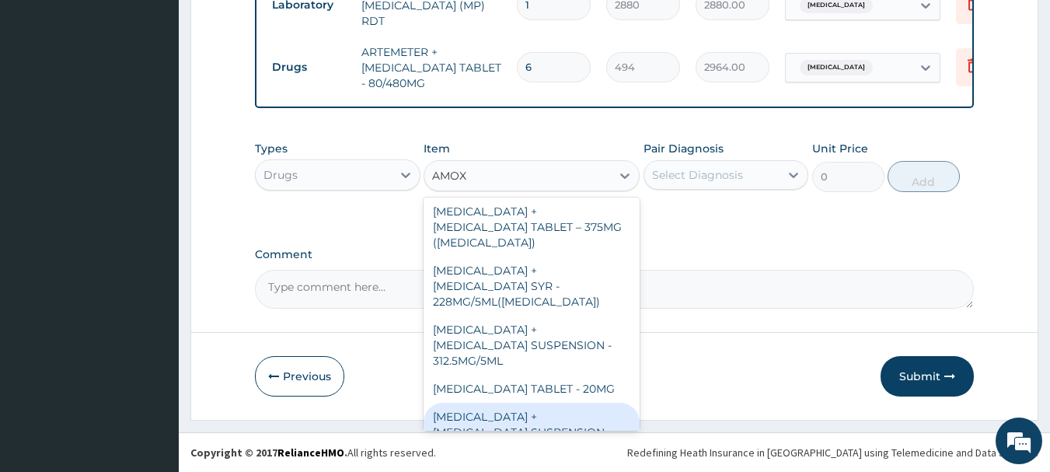
scroll to position [572, 0]
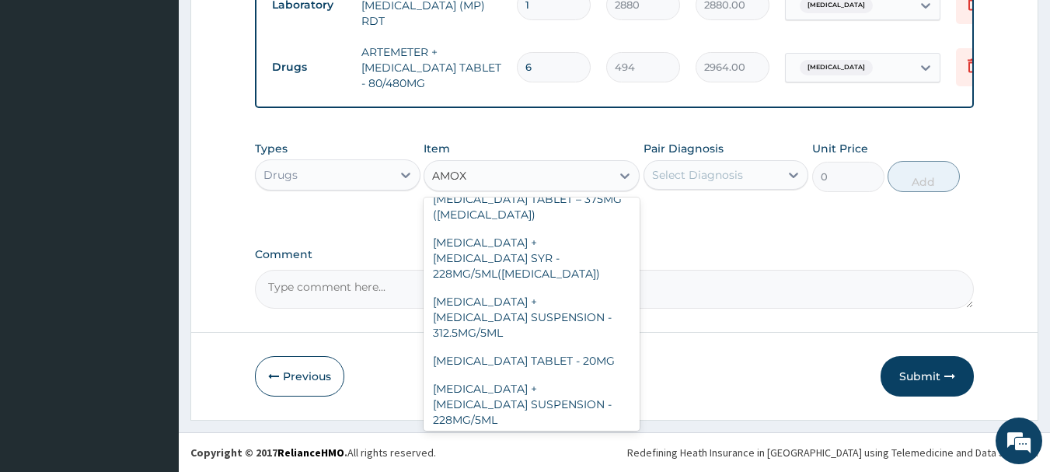
type input "152"
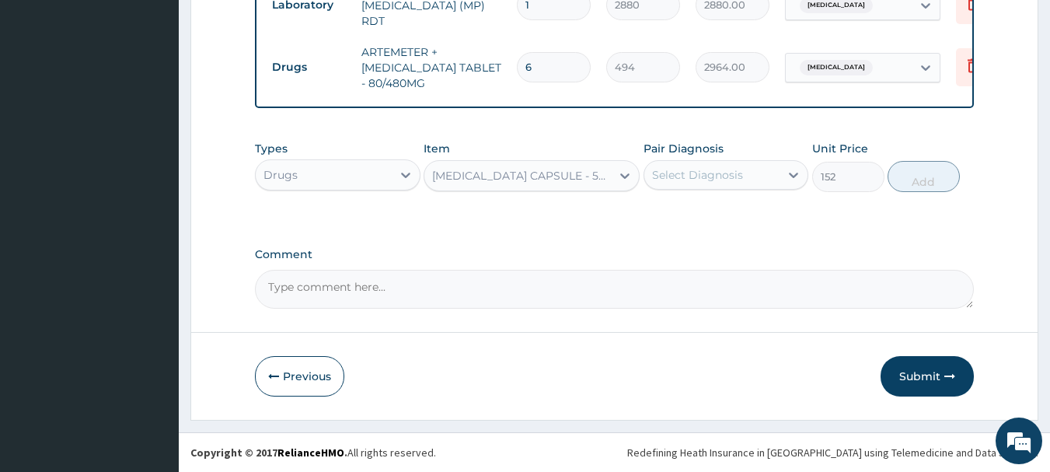
click at [739, 167] on div "Select Diagnosis" at bounding box center [697, 175] width 91 height 16
click at [735, 221] on div "Malaria" at bounding box center [726, 215] width 166 height 32
checkbox input "true"
click at [948, 183] on button "Add" at bounding box center [923, 176] width 72 height 31
type input "0"
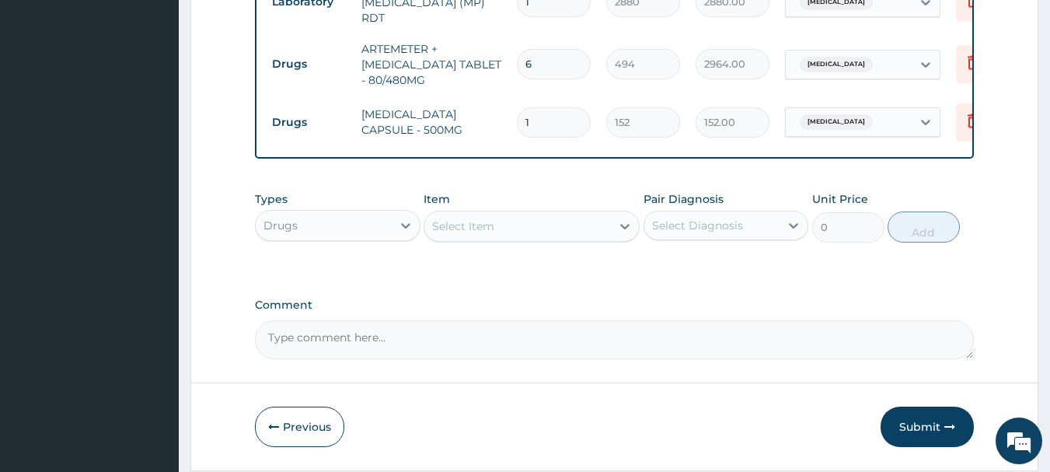
type input "10"
type input "1520.00"
type input "10"
click at [927, 437] on button "Submit" at bounding box center [926, 426] width 93 height 40
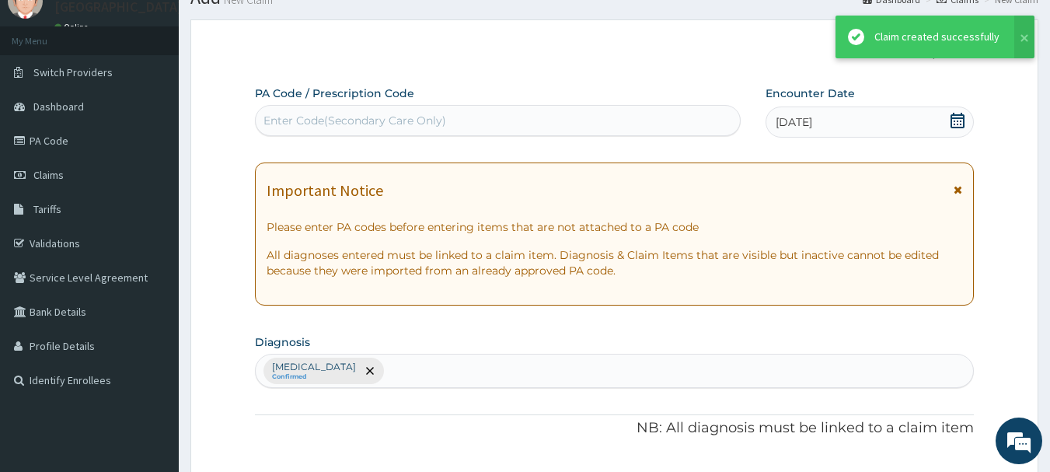
scroll to position [711, 0]
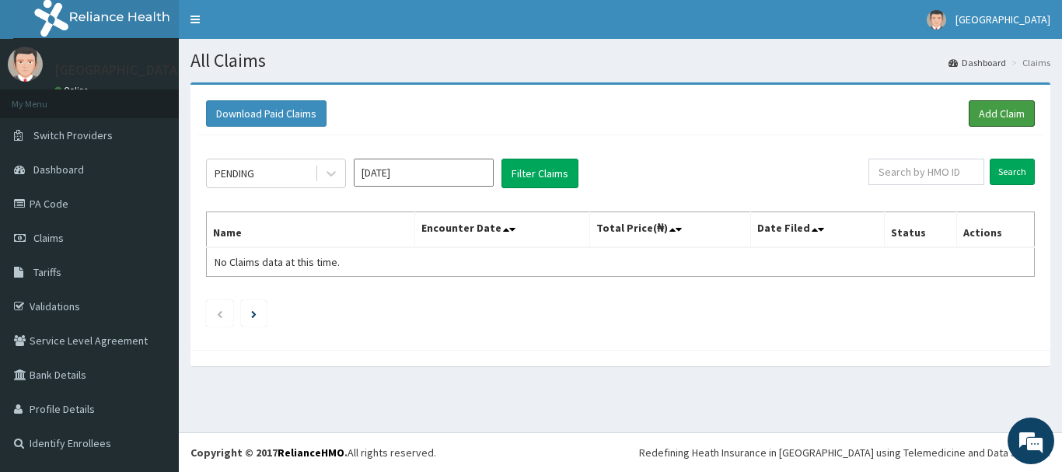
click at [990, 121] on link "Add Claim" at bounding box center [1001, 113] width 66 height 26
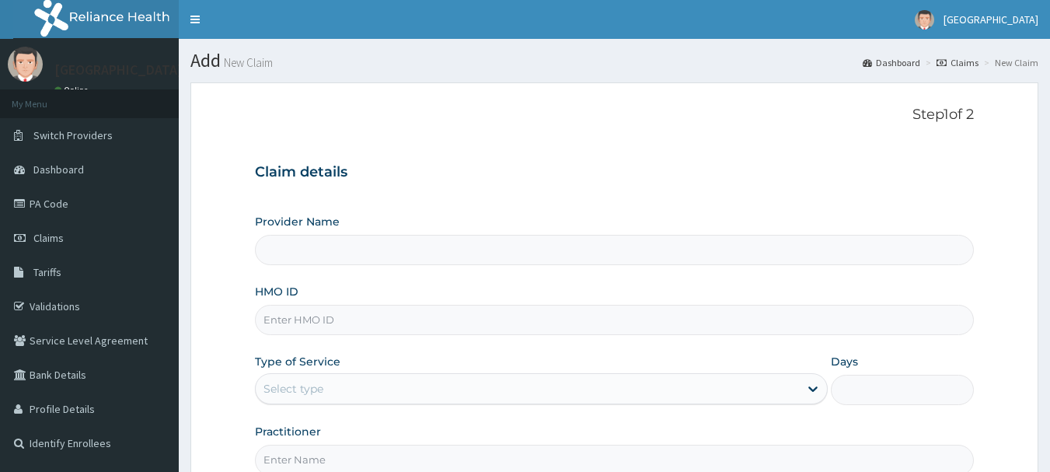
type input "[GEOGRAPHIC_DATA]"
click at [384, 305] on input "HMO ID" at bounding box center [615, 320] width 720 height 30
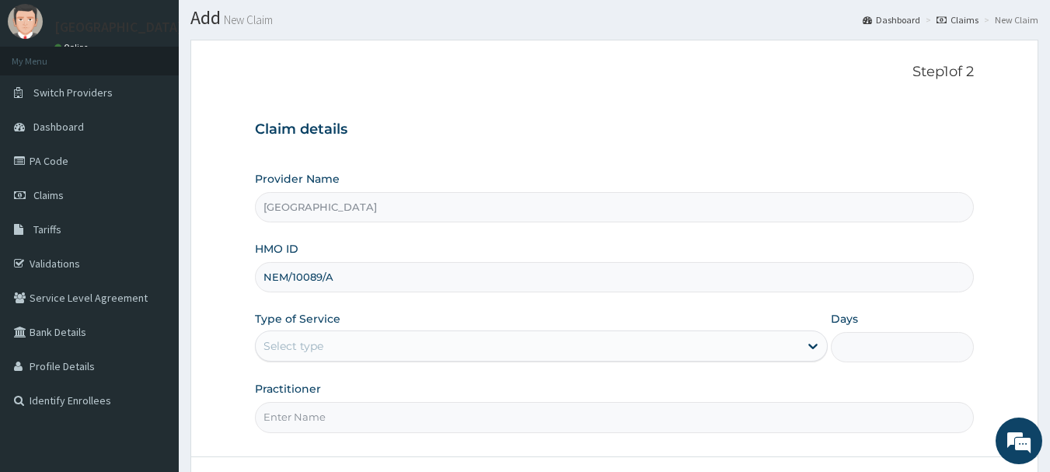
scroll to position [78, 0]
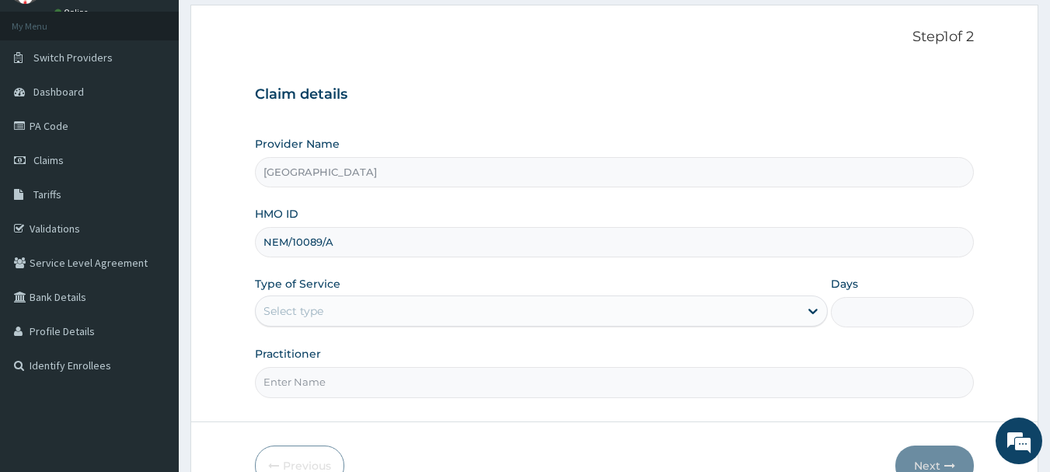
type input "NEM/10089/A"
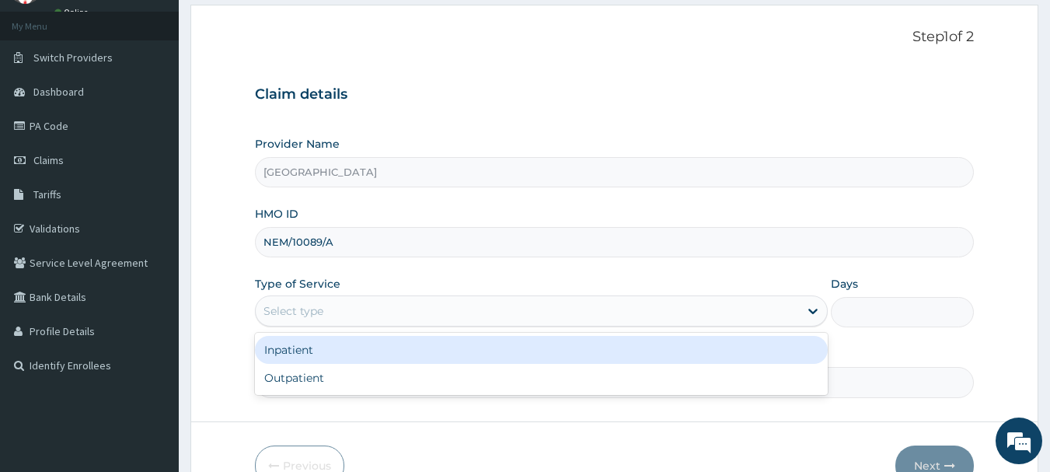
click at [460, 322] on div "Select type" at bounding box center [527, 310] width 543 height 25
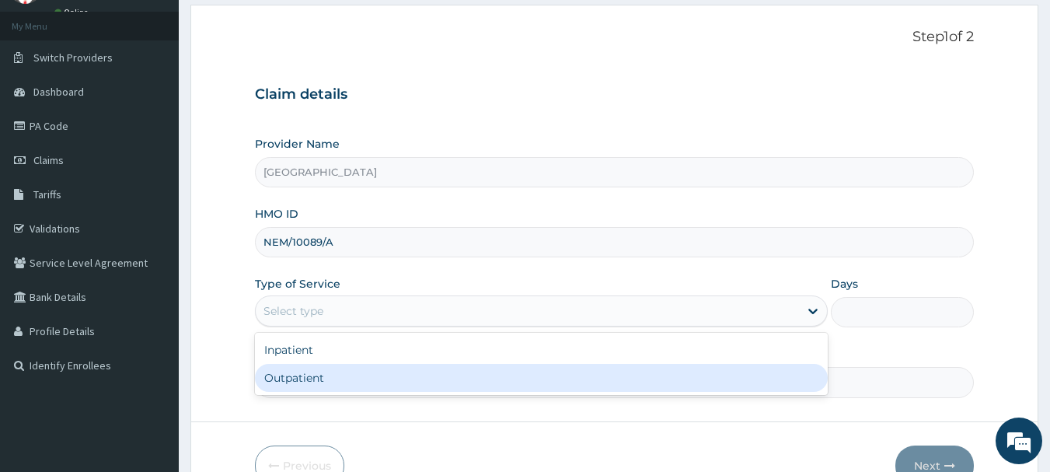
click at [430, 385] on div "Outpatient" at bounding box center [541, 378] width 573 height 28
type input "1"
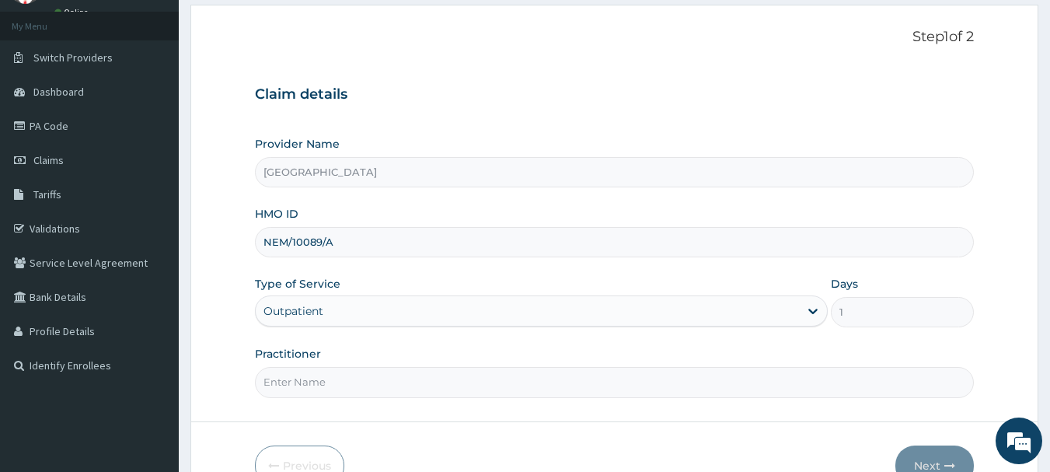
click at [441, 389] on input "Practitioner" at bounding box center [615, 382] width 720 height 30
type input "Dr [PERSON_NAME]"
click at [904, 453] on button "Next" at bounding box center [934, 465] width 78 height 40
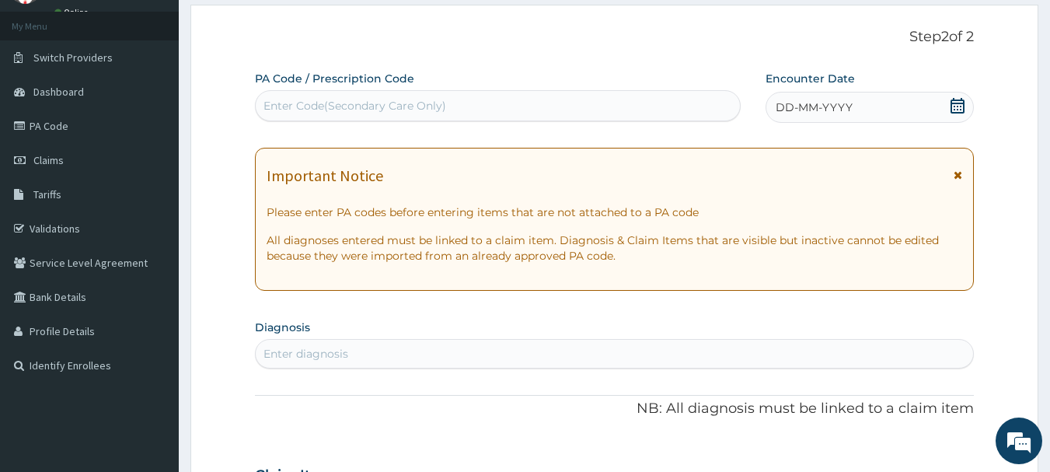
click at [887, 110] on div "DD-MM-YYYY" at bounding box center [869, 107] width 208 height 31
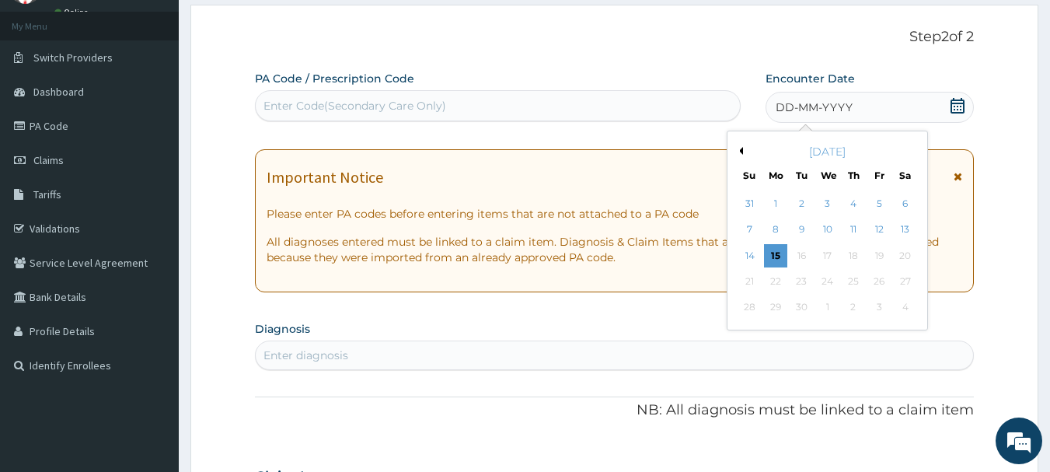
click at [737, 151] on button "Previous Month" at bounding box center [739, 151] width 8 height 8
click at [753, 312] on div "24" at bounding box center [749, 307] width 23 height 23
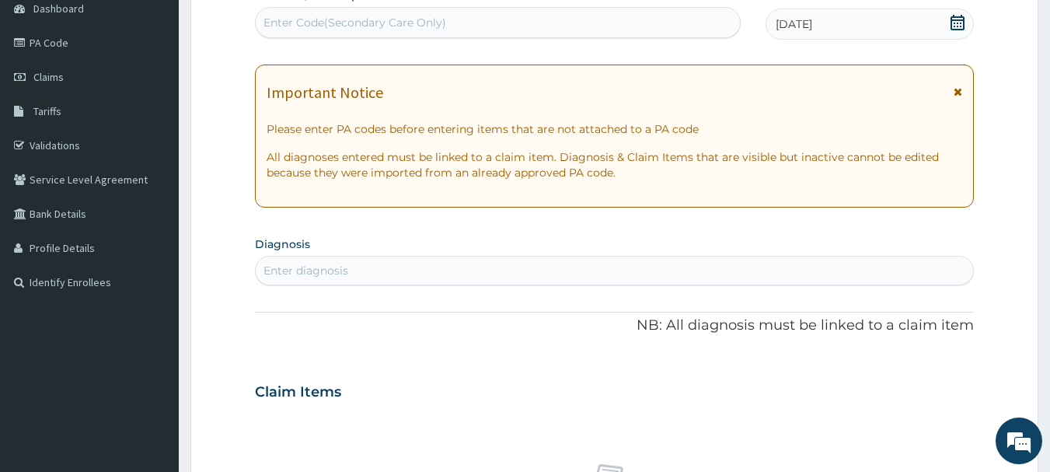
scroll to position [233, 0]
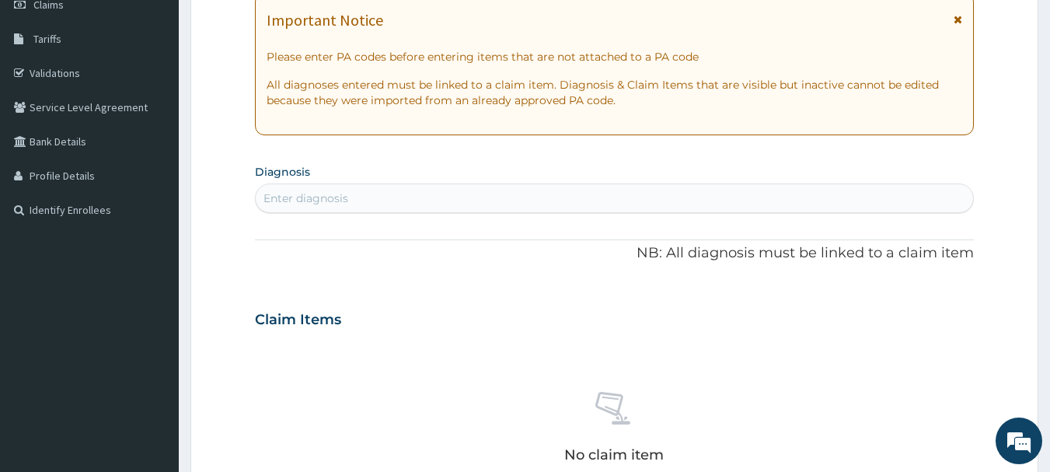
click at [499, 202] on div "Enter diagnosis" at bounding box center [615, 198] width 718 height 25
click at [465, 192] on div "Enter diagnosis" at bounding box center [615, 198] width 718 height 25
type input "E"
type input "PEPTIC"
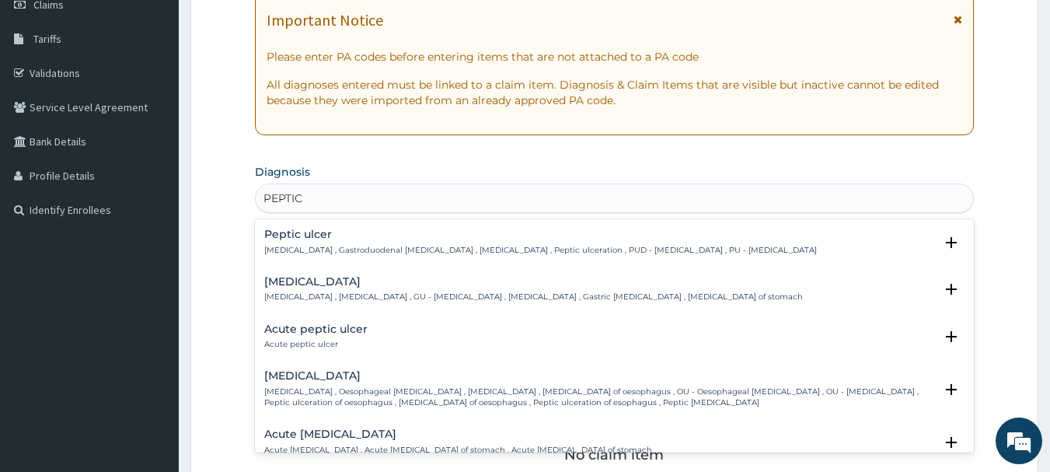
click at [385, 245] on p "[MEDICAL_DATA] , Gastroduodenal [MEDICAL_DATA] , [MEDICAL_DATA] , Peptic ulcera…" at bounding box center [540, 250] width 553 height 11
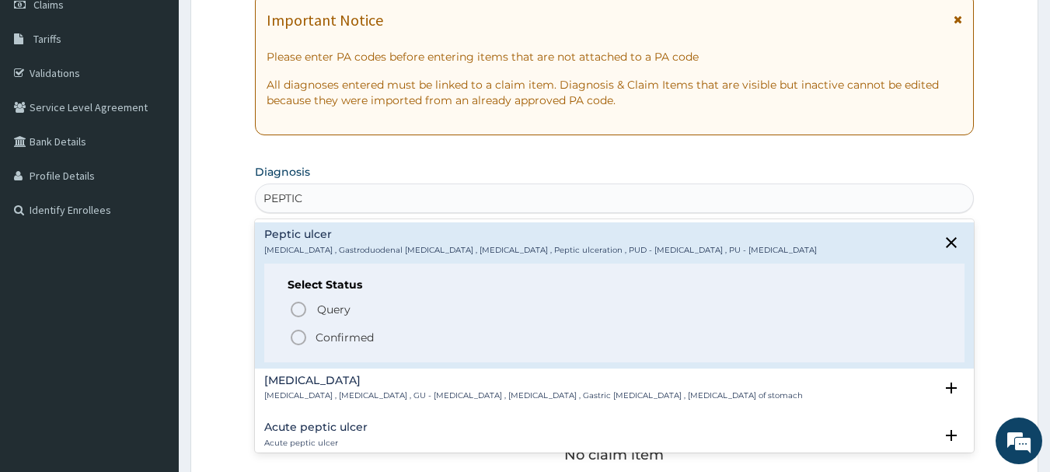
click at [337, 336] on p "Confirmed" at bounding box center [345, 337] width 58 height 16
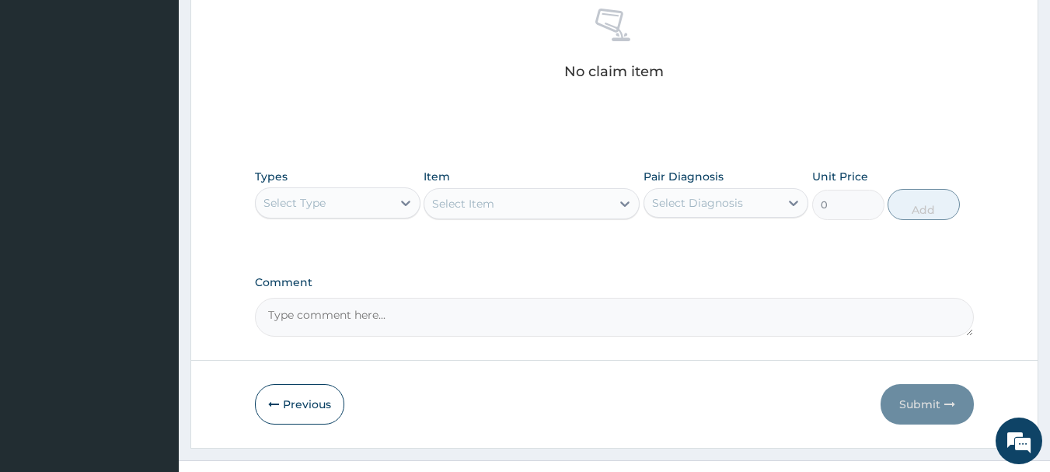
scroll to position [622, 0]
click at [387, 202] on div "Select Type" at bounding box center [324, 202] width 136 height 25
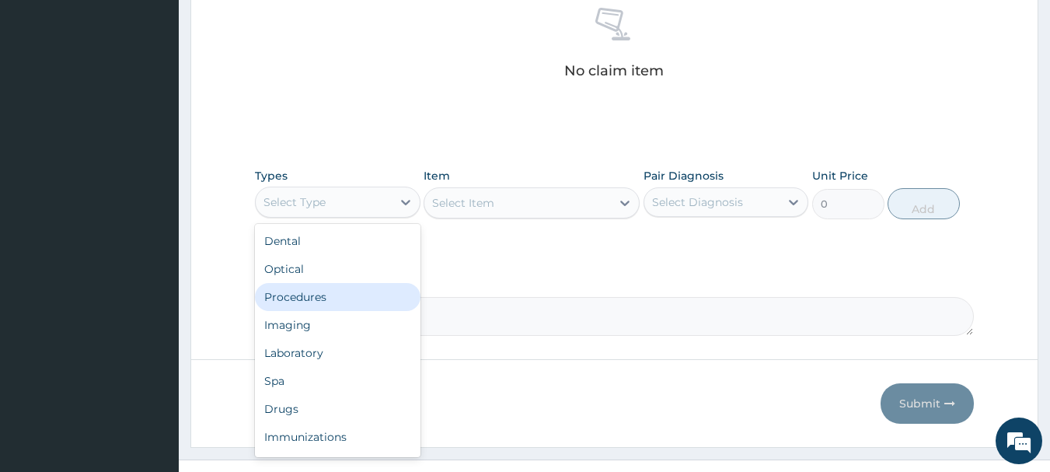
click at [345, 296] on div "Procedures" at bounding box center [338, 297] width 166 height 28
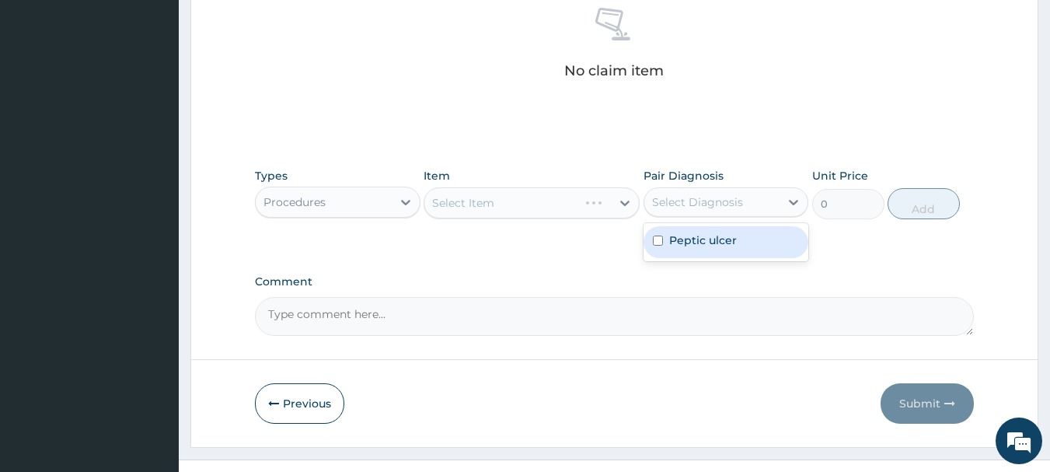
drag, startPoint x: 735, startPoint y: 192, endPoint x: 727, endPoint y: 233, distance: 41.9
click at [735, 192] on div "Select Diagnosis" at bounding box center [712, 202] width 136 height 25
click at [724, 238] on label "Peptic ulcer" at bounding box center [703, 240] width 68 height 16
checkbox input "true"
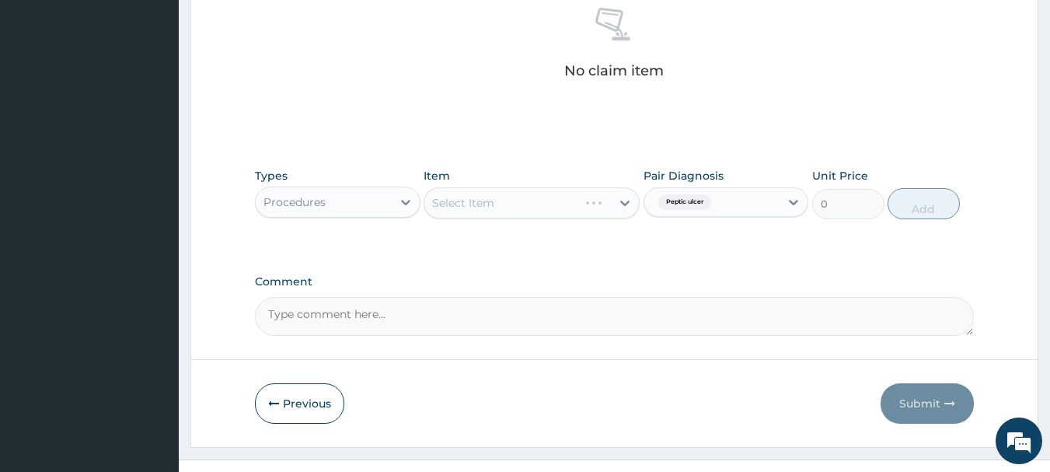
click at [608, 208] on div "Select Item" at bounding box center [517, 202] width 187 height 25
type input "GENERAL PRAC"
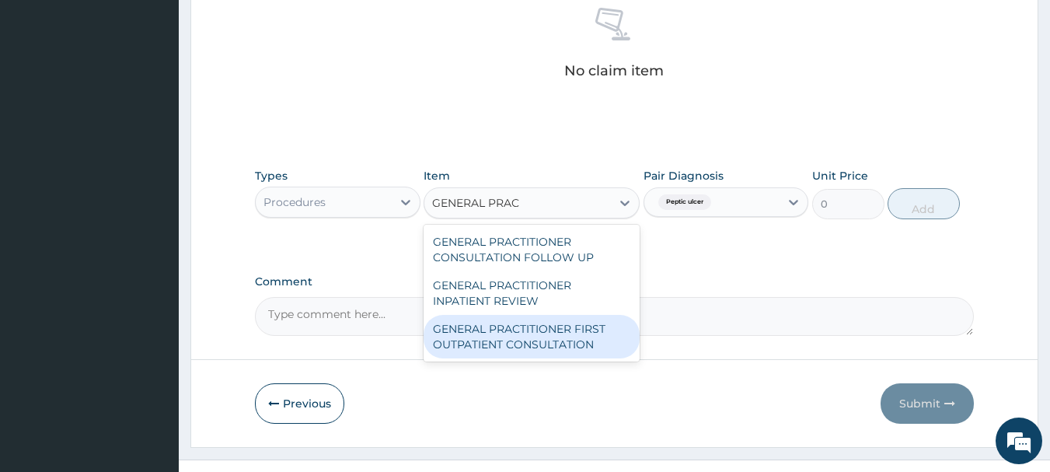
click at [563, 327] on div "GENERAL PRACTITIONER FIRST OUTPATIENT CONSULTATION" at bounding box center [532, 337] width 216 height 44
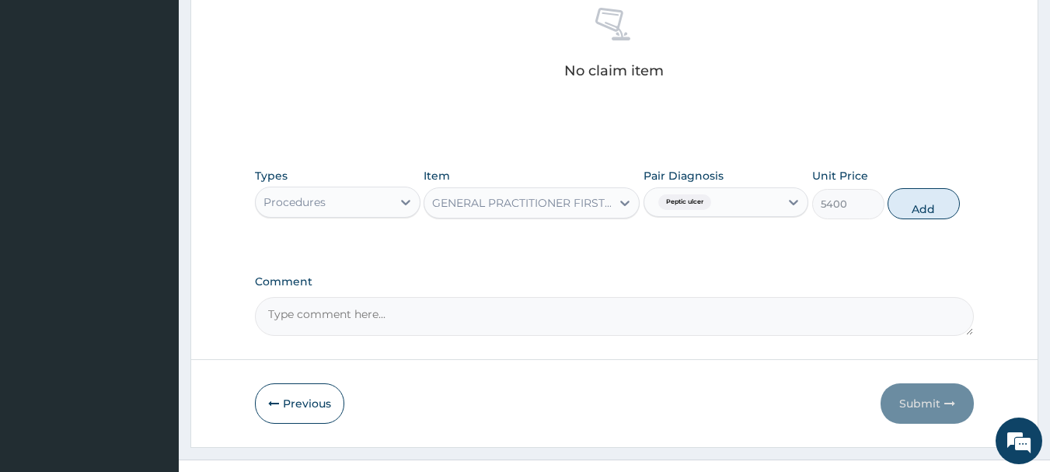
click at [922, 208] on button "Add" at bounding box center [923, 203] width 72 height 31
type input "0"
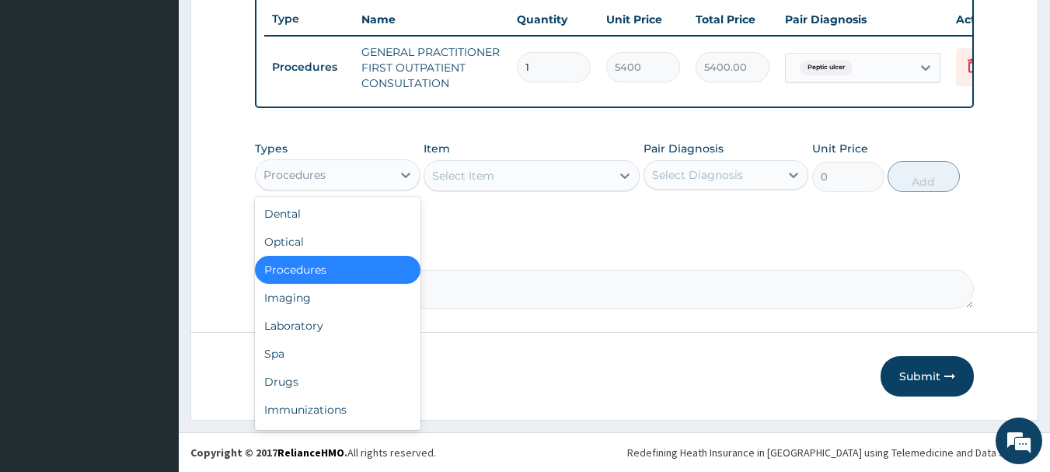
click at [382, 175] on div "Procedures" at bounding box center [324, 174] width 136 height 25
click at [354, 324] on div "Laboratory" at bounding box center [338, 326] width 166 height 28
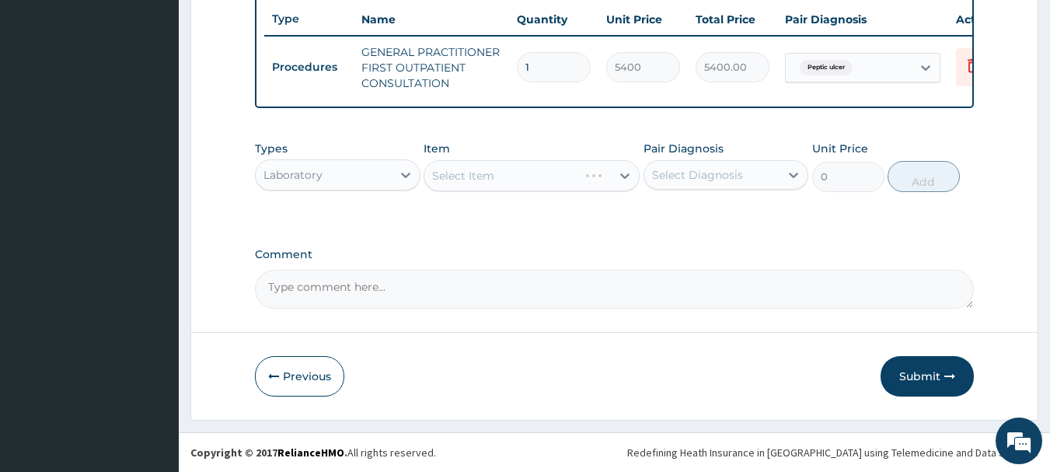
click at [746, 183] on div "Select Diagnosis" at bounding box center [712, 174] width 136 height 25
click at [742, 233] on div "Peptic ulcer" at bounding box center [726, 215] width 166 height 38
click at [664, 219] on div "Peptic ulcer" at bounding box center [726, 215] width 166 height 32
checkbox input "true"
click at [604, 220] on div "Types Laboratory Item Select Item Pair Diagnosis [MEDICAL_DATA] Unit Price 0 Add" at bounding box center [615, 178] width 720 height 90
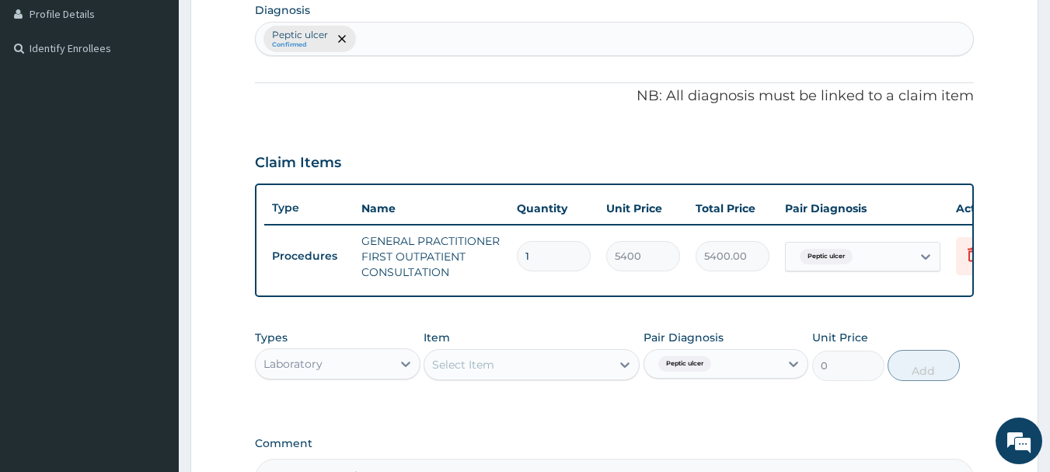
scroll to position [518, 0]
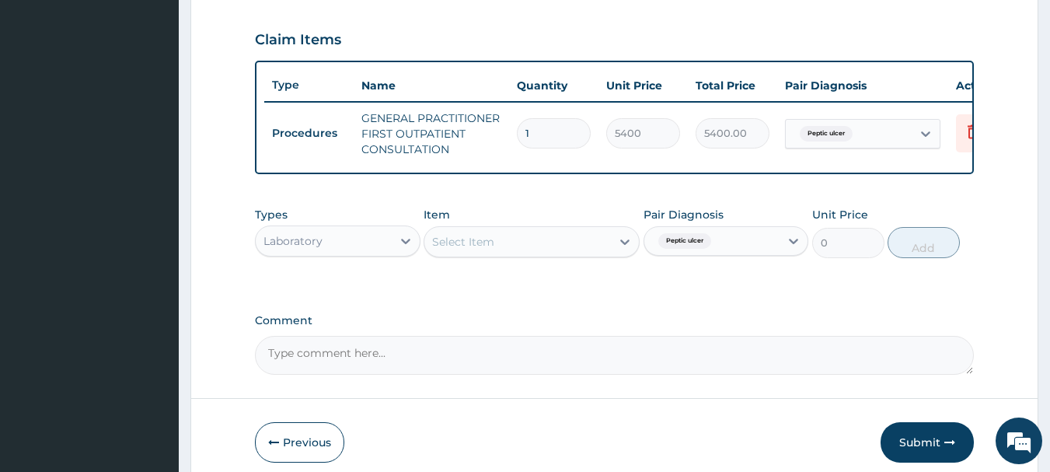
click at [546, 243] on div "Select Item" at bounding box center [517, 241] width 187 height 25
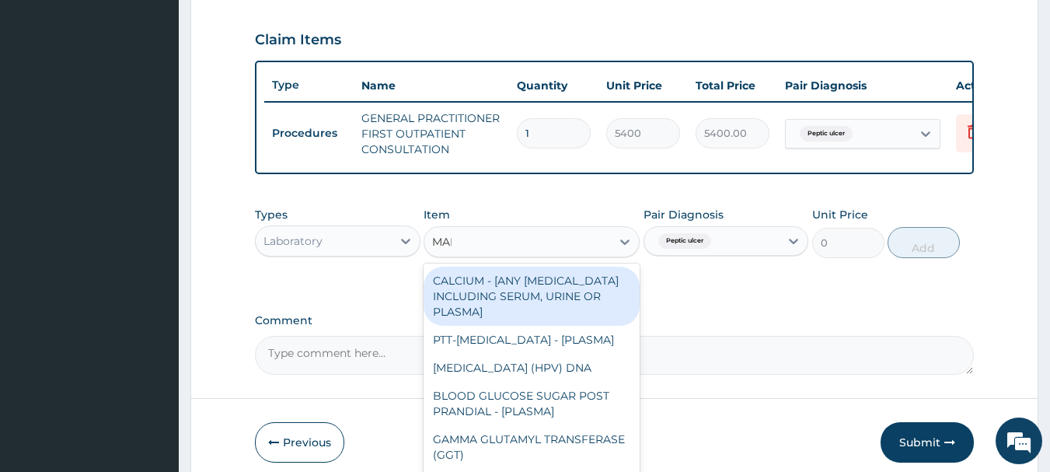
type input "MALA"
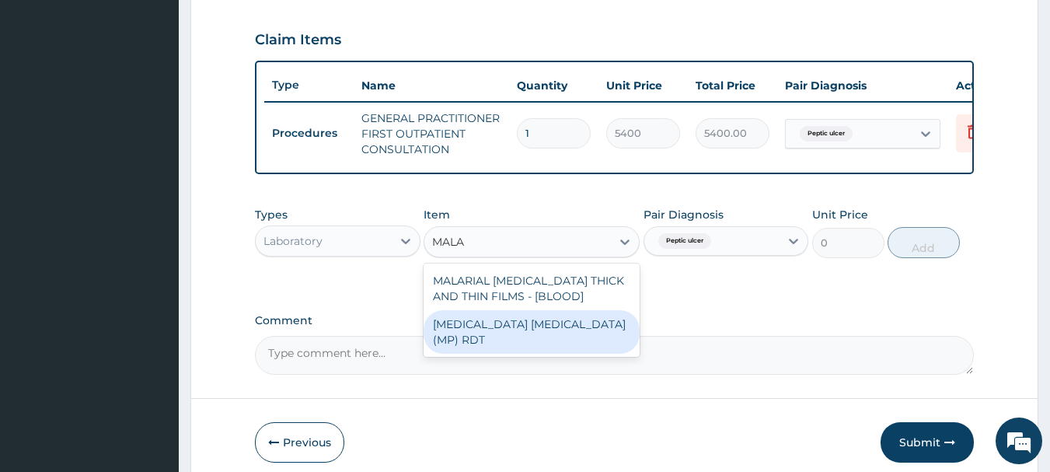
click at [536, 337] on div "[MEDICAL_DATA] [MEDICAL_DATA] (MP) RDT" at bounding box center [532, 332] width 216 height 44
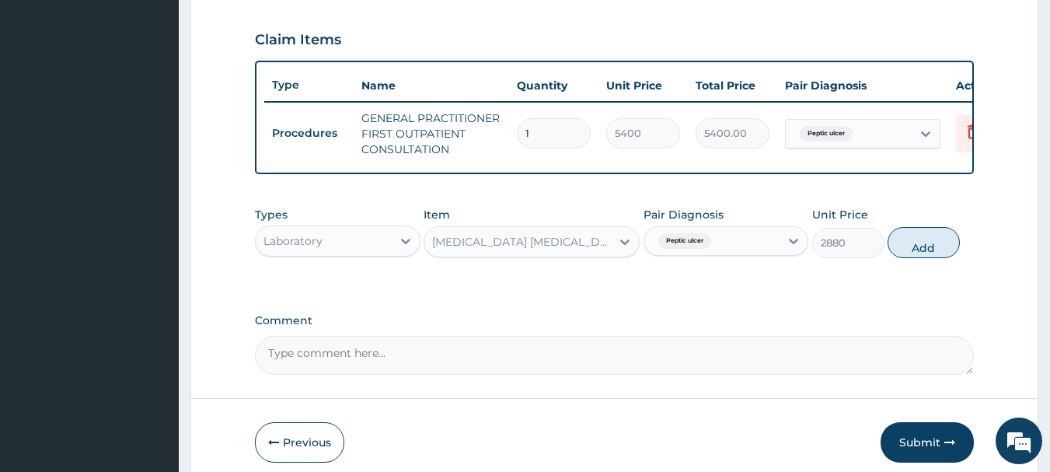
click at [940, 258] on button "Add" at bounding box center [923, 242] width 72 height 31
type input "0"
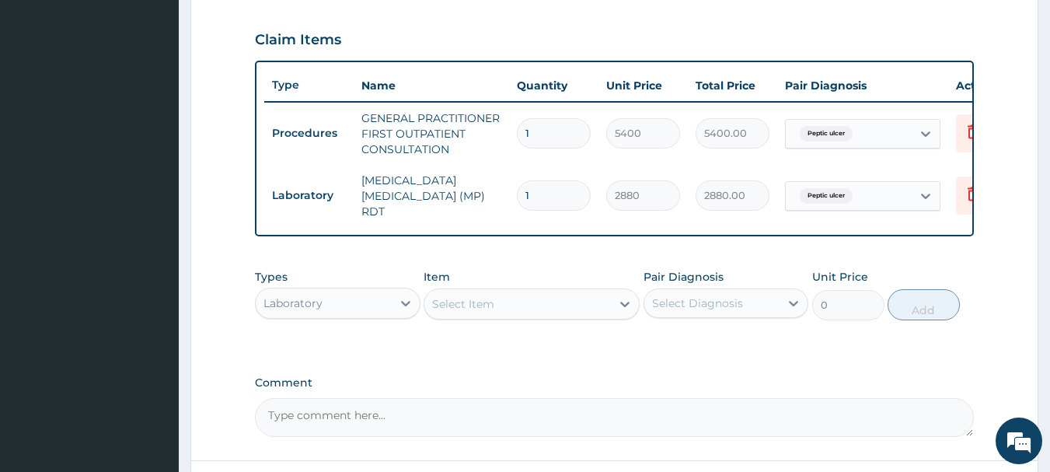
click at [962, 196] on icon at bounding box center [973, 195] width 34 height 38
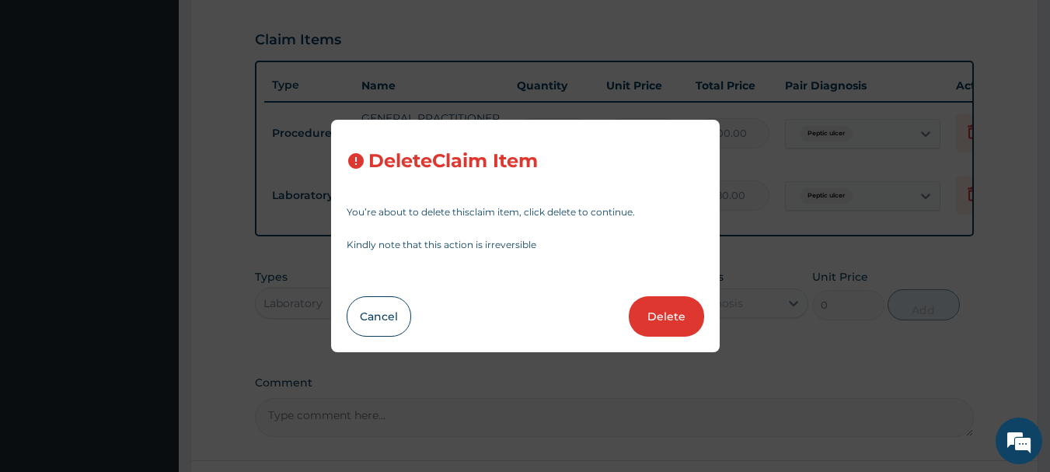
click at [675, 319] on button "Delete" at bounding box center [666, 316] width 75 height 40
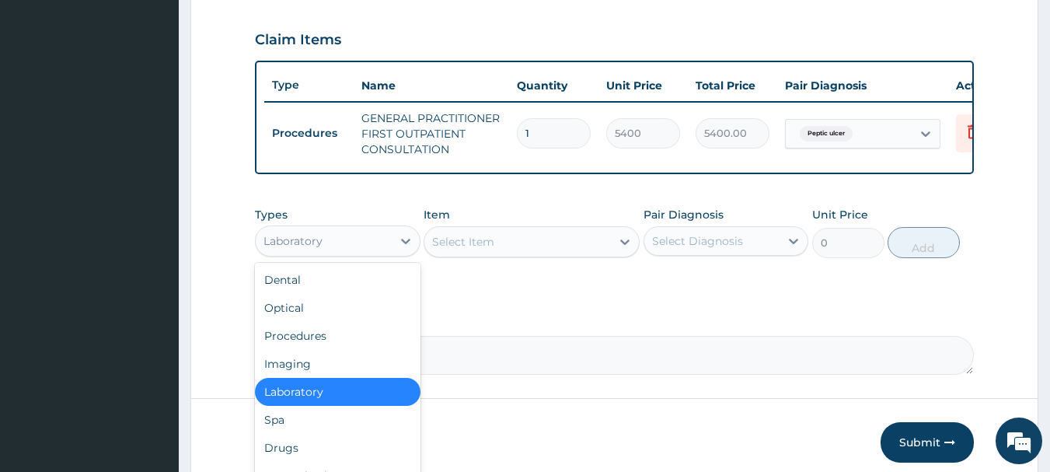
click at [403, 249] on icon at bounding box center [406, 241] width 16 height 16
click at [321, 451] on div "Drugs" at bounding box center [338, 448] width 166 height 28
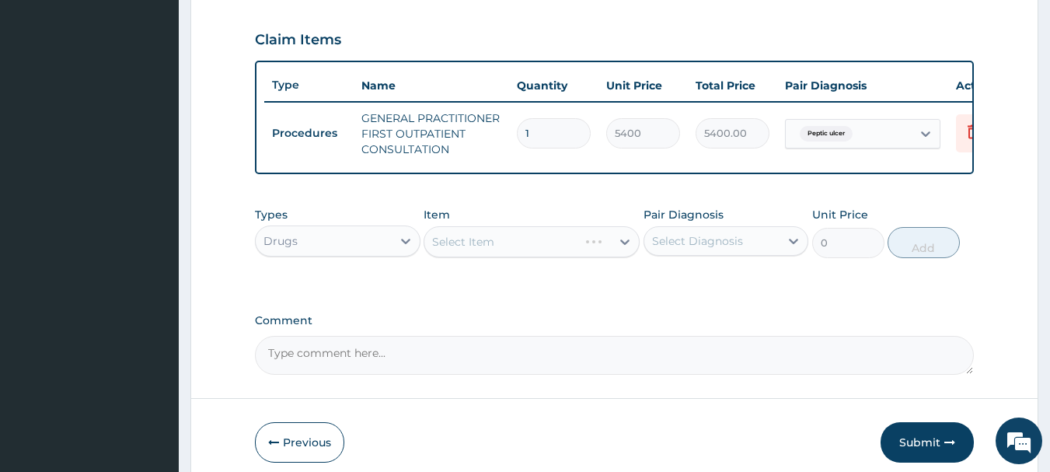
click at [764, 239] on div "Select Diagnosis" at bounding box center [712, 240] width 136 height 25
click at [739, 279] on div "Peptic ulcer" at bounding box center [726, 281] width 166 height 32
checkbox input "true"
click at [596, 257] on div "Select Item" at bounding box center [532, 241] width 216 height 31
click at [1013, 361] on form "Step 2 of 2 PA Code / Prescription Code Enter Code(Secondary Care Only) Encount…" at bounding box center [614, 25] width 848 height 921
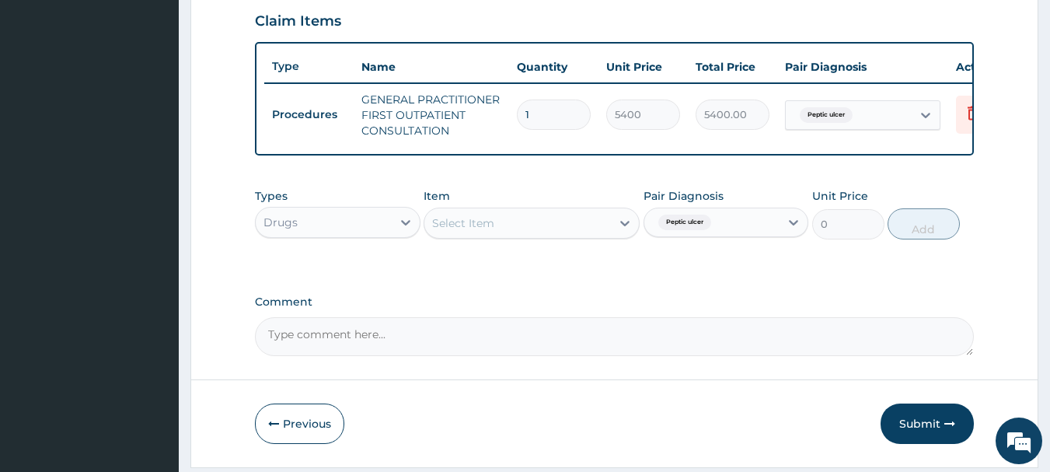
scroll to position [544, 0]
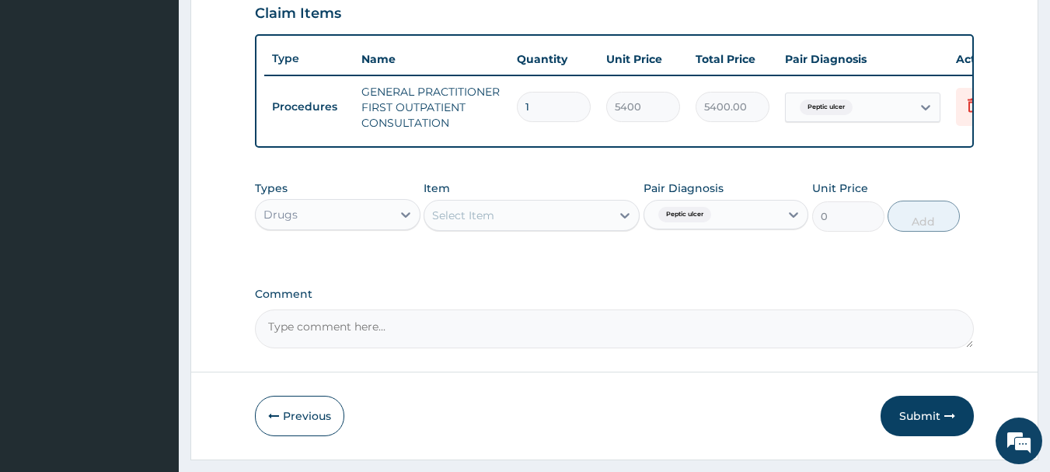
click at [578, 228] on div "Select Item" at bounding box center [517, 215] width 187 height 25
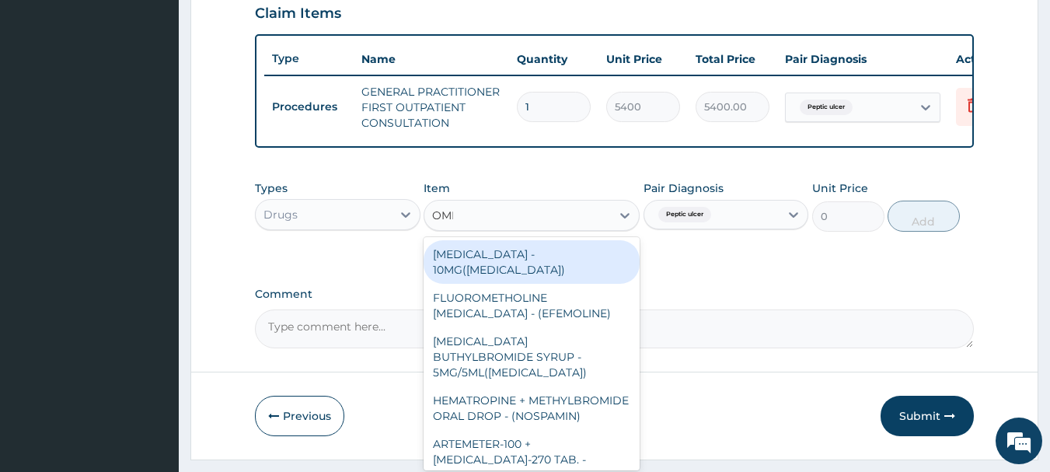
type input "OMEP"
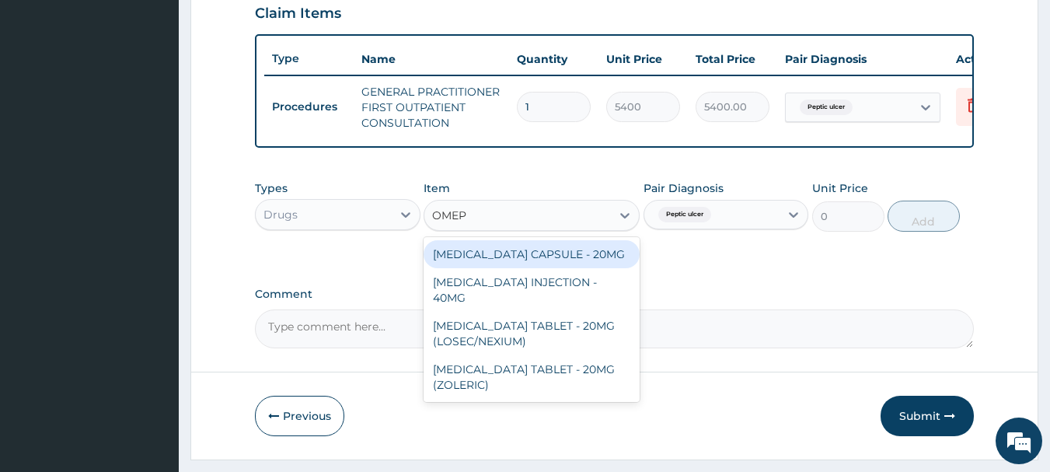
click at [594, 256] on div "[MEDICAL_DATA] CAPSULE - 20MG" at bounding box center [532, 254] width 216 height 28
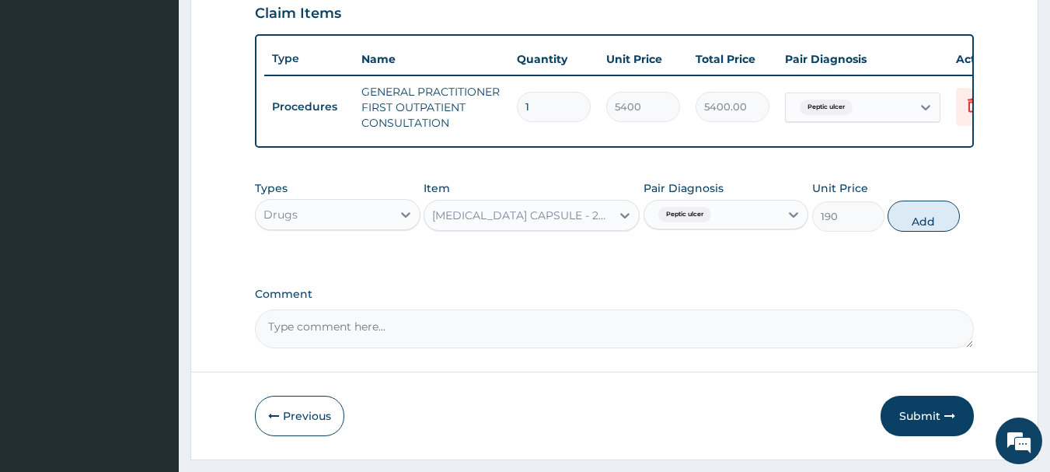
click at [954, 232] on button "Add" at bounding box center [923, 215] width 72 height 31
type input "0"
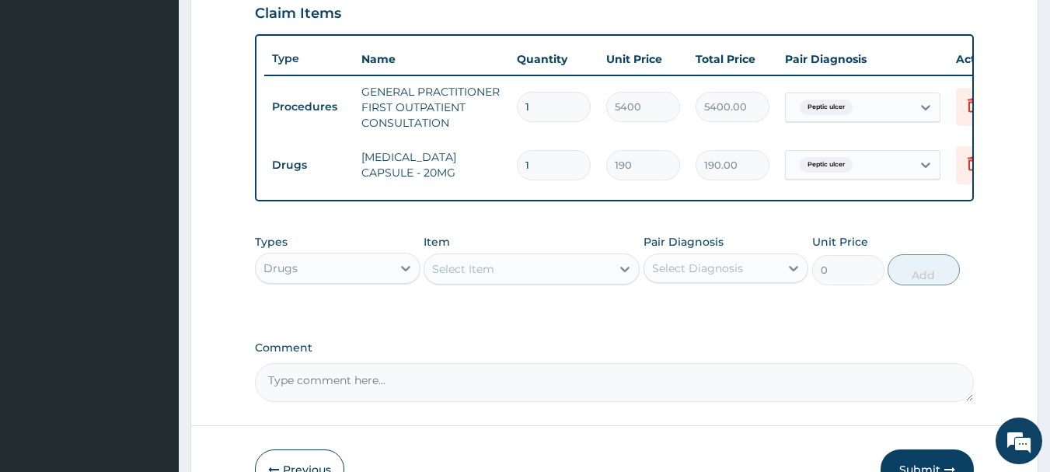
type input "0.00"
type input "7"
type input "1330.00"
type input "7"
click at [577, 268] on div "Select Item" at bounding box center [517, 268] width 187 height 25
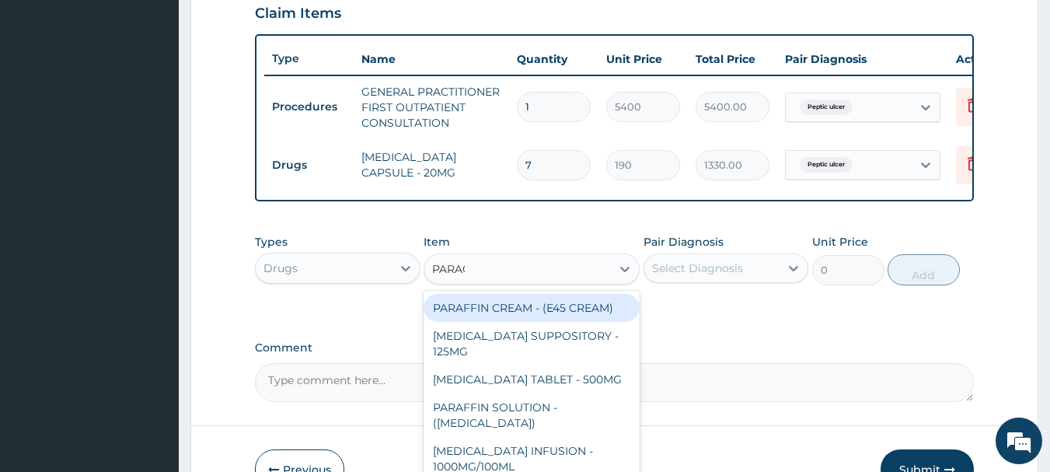
type input "PARACE"
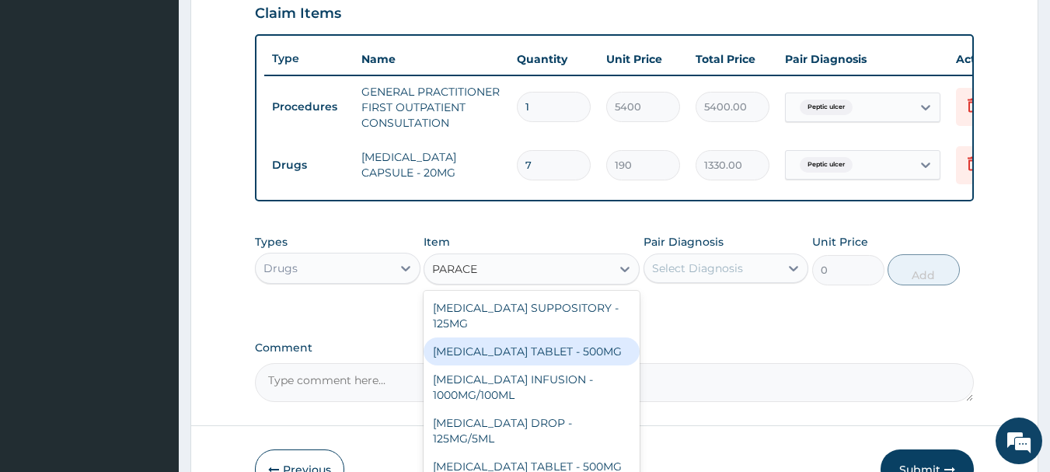
click at [562, 362] on div "[MEDICAL_DATA] TABLET - 500MG" at bounding box center [532, 351] width 216 height 28
type input "45.599999999999994"
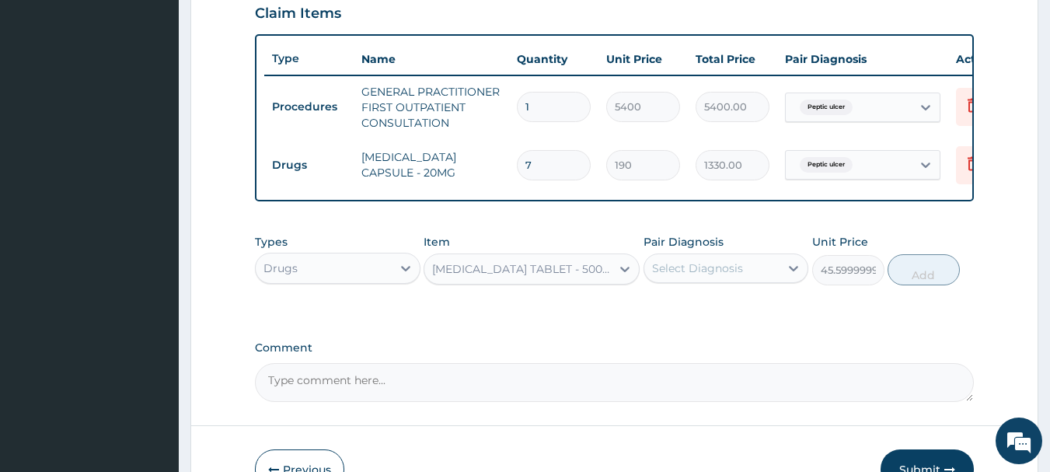
click at [725, 281] on div "Select Diagnosis" at bounding box center [712, 268] width 136 height 25
click at [731, 324] on div "Peptic ulcer" at bounding box center [726, 308] width 166 height 32
checkbox input "true"
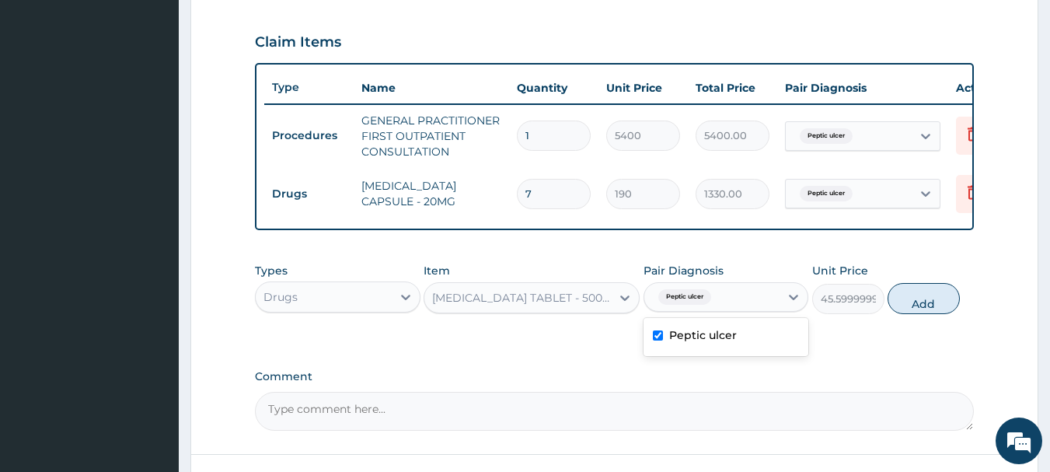
scroll to position [649, 0]
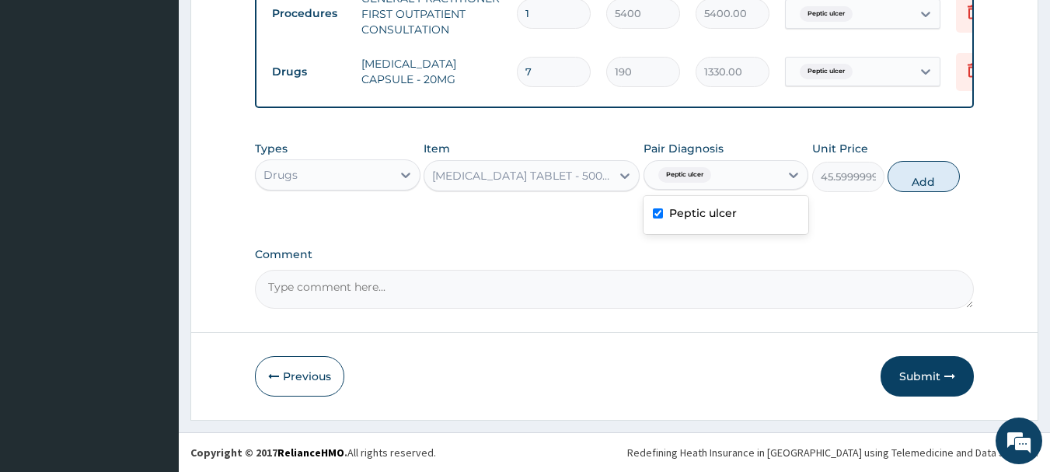
click at [920, 369] on button "Submit" at bounding box center [926, 376] width 93 height 40
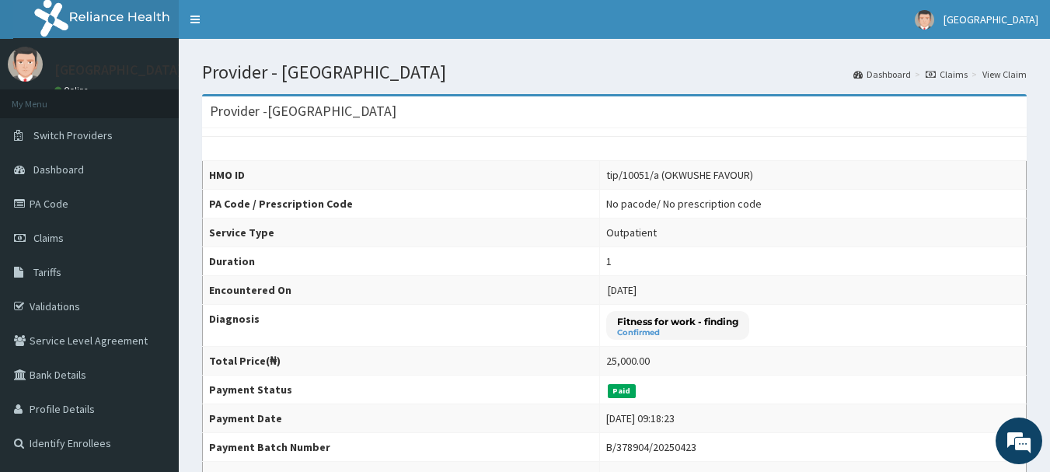
click at [741, 161] on td "tip/10051/a (OKWUSHE FAVOUR)" at bounding box center [813, 175] width 427 height 29
drag, startPoint x: 743, startPoint y: 175, endPoint x: 656, endPoint y: 177, distance: 87.1
click at [656, 177] on div "tip/10051/a (OKWUSHE FAVOUR)" at bounding box center [679, 175] width 147 height 16
copy div "OKWUSHE FAVOUR"
click at [936, 72] on icon at bounding box center [931, 74] width 10 height 9
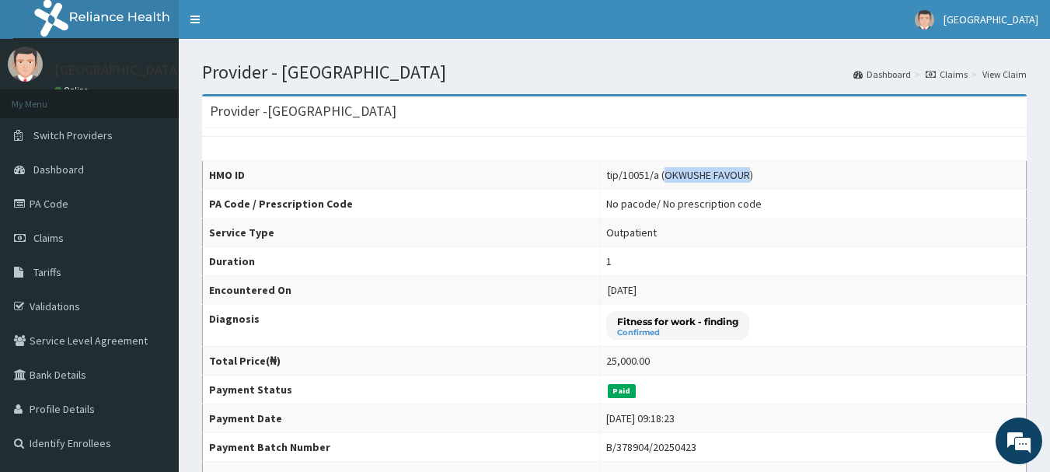
click at [936, 72] on icon at bounding box center [931, 74] width 10 height 9
